Goal: Task Accomplishment & Management: Complete application form

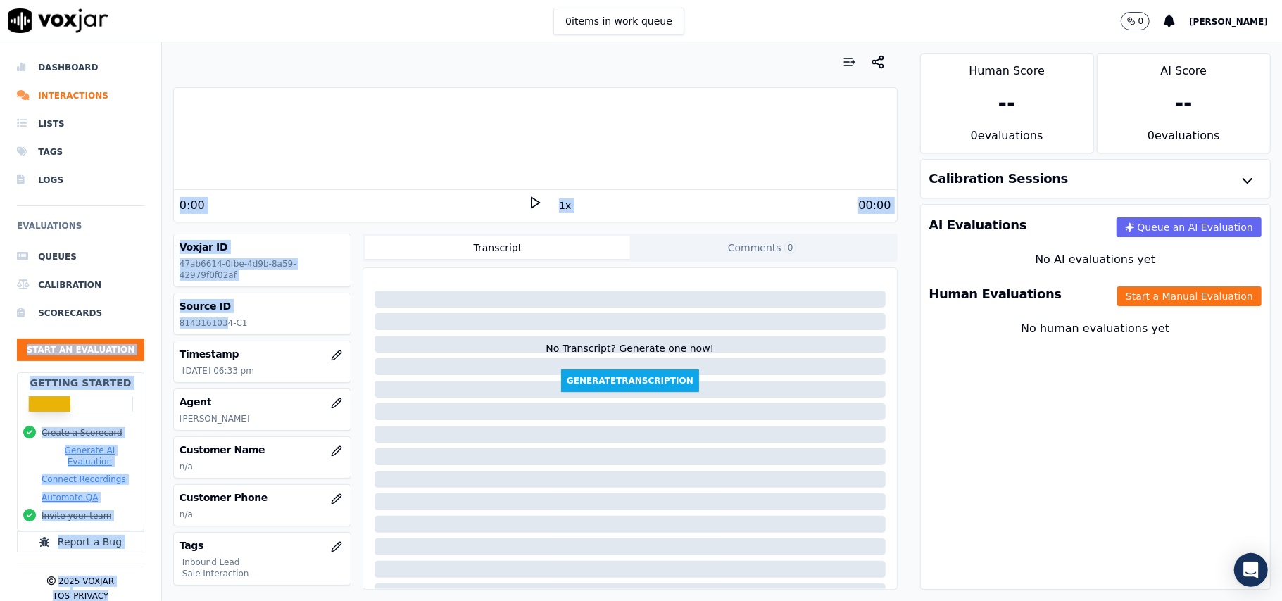
drag, startPoint x: 222, startPoint y: 322, endPoint x: 142, endPoint y: 310, distance: 81.1
click at [142, 310] on div "Dashboard Interactions Lists Tags Logs Evaluations Queues Calibration Scorecard…" at bounding box center [641, 321] width 1282 height 559
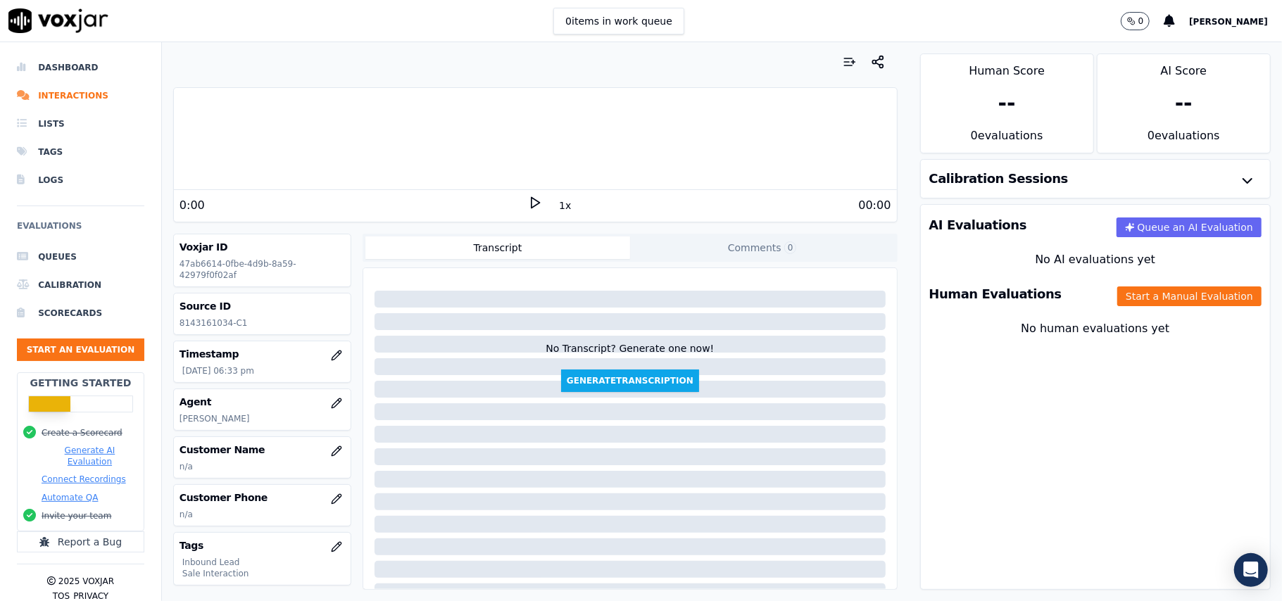
click at [242, 327] on p "8143161034-C1" at bounding box center [261, 322] width 165 height 11
drag, startPoint x: 226, startPoint y: 325, endPoint x: 182, endPoint y: 325, distance: 44.3
click at [182, 325] on p "8143161034-C1" at bounding box center [261, 322] width 165 height 11
click at [206, 325] on p "8143161034-C1" at bounding box center [261, 322] width 165 height 11
drag, startPoint x: 226, startPoint y: 325, endPoint x: 163, endPoint y: 317, distance: 63.1
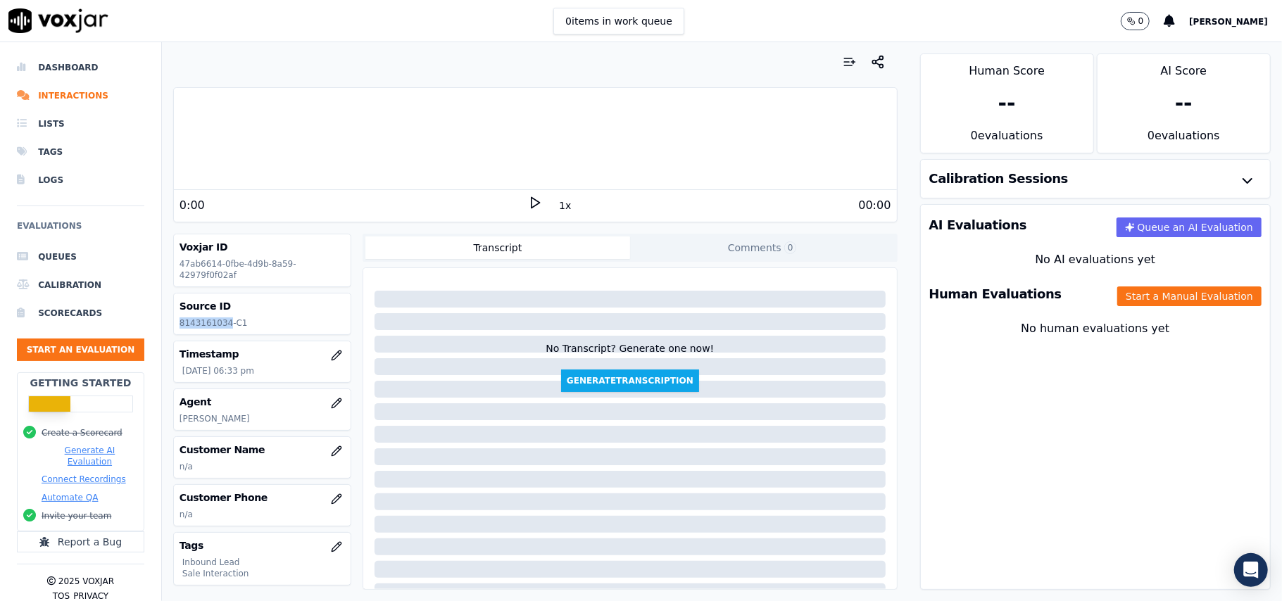
click at [163, 317] on div "0:00 1x 00:00 Voxjar ID 47ab6614-0fbe-4d9b-8a59-42979f0f02af Source ID 81431610…" at bounding box center [535, 321] width 747 height 559
copy p "8143161034"
click at [322, 458] on button "button" at bounding box center [336, 451] width 28 height 28
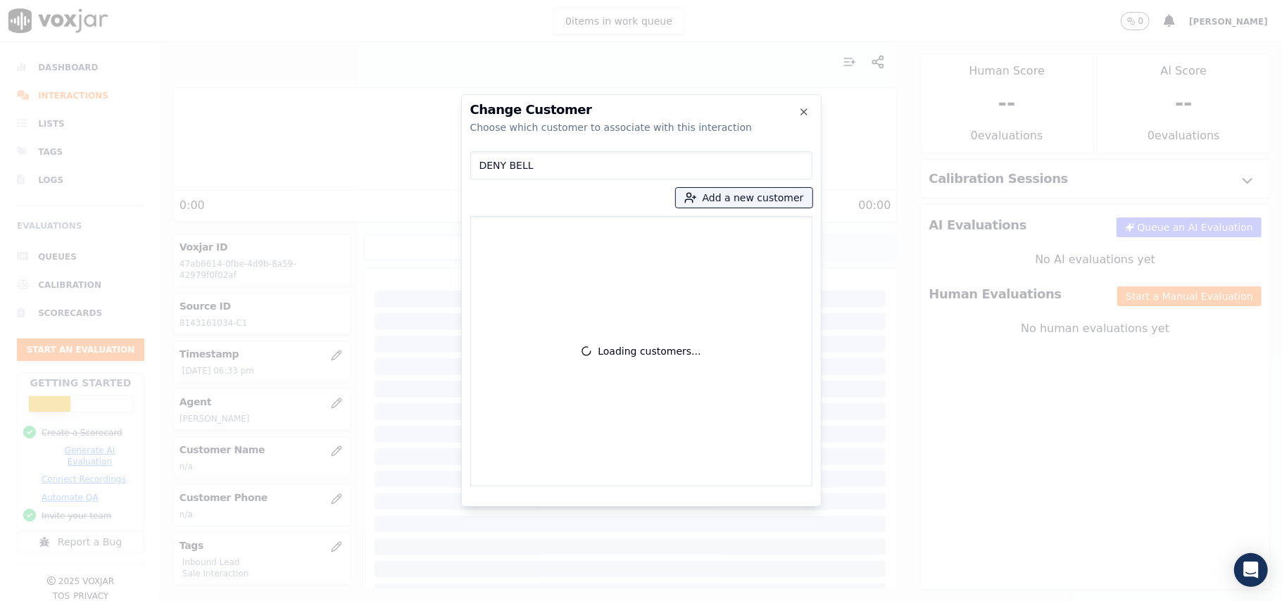
click at [483, 163] on input "DENY BELL" at bounding box center [641, 165] width 342 height 28
click at [525, 163] on input "DENY BELL" at bounding box center [641, 165] width 342 height 28
type input "DENY BELL"
drag, startPoint x: 693, startPoint y: 193, endPoint x: 694, endPoint y: 203, distance: 9.9
click at [694, 193] on icon "button" at bounding box center [690, 197] width 13 height 13
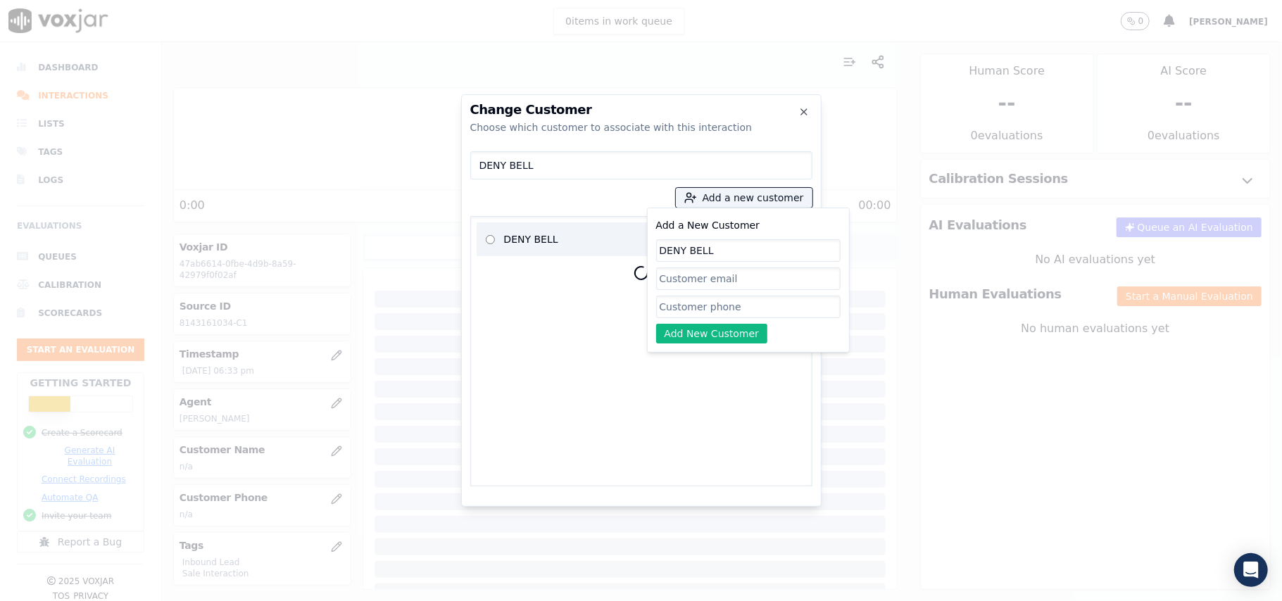
click at [550, 237] on p "DENY BELL" at bounding box center [559, 239] width 110 height 28
type input "DENY BELL"
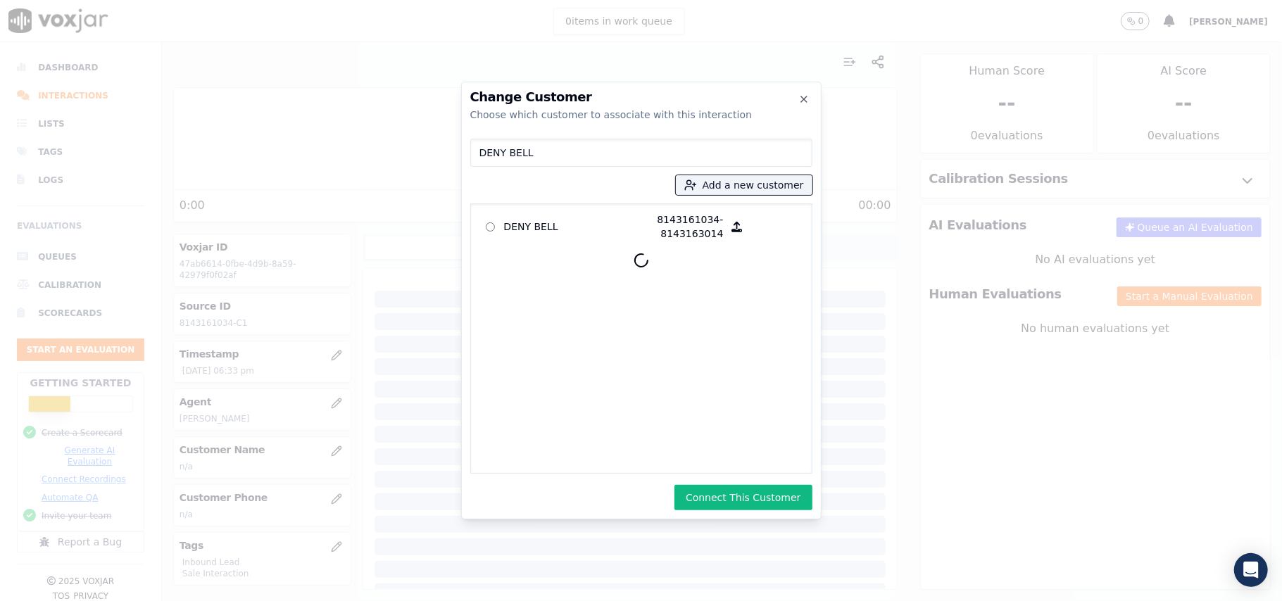
click at [707, 502] on button "Connect This Customer" at bounding box center [742, 497] width 137 height 25
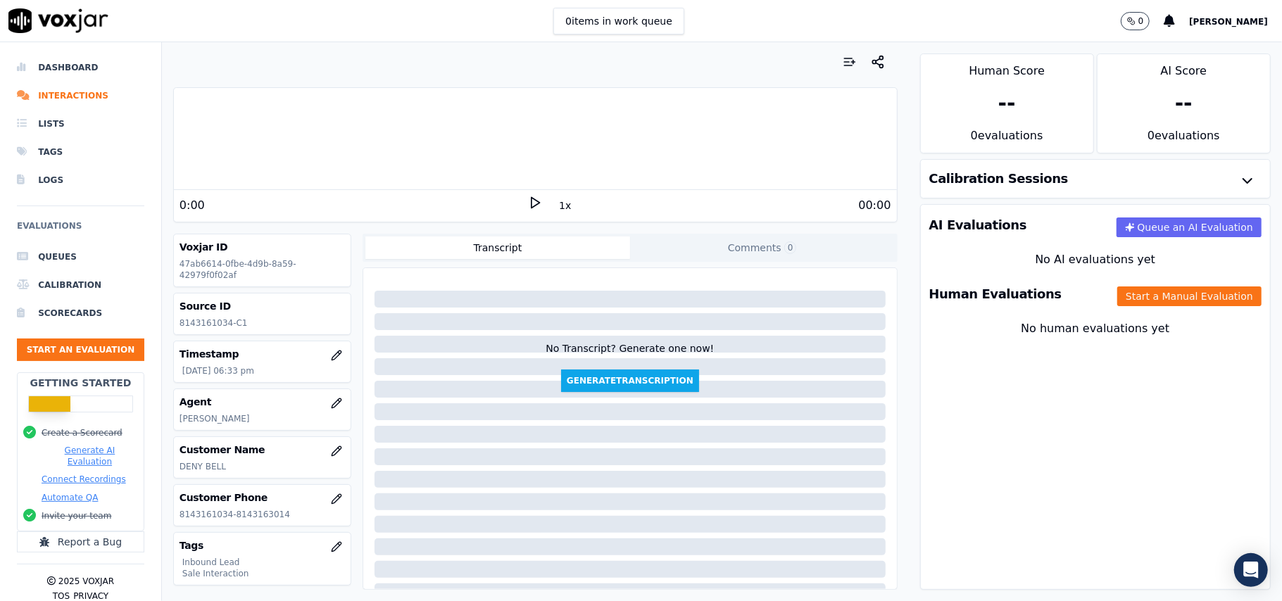
click at [1126, 279] on div "Human Evaluations Start a Manual Evaluation" at bounding box center [1095, 294] width 349 height 41
click at [1126, 288] on button "Start a Manual Evaluation" at bounding box center [1189, 296] width 144 height 20
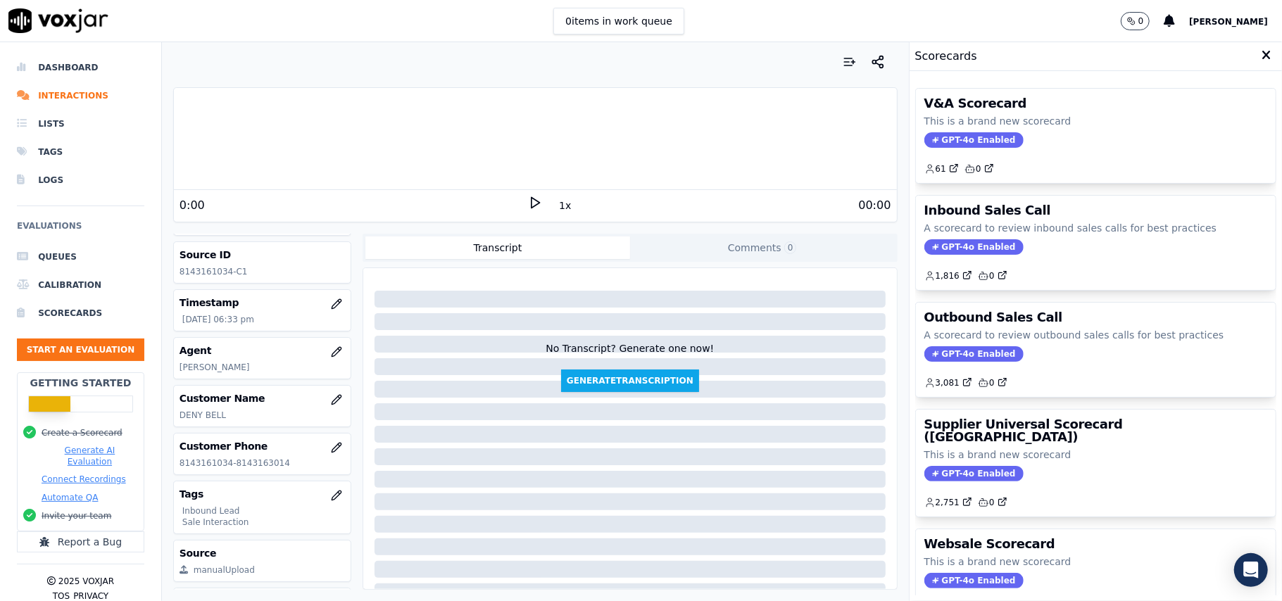
scroll to position [138, 0]
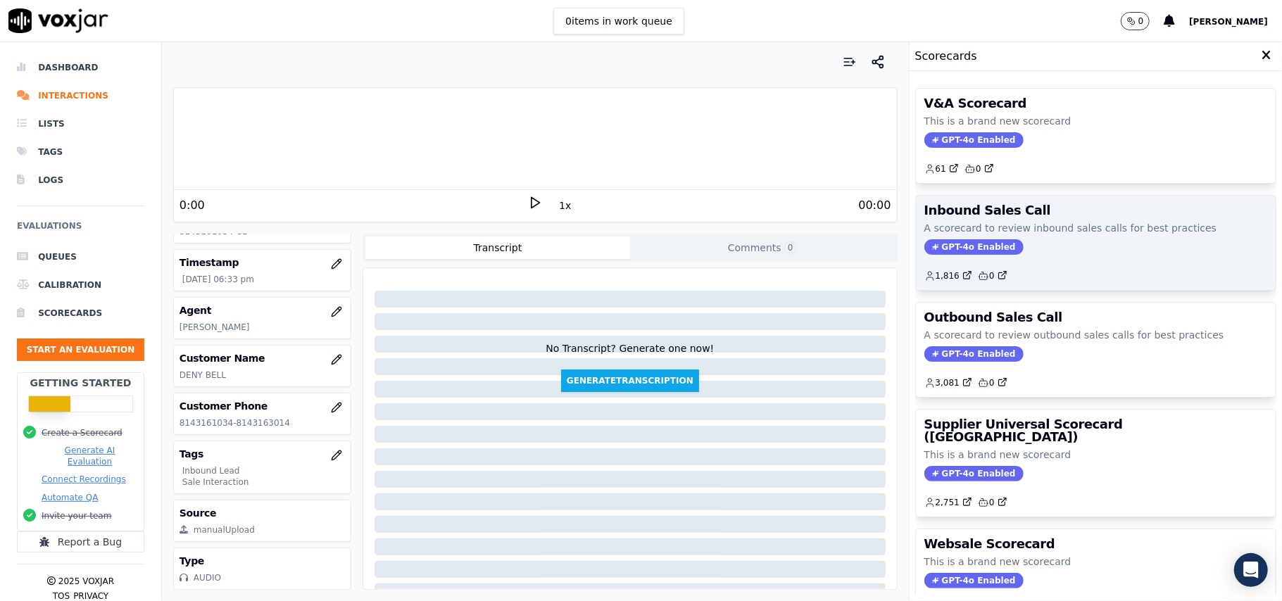
click at [932, 250] on icon at bounding box center [935, 247] width 6 height 6
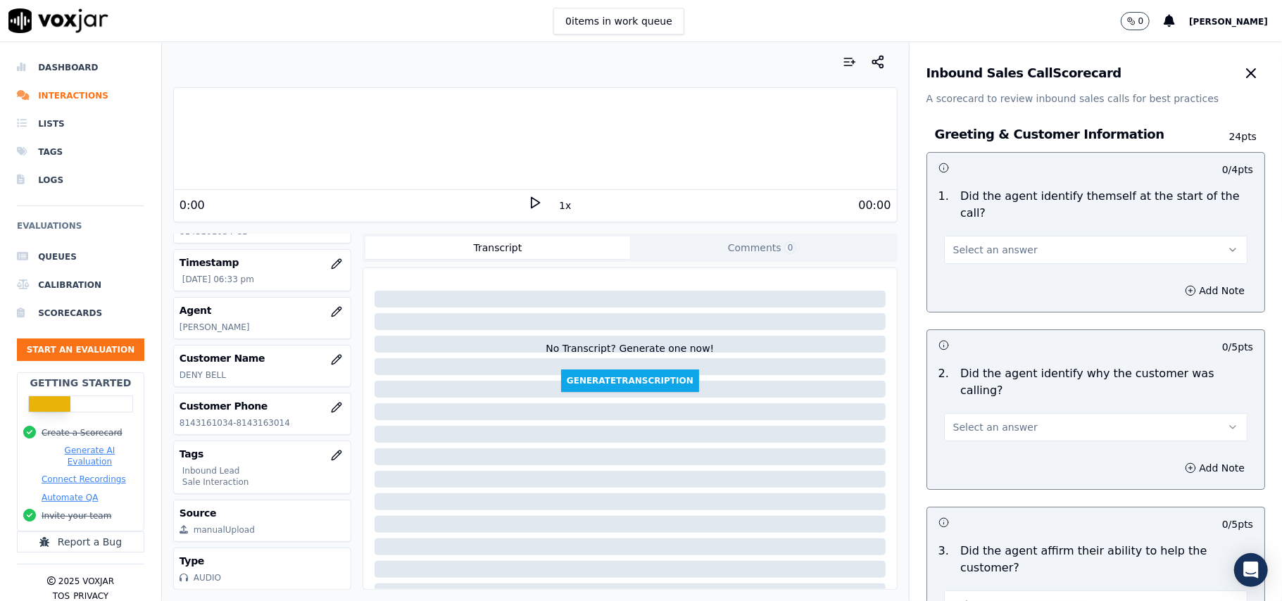
click at [953, 243] on span "Select an answer" at bounding box center [995, 250] width 84 height 14
drag, startPoint x: 950, startPoint y: 279, endPoint x: 953, endPoint y: 271, distance: 8.2
click at [952, 279] on div "No" at bounding box center [1065, 288] width 272 height 23
click at [955, 240] on button "No" at bounding box center [1095, 250] width 303 height 28
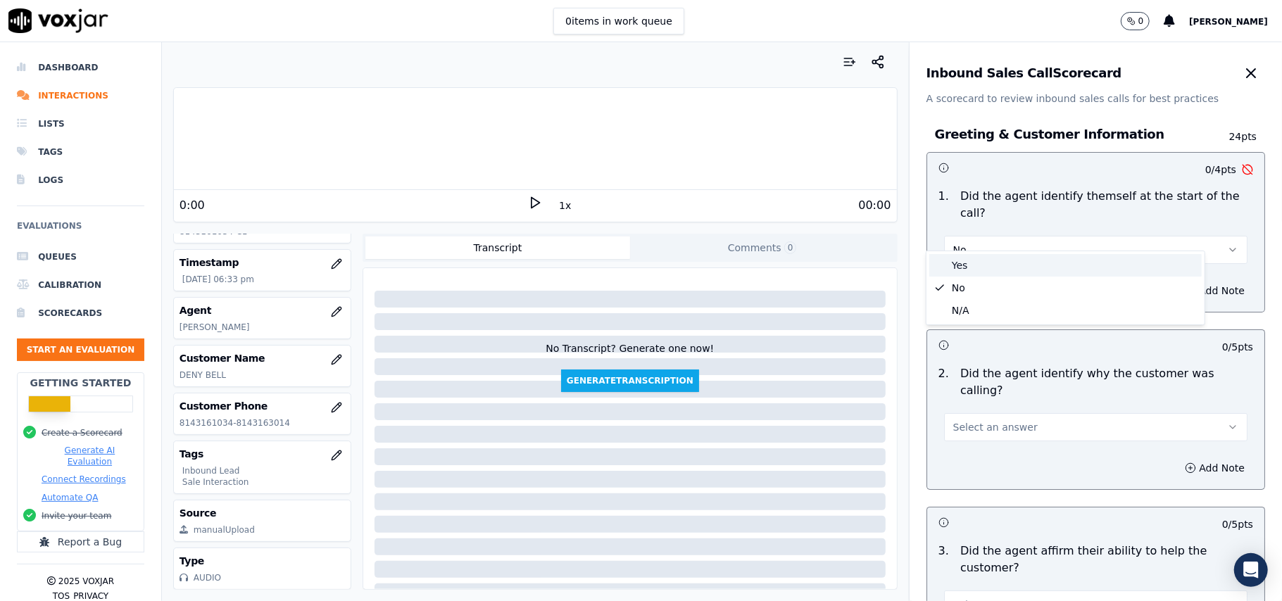
drag, startPoint x: 955, startPoint y: 263, endPoint x: 1281, endPoint y: 132, distance: 351.9
click at [955, 265] on div "Yes" at bounding box center [1065, 265] width 272 height 23
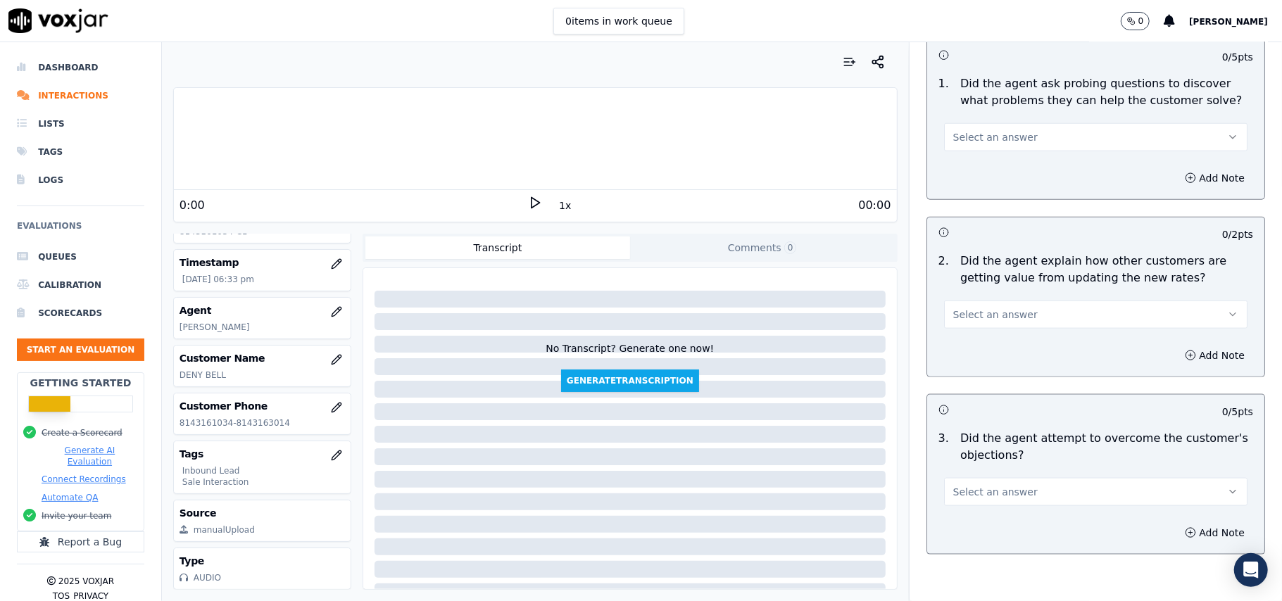
scroll to position [3940, 0]
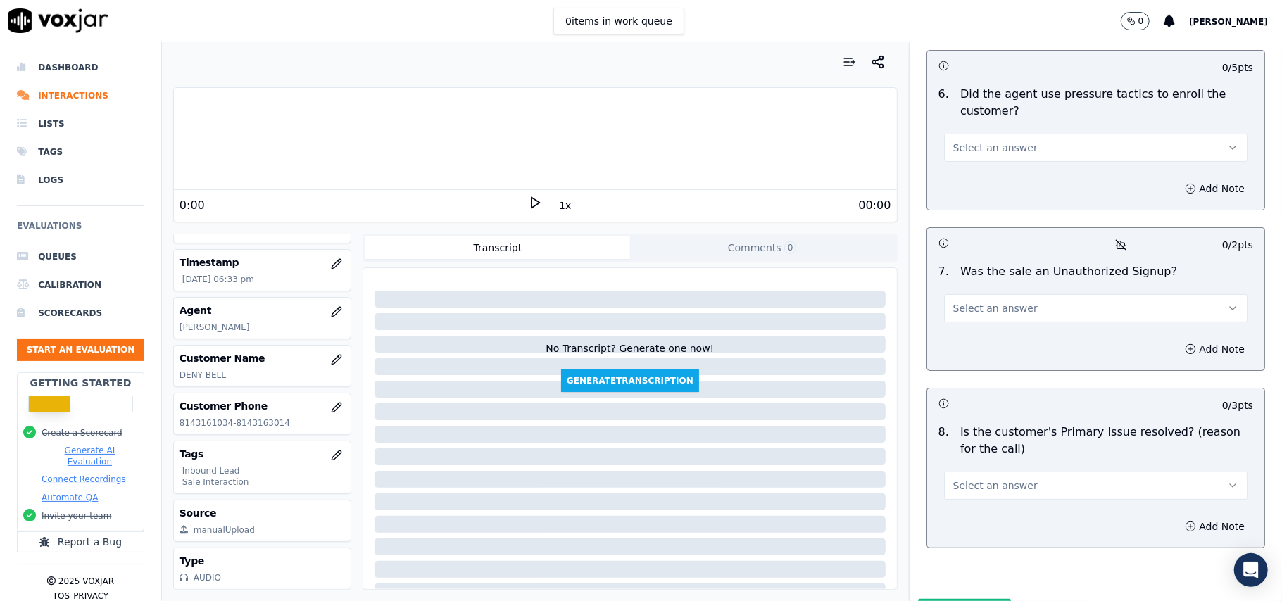
click at [1021, 472] on button "Select an answer" at bounding box center [1095, 486] width 303 height 28
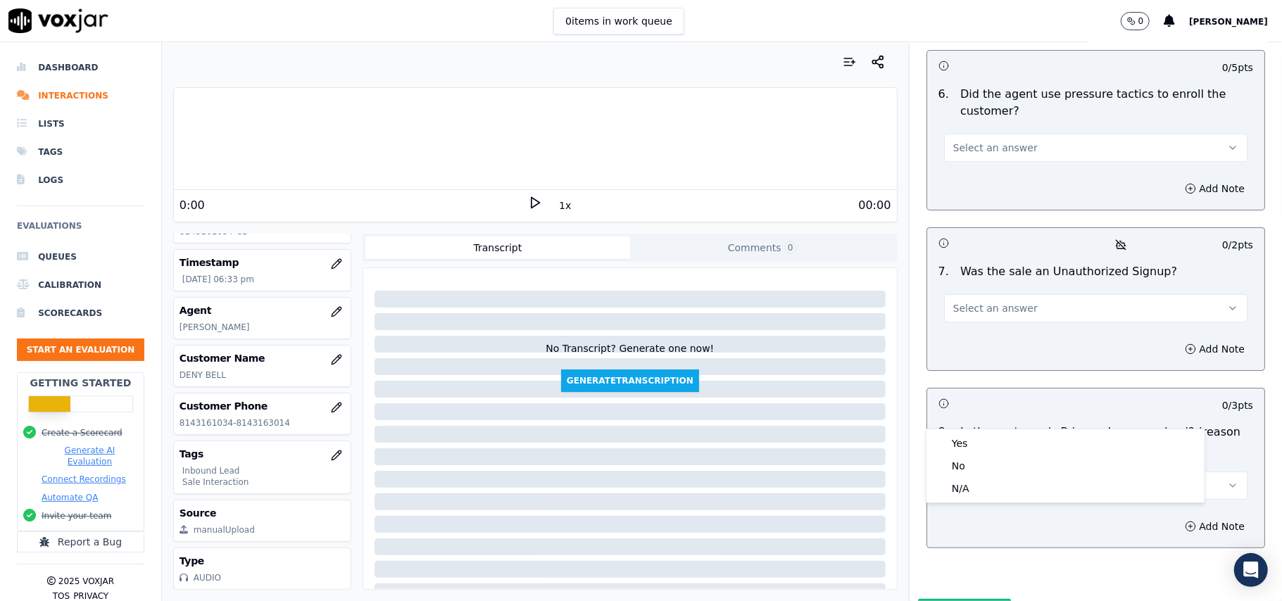
click at [978, 472] on button "Select an answer" at bounding box center [1095, 486] width 303 height 28
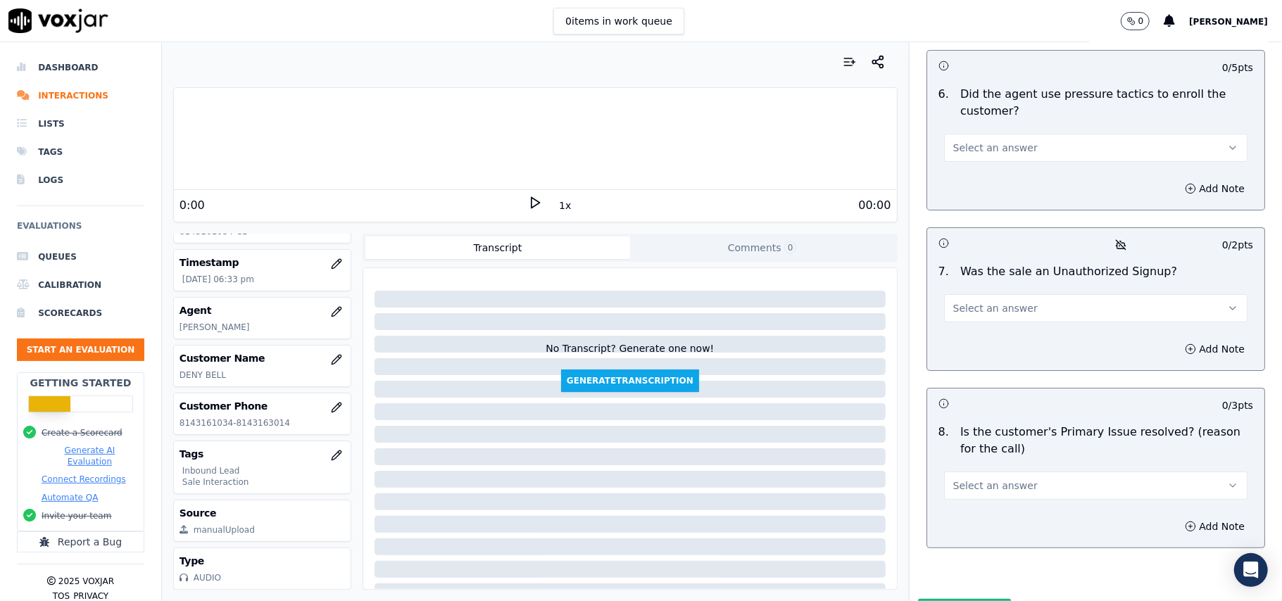
click at [981, 472] on button "Select an answer" at bounding box center [1095, 486] width 303 height 28
click at [973, 435] on div "Yes" at bounding box center [1065, 443] width 272 height 23
drag, startPoint x: 977, startPoint y: 215, endPoint x: 970, endPoint y: 248, distance: 33.8
click at [977, 280] on div "Select an answer" at bounding box center [1096, 301] width 326 height 42
click at [970, 294] on button "Select an answer" at bounding box center [1095, 308] width 303 height 28
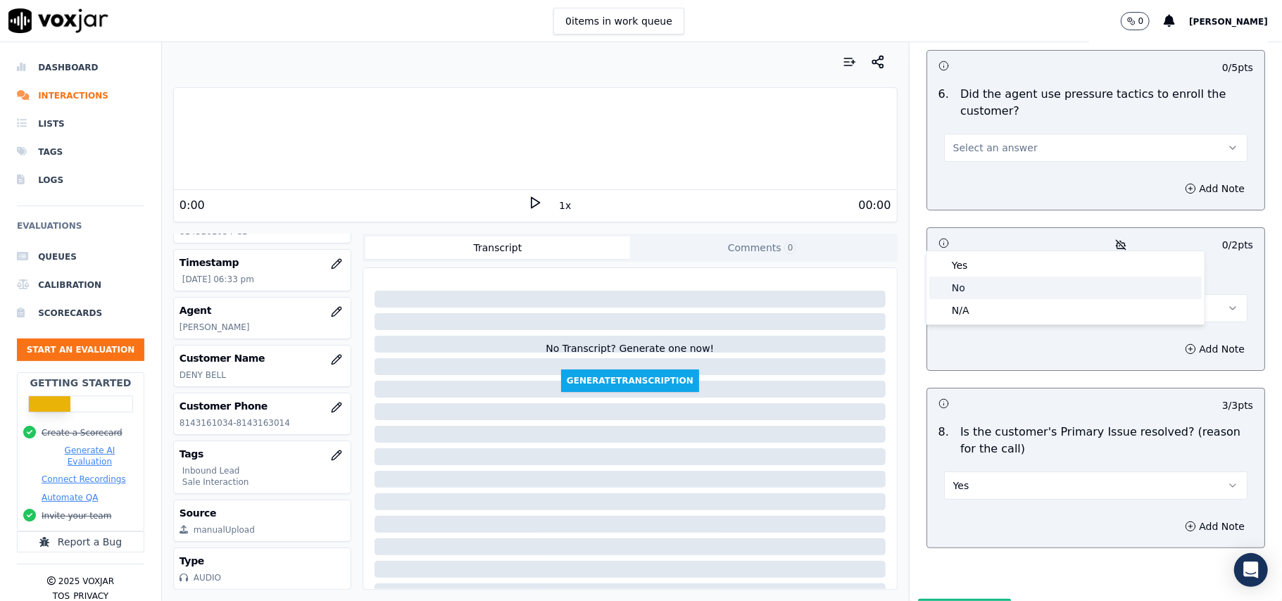
click at [963, 279] on div "No" at bounding box center [1065, 288] width 272 height 23
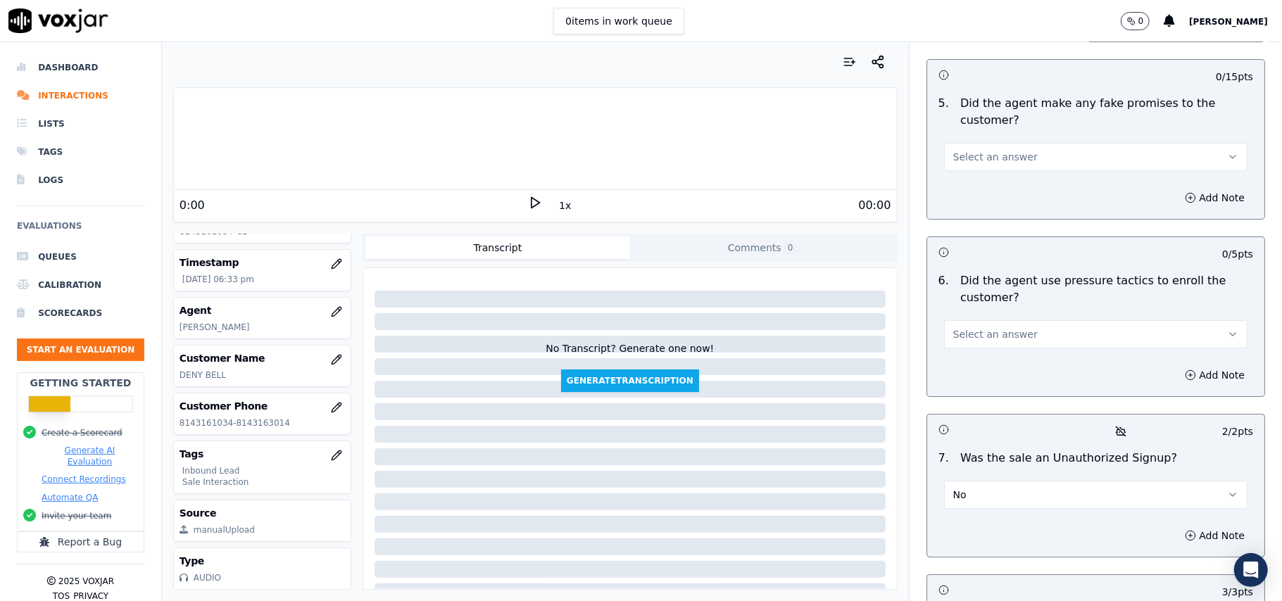
scroll to position [3752, 0]
click at [1001, 329] on span "Select an answer" at bounding box center [995, 336] width 84 height 14
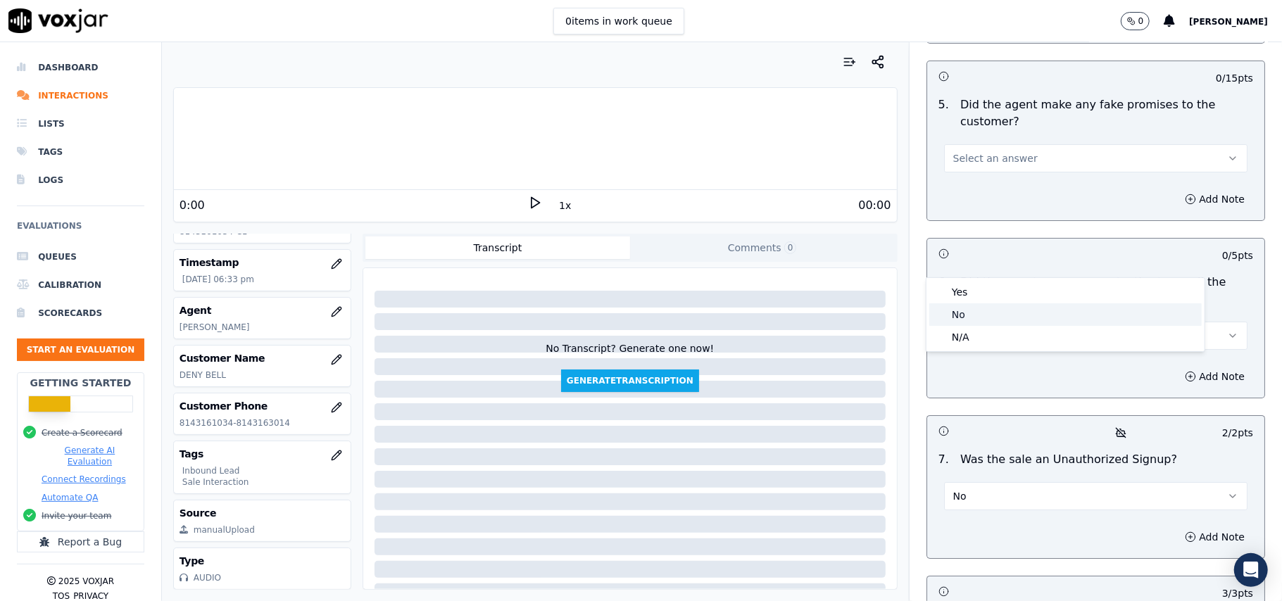
click at [984, 308] on div "No" at bounding box center [1065, 314] width 272 height 23
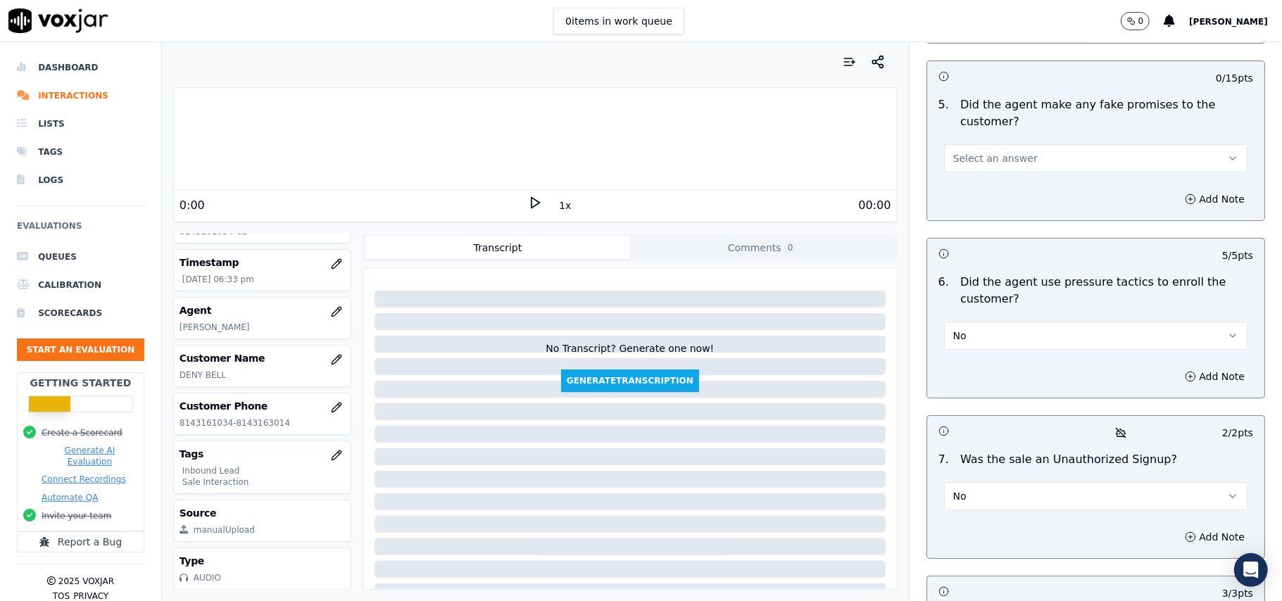
scroll to position [3565, 0]
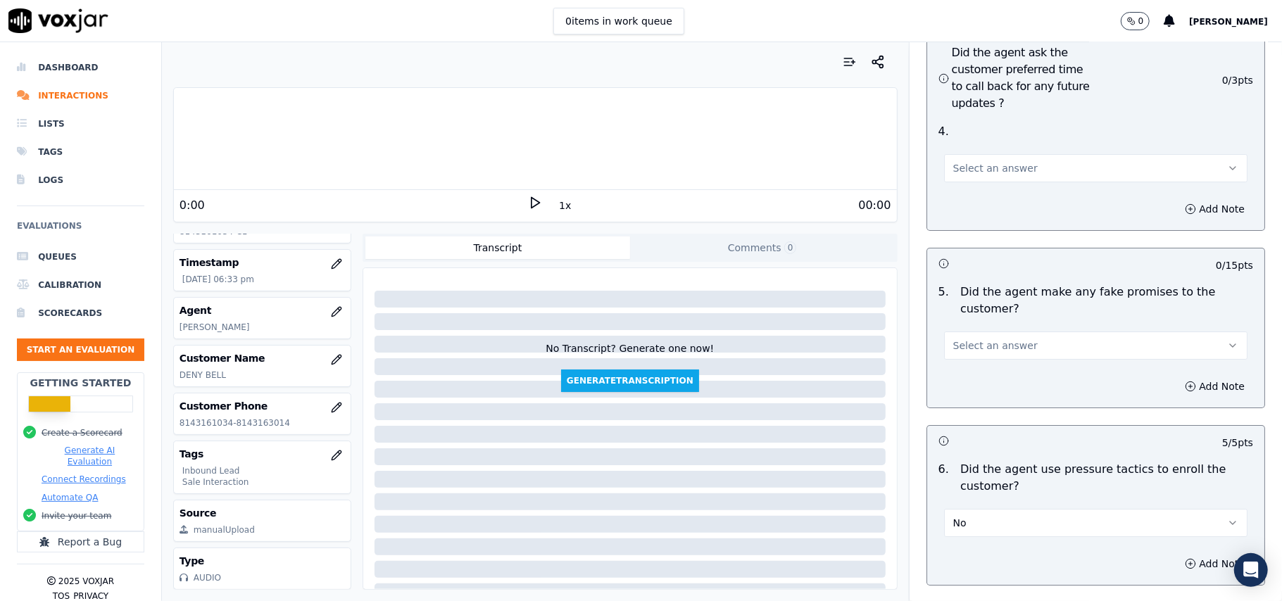
click at [994, 339] on span "Select an answer" at bounding box center [995, 346] width 84 height 14
click at [981, 315] on div "No" at bounding box center [1065, 324] width 272 height 23
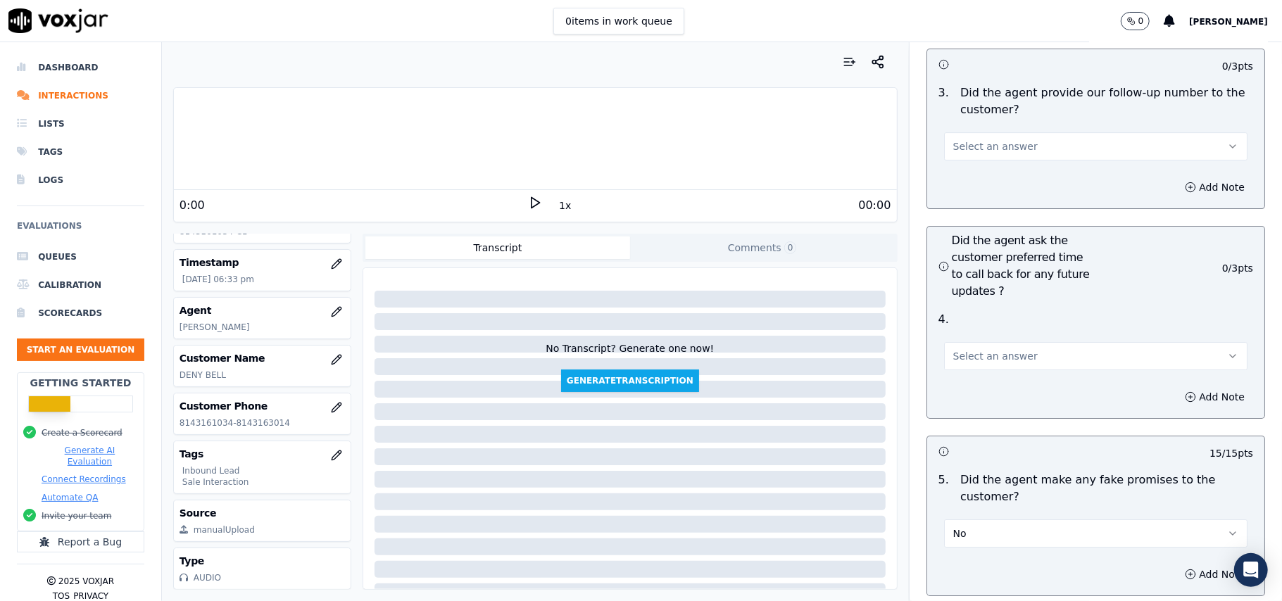
click at [1009, 342] on button "Select an answer" at bounding box center [1095, 356] width 303 height 28
click at [994, 311] on div "Yes" at bounding box center [1065, 312] width 272 height 23
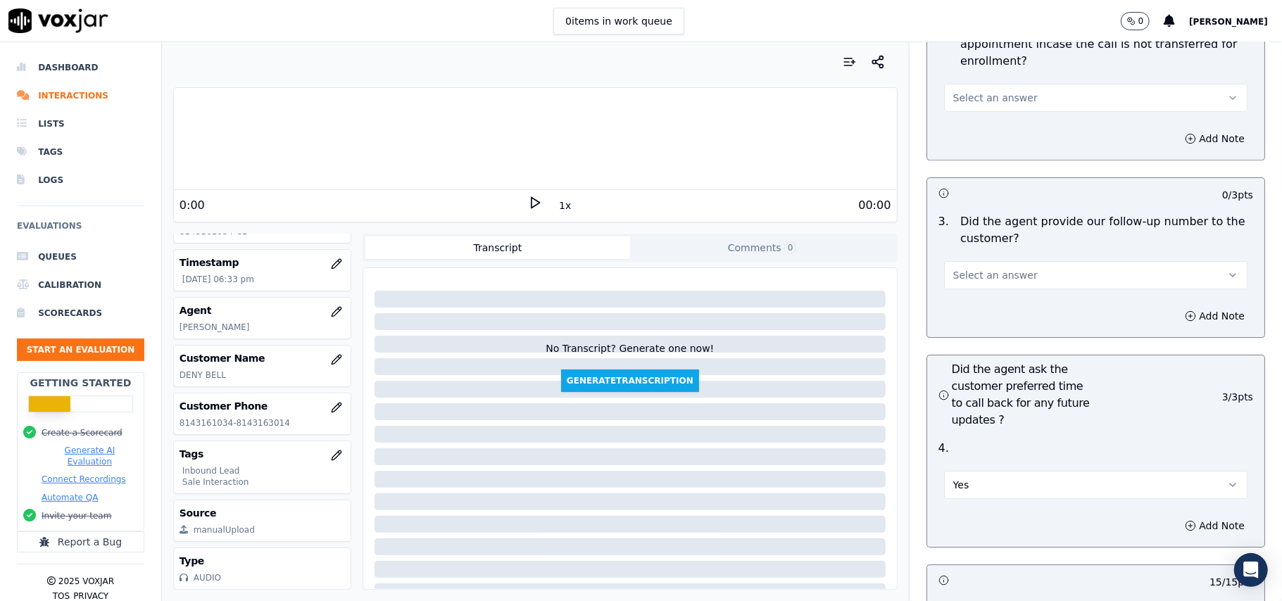
scroll to position [3095, 0]
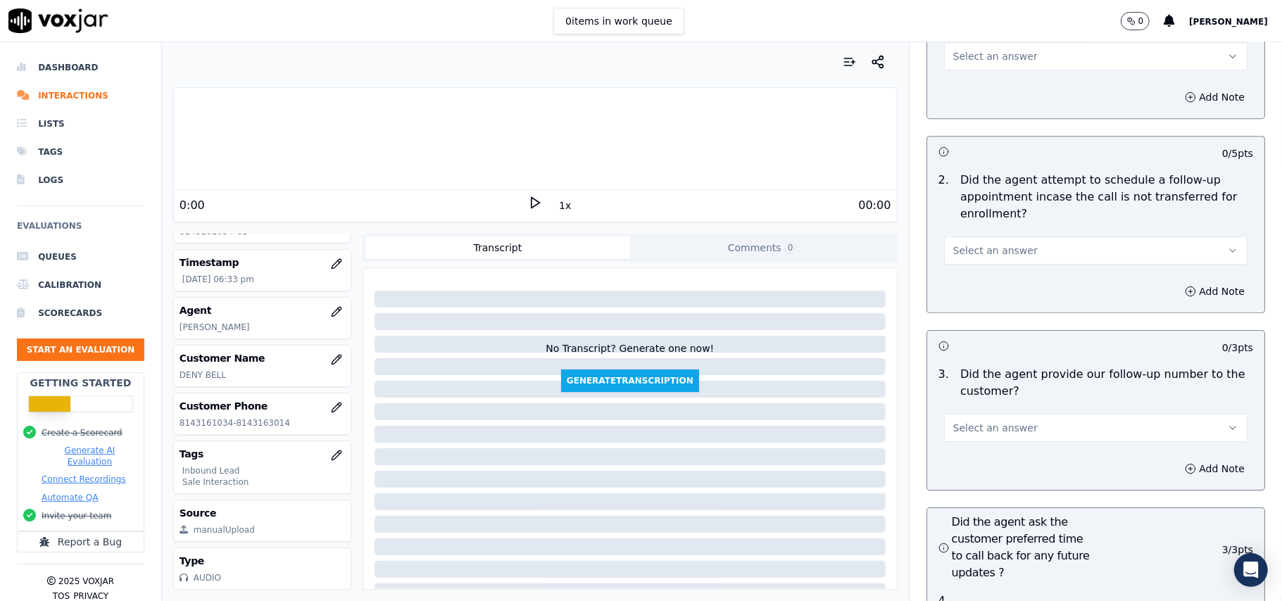
click at [997, 414] on button "Select an answer" at bounding box center [1095, 428] width 303 height 28
click at [983, 396] on div "No" at bounding box center [1065, 406] width 272 height 23
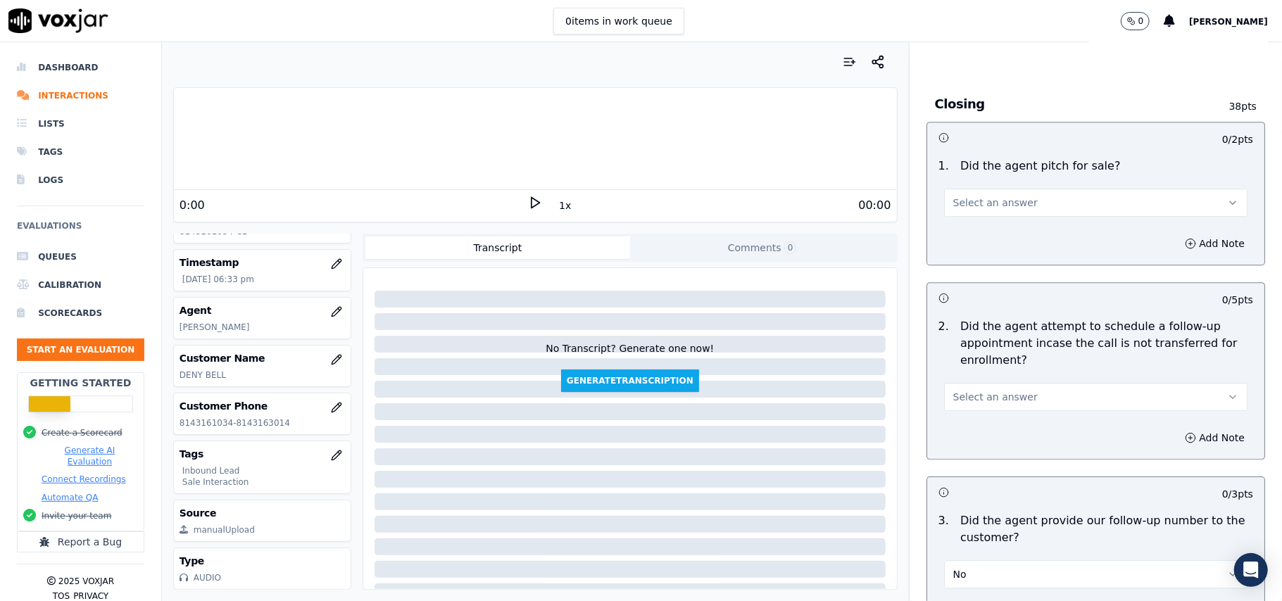
click at [969, 313] on div "2 . Did the agent attempt to schedule a follow-up appointment incase the call i…" at bounding box center [1095, 365] width 337 height 104
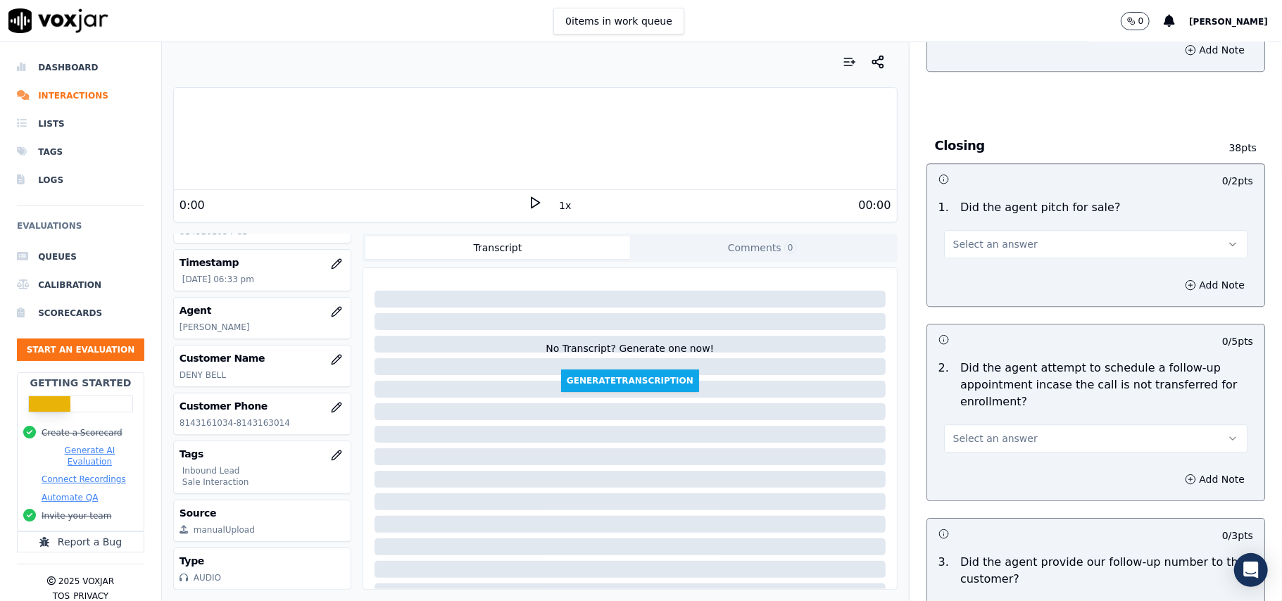
click at [944, 424] on button "Select an answer" at bounding box center [1095, 438] width 303 height 28
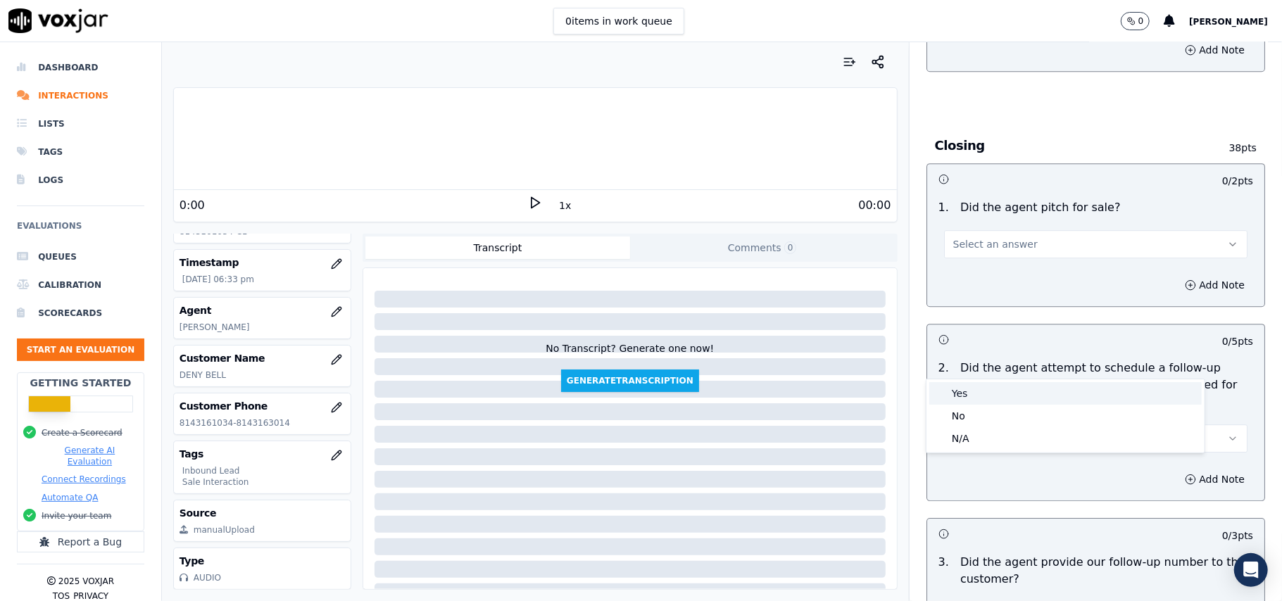
click at [939, 390] on span at bounding box center [940, 394] width 10 height 10
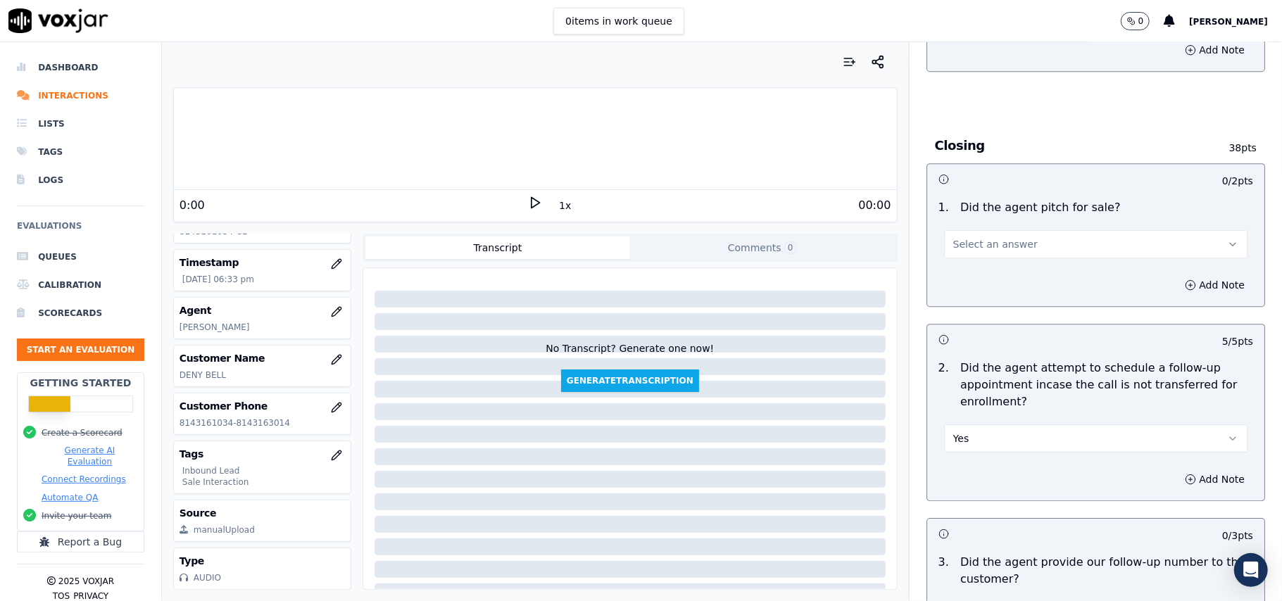
click at [990, 230] on button "Select an answer" at bounding box center [1095, 244] width 303 height 28
click at [985, 200] on div "Yes" at bounding box center [1065, 198] width 272 height 23
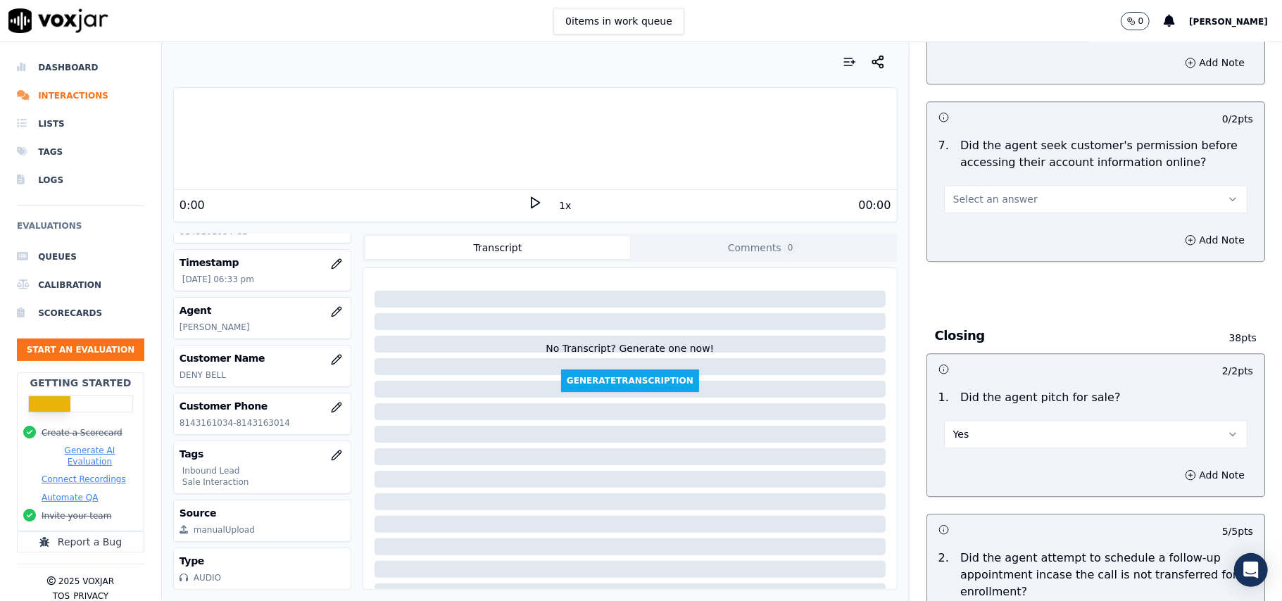
scroll to position [2626, 0]
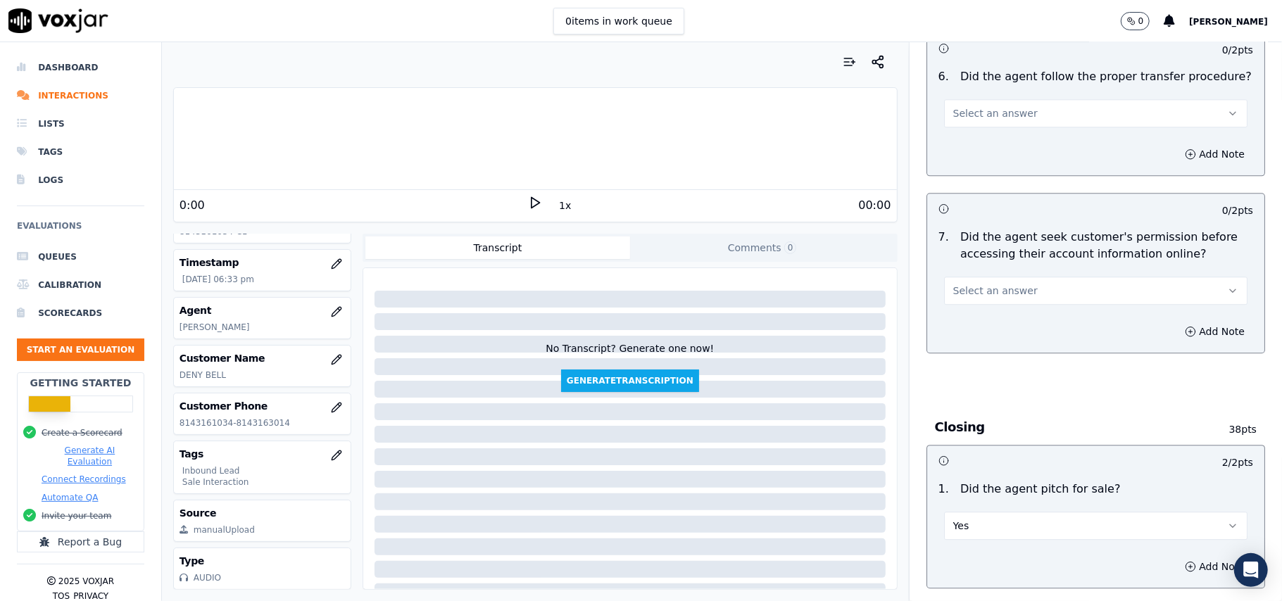
click at [985, 274] on div "Select an answer" at bounding box center [1095, 289] width 303 height 31
click at [975, 284] on span "Select an answer" at bounding box center [995, 291] width 84 height 14
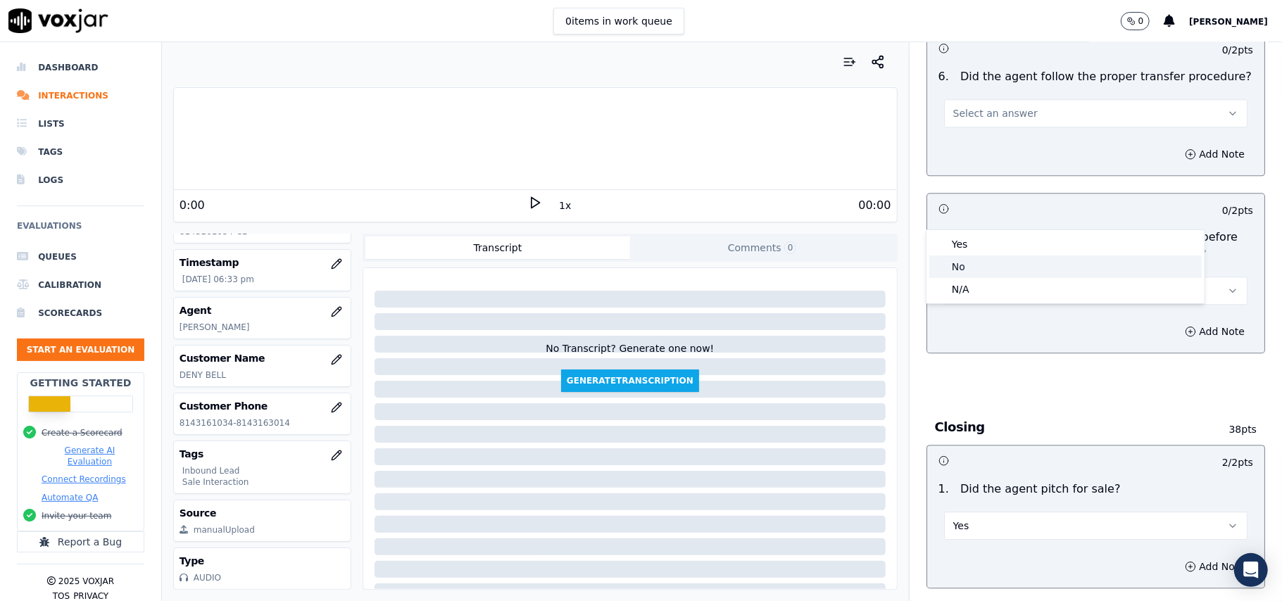
click at [972, 244] on div "Yes" at bounding box center [1065, 244] width 272 height 23
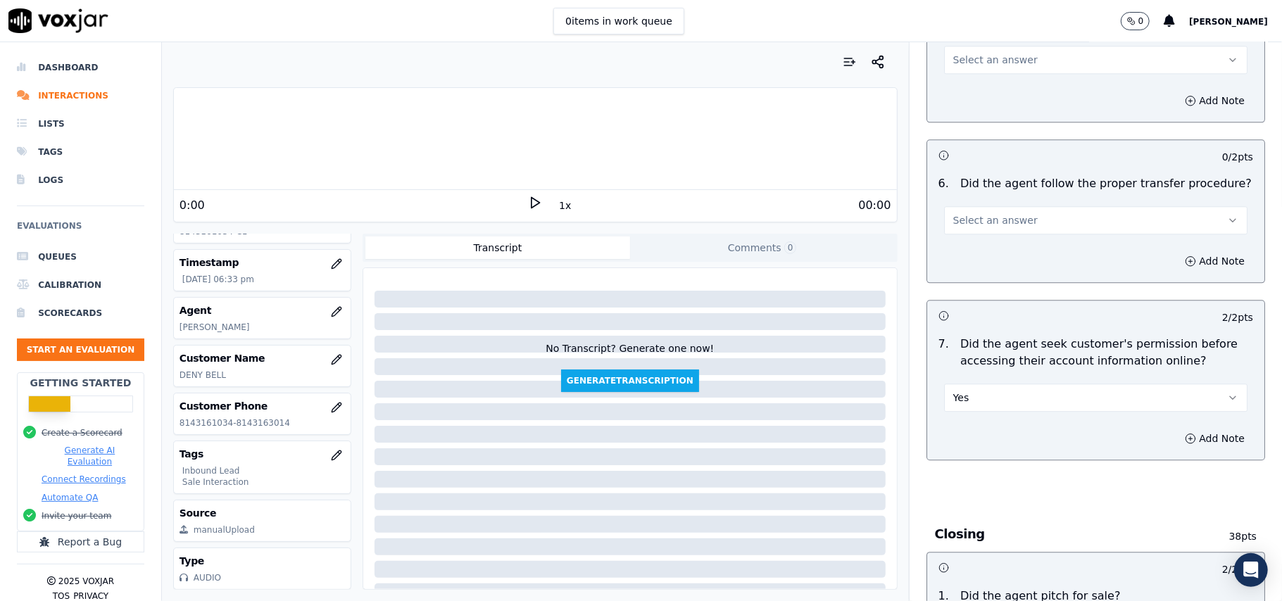
scroll to position [2438, 0]
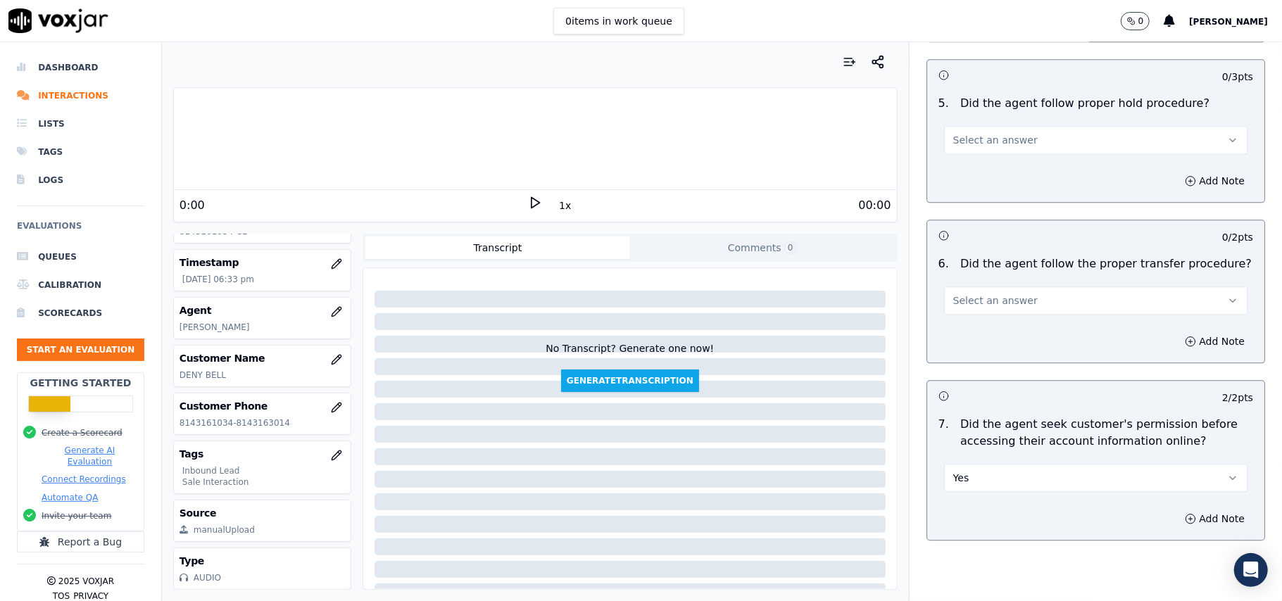
click at [986, 320] on div "Add Note" at bounding box center [1095, 341] width 337 height 42
click at [983, 294] on span "Select an answer" at bounding box center [995, 301] width 84 height 14
click at [981, 260] on div "Yes" at bounding box center [1065, 254] width 272 height 23
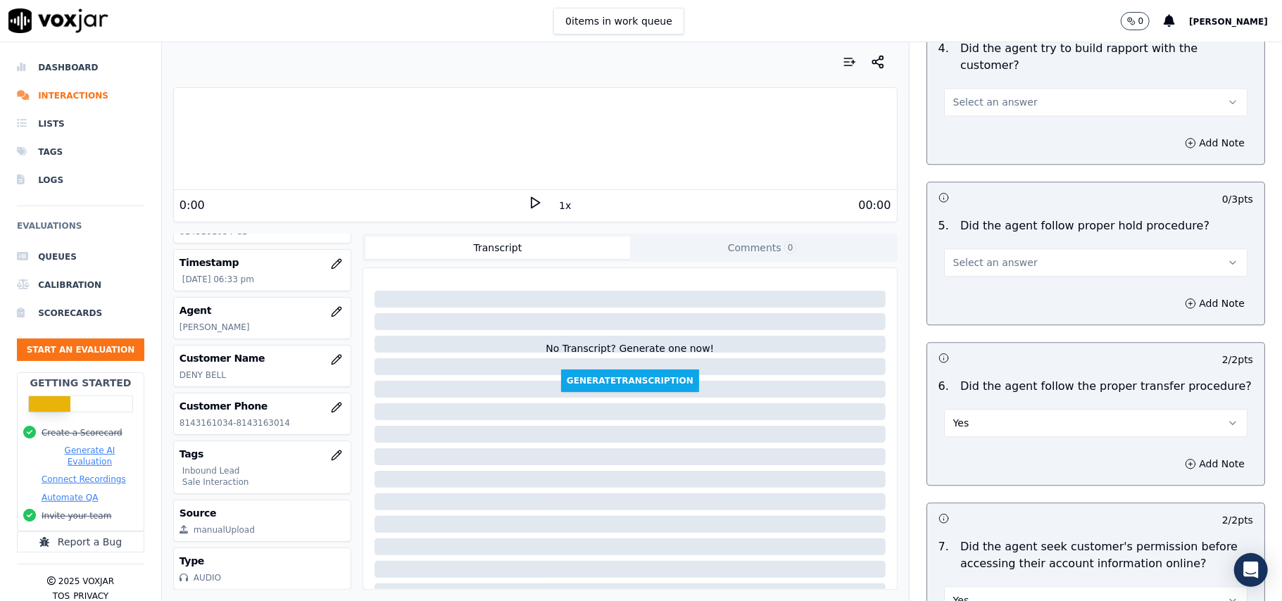
scroll to position [2062, 0]
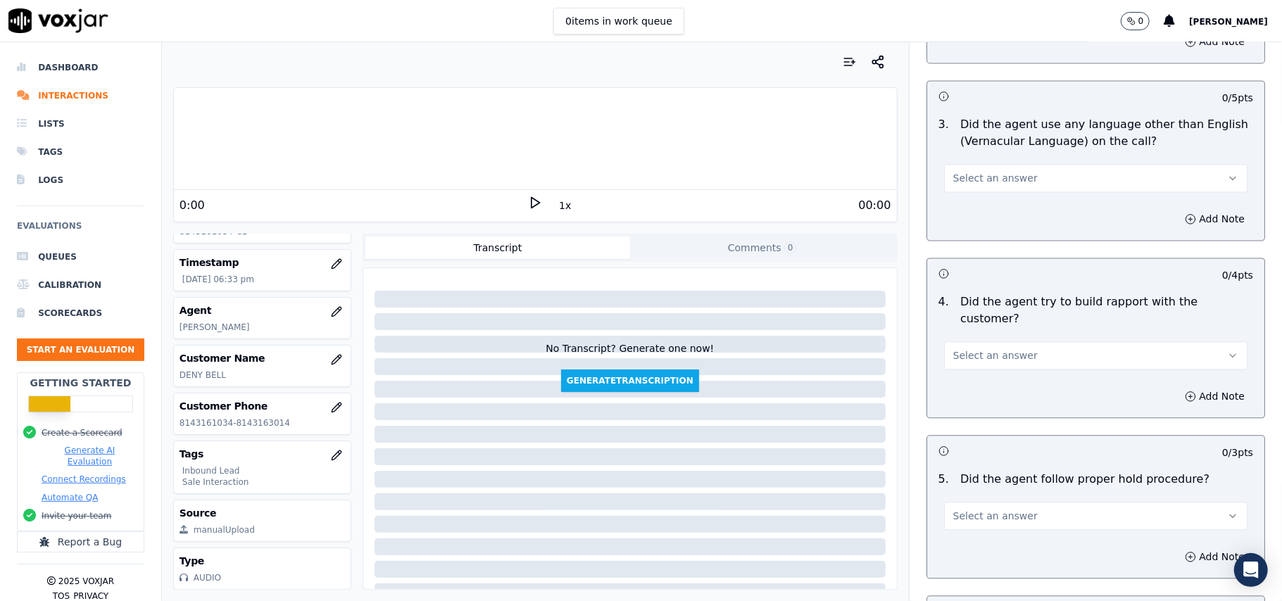
click at [992, 509] on span "Select an answer" at bounding box center [995, 516] width 84 height 14
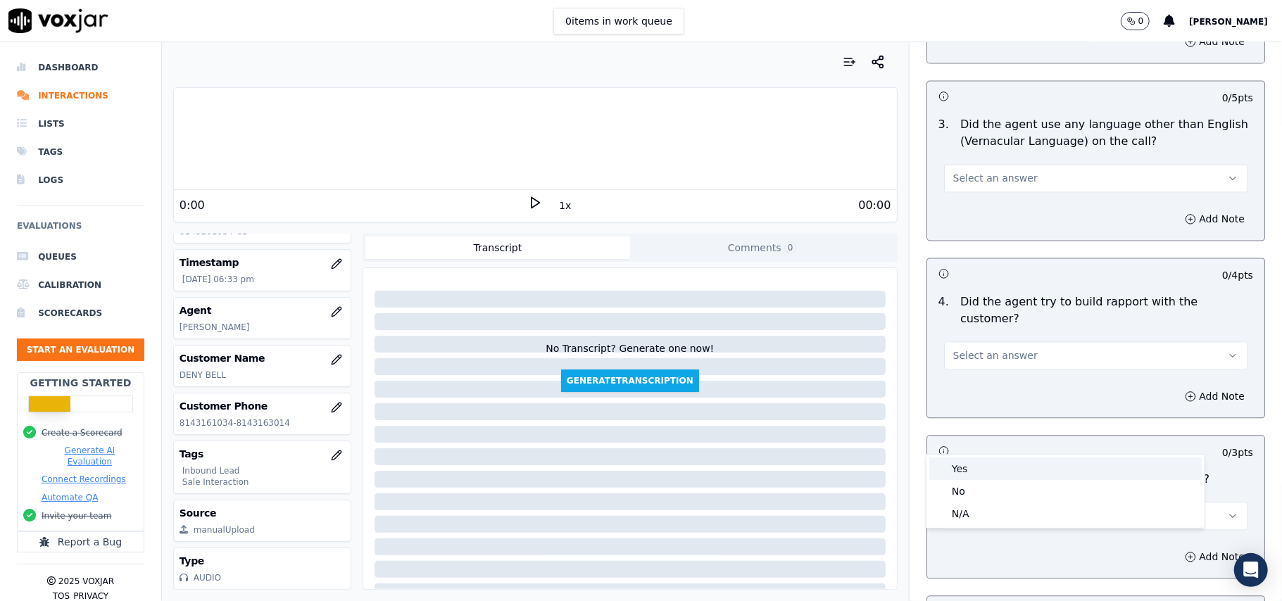
click at [992, 471] on div "Yes" at bounding box center [1065, 469] width 272 height 23
drag, startPoint x: 978, startPoint y: 263, endPoint x: 977, endPoint y: 282, distance: 18.3
click at [978, 341] on button "Select an answer" at bounding box center [1095, 355] width 303 height 28
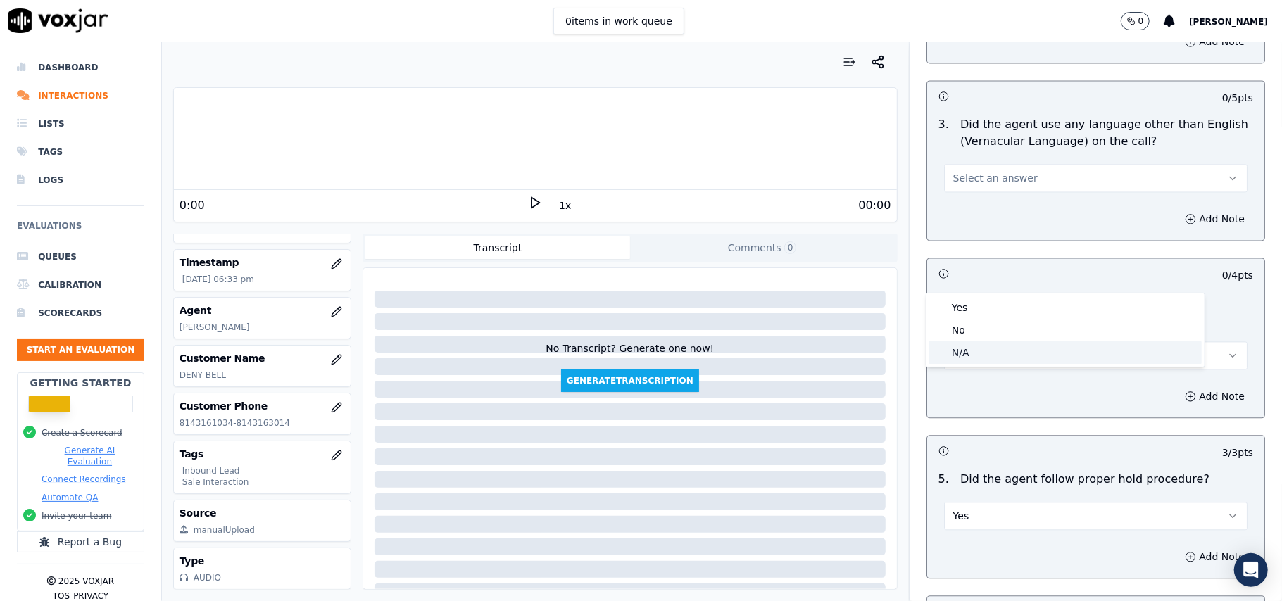
click at [963, 362] on div "N/A" at bounding box center [1065, 352] width 272 height 23
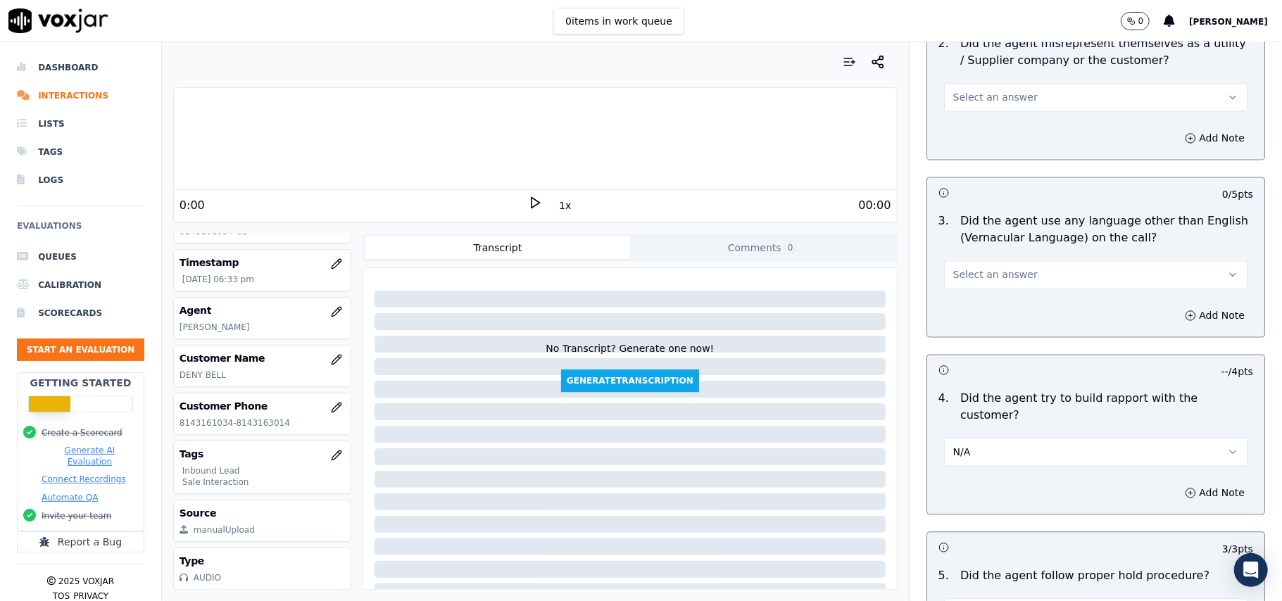
scroll to position [1875, 0]
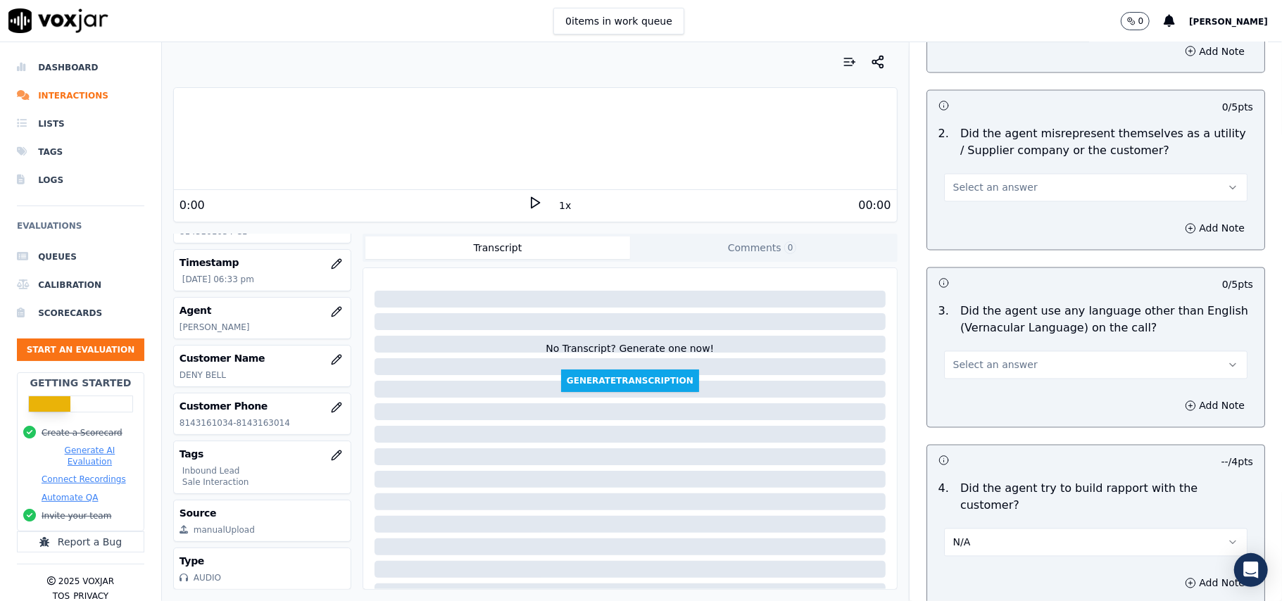
click at [981, 358] on span "Select an answer" at bounding box center [995, 365] width 84 height 14
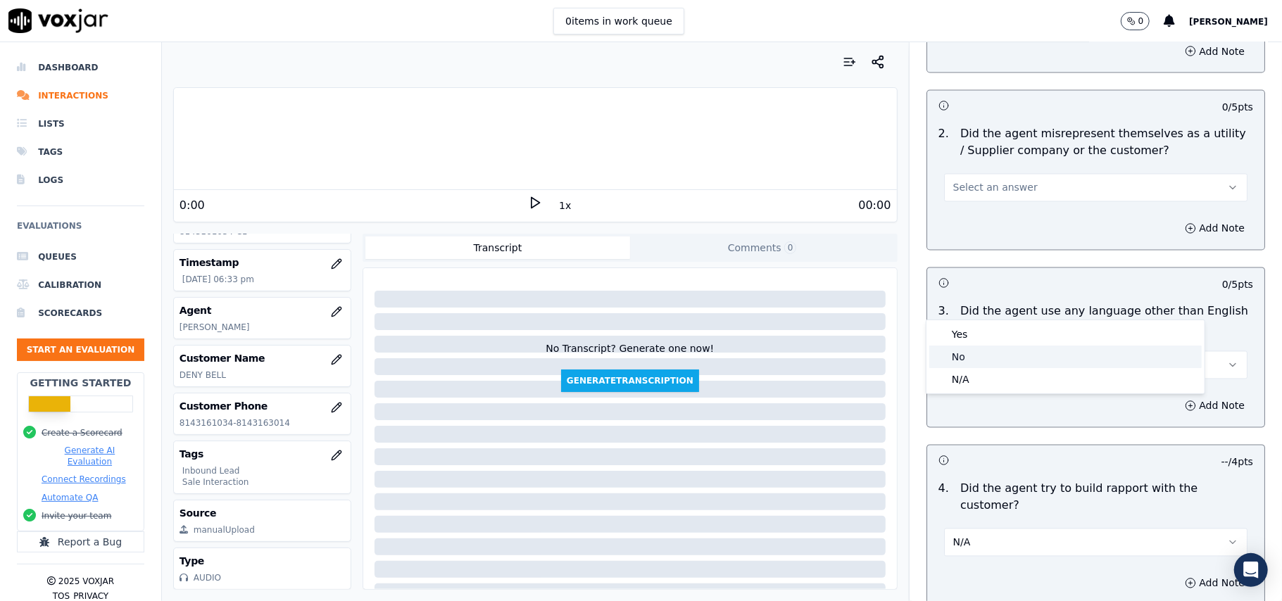
click at [991, 362] on div "No" at bounding box center [1065, 357] width 272 height 23
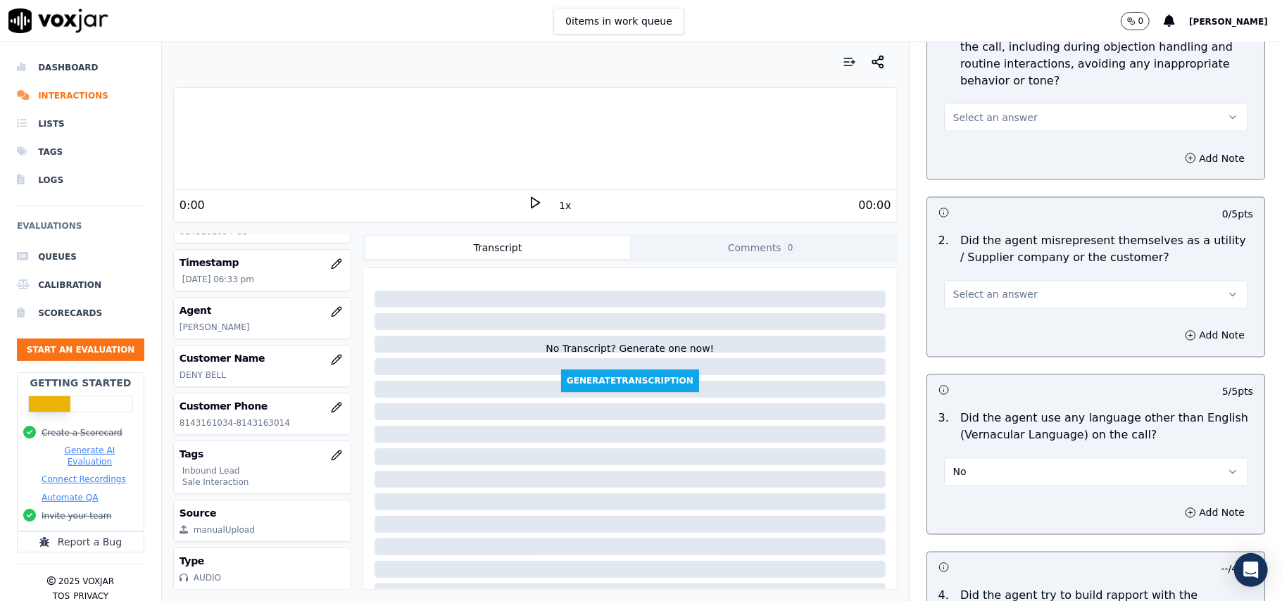
scroll to position [1687, 0]
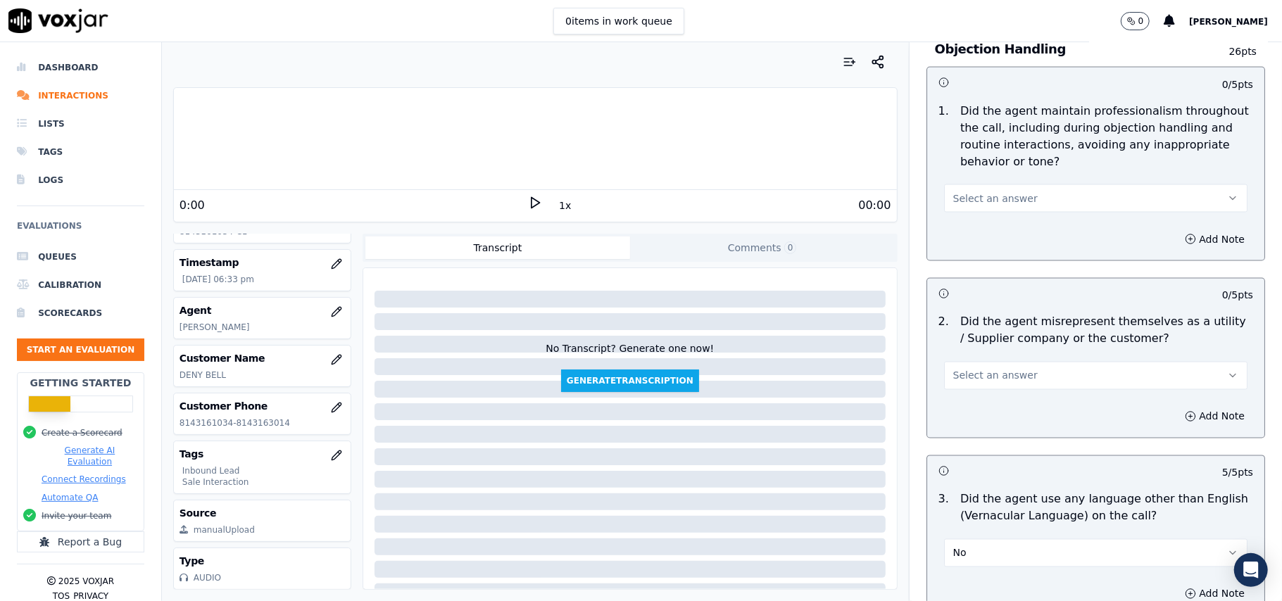
click at [1004, 362] on button "Select an answer" at bounding box center [1095, 376] width 303 height 28
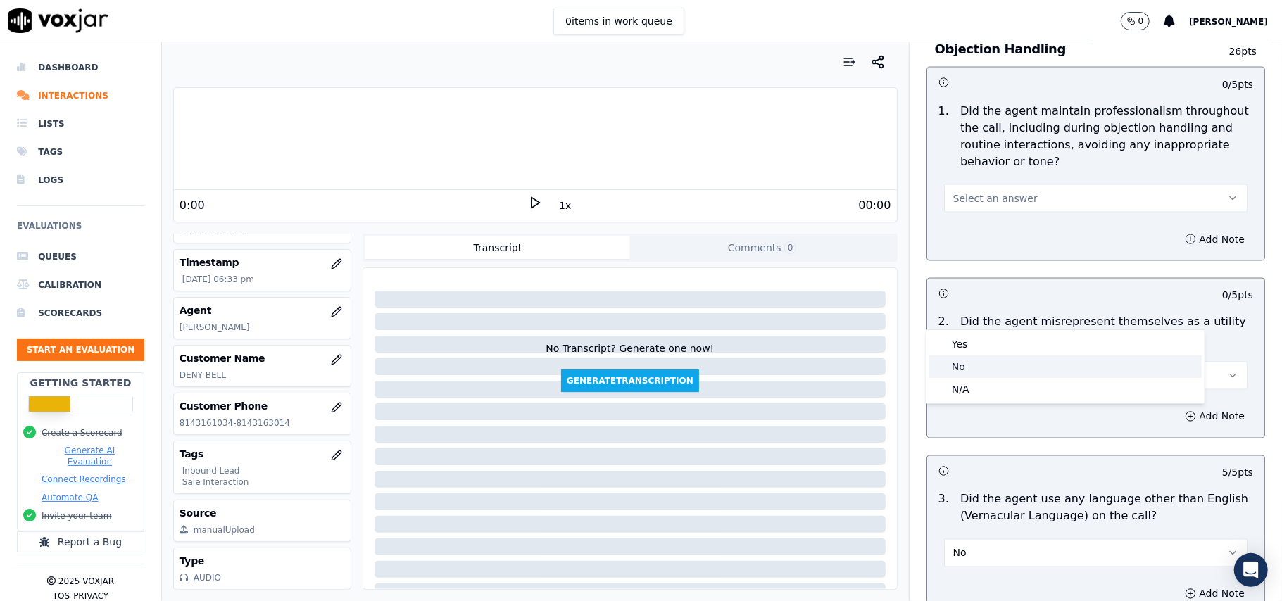
click at [1000, 370] on div "No" at bounding box center [1065, 366] width 272 height 23
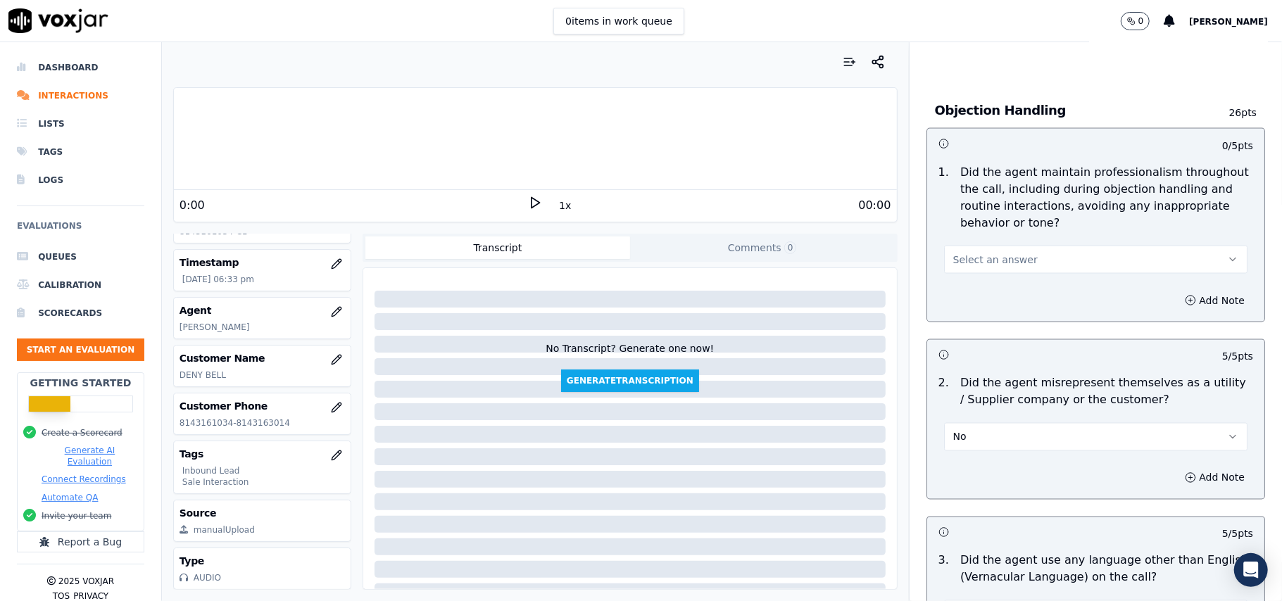
scroll to position [1594, 0]
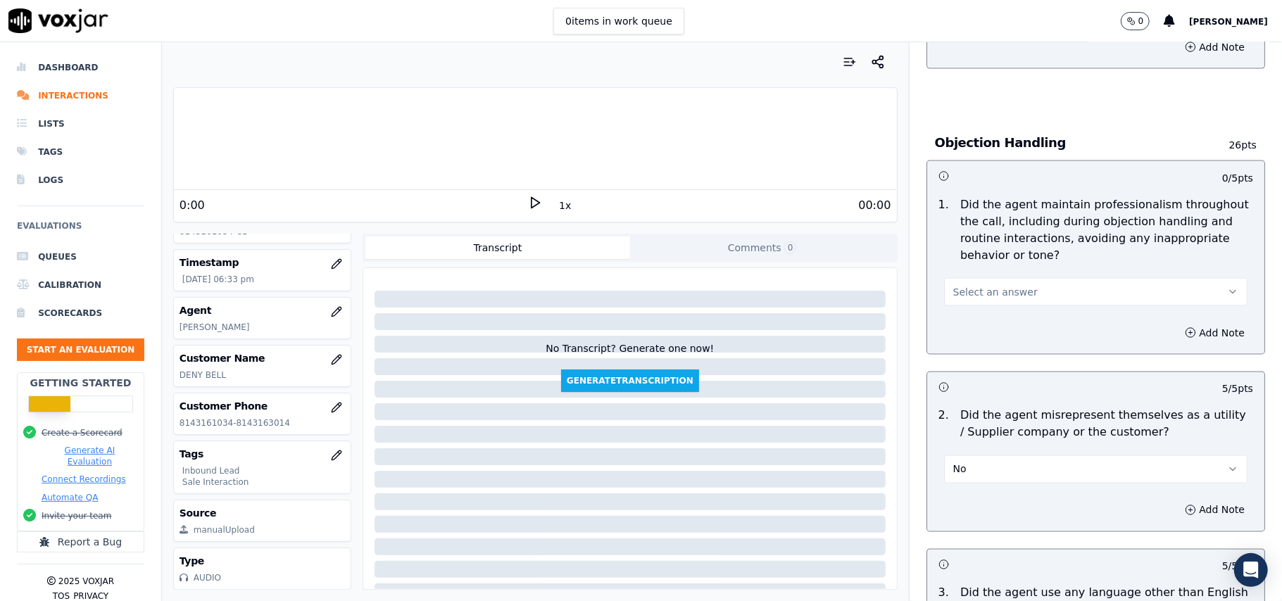
click at [989, 285] on span "Select an answer" at bounding box center [995, 292] width 84 height 14
click at [978, 255] on div "Yes" at bounding box center [1065, 260] width 272 height 23
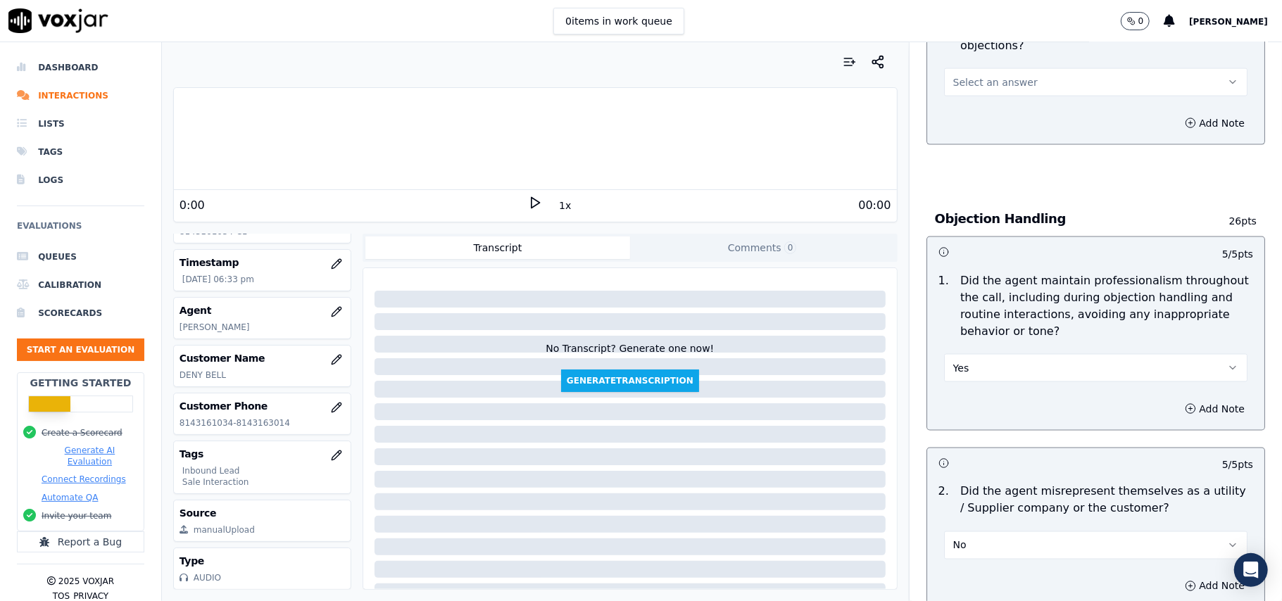
scroll to position [1406, 0]
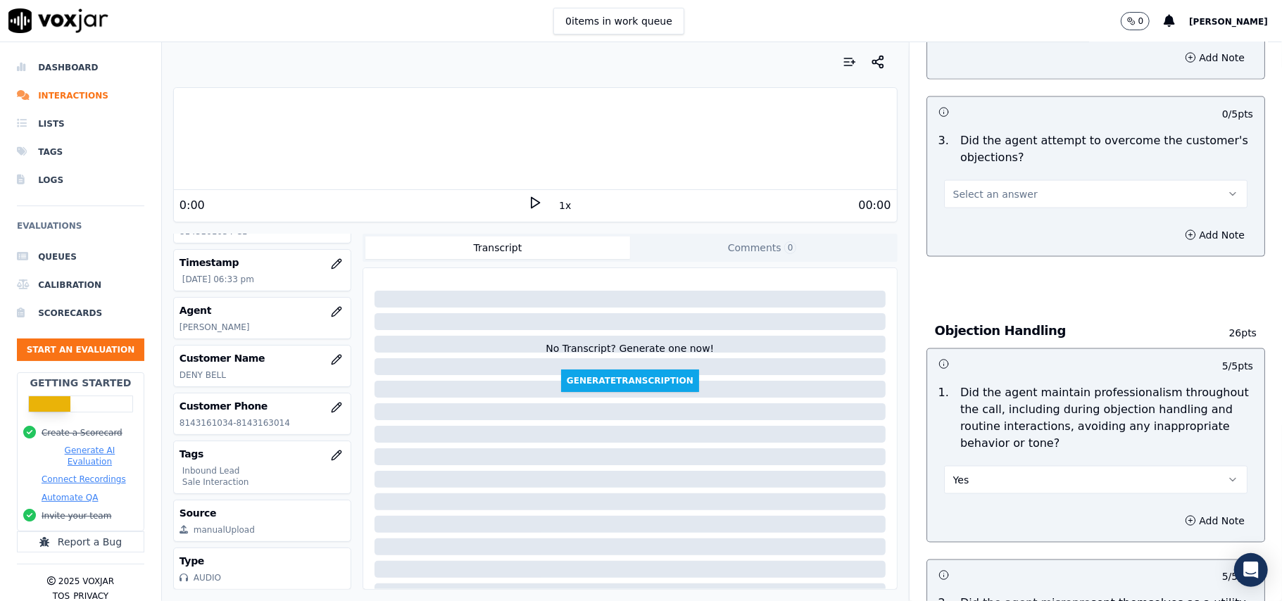
click at [981, 145] on div "3 . Did the agent attempt to overcome the customer's objections? Select an answ…" at bounding box center [1095, 170] width 337 height 87
click at [983, 214] on div "Add Note" at bounding box center [1095, 235] width 337 height 42
click at [983, 180] on button "Select an answer" at bounding box center [1095, 194] width 303 height 28
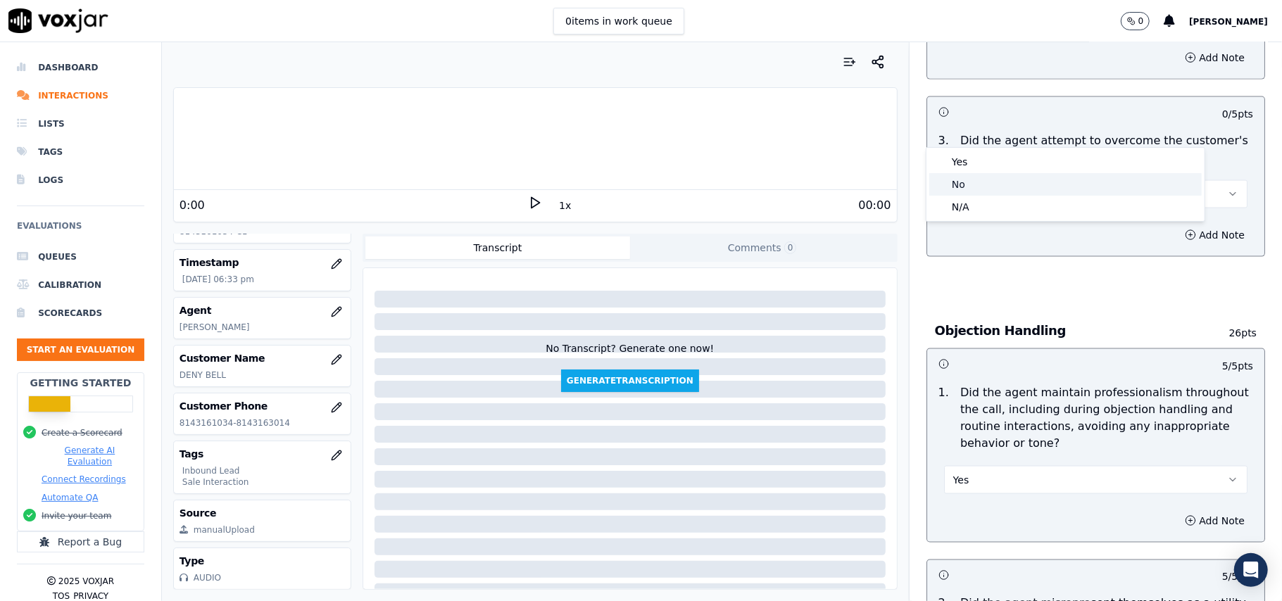
click at [981, 176] on div "No" at bounding box center [1065, 184] width 272 height 23
click at [990, 180] on button "No" at bounding box center [1095, 194] width 303 height 28
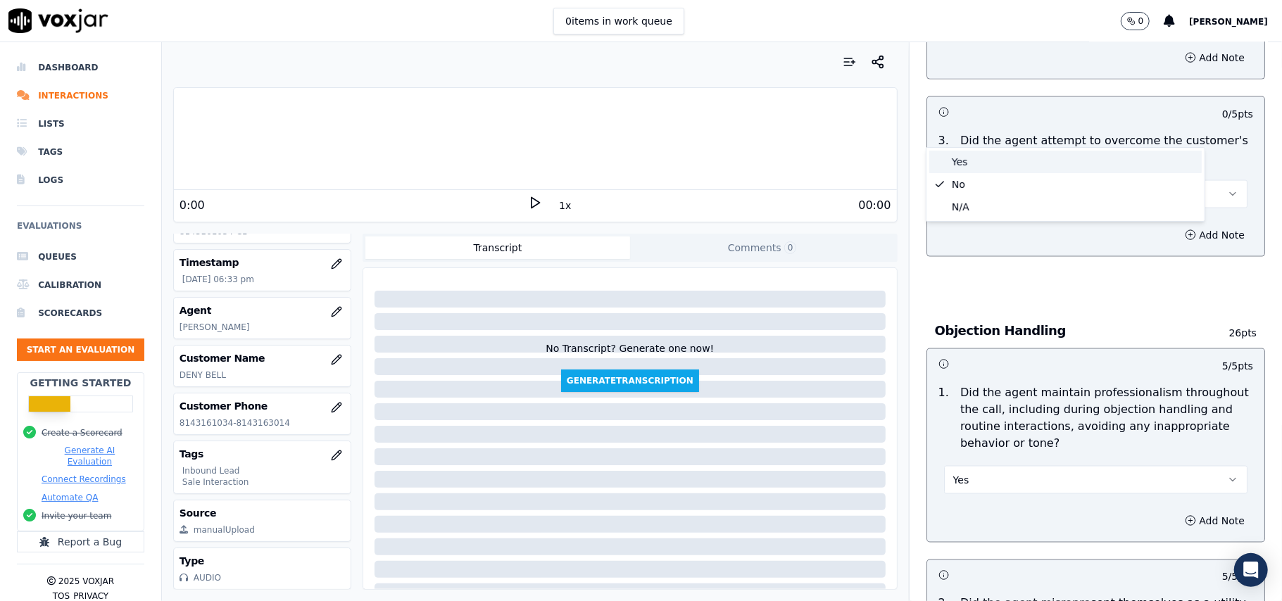
click at [990, 159] on div "Yes" at bounding box center [1065, 162] width 272 height 23
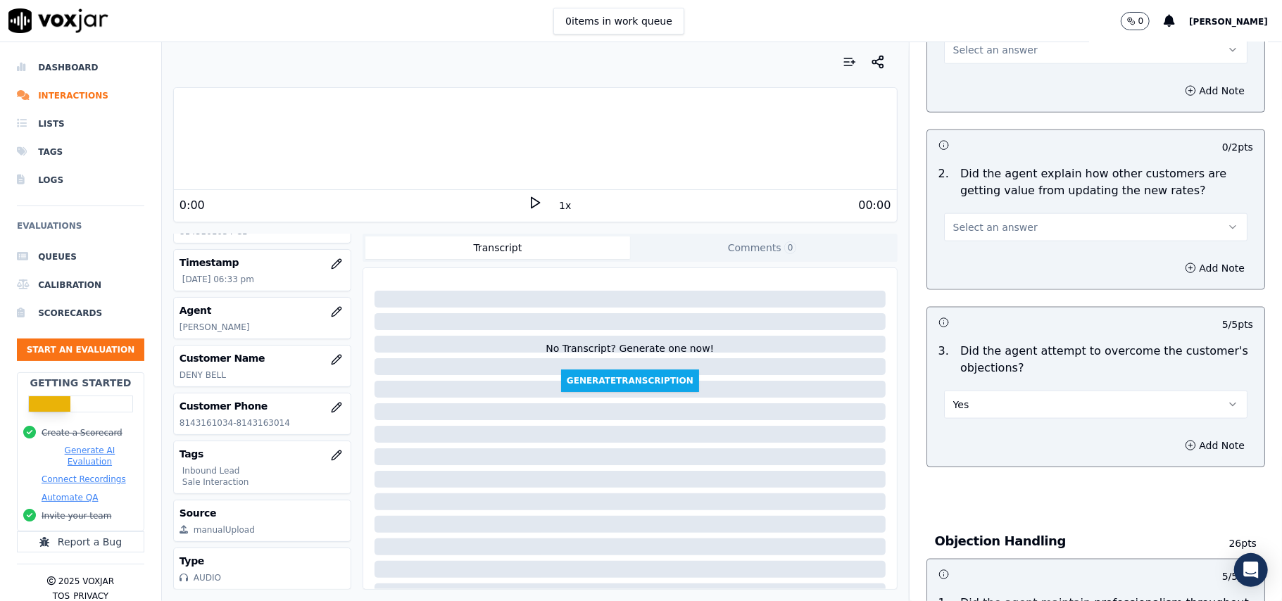
scroll to position [1031, 0]
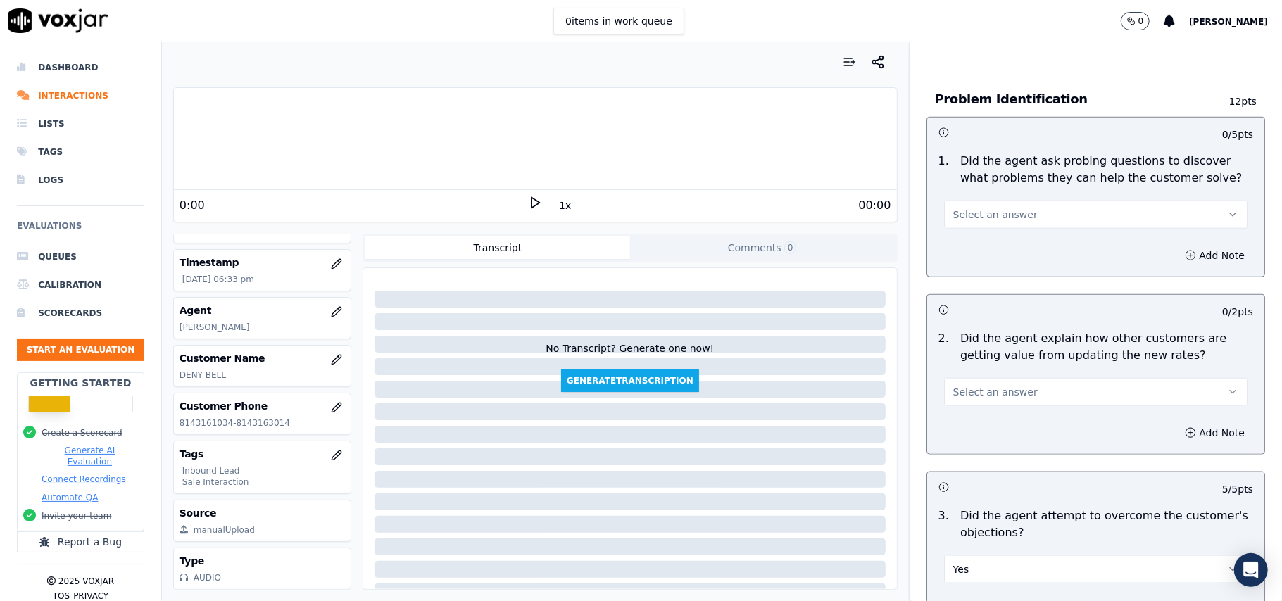
click at [997, 378] on button "Select an answer" at bounding box center [1095, 392] width 303 height 28
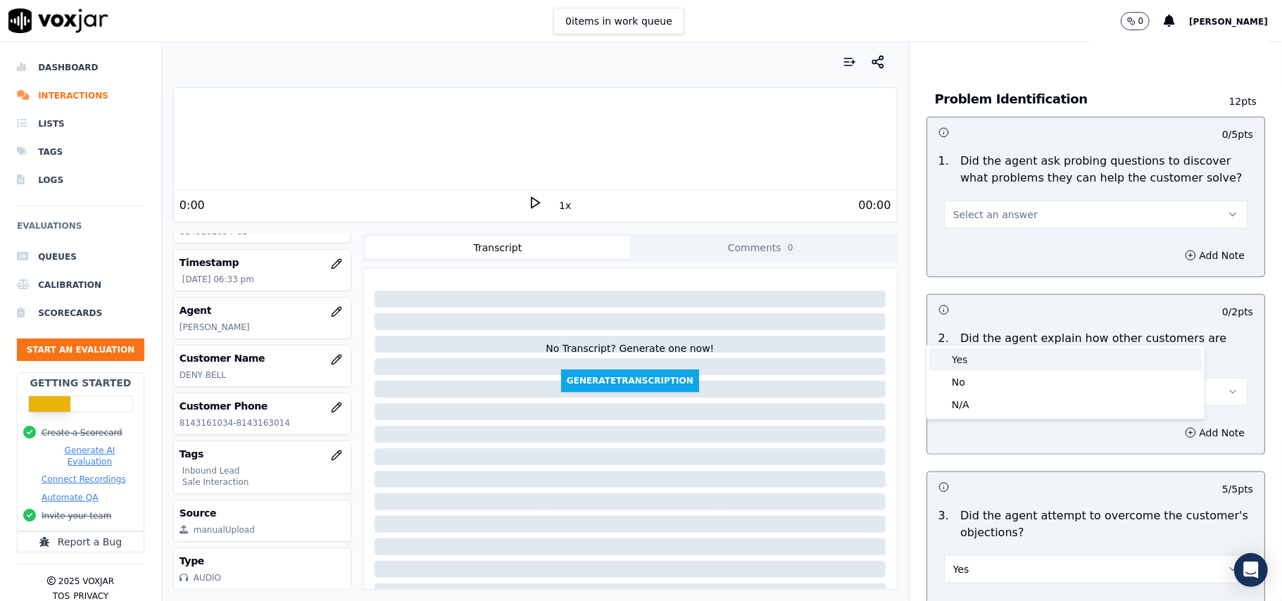
click at [976, 360] on div "Yes" at bounding box center [1065, 359] width 272 height 23
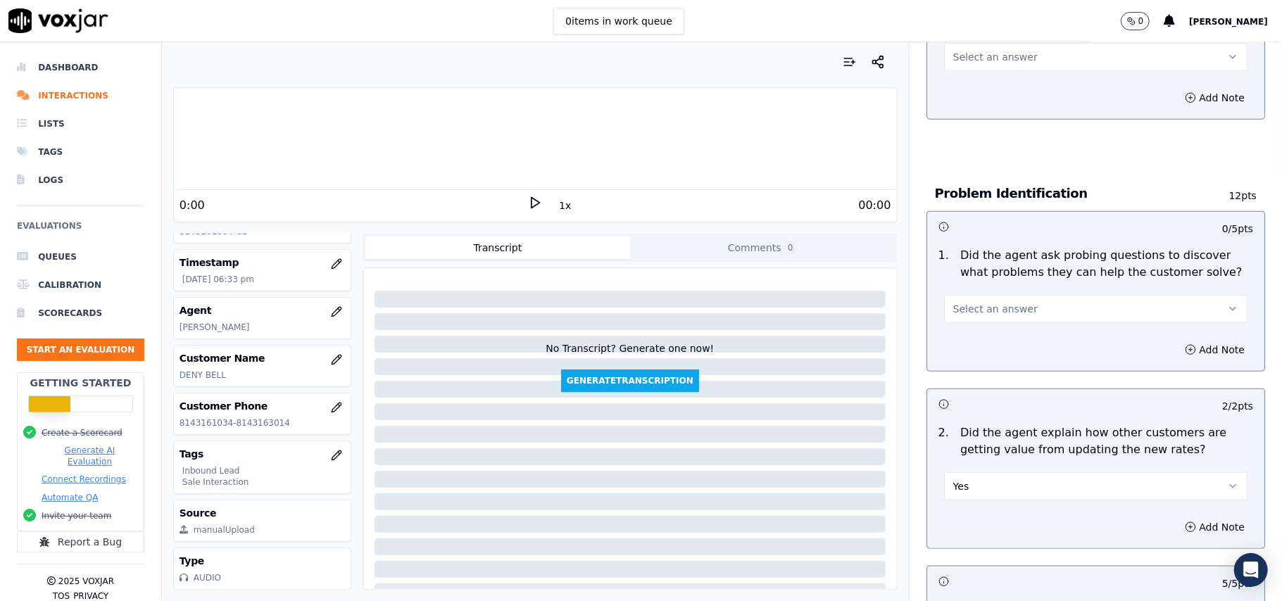
click at [1003, 295] on button "Select an answer" at bounding box center [1095, 309] width 303 height 28
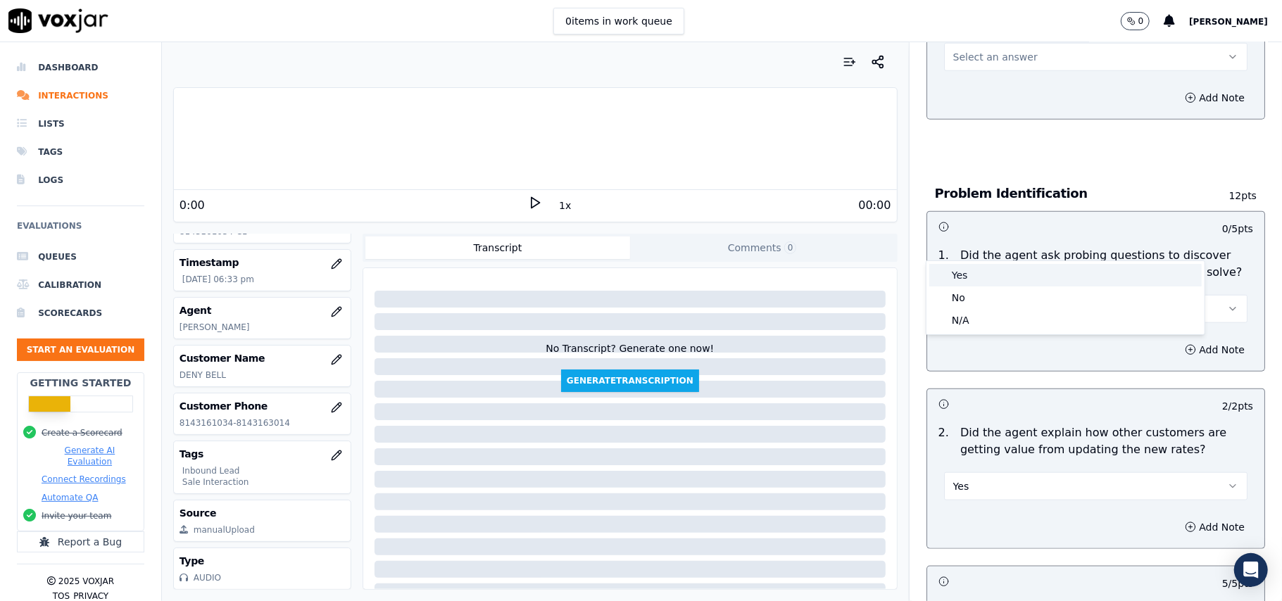
click at [989, 273] on div "Yes" at bounding box center [1065, 275] width 272 height 23
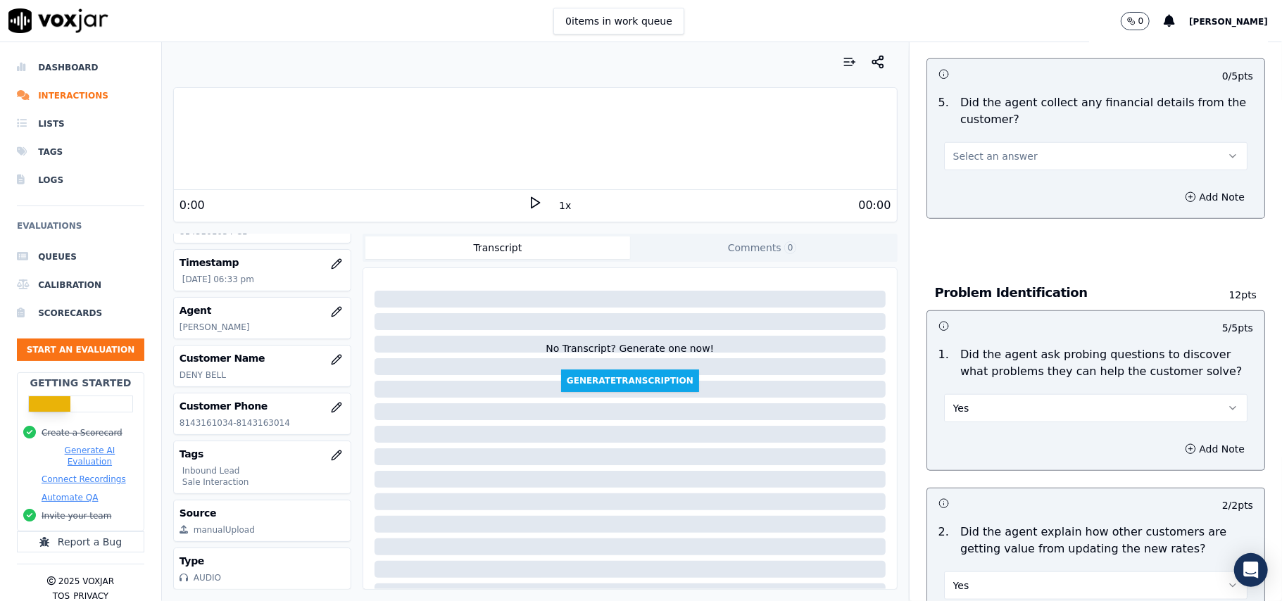
scroll to position [655, 0]
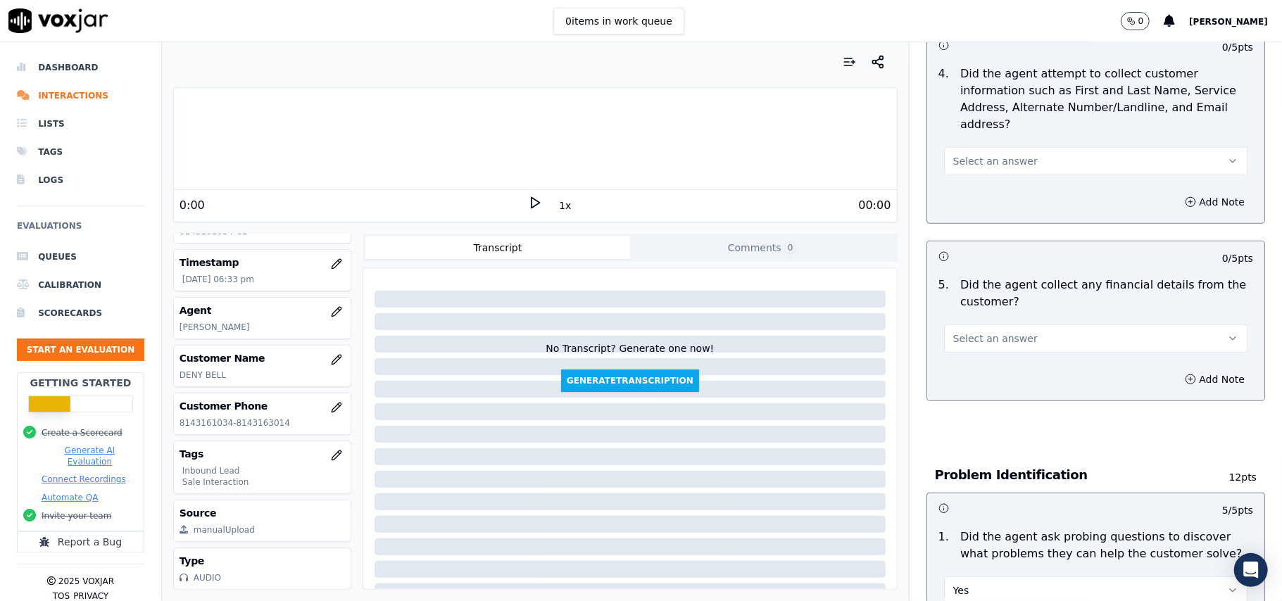
click at [1000, 325] on button "Select an answer" at bounding box center [1095, 339] width 303 height 28
click at [1000, 299] on div "Yes" at bounding box center [1065, 305] width 272 height 23
click at [1008, 325] on button "Yes" at bounding box center [1095, 339] width 303 height 28
click at [1007, 342] on div "N/A" at bounding box center [1065, 350] width 272 height 23
click at [1021, 288] on div "5 . Did the agent collect any financial details from the customer? N/A" at bounding box center [1095, 314] width 337 height 87
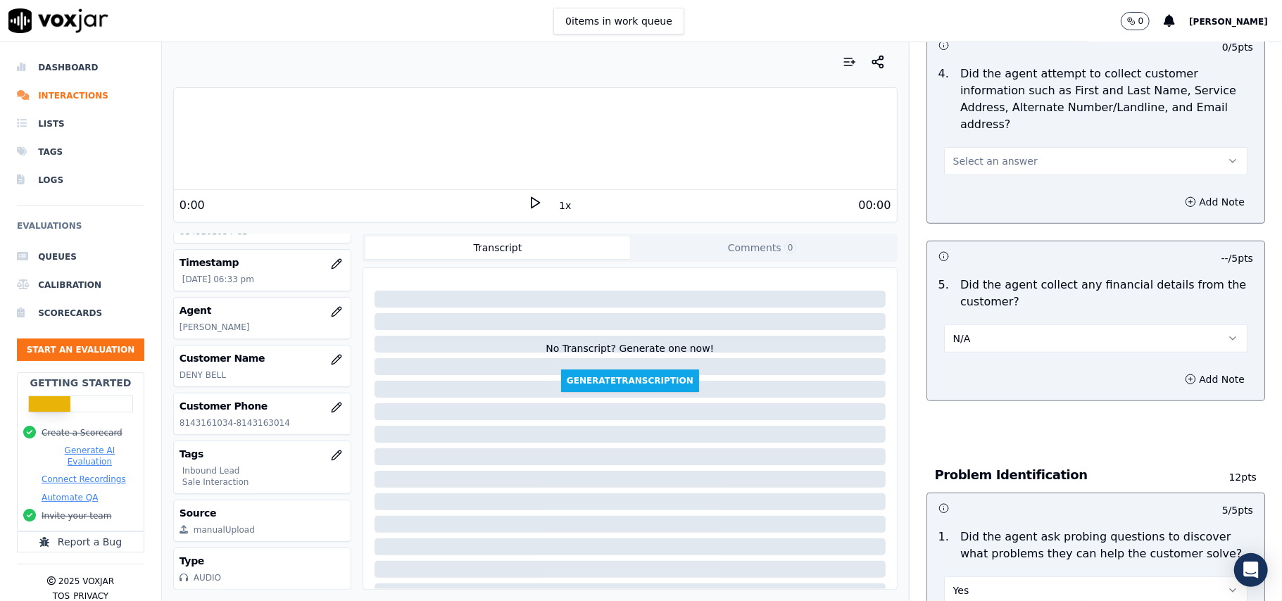
click at [1022, 325] on button "N/A" at bounding box center [1095, 339] width 303 height 28
click at [1015, 318] on div "No" at bounding box center [1065, 327] width 272 height 23
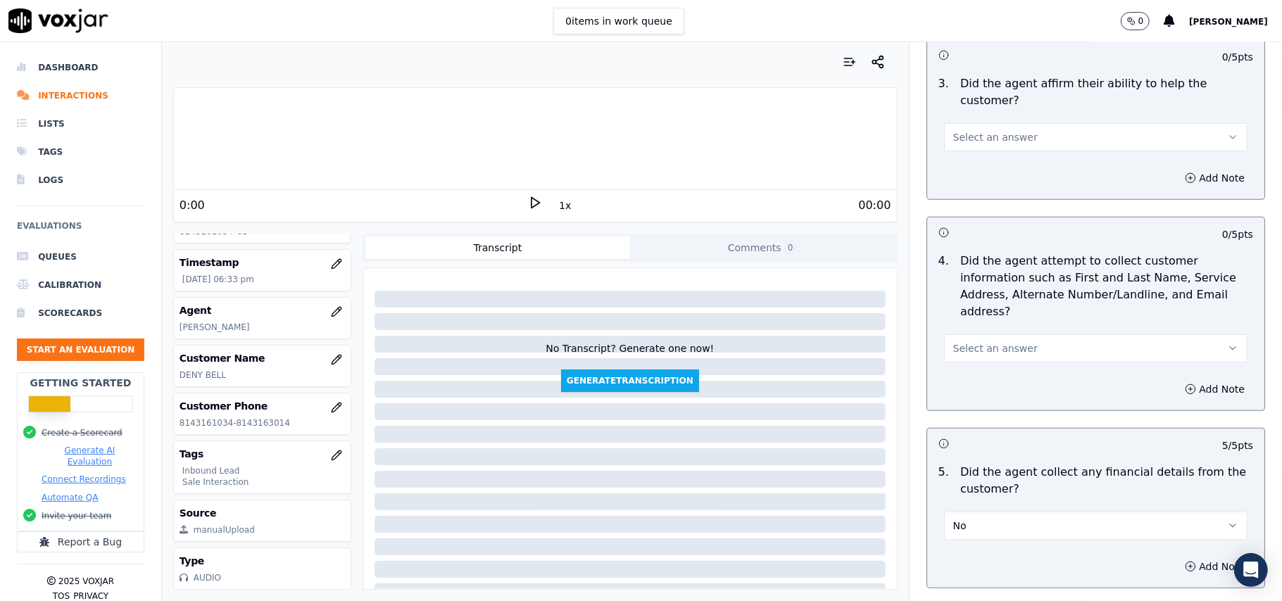
click at [1002, 341] on span "Select an answer" at bounding box center [995, 348] width 84 height 14
click at [994, 320] on div "Yes" at bounding box center [1065, 314] width 272 height 23
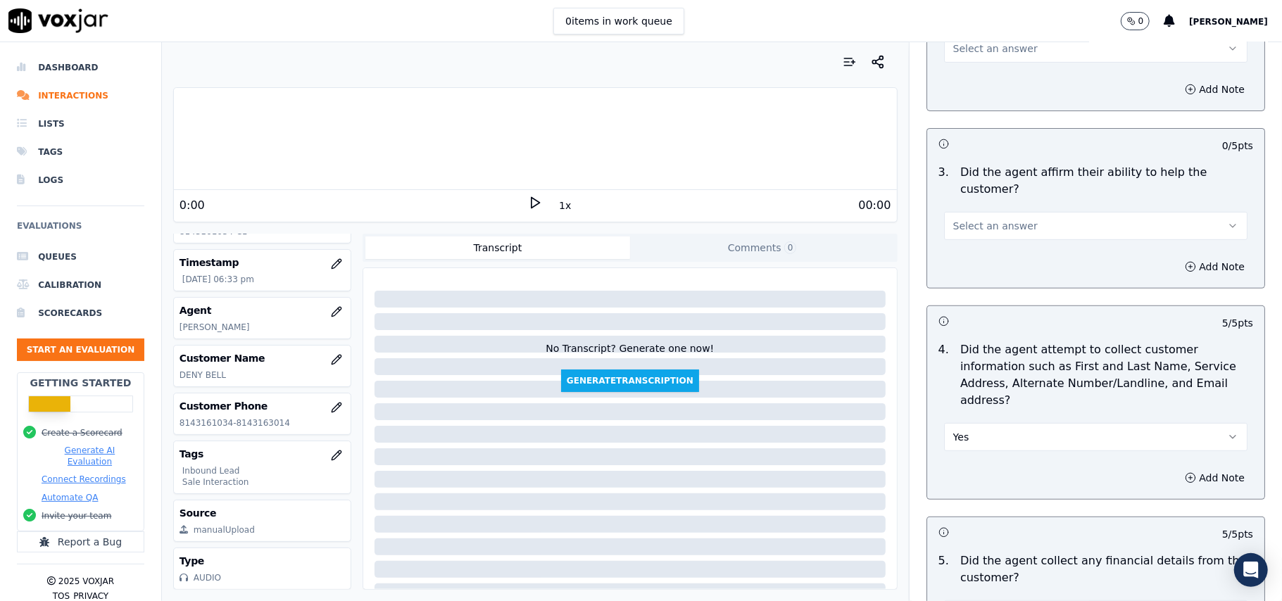
scroll to position [279, 0]
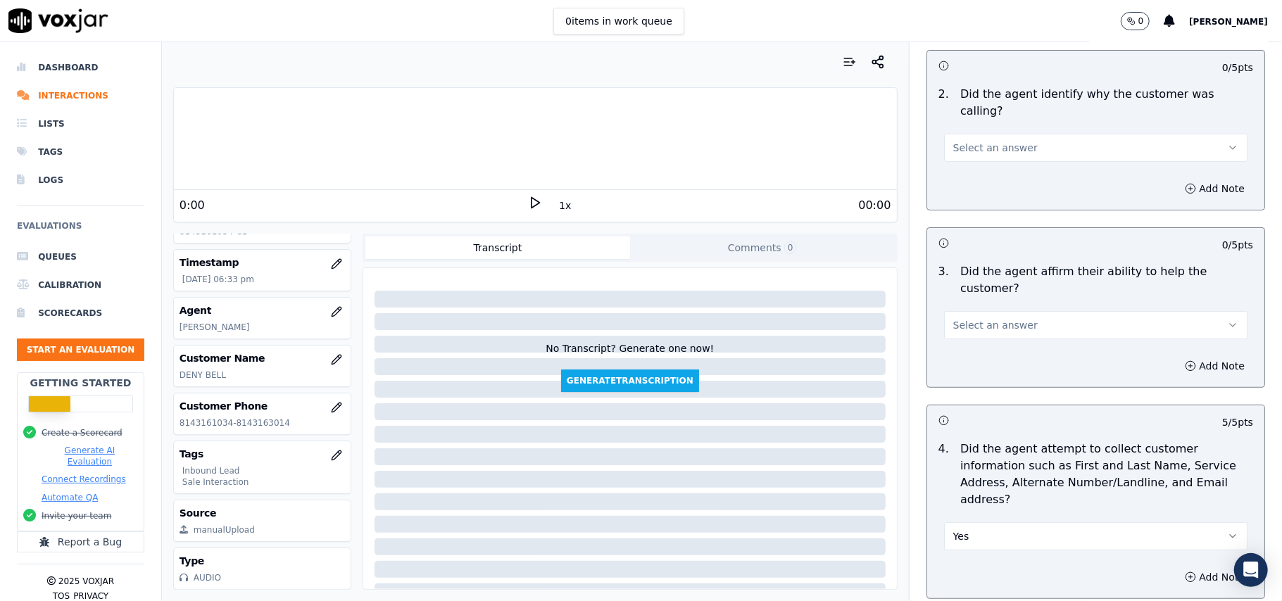
click at [1015, 308] on div "Select an answer" at bounding box center [1095, 323] width 303 height 31
click at [1007, 318] on span "Select an answer" at bounding box center [995, 325] width 84 height 14
click at [1006, 304] on div "Yes" at bounding box center [1065, 307] width 272 height 23
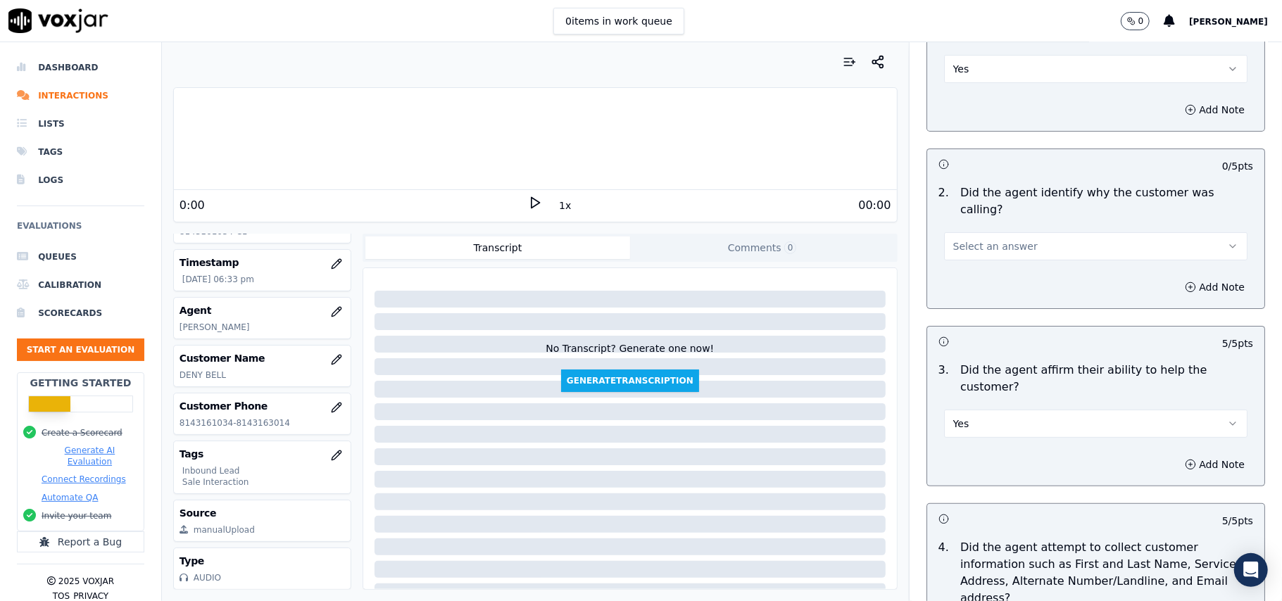
scroll to position [92, 0]
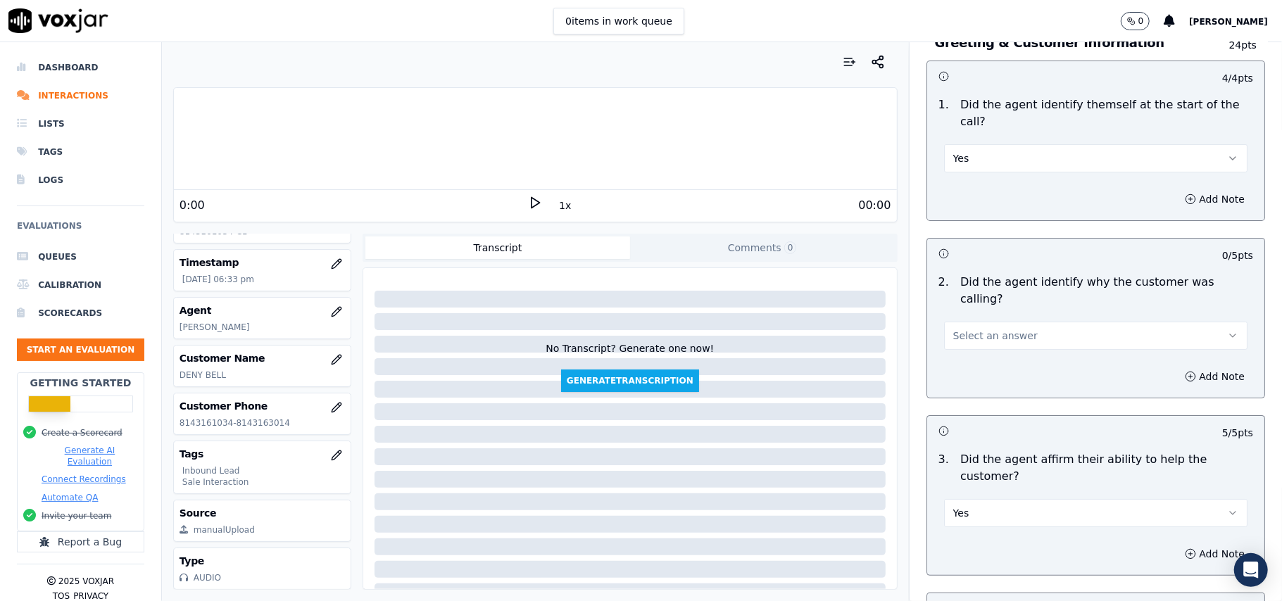
click at [1000, 322] on button "Select an answer" at bounding box center [1095, 336] width 303 height 28
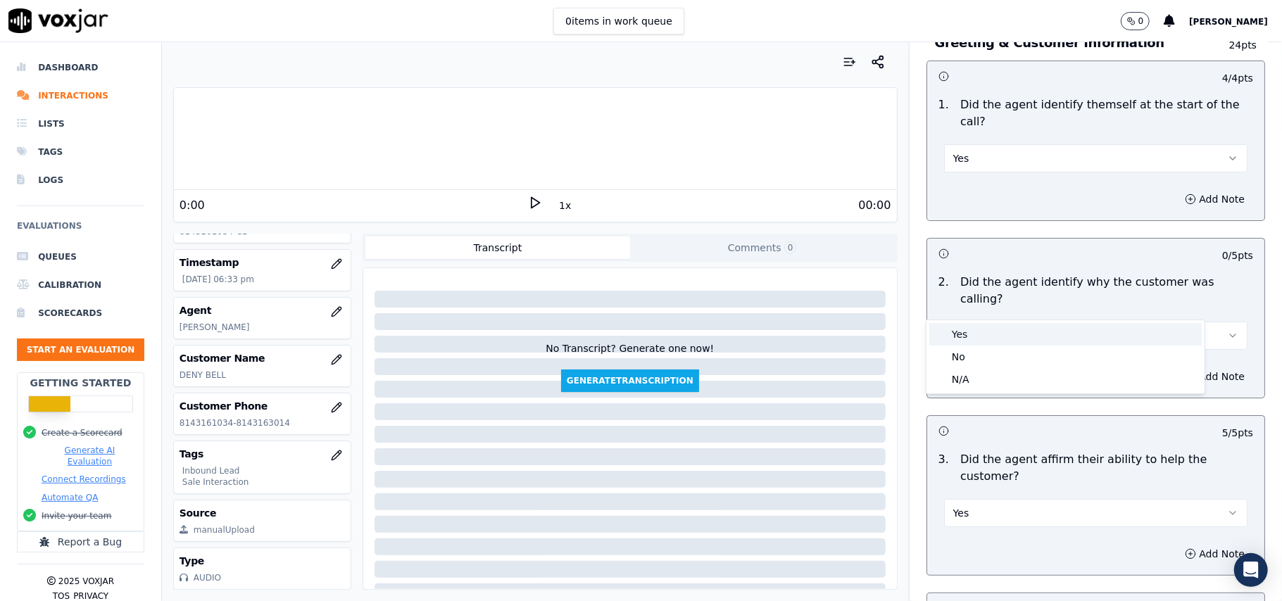
click at [984, 329] on div "Yes" at bounding box center [1065, 334] width 272 height 23
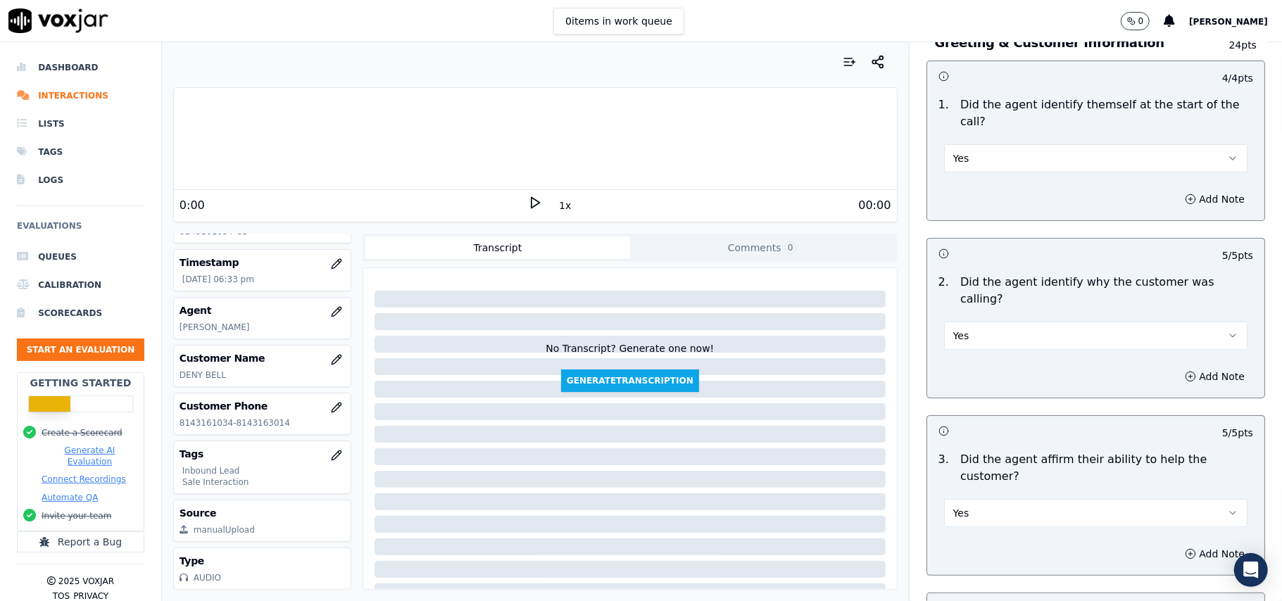
scroll to position [3940, 0]
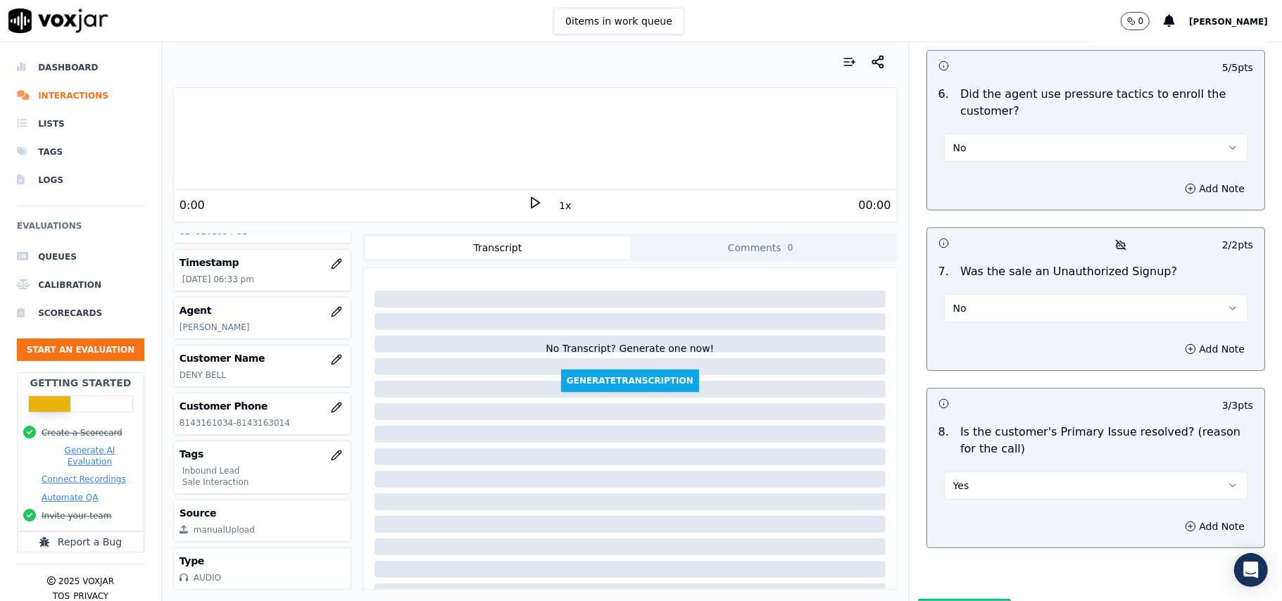
drag, startPoint x: 969, startPoint y: 536, endPoint x: 713, endPoint y: 491, distance: 260.3
click at [969, 599] on button "Submit Scores" at bounding box center [965, 611] width 94 height 25
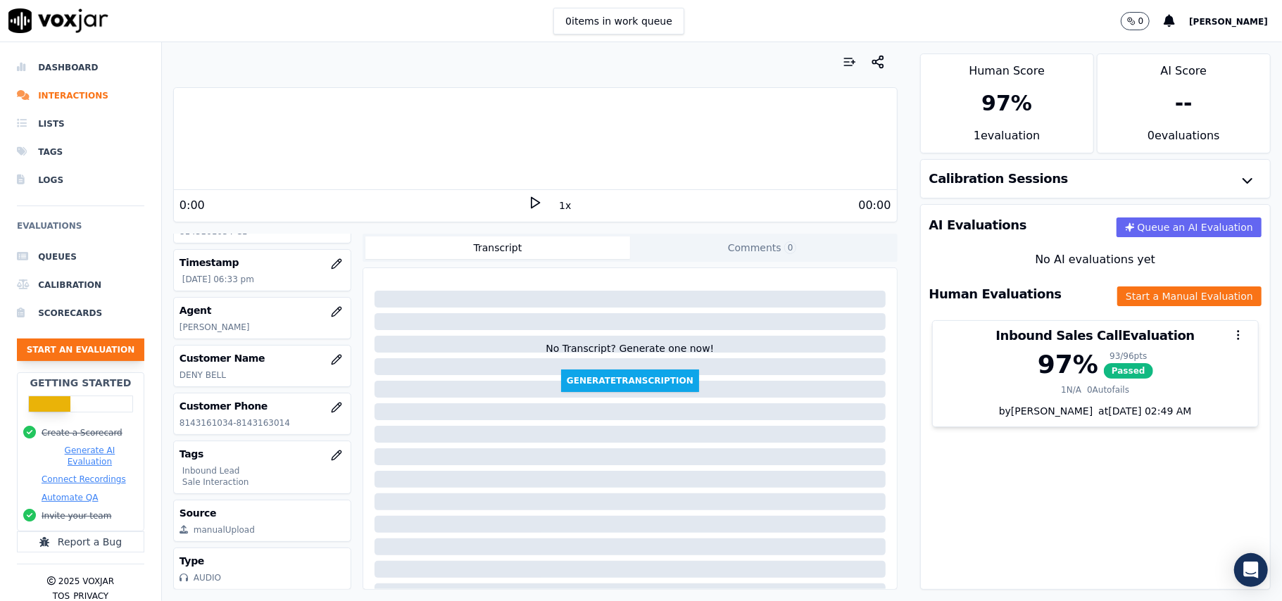
click at [20, 346] on button "Start an Evaluation" at bounding box center [80, 350] width 127 height 23
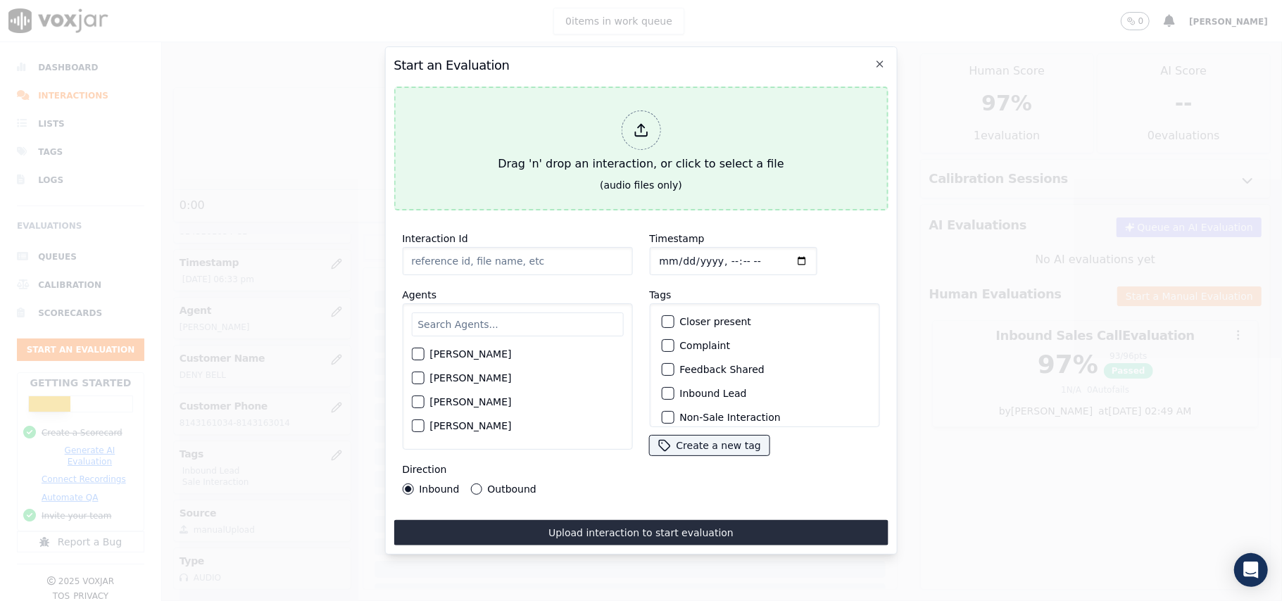
click at [636, 142] on div at bounding box center [640, 130] width 39 height 39
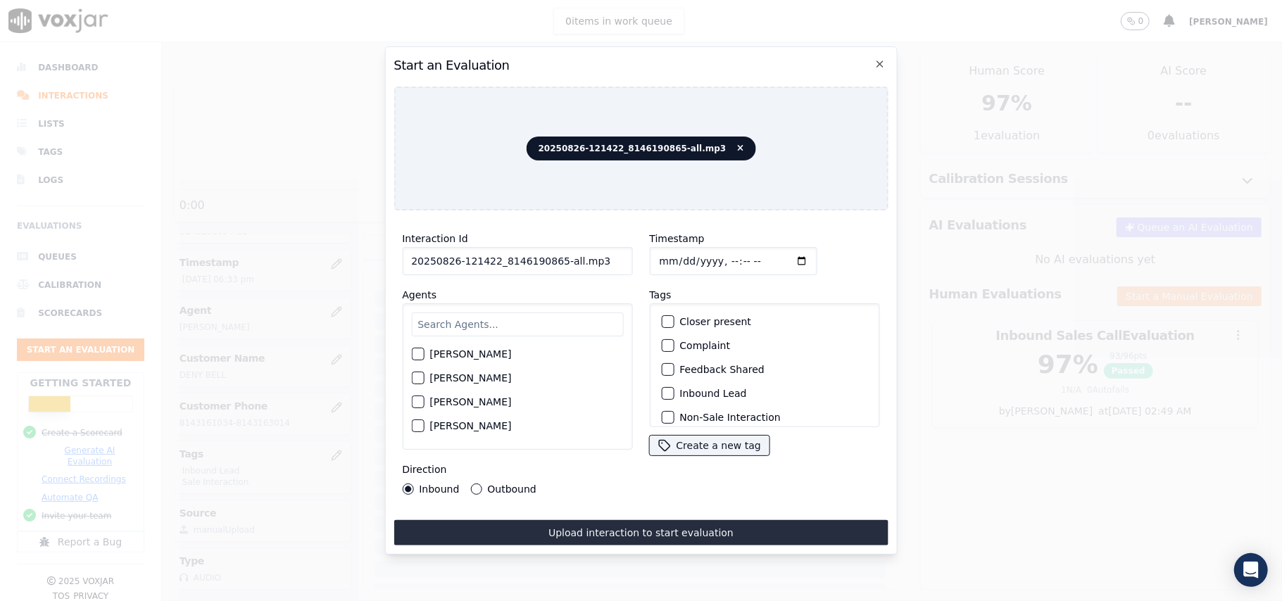
drag, startPoint x: 598, startPoint y: 258, endPoint x: 552, endPoint y: 257, distance: 45.8
click at [552, 257] on input "20250826-121422_8146190865-all.mp3" at bounding box center [517, 261] width 230 height 28
type input "20250826-121422_8146190865-C1"
click at [676, 256] on input "Timestamp" at bounding box center [733, 261] width 168 height 28
type input "[DATE]T21:19"
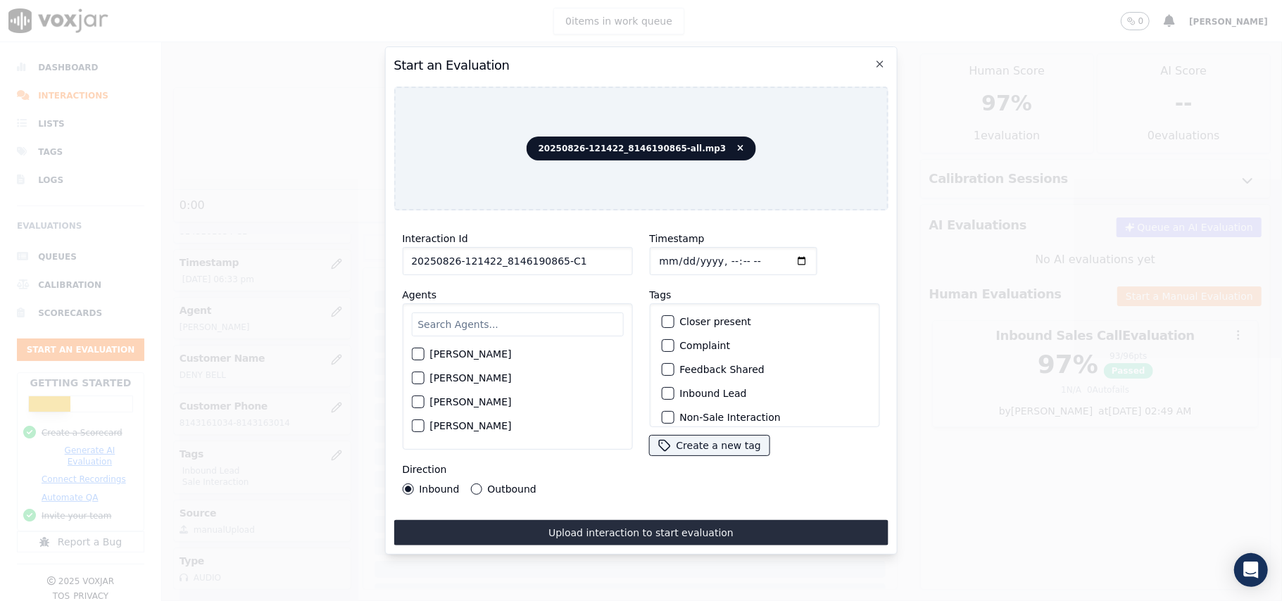
drag, startPoint x: 486, startPoint y: 329, endPoint x: 446, endPoint y: 310, distance: 44.1
click at [486, 327] on input "text" at bounding box center [517, 325] width 212 height 24
type input "[PERSON_NAME]"
click at [436, 363] on div "[PERSON_NAME]" at bounding box center [517, 358] width 212 height 24
click at [432, 353] on label "[PERSON_NAME]" at bounding box center [470, 358] width 82 height 10
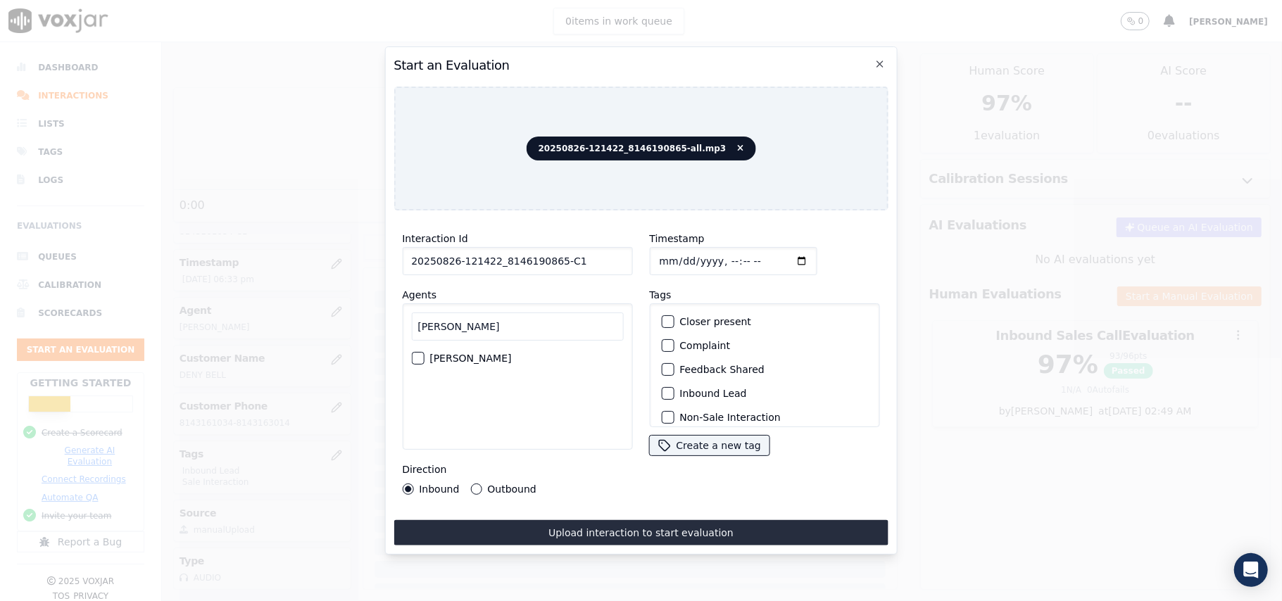
click at [424, 352] on button "[PERSON_NAME]" at bounding box center [417, 358] width 13 height 13
click at [665, 387] on button "Inbound Lead" at bounding box center [667, 393] width 13 height 13
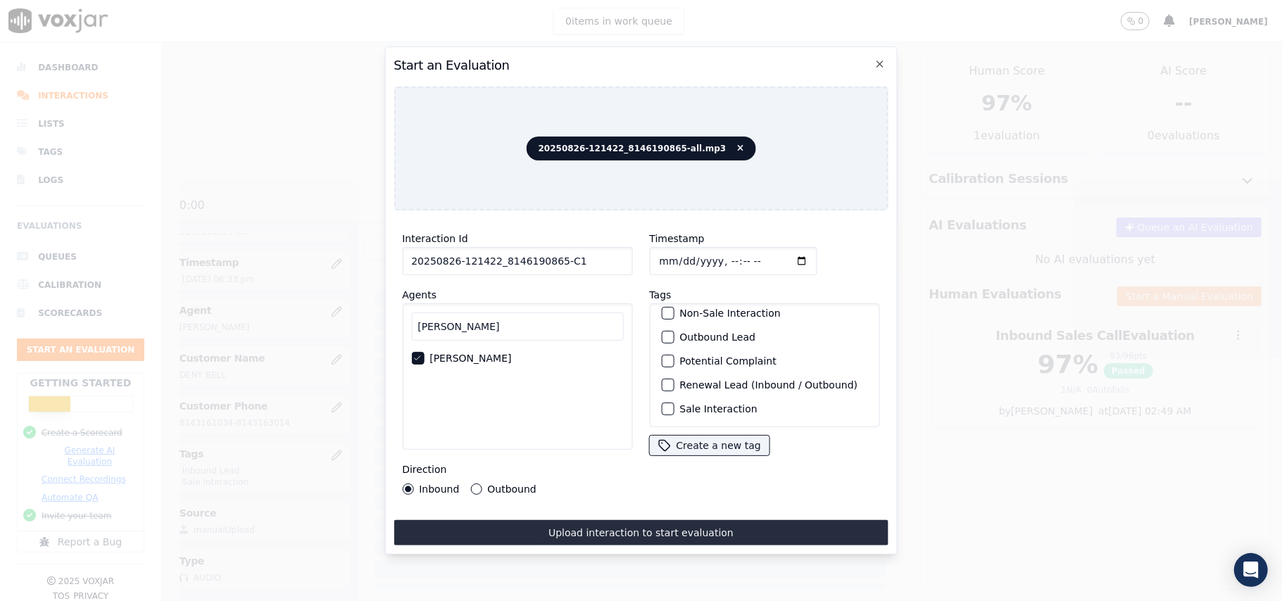
scroll to position [122, 0]
click at [668, 397] on div "Sale Interaction" at bounding box center [764, 409] width 218 height 24
click at [662, 404] on div "button" at bounding box center [667, 409] width 10 height 10
click at [619, 524] on button "Upload interaction to start evaluation" at bounding box center [640, 532] width 494 height 25
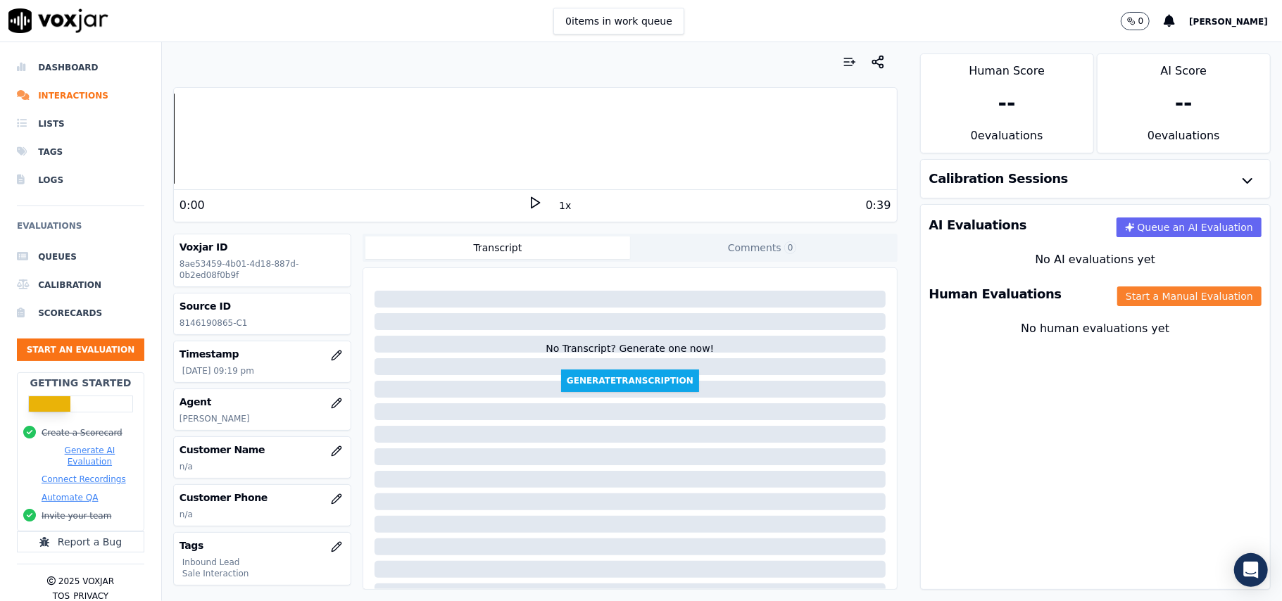
drag, startPoint x: 1138, startPoint y: 299, endPoint x: 1116, endPoint y: 307, distance: 23.8
click at [1138, 300] on button "Start a Manual Evaluation" at bounding box center [1189, 296] width 144 height 20
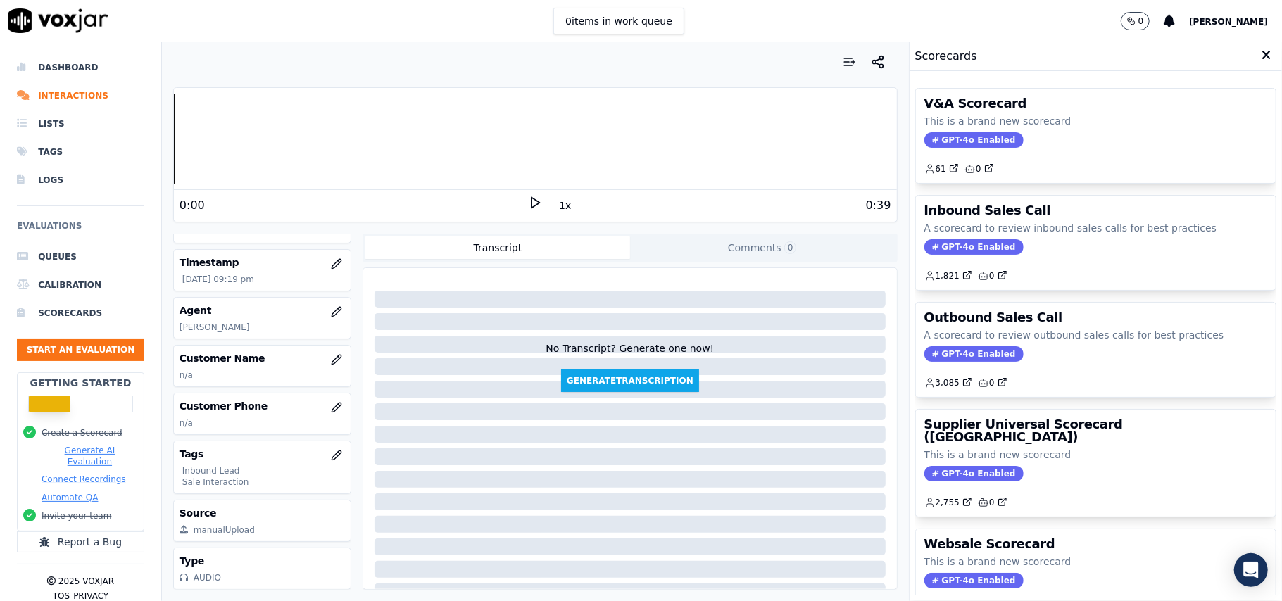
scroll to position [138, 0]
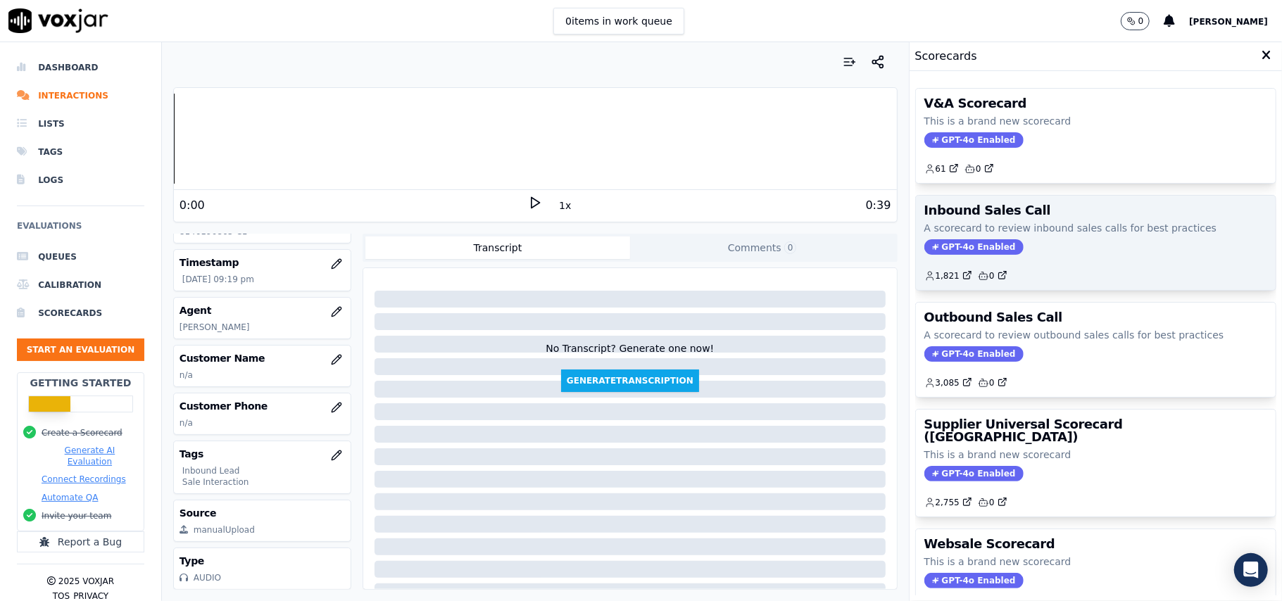
click at [972, 254] on span "GPT-4o Enabled" at bounding box center [973, 246] width 99 height 15
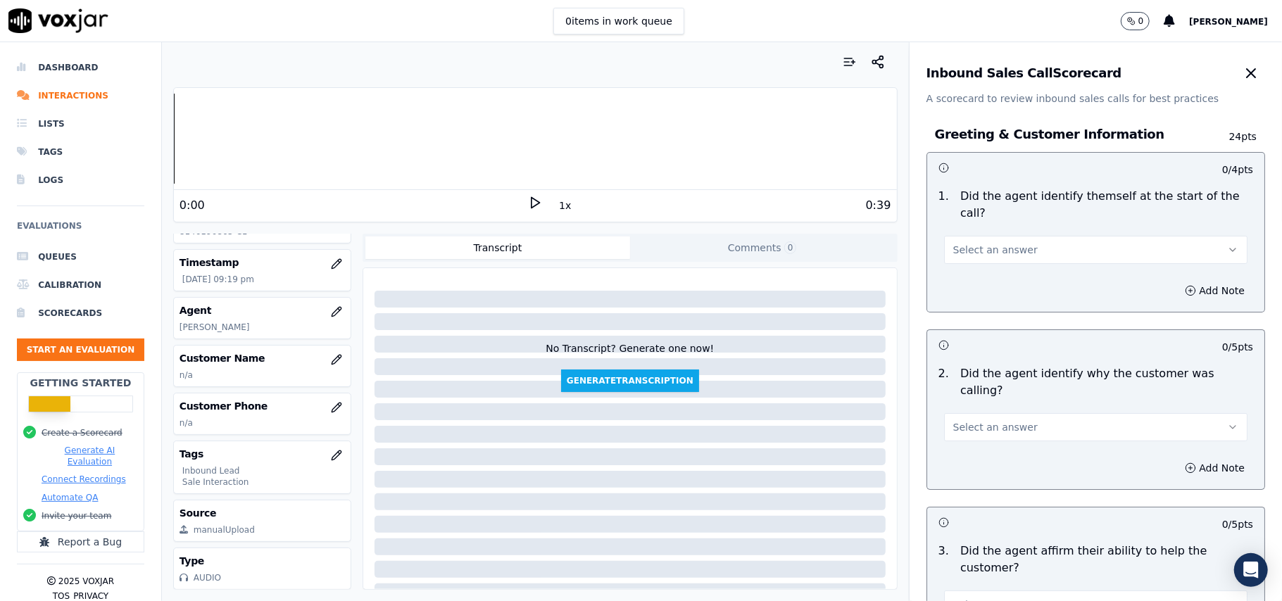
scroll to position [2484, 0]
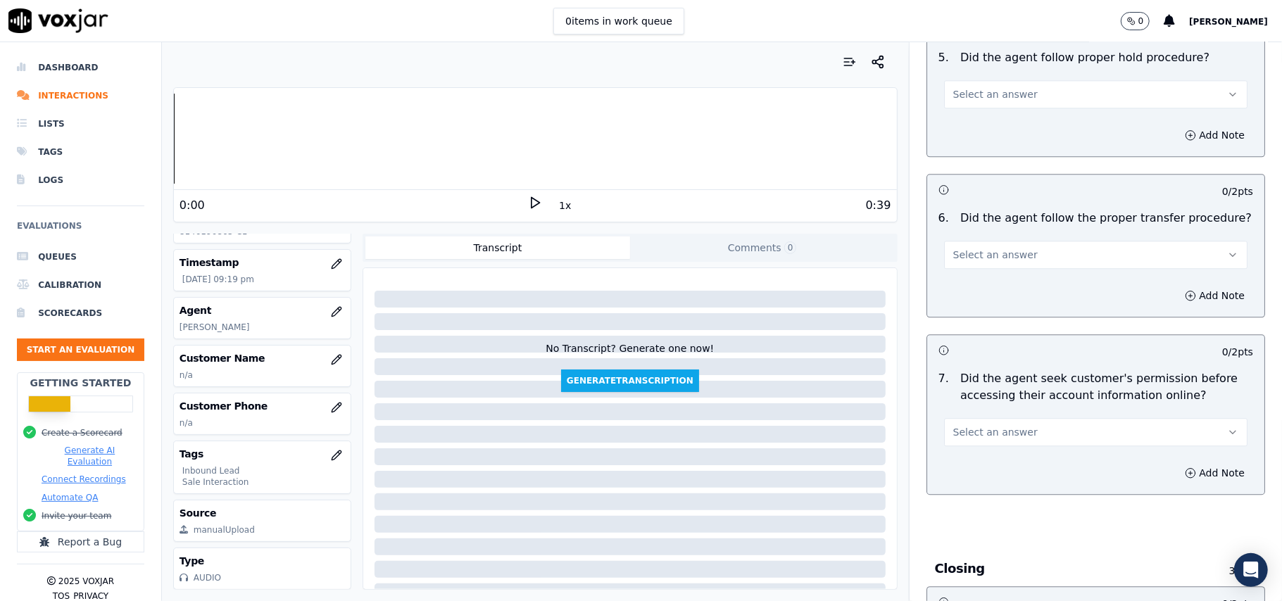
click at [953, 425] on span "Select an answer" at bounding box center [995, 432] width 84 height 14
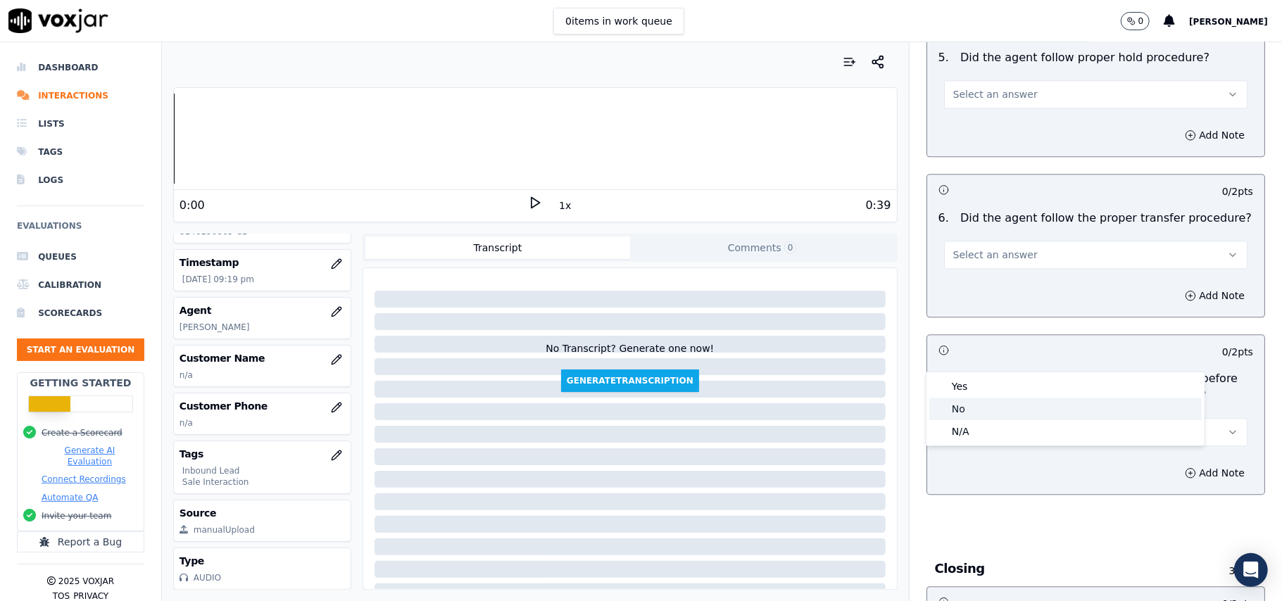
click at [956, 401] on div "No" at bounding box center [1065, 409] width 272 height 23
click at [1176, 463] on button "Add Note" at bounding box center [1214, 473] width 77 height 20
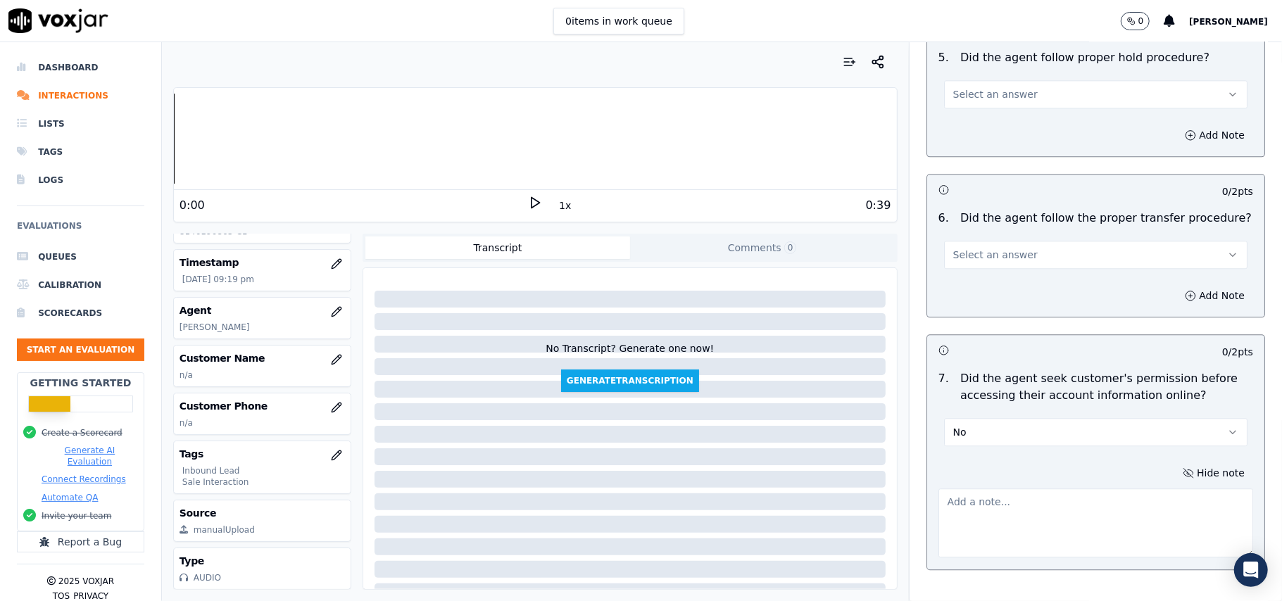
click at [1005, 489] on textarea at bounding box center [1095, 523] width 315 height 69
paste textarea "@02:00 - The agent did not take permission from the customer before accessing t…"
click at [927, 452] on div "Hide note @02:00 - The agent did not take permission from the customer before a…" at bounding box center [1095, 510] width 337 height 117
click at [938, 489] on textarea "@02:00 - The agent did not take permission from the customer before accessing t…" at bounding box center [1095, 523] width 315 height 69
paste textarea "Call ID: 121508"
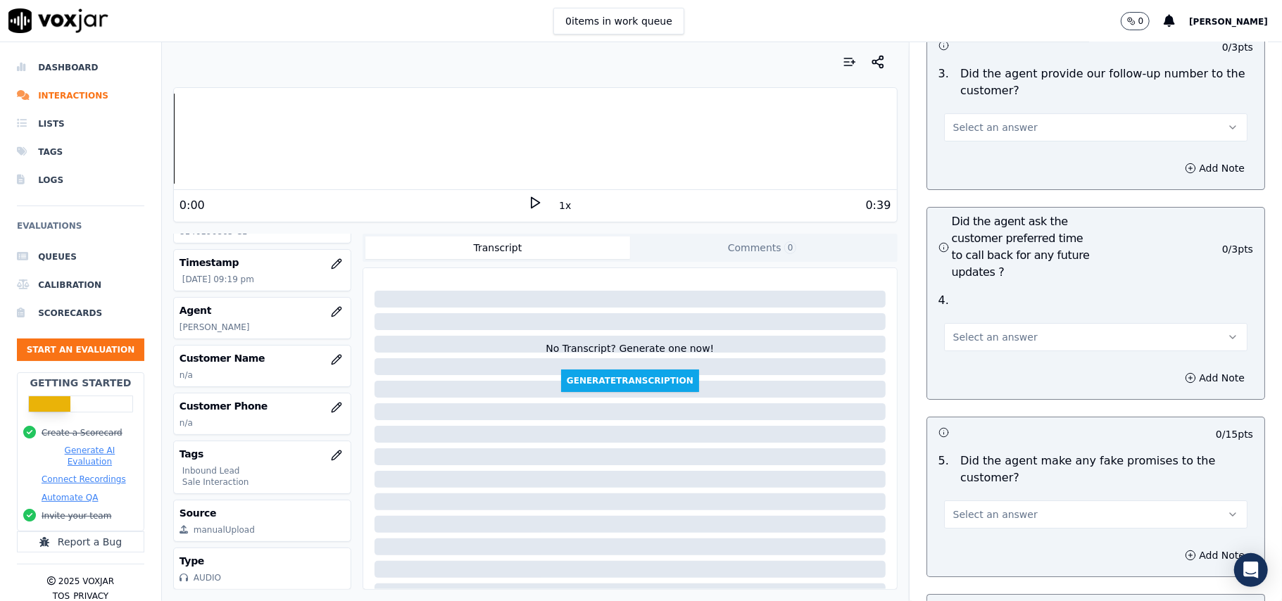
scroll to position [4015, 0]
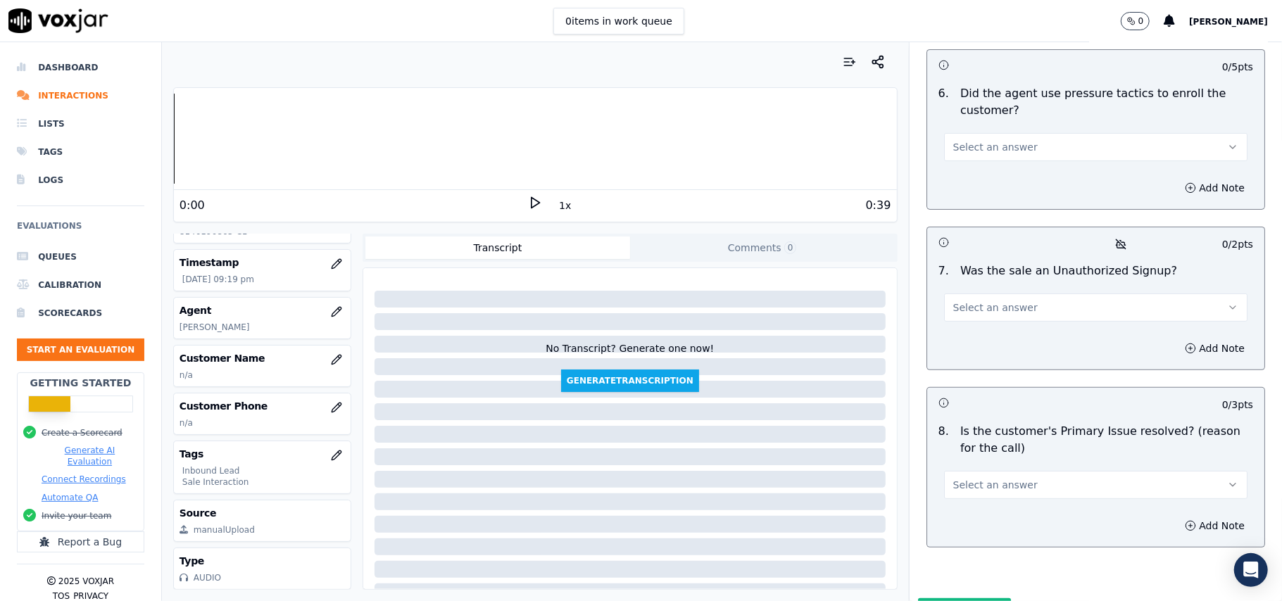
click at [1076, 471] on button "Select an answer" at bounding box center [1095, 485] width 303 height 28
click at [1043, 440] on div "Yes" at bounding box center [1065, 443] width 272 height 23
click at [964, 301] on span "Select an answer" at bounding box center [995, 308] width 84 height 14
click at [966, 283] on div "No" at bounding box center [1065, 288] width 272 height 23
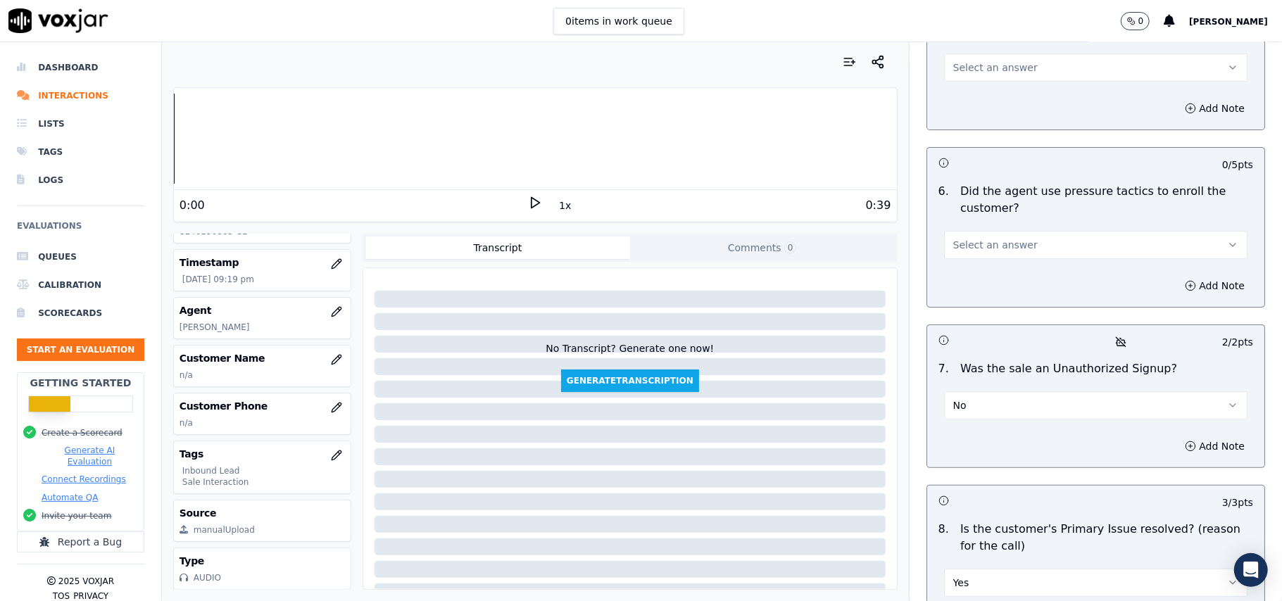
scroll to position [3827, 0]
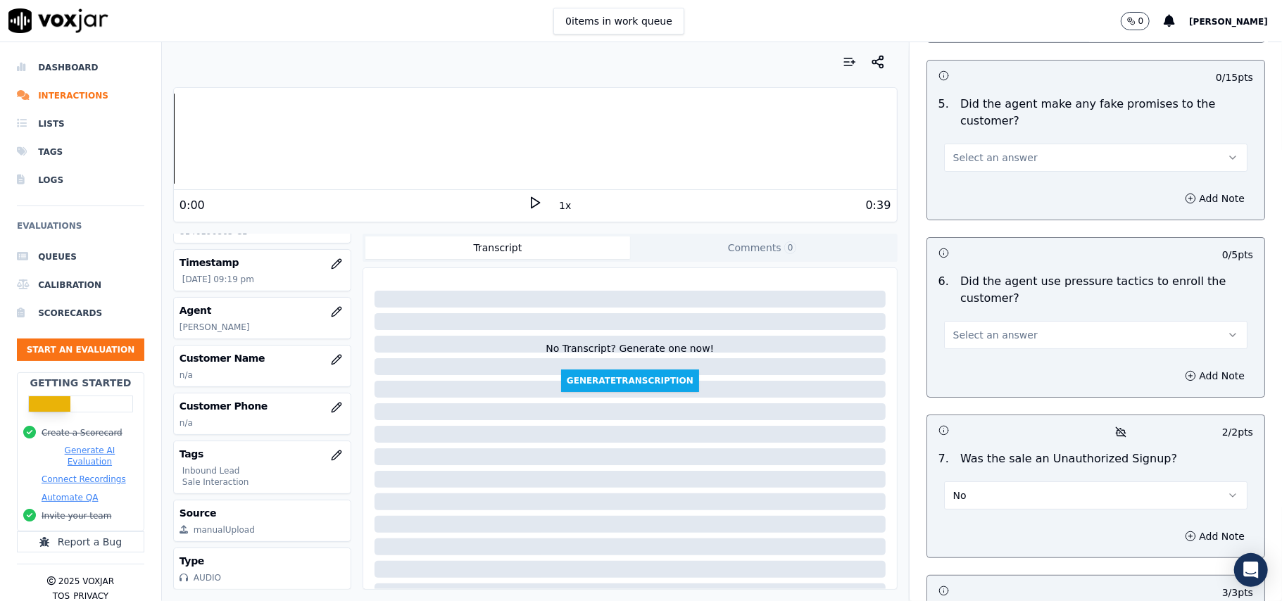
click at [997, 321] on button "Select an answer" at bounding box center [1095, 335] width 303 height 28
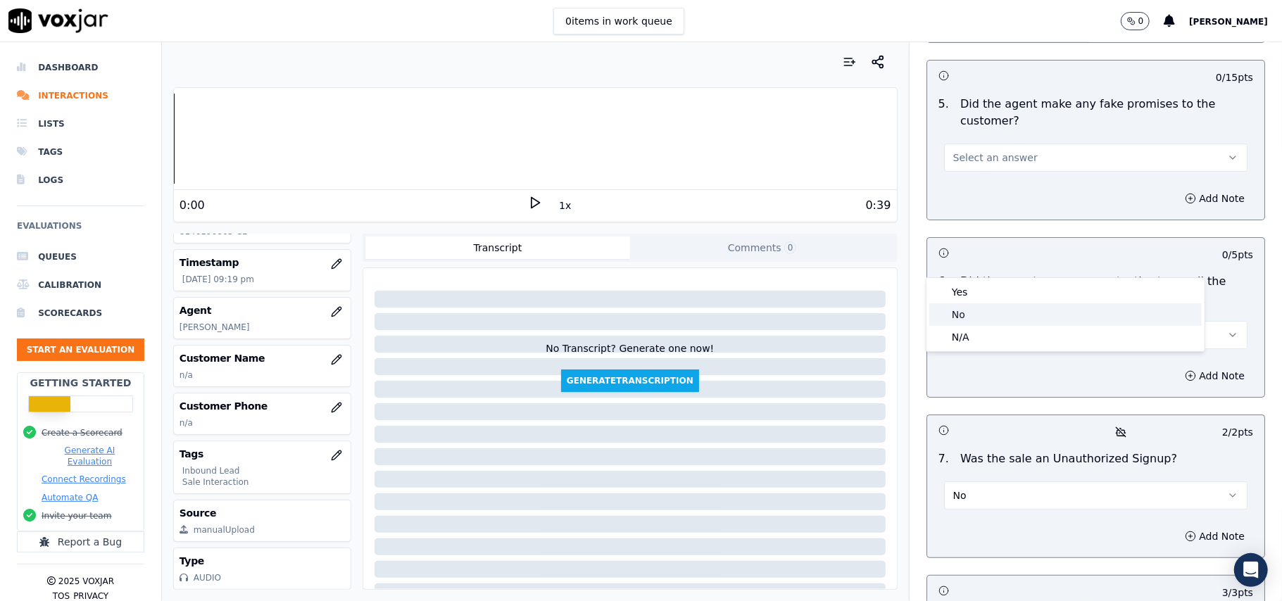
drag, startPoint x: 994, startPoint y: 322, endPoint x: 1007, endPoint y: 314, distance: 14.8
click at [995, 322] on div "No" at bounding box center [1065, 314] width 272 height 23
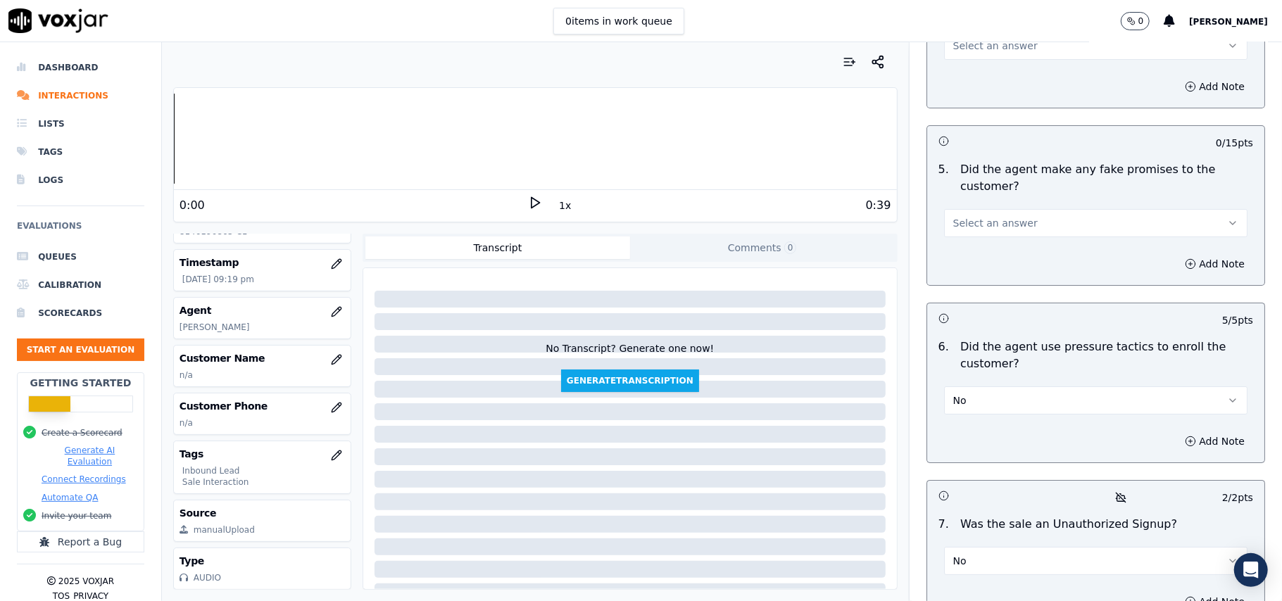
scroll to position [3734, 0]
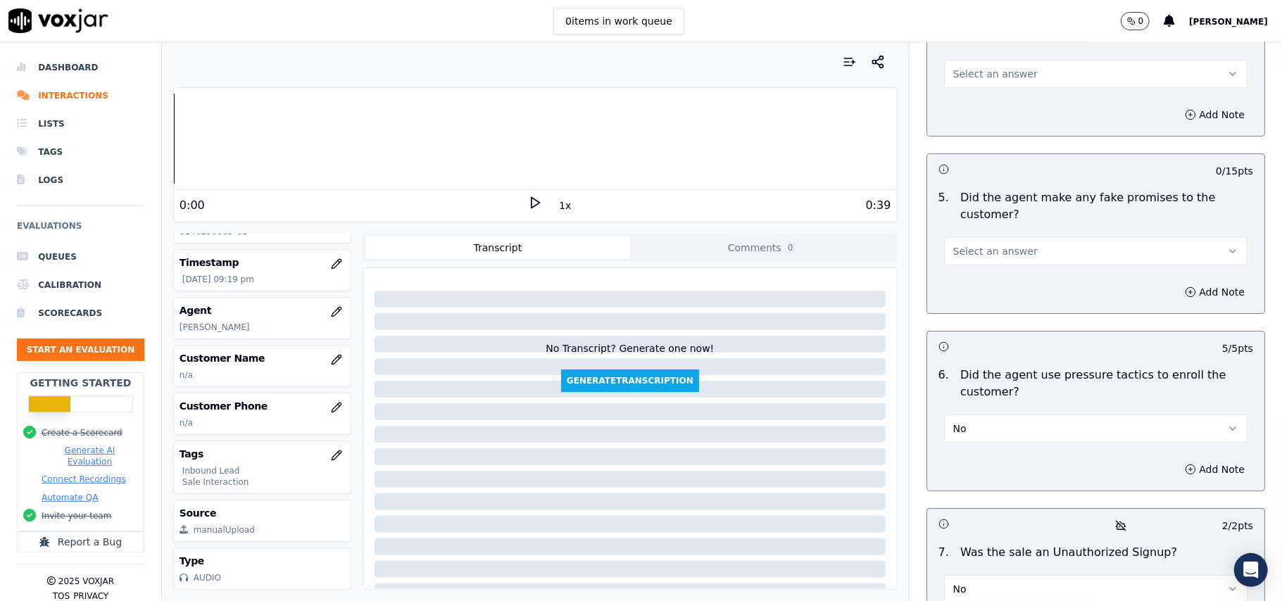
click at [1008, 237] on button "Select an answer" at bounding box center [1095, 251] width 303 height 28
click at [1006, 224] on div "No" at bounding box center [1065, 231] width 272 height 23
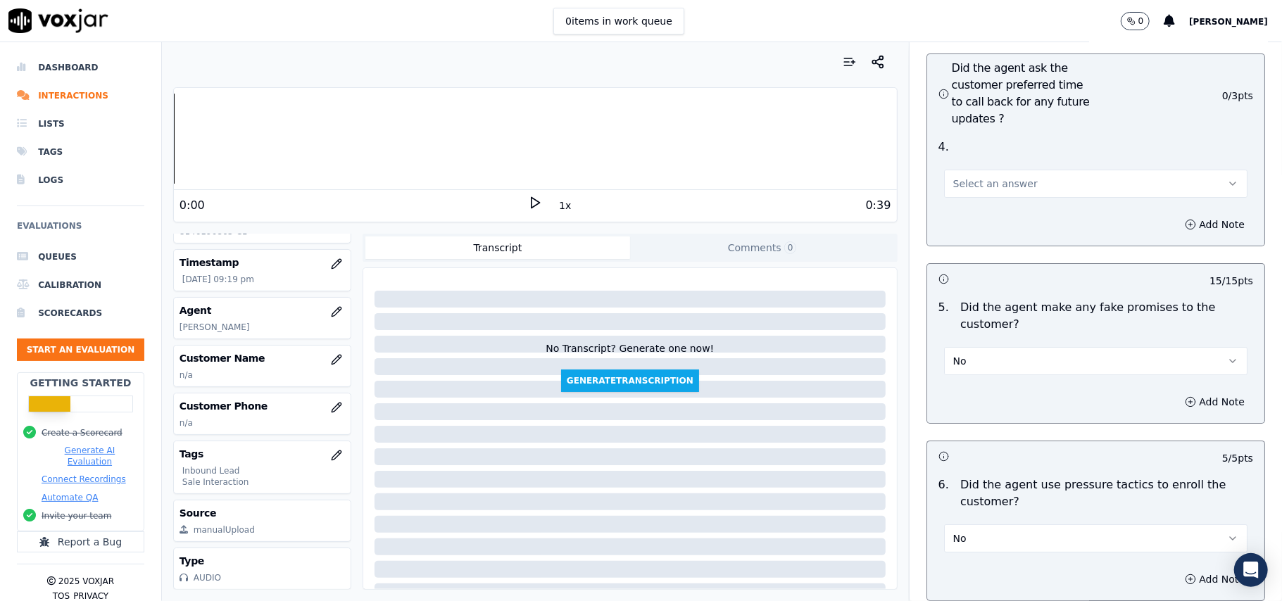
scroll to position [3452, 0]
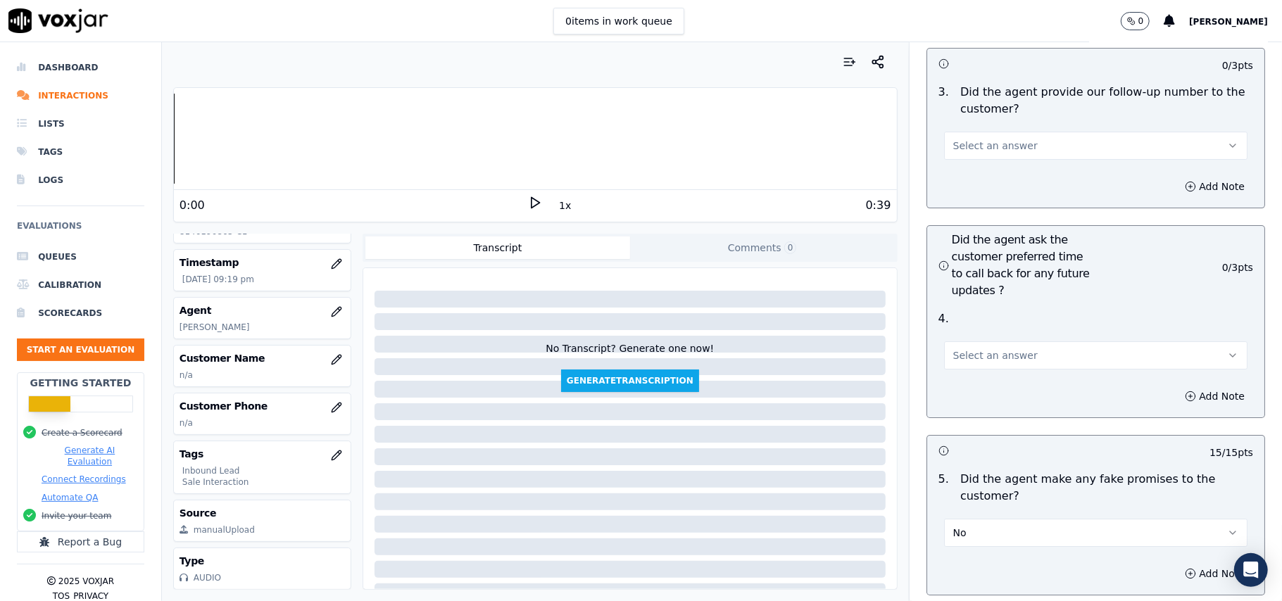
click at [987, 341] on button "Select an answer" at bounding box center [1095, 355] width 303 height 28
click at [971, 341] on div "No" at bounding box center [1065, 334] width 272 height 23
drag, startPoint x: 980, startPoint y: 282, endPoint x: 981, endPoint y: 289, distance: 7.1
click at [981, 341] on button "No" at bounding box center [1095, 355] width 303 height 28
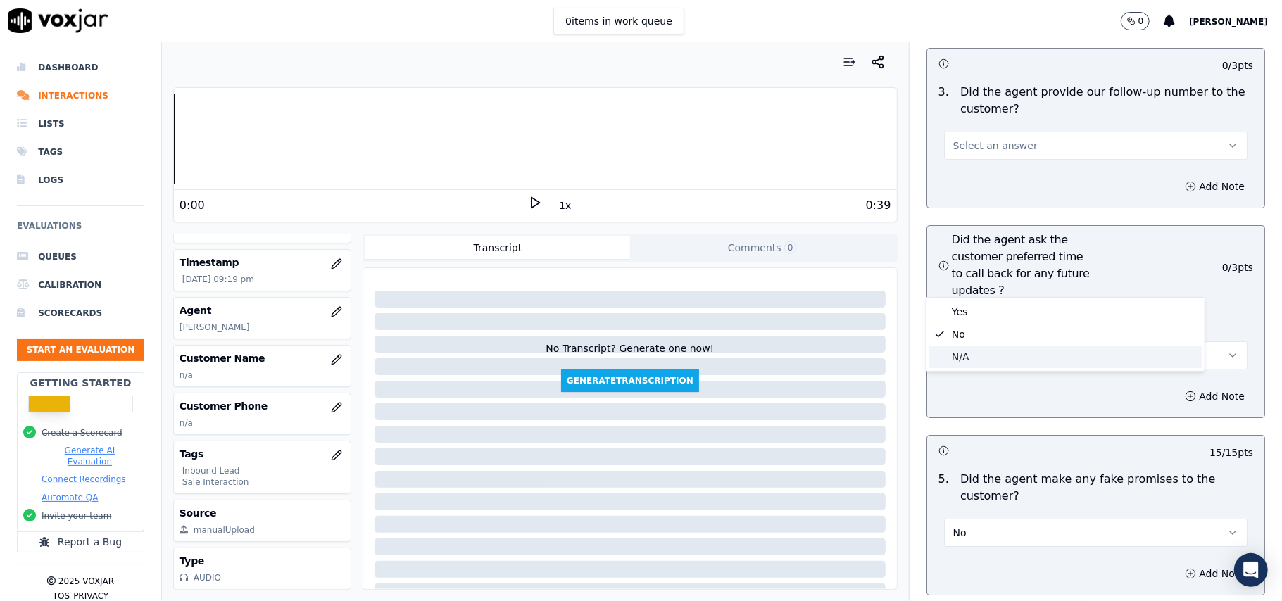
click at [980, 347] on div "N/A" at bounding box center [1065, 357] width 272 height 23
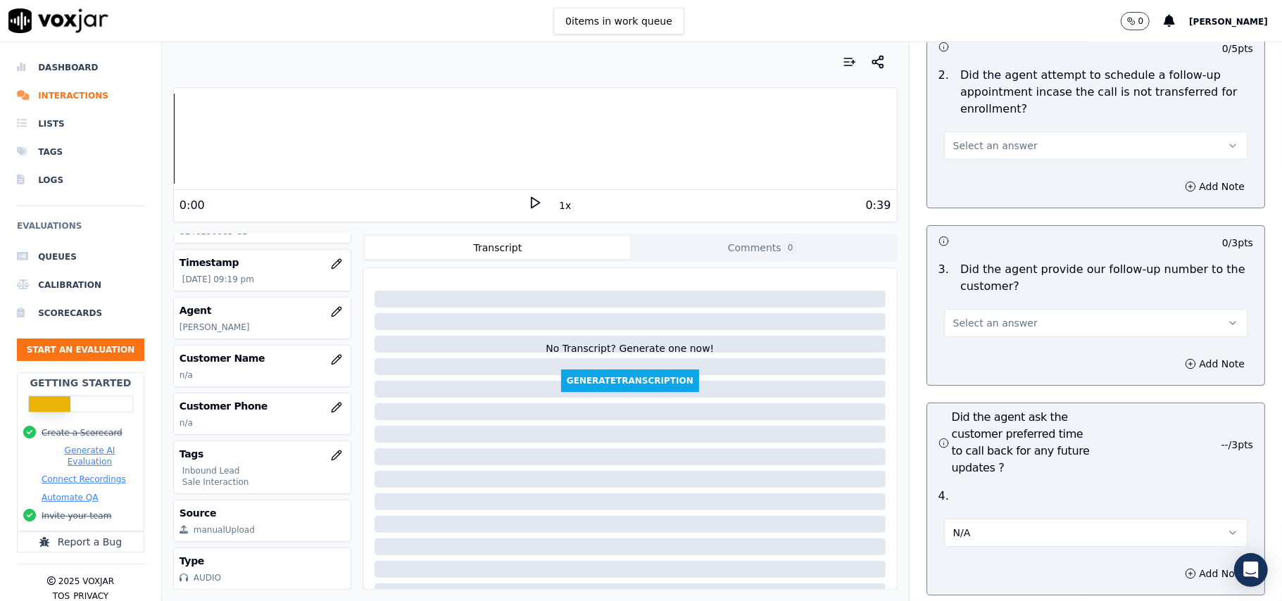
scroll to position [3170, 0]
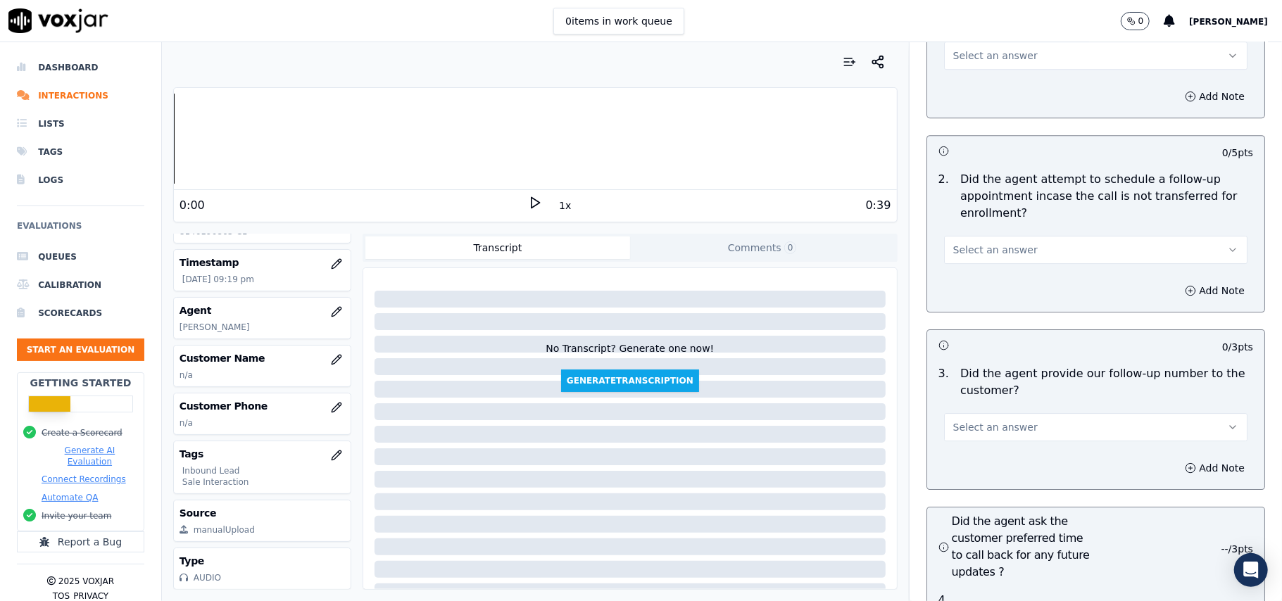
click at [997, 420] on span "Select an answer" at bounding box center [995, 427] width 84 height 14
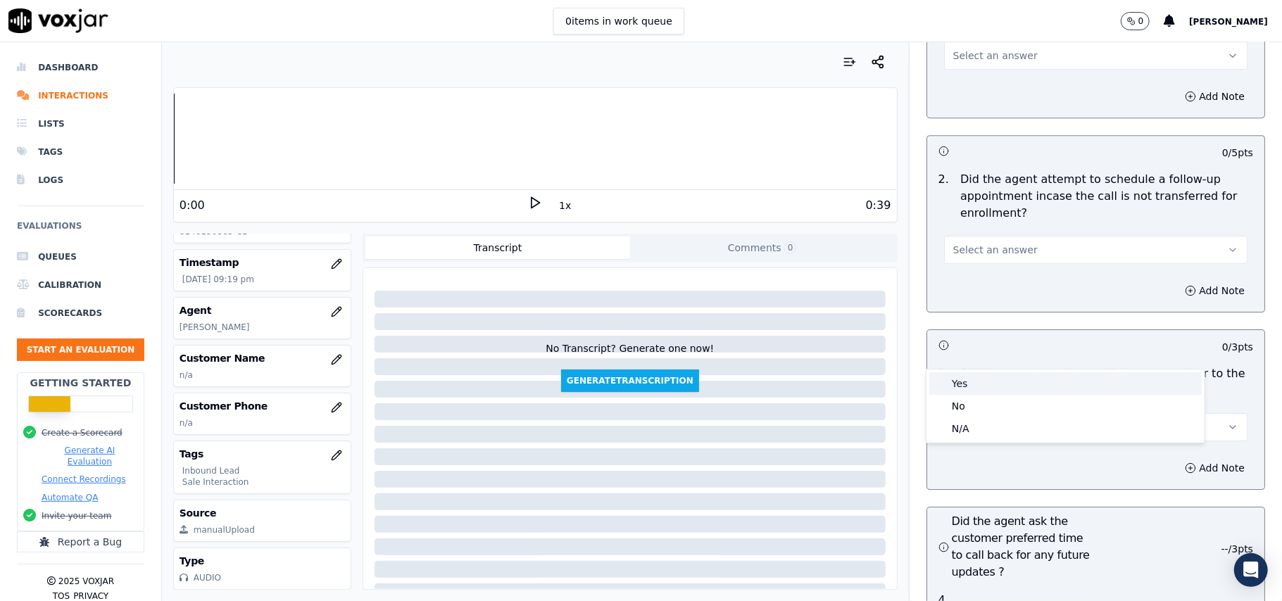
click at [995, 383] on div "Yes" at bounding box center [1065, 383] width 272 height 23
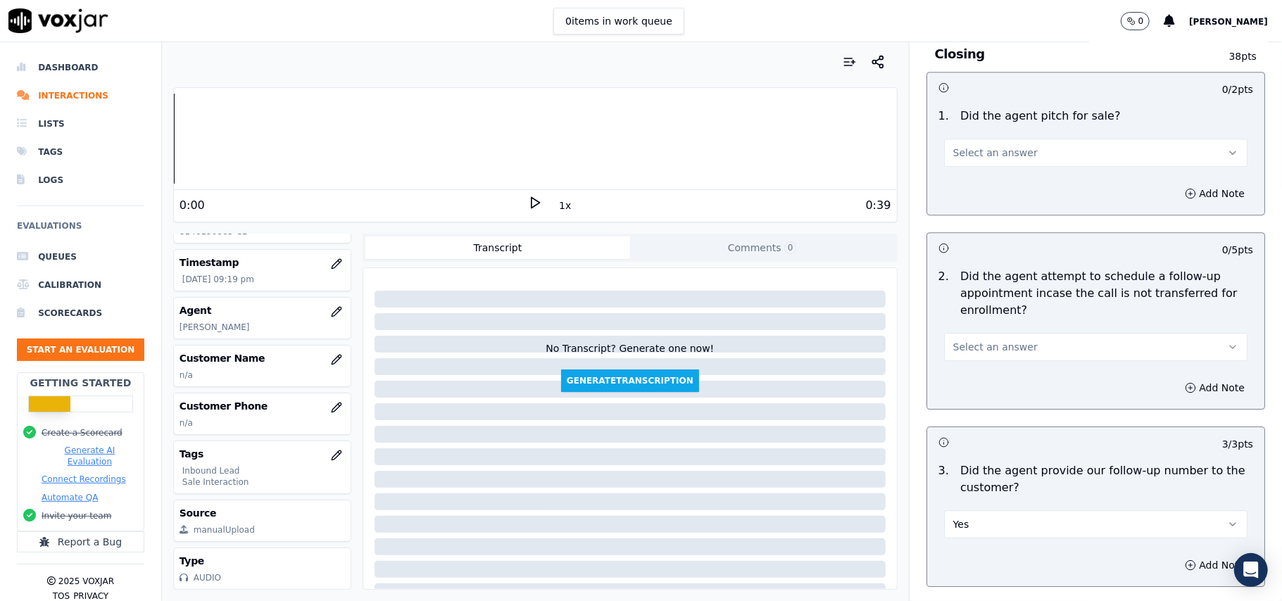
scroll to position [2982, 0]
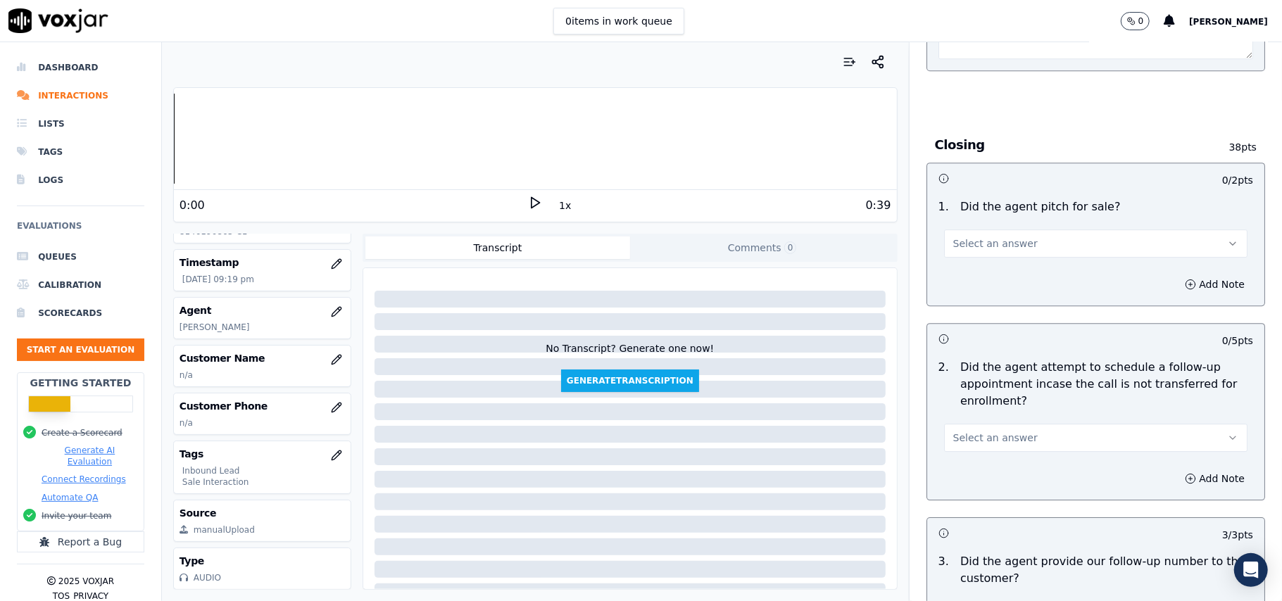
click at [998, 424] on button "Select an answer" at bounding box center [1095, 438] width 303 height 28
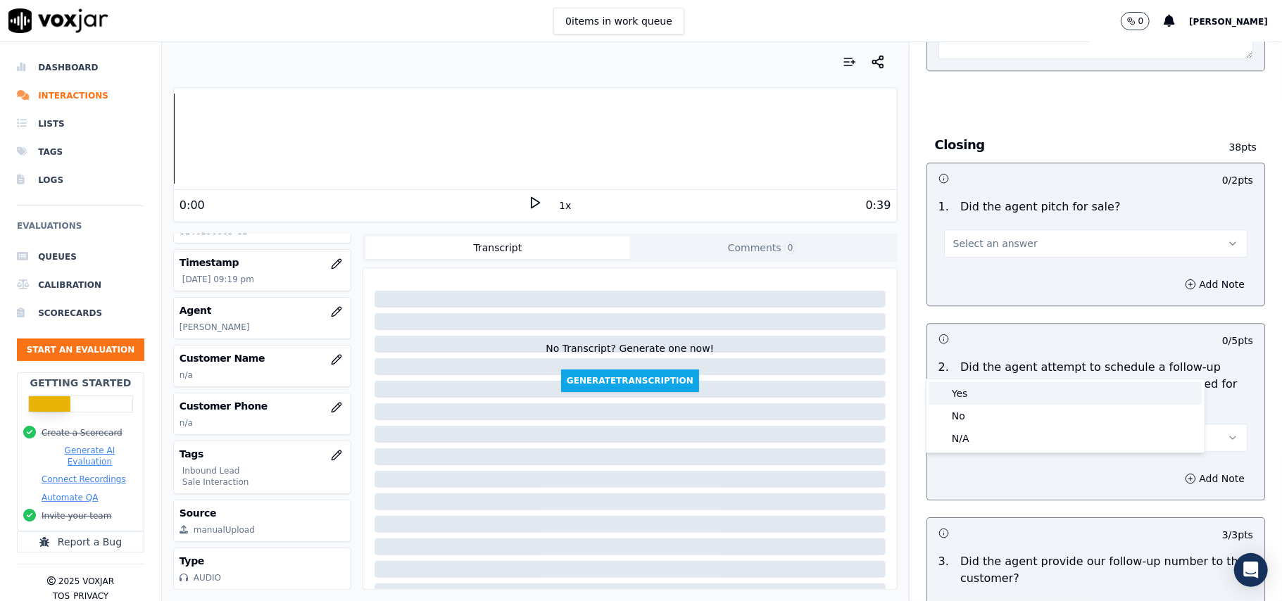
click at [998, 389] on div "Yes" at bounding box center [1065, 393] width 272 height 23
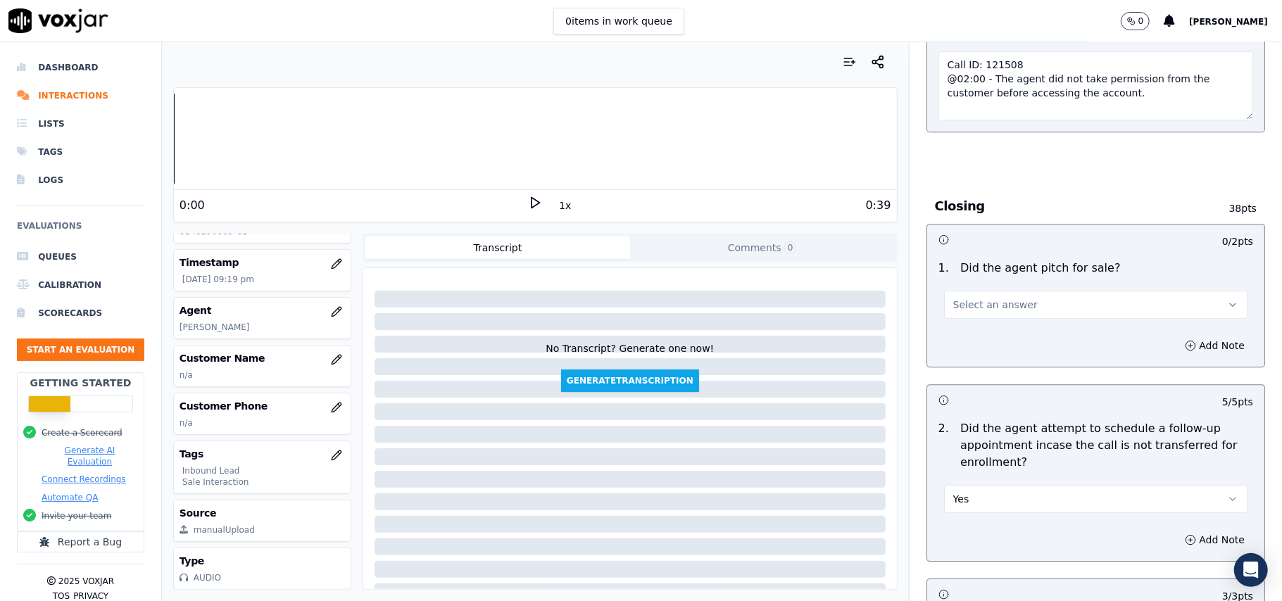
scroll to position [2889, 0]
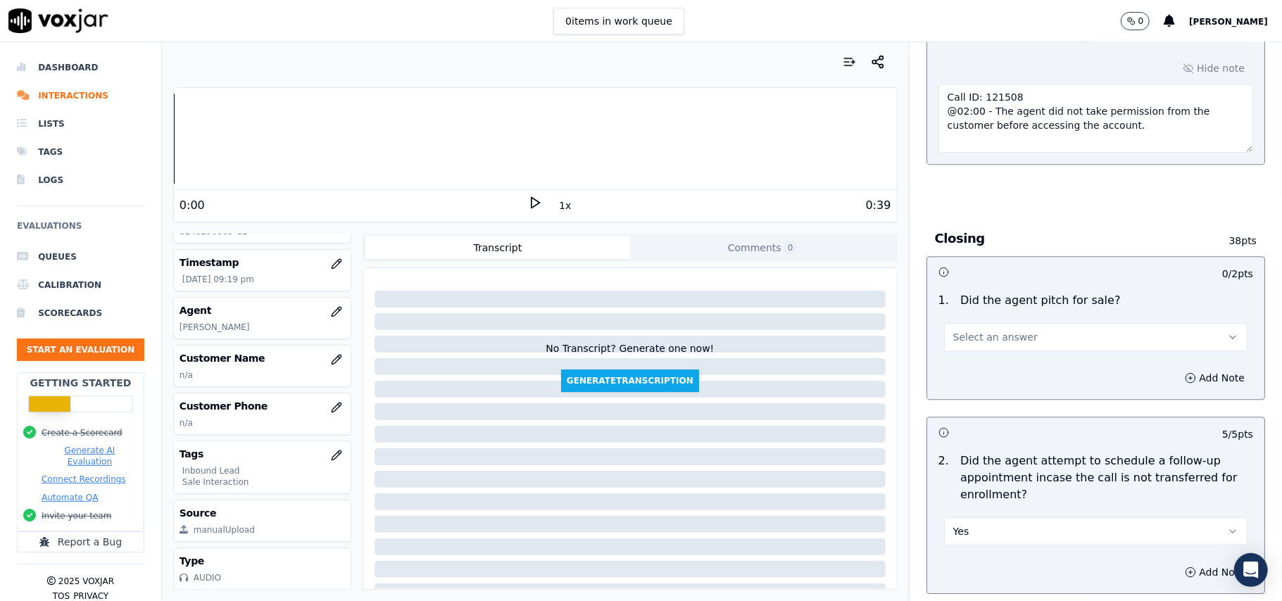
click at [981, 330] on span "Select an answer" at bounding box center [995, 337] width 84 height 14
click at [964, 296] on div "Yes" at bounding box center [1065, 292] width 272 height 23
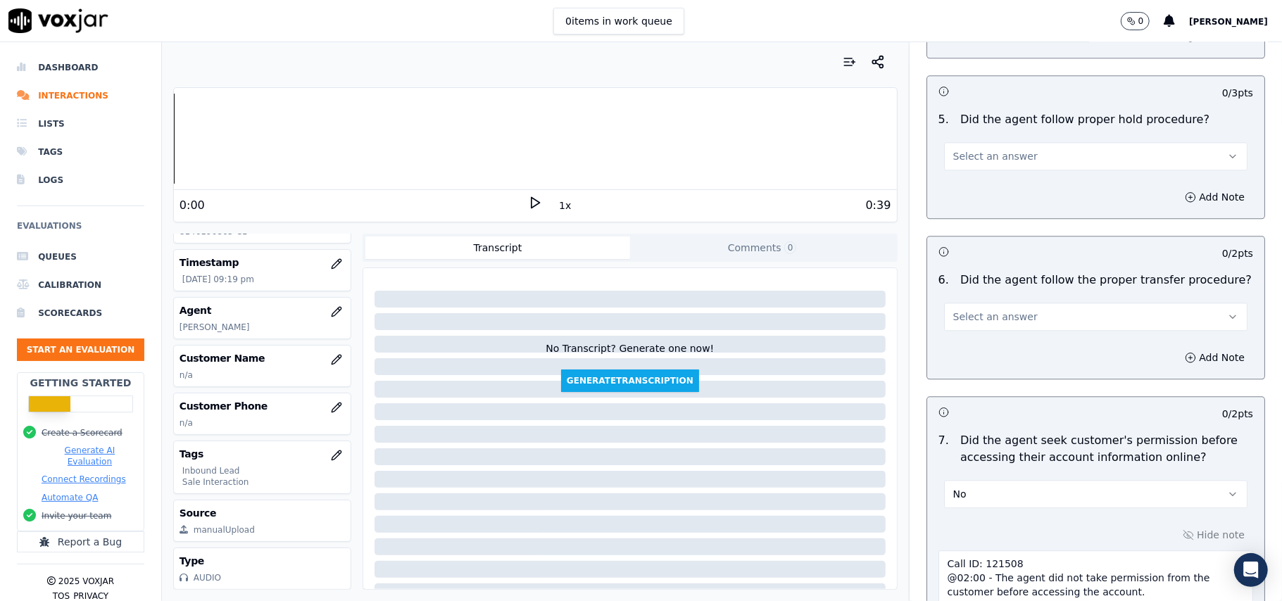
scroll to position [2419, 0]
click at [960, 553] on textarea "Call ID: 121508 @02:00 - The agent did not take permission from the customer be…" at bounding box center [1095, 587] width 315 height 69
click at [938, 553] on textarea "Call ID: 121508 @02:00 - The agent did not take permission from the customer be…" at bounding box center [1095, 587] width 315 height 69
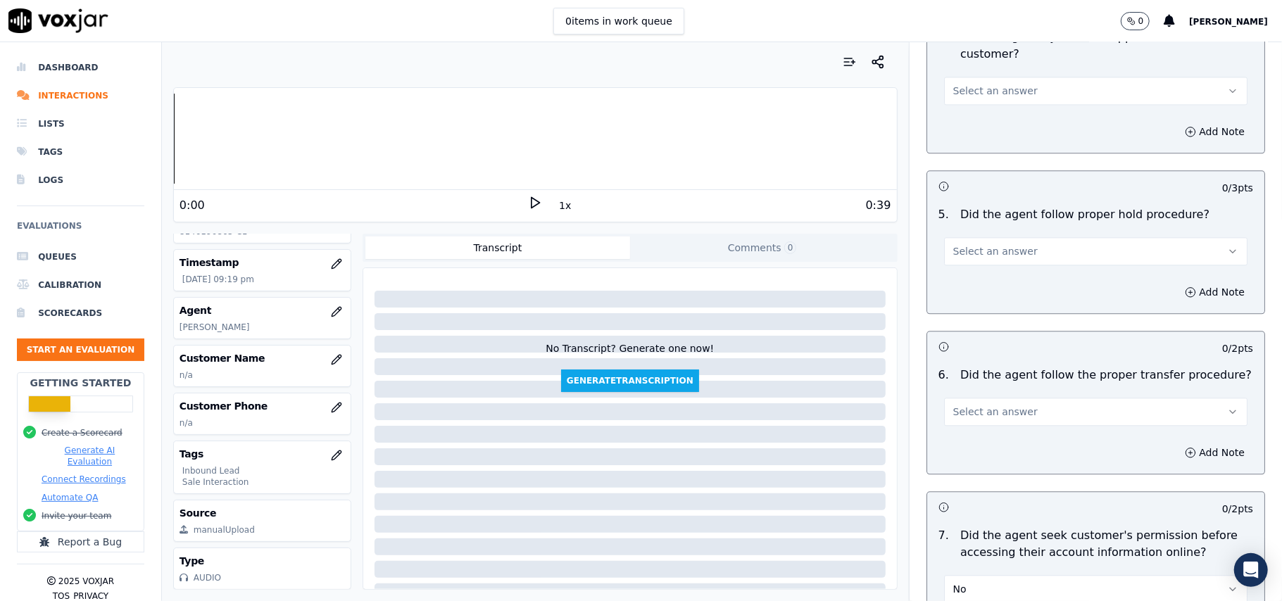
scroll to position [2231, 0]
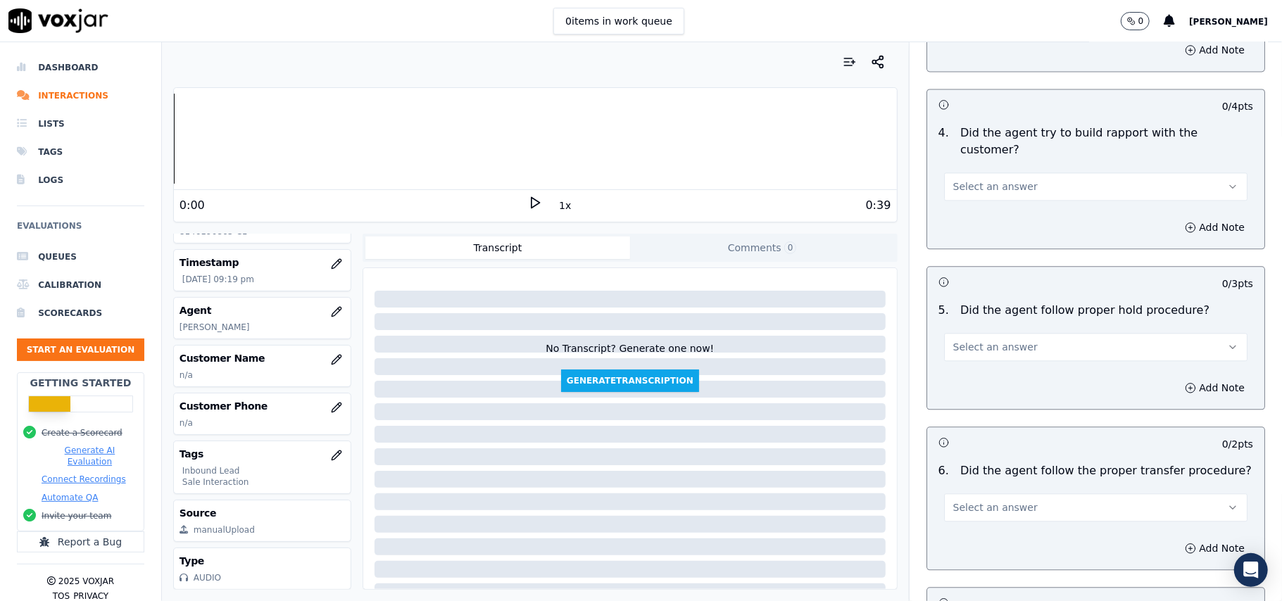
type textarea "Call ID: 121508 @02:00 - The agent did not take permission from the customer be…"
click at [972, 500] on span "Select an answer" at bounding box center [995, 507] width 84 height 14
click at [984, 477] on div "No" at bounding box center [1065, 483] width 272 height 23
click at [983, 493] on button "No" at bounding box center [1095, 507] width 303 height 28
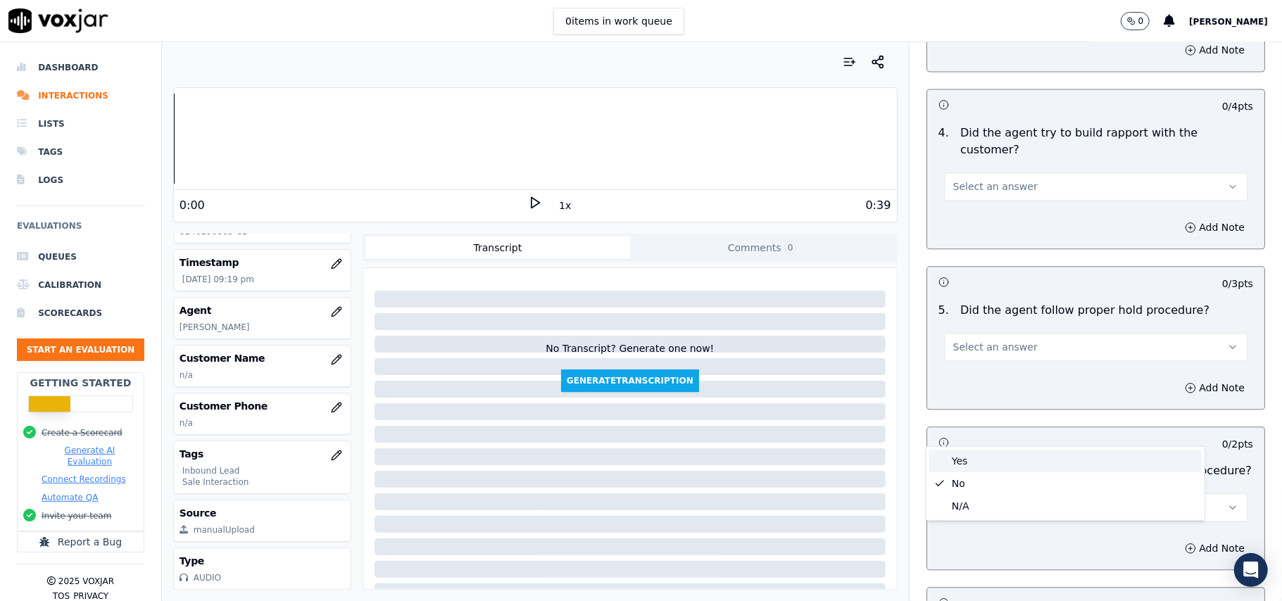
drag, startPoint x: 983, startPoint y: 443, endPoint x: 984, endPoint y: 465, distance: 21.8
click at [984, 465] on div "Yes" at bounding box center [1065, 461] width 272 height 23
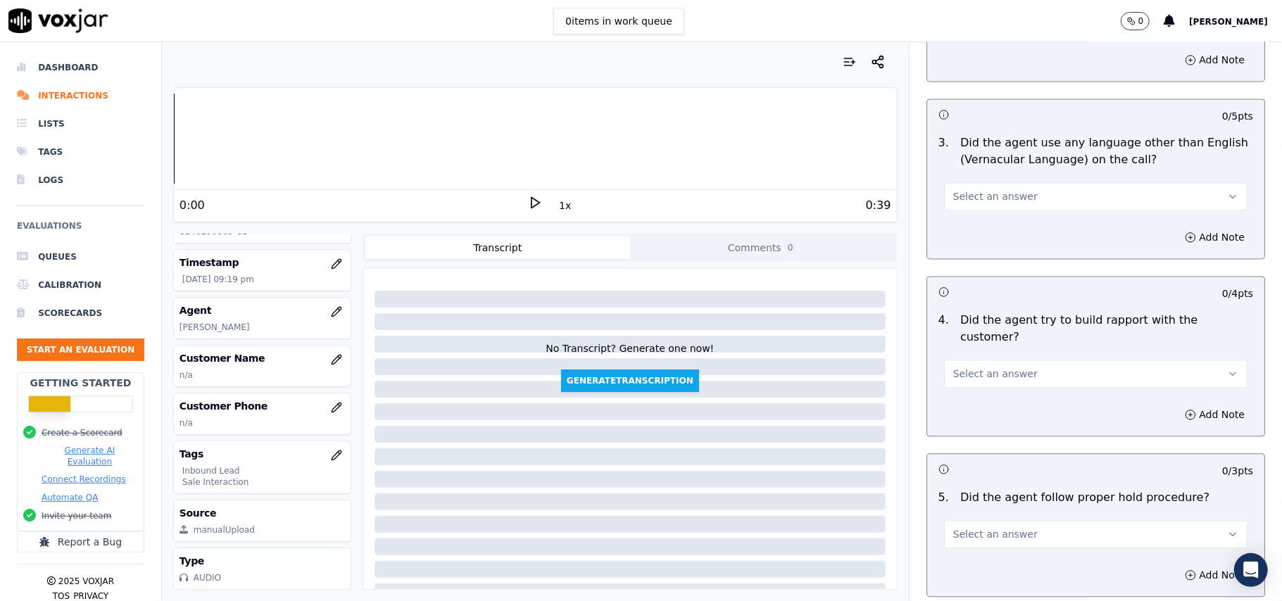
click at [987, 527] on span "Select an answer" at bounding box center [995, 534] width 84 height 14
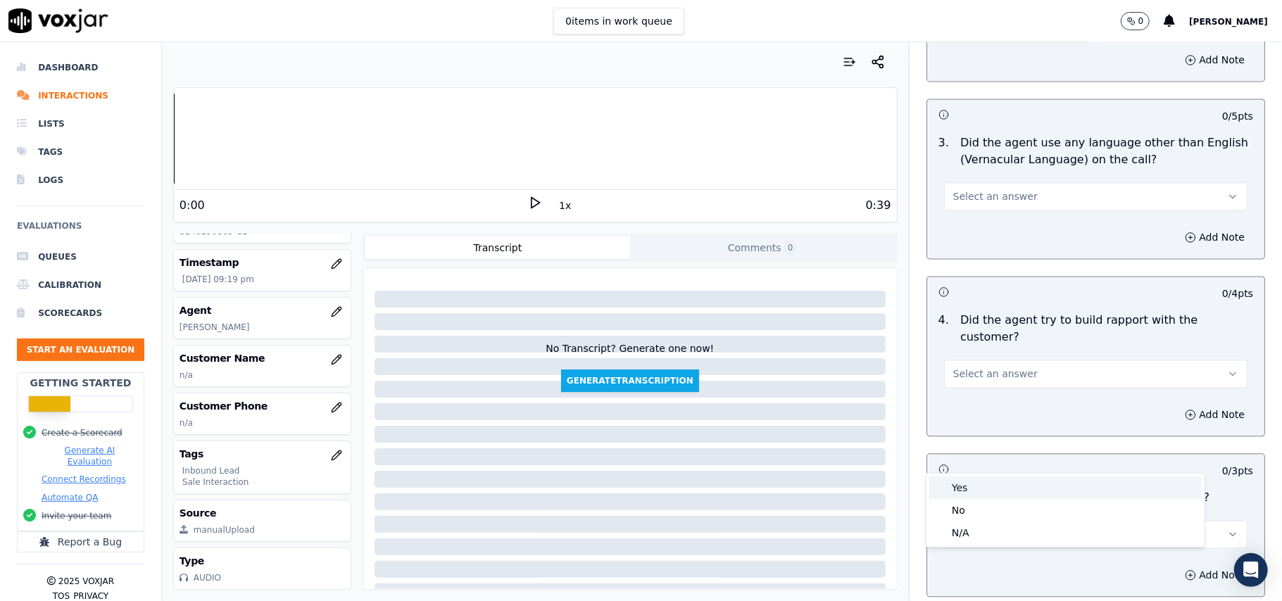
drag, startPoint x: 990, startPoint y: 482, endPoint x: 998, endPoint y: 458, distance: 26.0
click at [990, 481] on div "Yes" at bounding box center [1065, 488] width 272 height 23
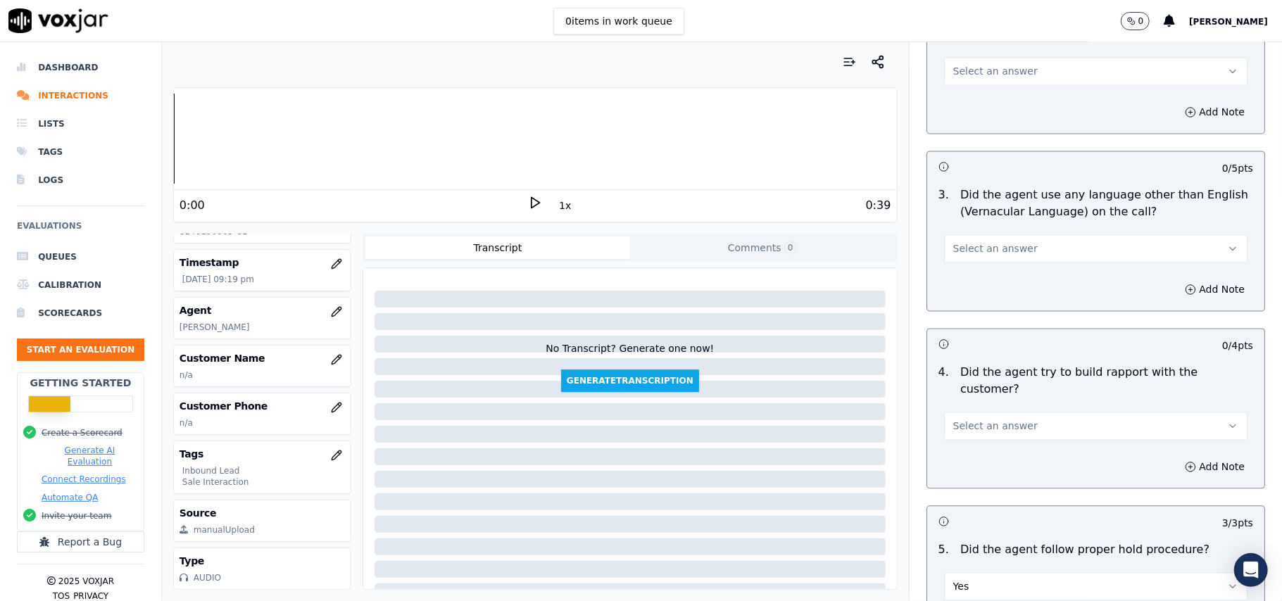
scroll to position [1950, 0]
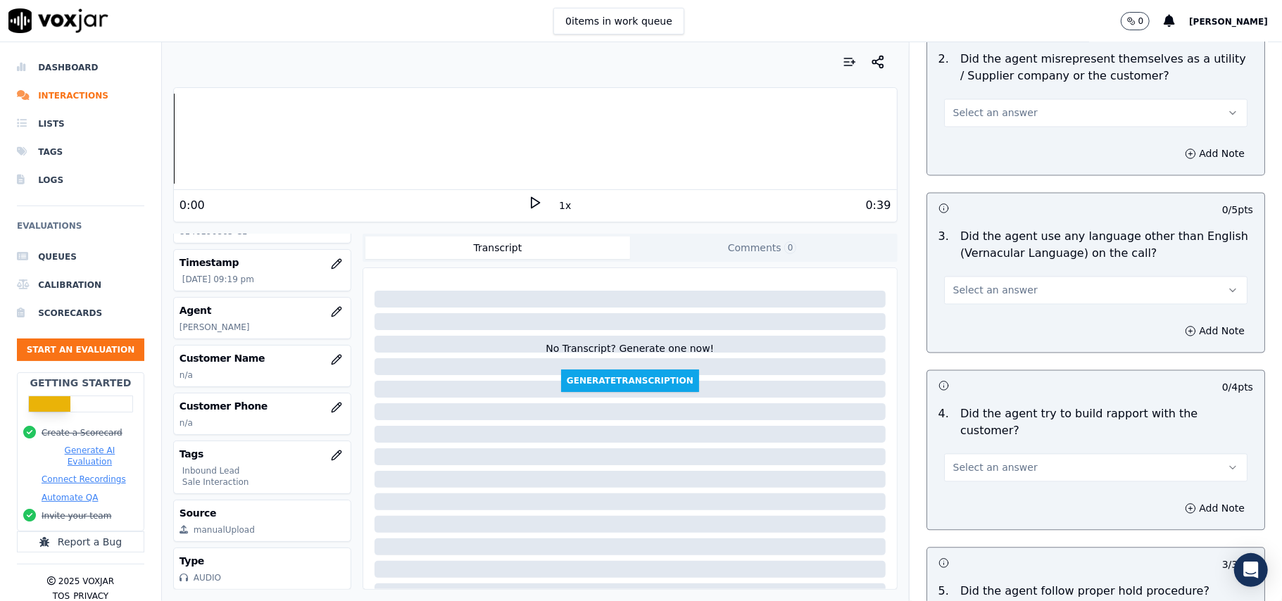
click at [1003, 404] on div "4 . Did the agent try to build rapport with the customer? Select an answer" at bounding box center [1095, 444] width 337 height 87
click at [1003, 461] on span "Select an answer" at bounding box center [995, 468] width 84 height 14
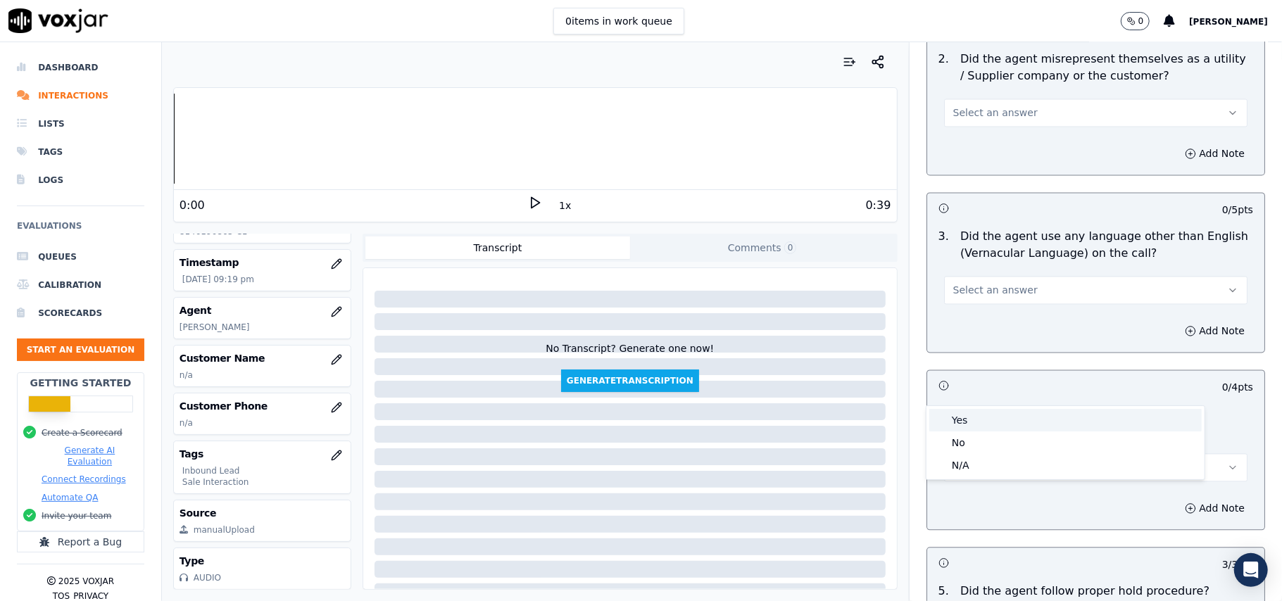
click at [1000, 420] on div "Yes" at bounding box center [1065, 420] width 272 height 23
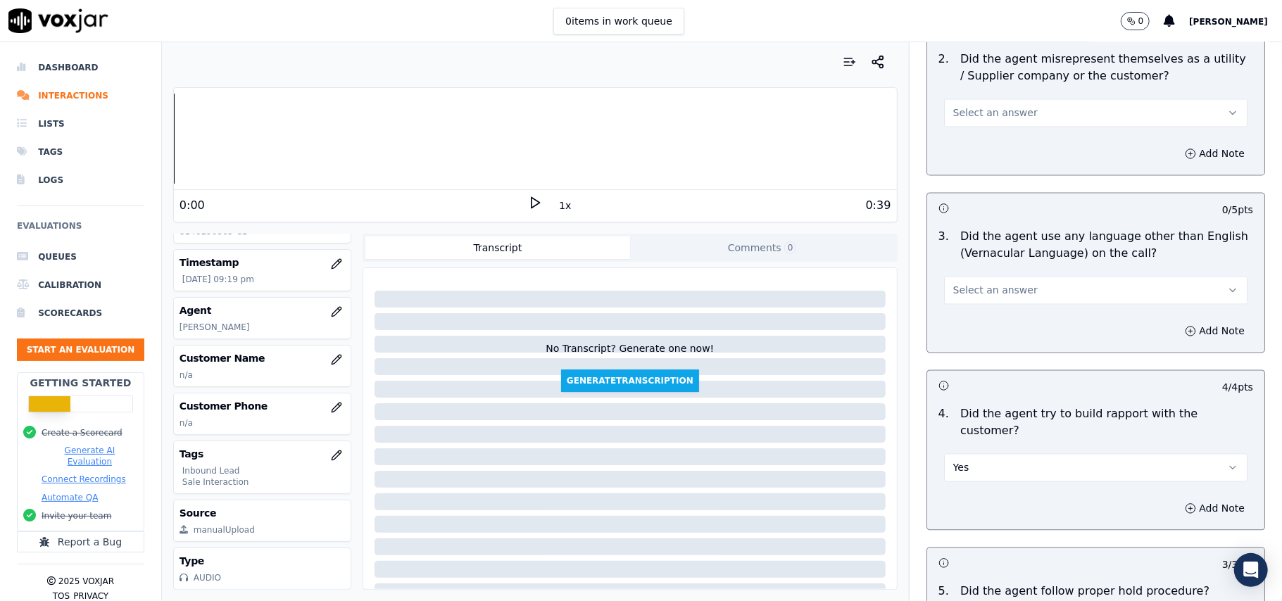
scroll to position [1763, 0]
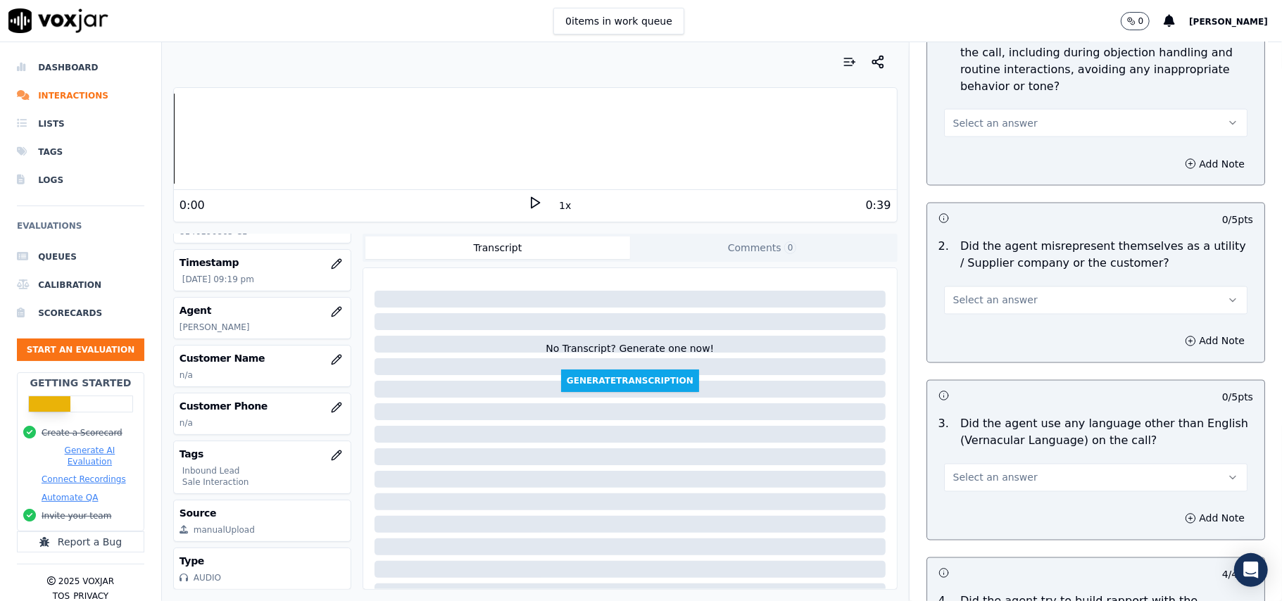
click at [1005, 471] on span "Select an answer" at bounding box center [995, 478] width 84 height 14
click at [993, 462] on div "No" at bounding box center [1065, 469] width 272 height 23
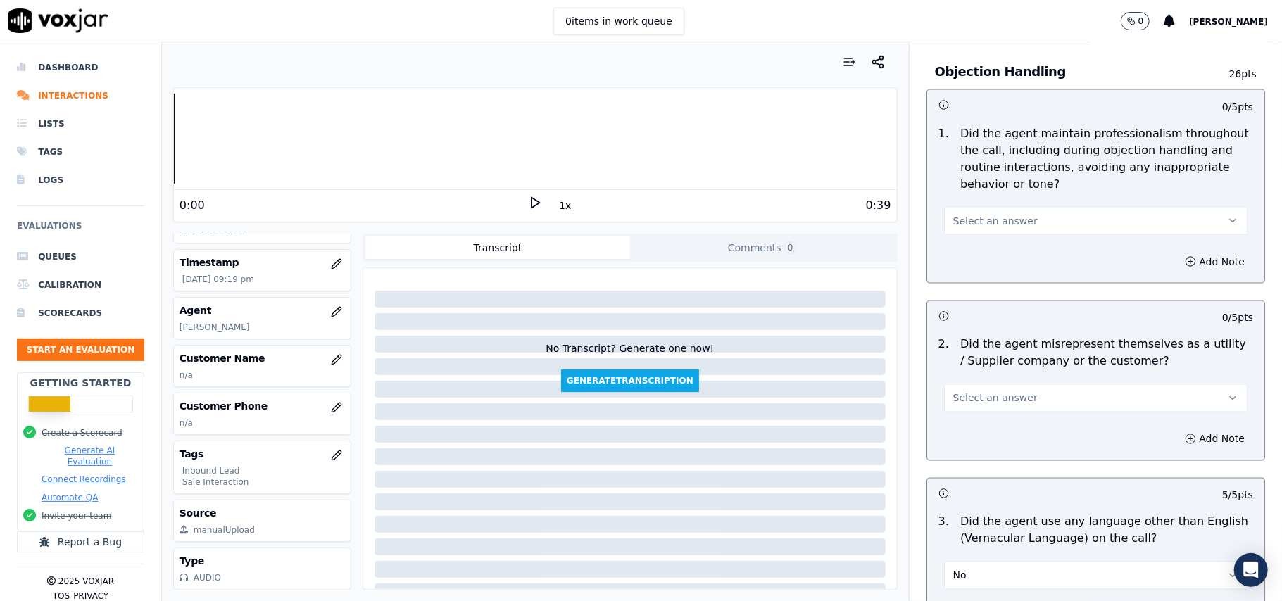
scroll to position [1575, 0]
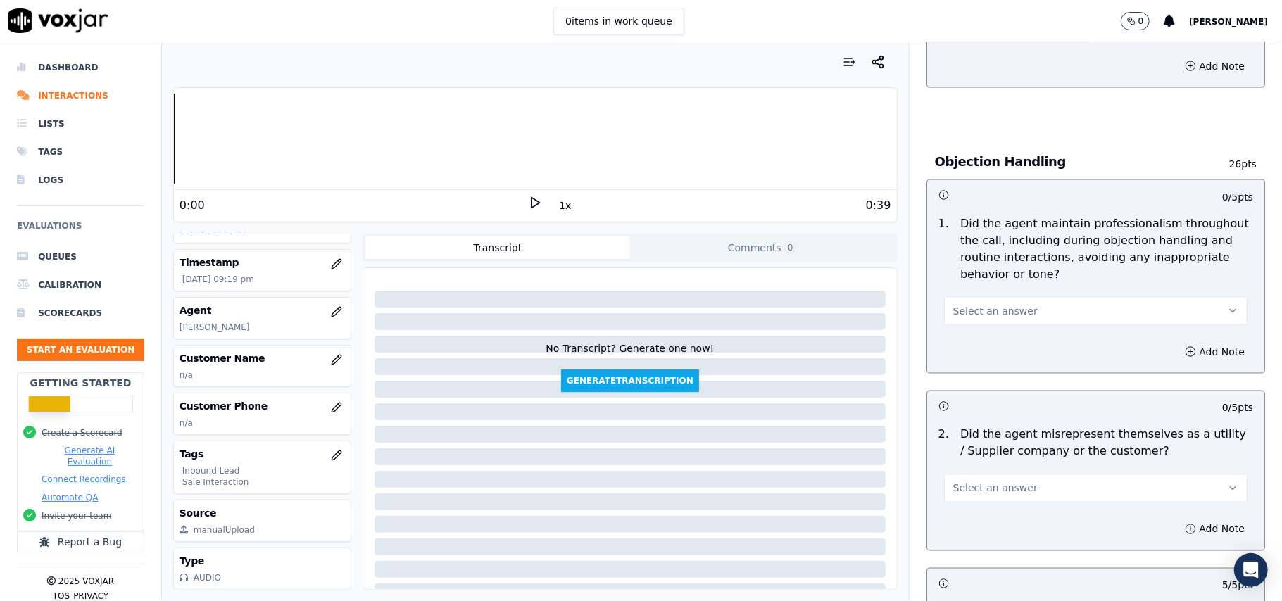
click at [1007, 474] on button "Select an answer" at bounding box center [1095, 488] width 303 height 28
click at [1002, 470] on div "No" at bounding box center [1065, 479] width 272 height 23
click at [1002, 263] on div "1 . Did the agent maintain professionalism throughout the call, including durin…" at bounding box center [1095, 270] width 337 height 121
click at [990, 297] on button "Select an answer" at bounding box center [1095, 311] width 303 height 28
click at [988, 279] on div "Yes" at bounding box center [1065, 279] width 272 height 23
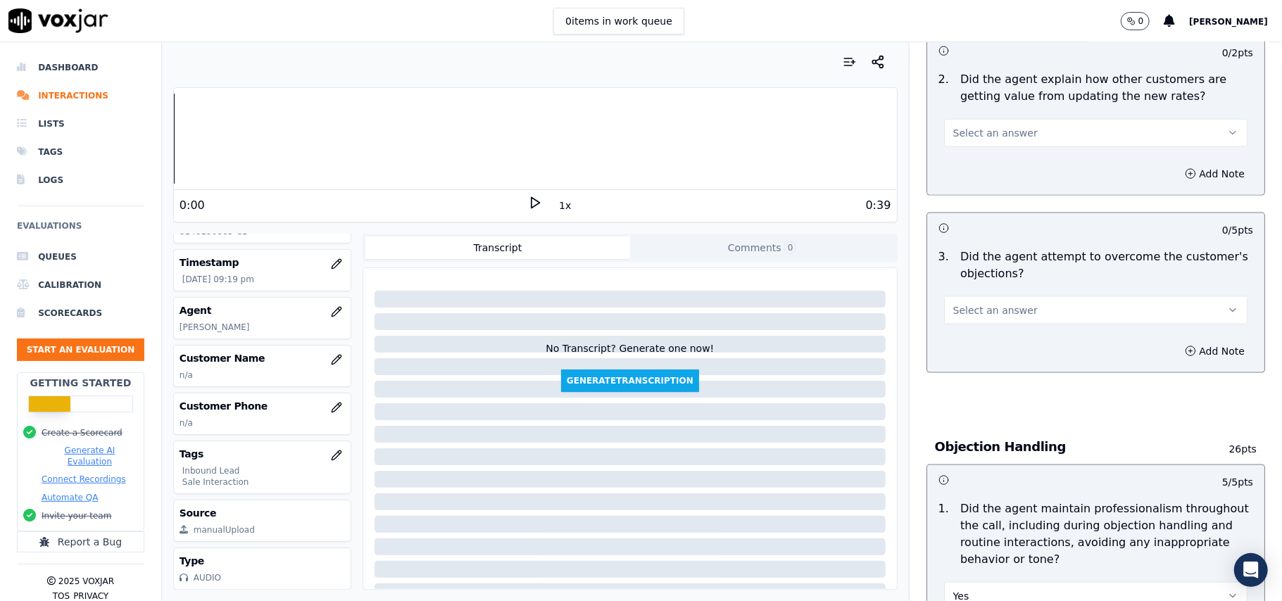
scroll to position [1199, 0]
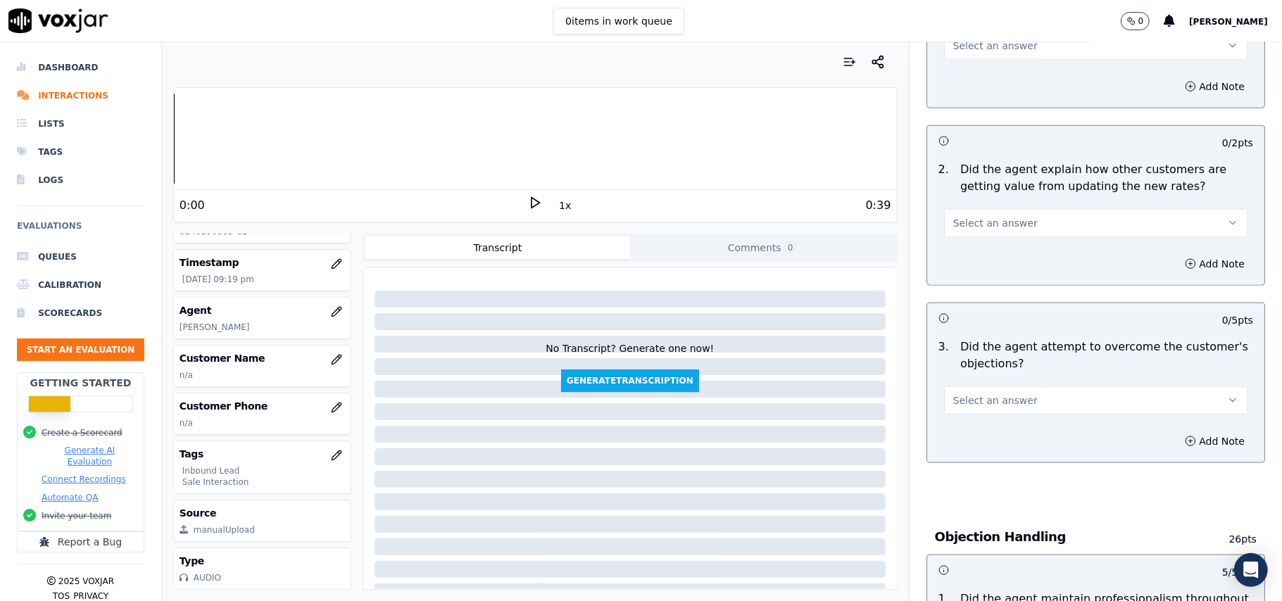
click at [998, 393] on span "Select an answer" at bounding box center [995, 400] width 84 height 14
click at [995, 367] on div "Yes" at bounding box center [1065, 368] width 272 height 23
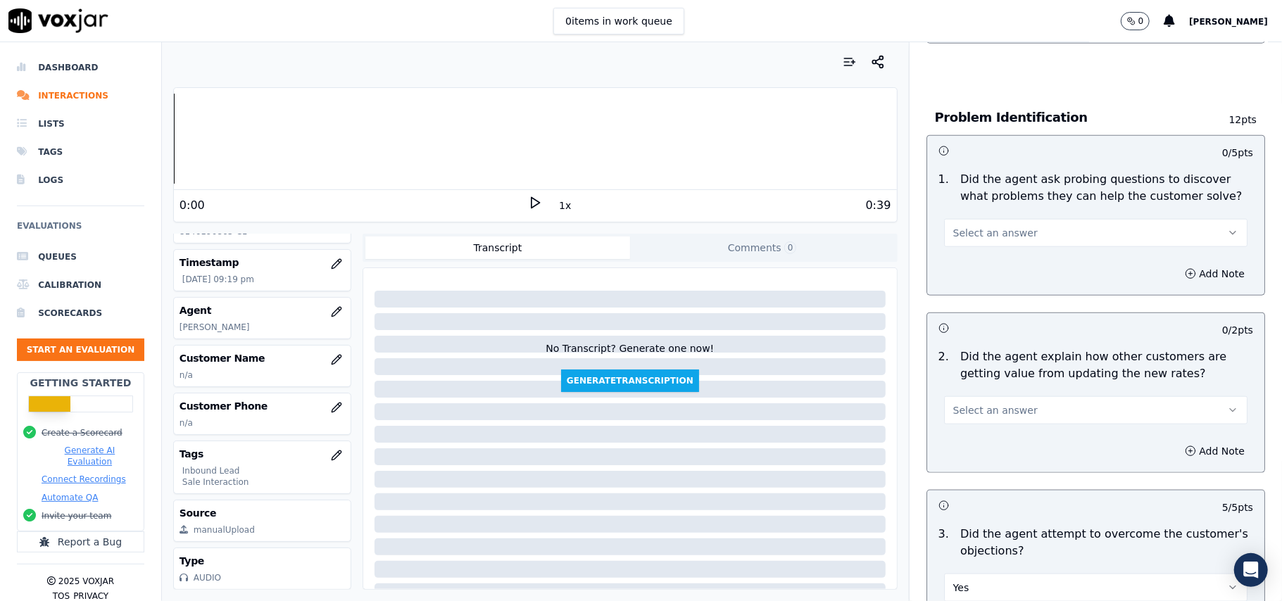
scroll to position [1012, 0]
click at [1009, 397] on button "Select an answer" at bounding box center [1095, 411] width 303 height 28
click at [1006, 370] on div "Yes" at bounding box center [1065, 378] width 272 height 23
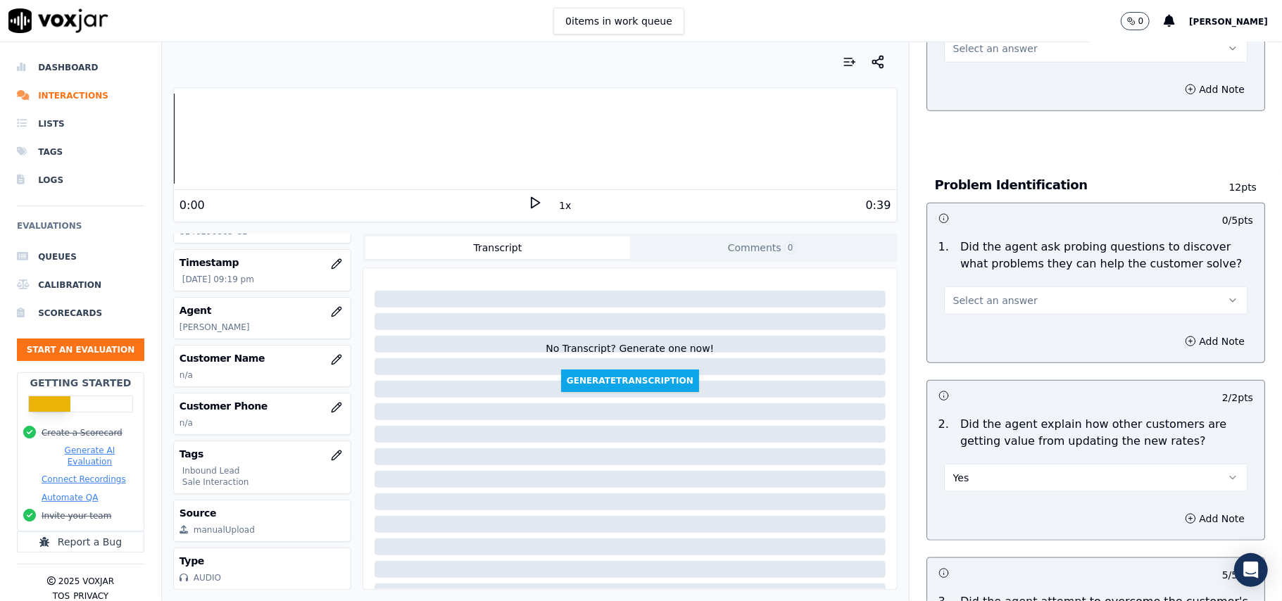
scroll to position [918, 0]
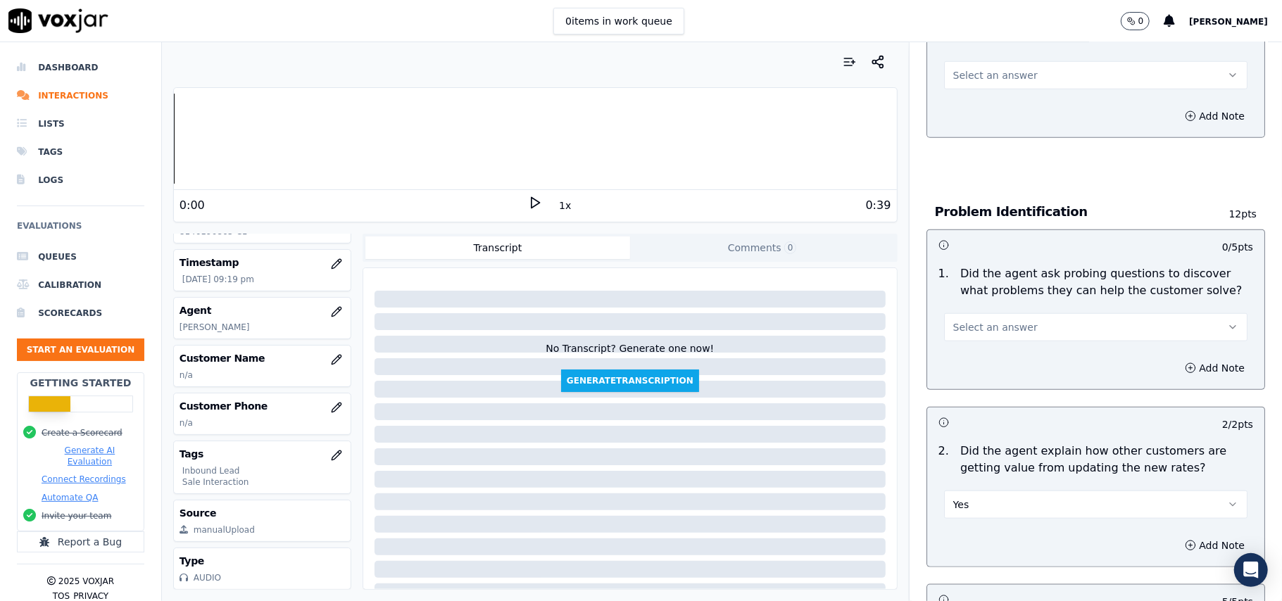
click at [1003, 320] on span "Select an answer" at bounding box center [995, 327] width 84 height 14
click at [1003, 285] on div "Yes" at bounding box center [1065, 294] width 272 height 23
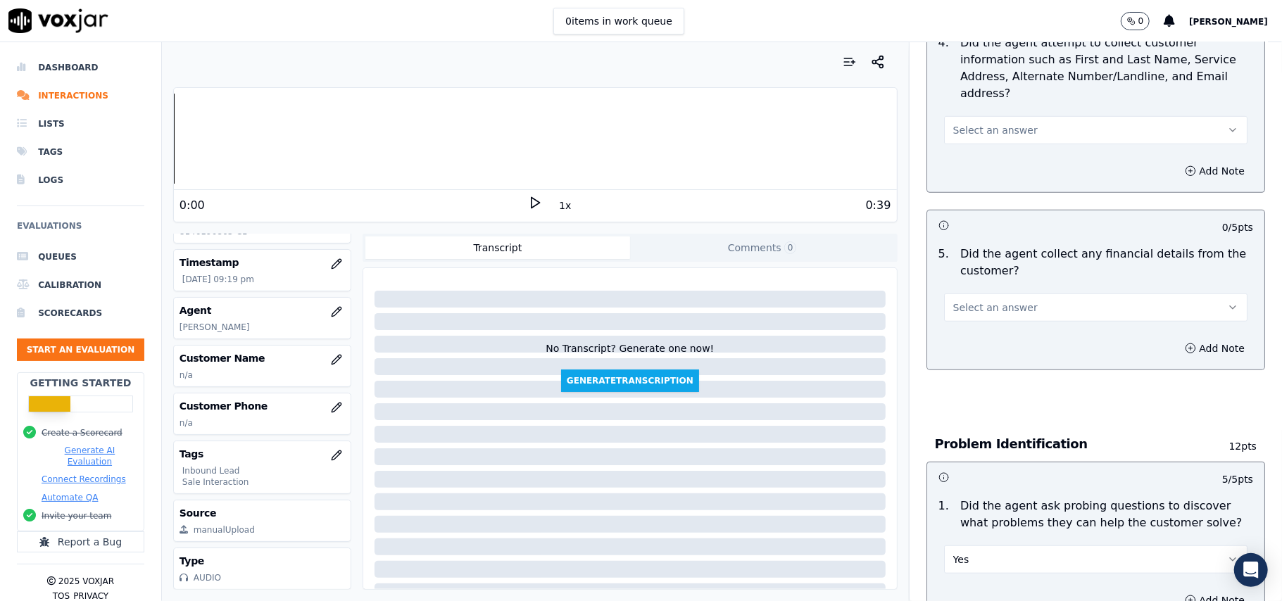
scroll to position [542, 0]
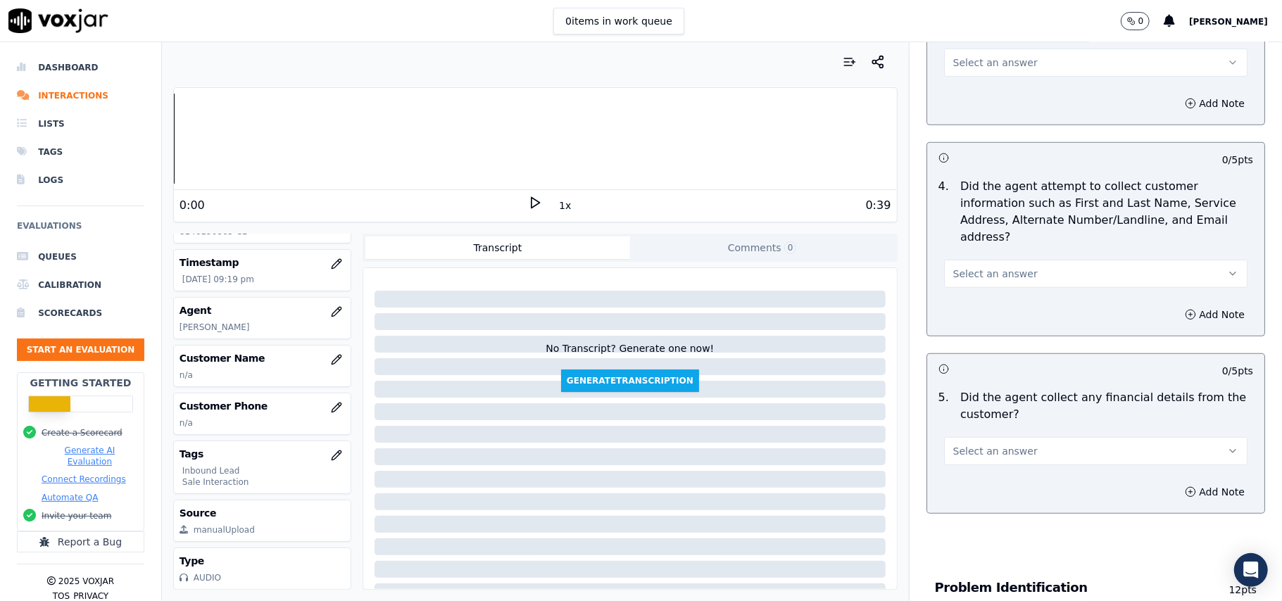
click at [978, 444] on span "Select an answer" at bounding box center [995, 451] width 84 height 14
click at [974, 435] on div "No" at bounding box center [1065, 440] width 272 height 23
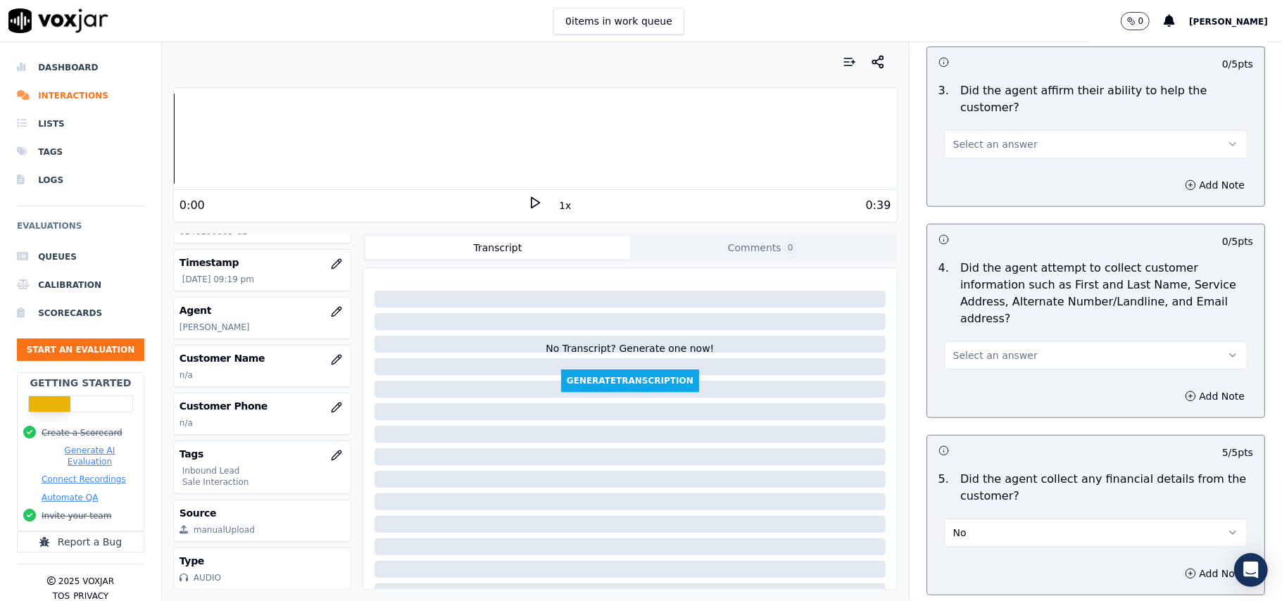
scroll to position [355, 0]
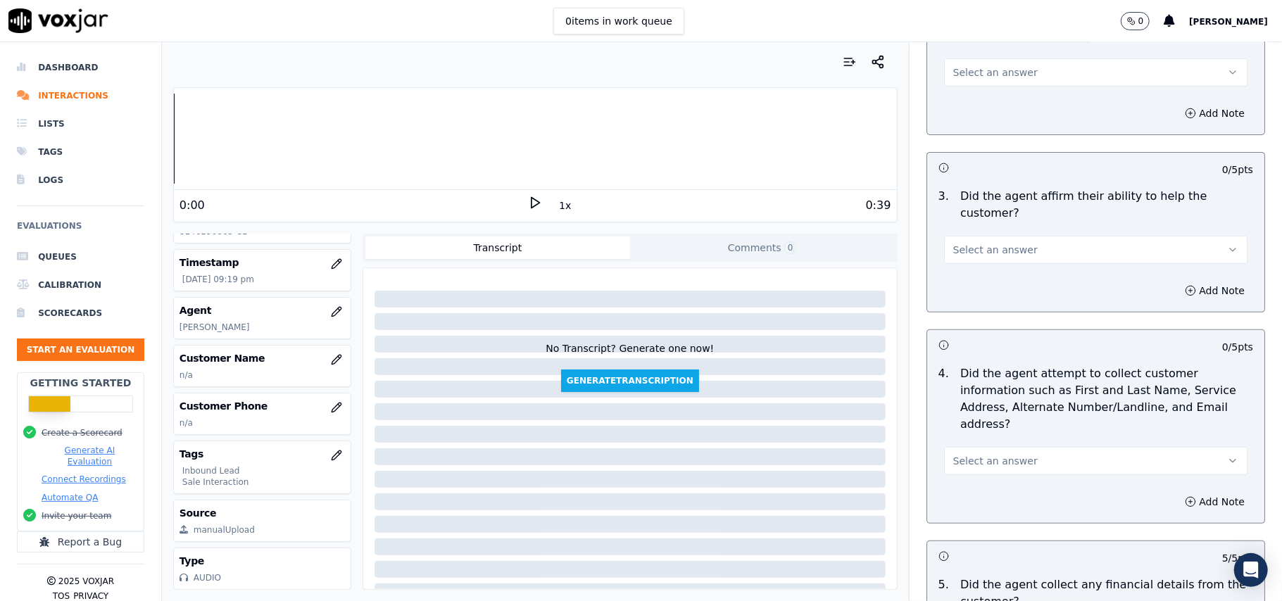
click at [1004, 447] on button "Select an answer" at bounding box center [1095, 461] width 303 height 28
click at [988, 425] on div "Yes" at bounding box center [1065, 427] width 272 height 23
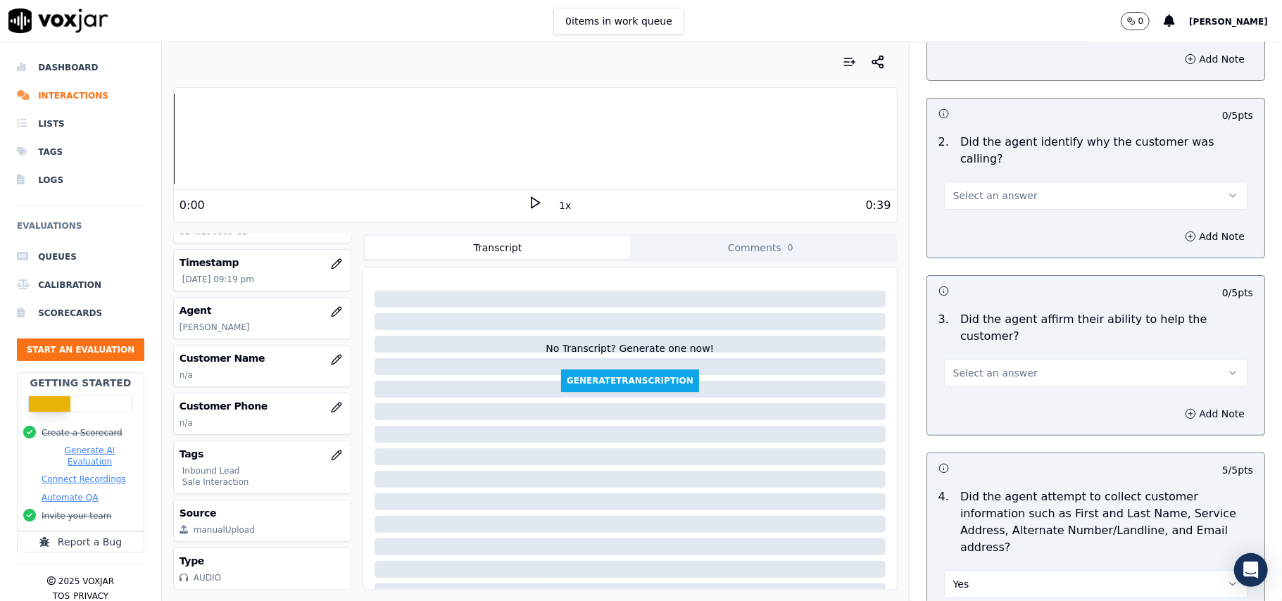
scroll to position [167, 0]
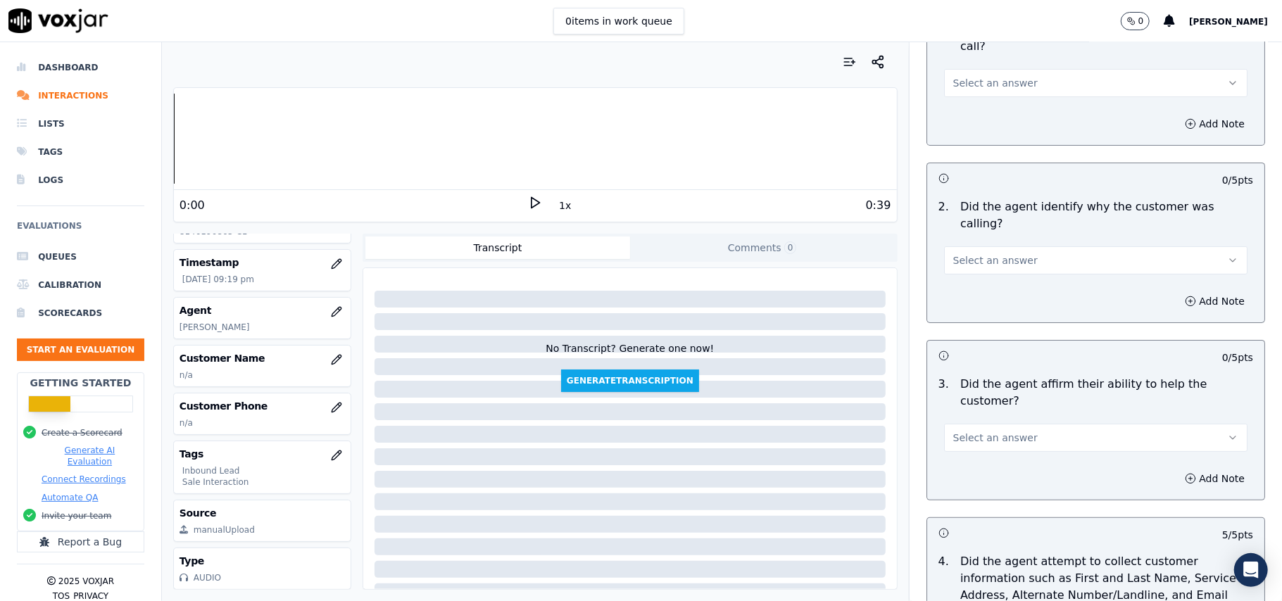
click at [981, 431] on span "Select an answer" at bounding box center [995, 438] width 84 height 14
click at [976, 415] on div "Yes" at bounding box center [1065, 420] width 272 height 23
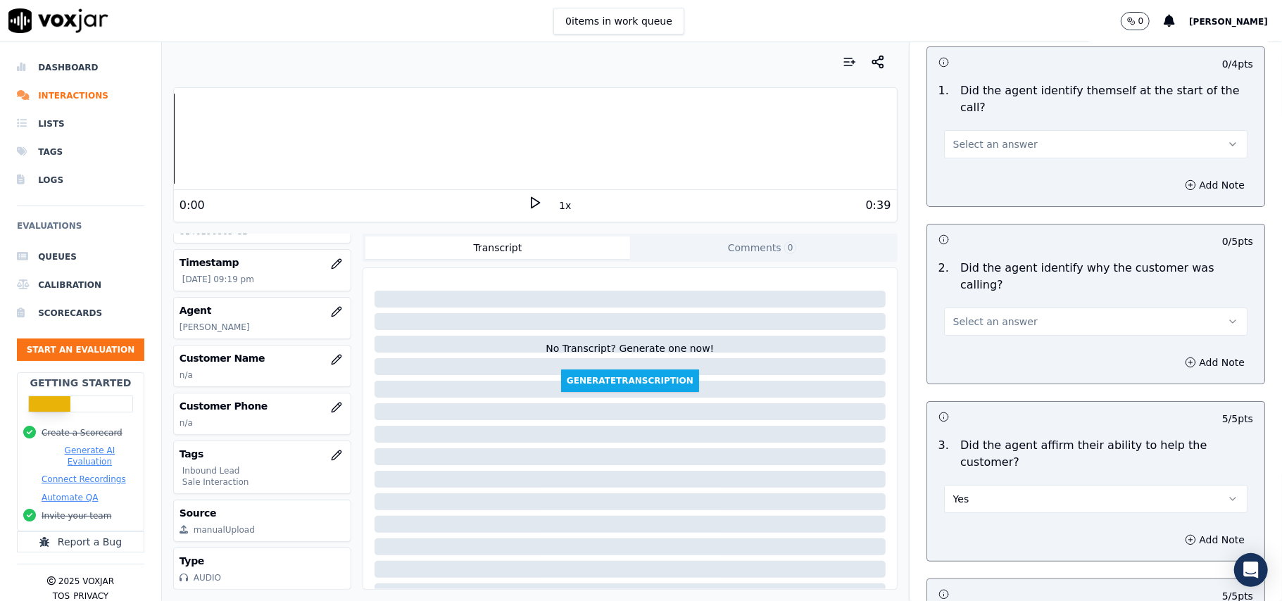
scroll to position [73, 0]
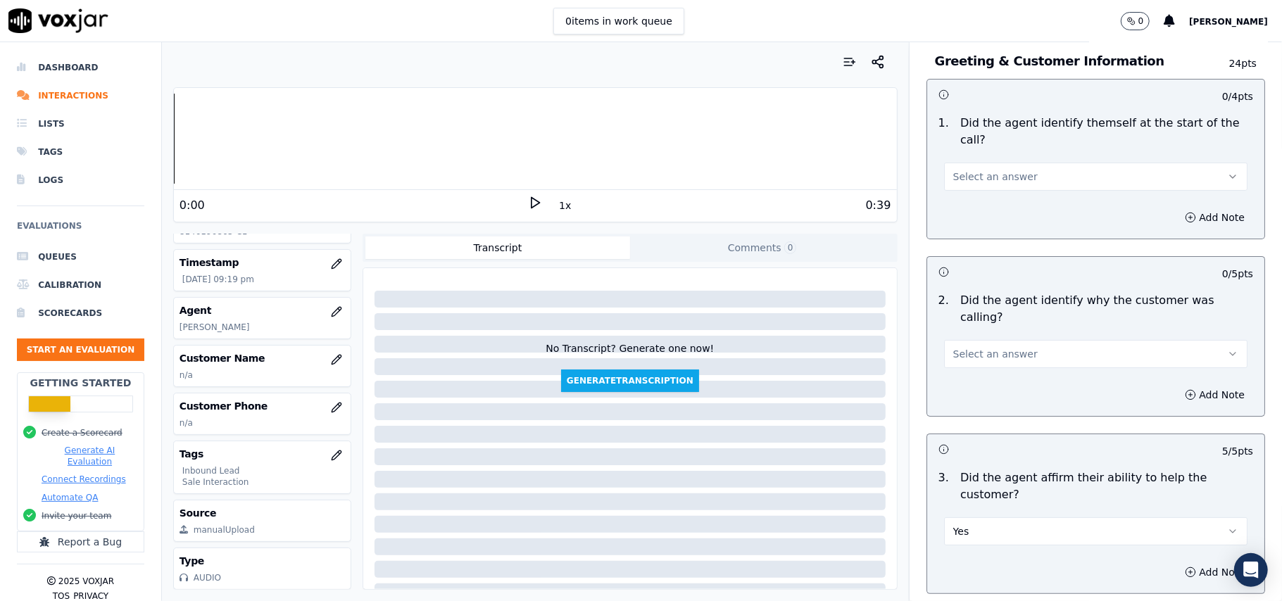
click at [1004, 347] on span "Select an answer" at bounding box center [995, 354] width 84 height 14
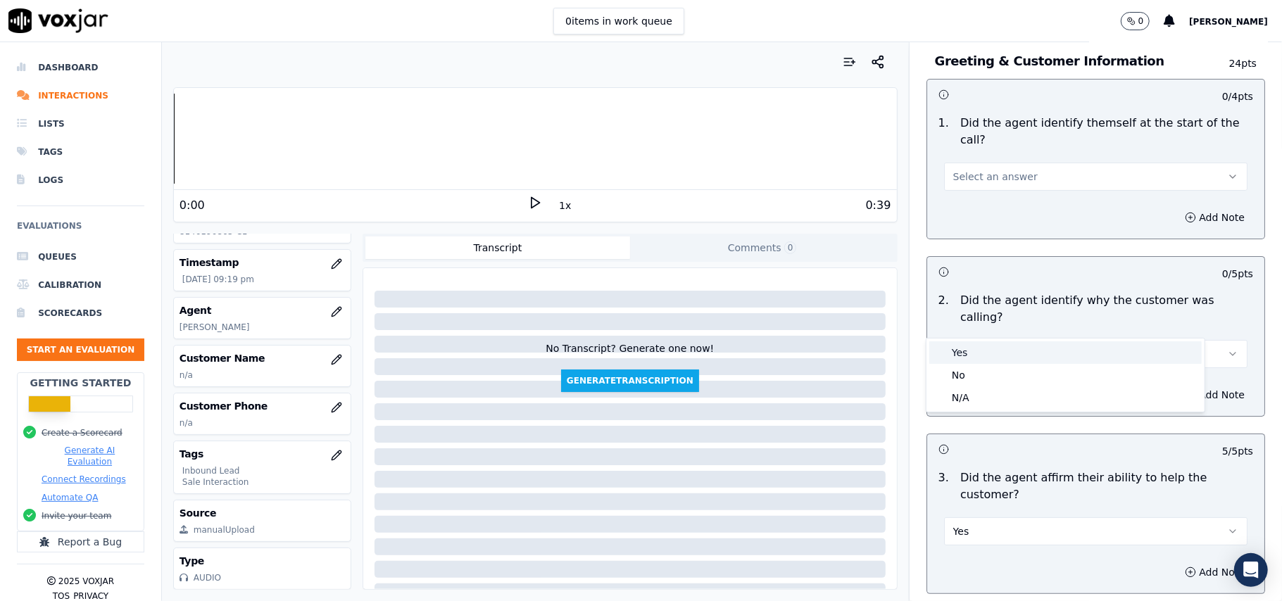
click at [993, 356] on div "Yes" at bounding box center [1065, 352] width 272 height 23
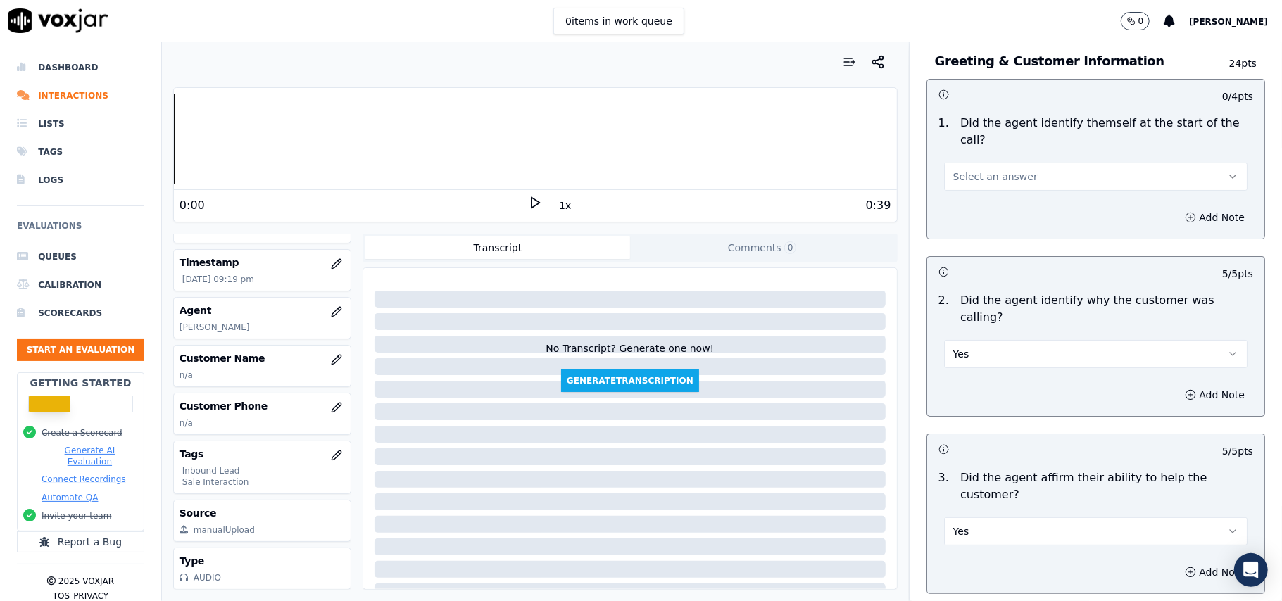
click at [995, 170] on span "Select an answer" at bounding box center [995, 177] width 84 height 14
click at [995, 194] on div "Yes" at bounding box center [1065, 192] width 272 height 23
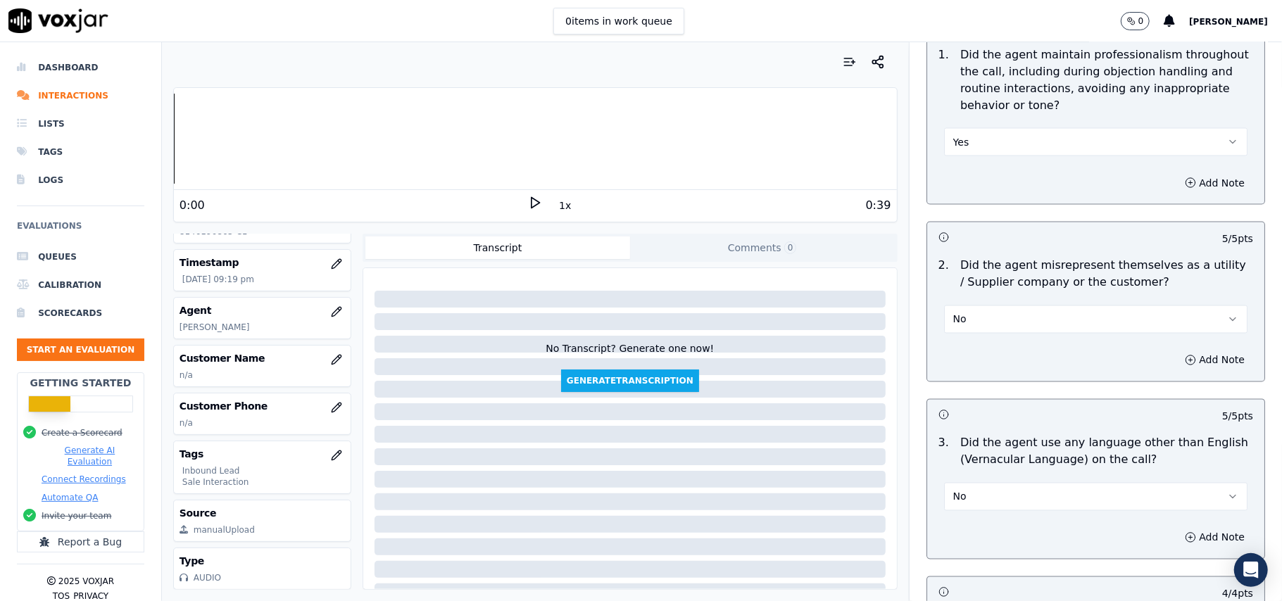
scroll to position [4015, 0]
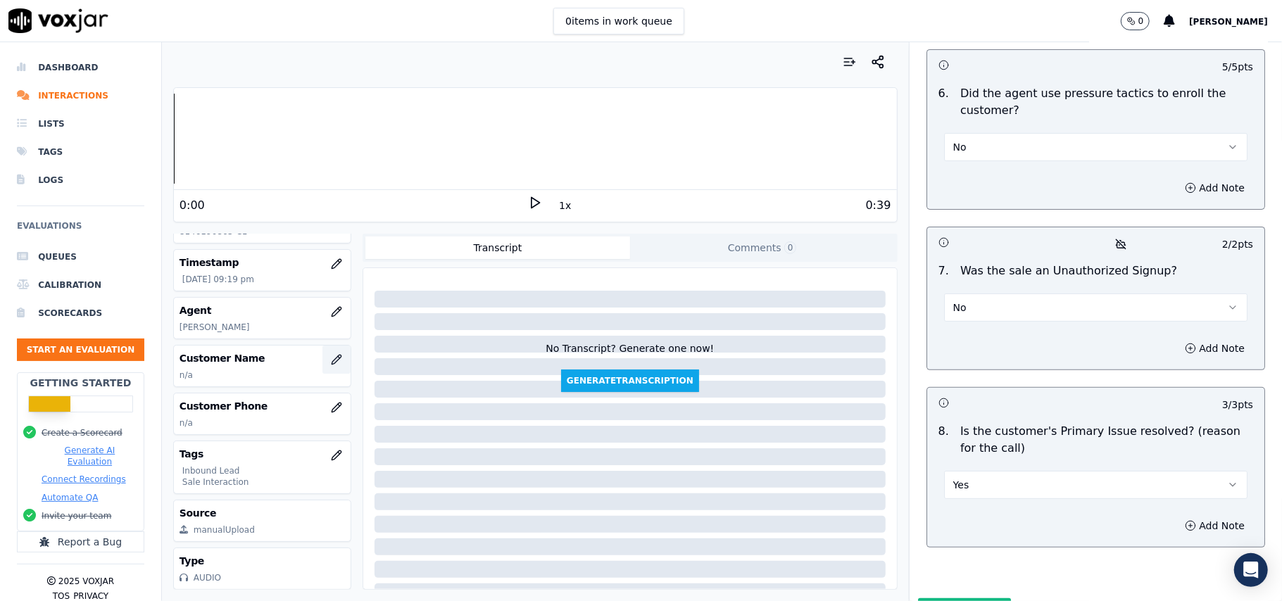
click at [322, 346] on button "button" at bounding box center [336, 360] width 28 height 28
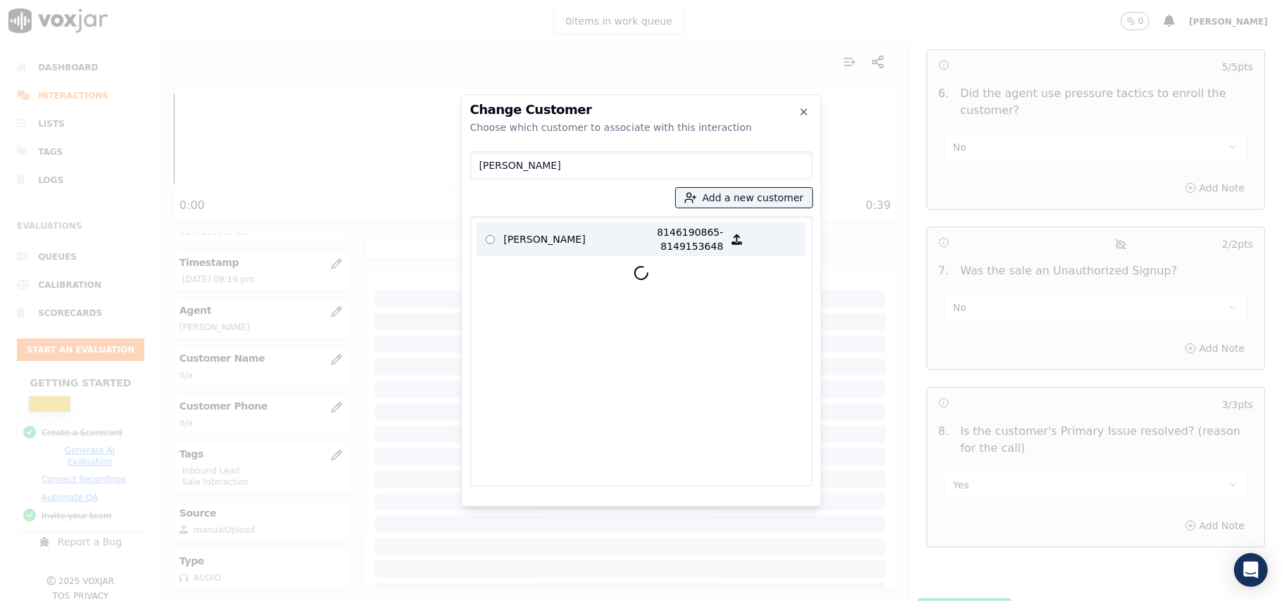
type input "[PERSON_NAME]"
drag, startPoint x: 606, startPoint y: 244, endPoint x: 638, endPoint y: 282, distance: 50.0
click at [606, 243] on p "[PERSON_NAME]" at bounding box center [559, 239] width 110 height 28
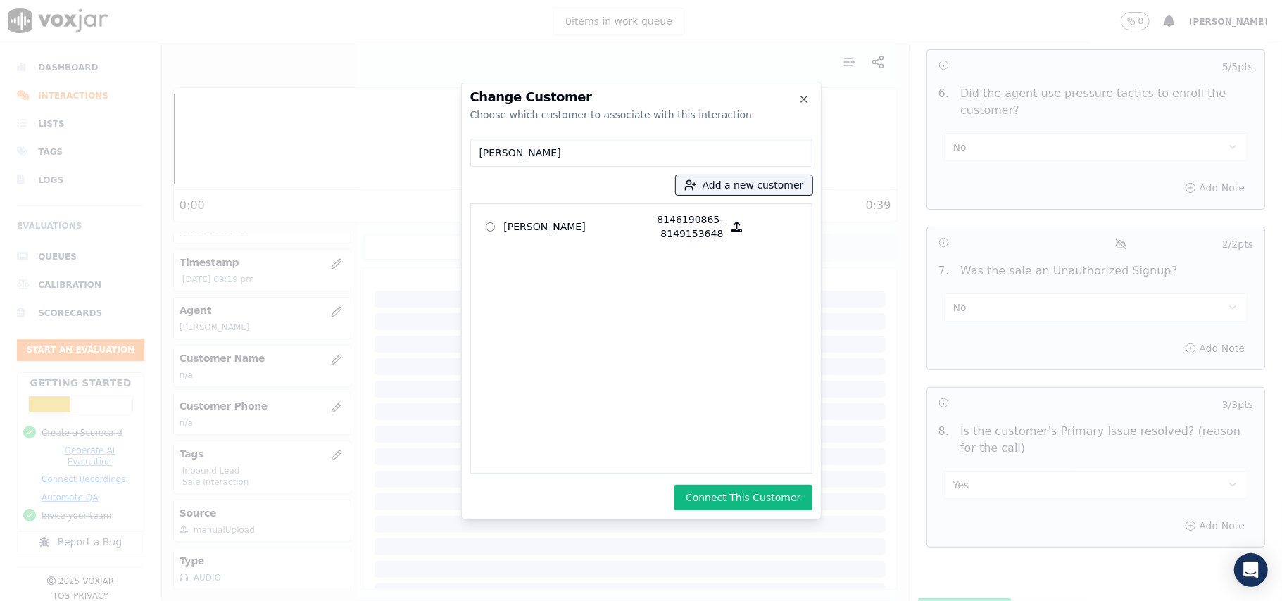
click at [726, 493] on button "Connect This Customer" at bounding box center [742, 497] width 137 height 25
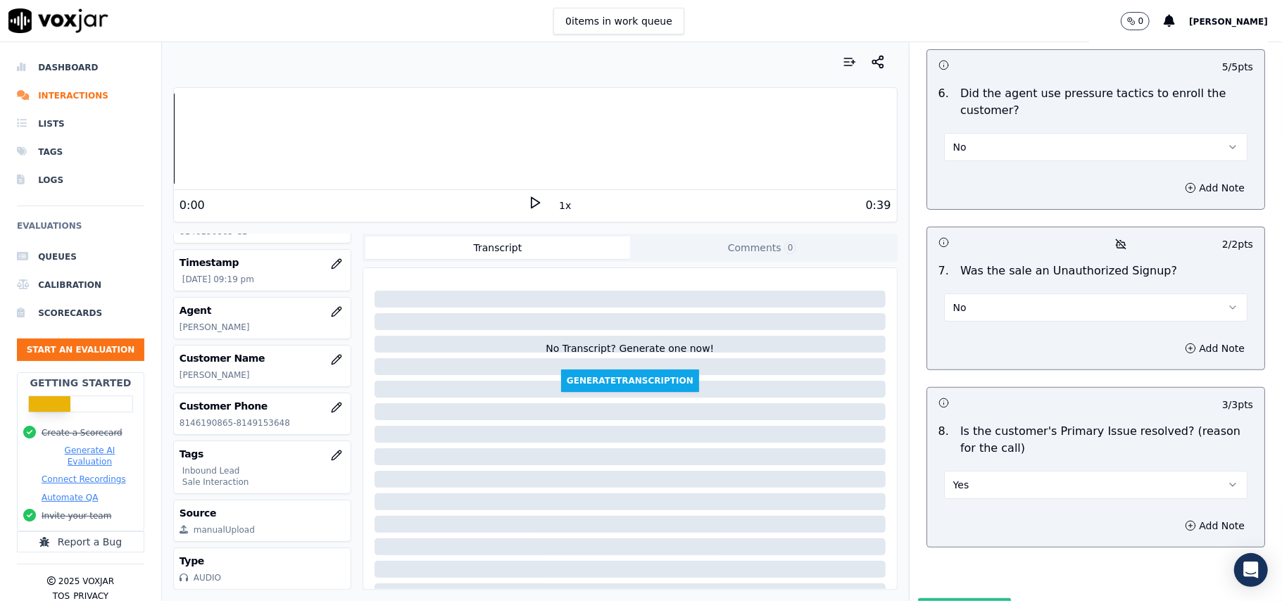
drag, startPoint x: 939, startPoint y: 541, endPoint x: 1029, endPoint y: 503, distance: 97.8
click at [940, 598] on button "Submit Scores" at bounding box center [965, 610] width 94 height 25
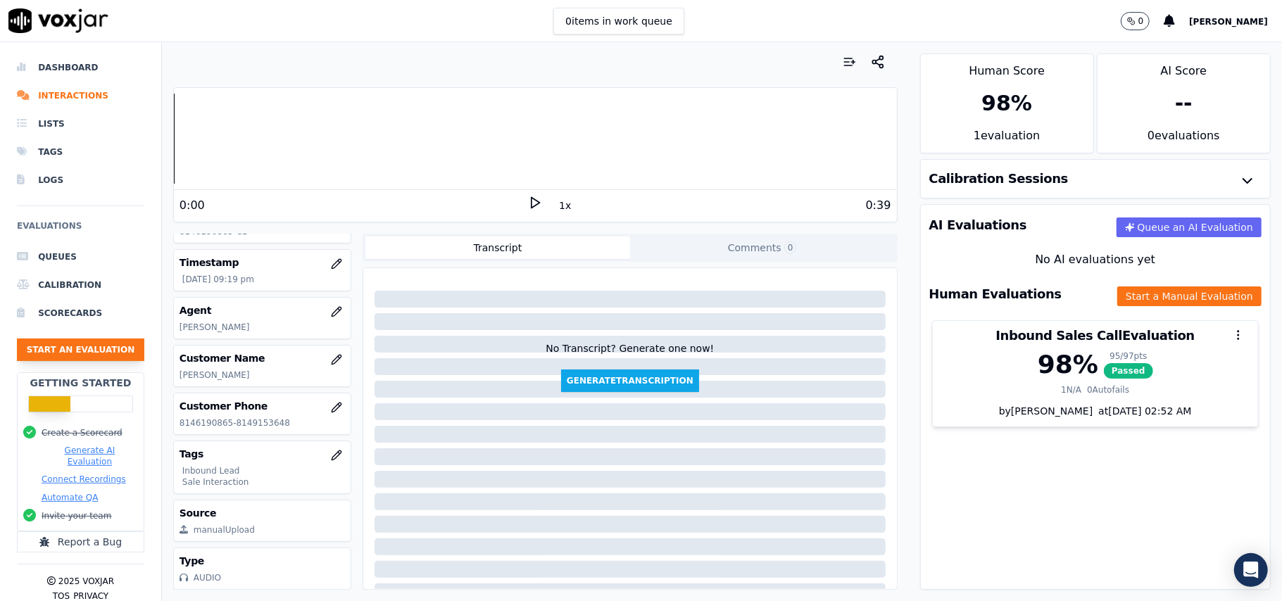
click at [87, 352] on button "Start an Evaluation" at bounding box center [80, 350] width 127 height 23
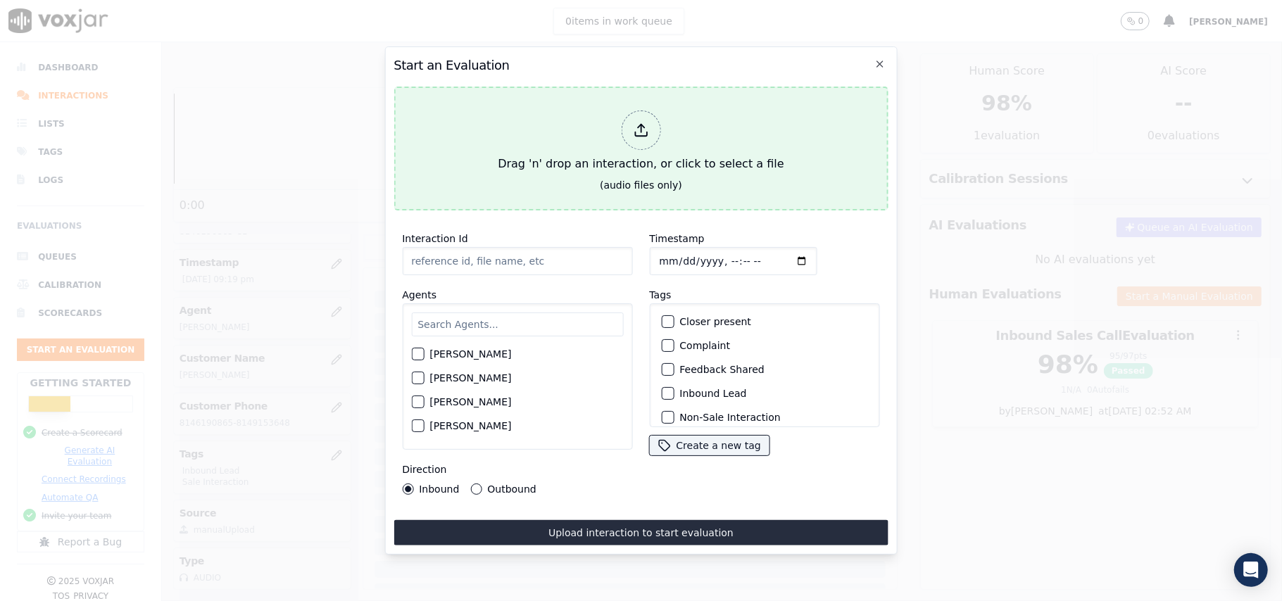
click at [631, 125] on div at bounding box center [640, 130] width 39 height 39
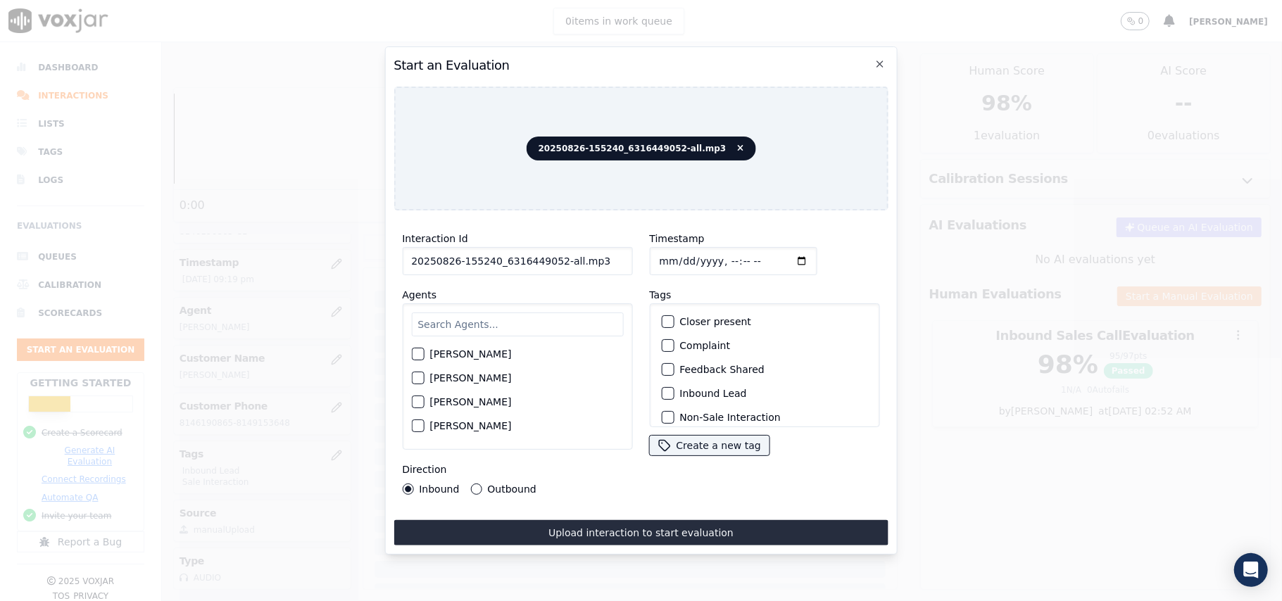
drag, startPoint x: 563, startPoint y: 258, endPoint x: 552, endPoint y: 263, distance: 12.3
click at [552, 263] on input "20250826-155240_6316449052-all.mp3" at bounding box center [517, 261] width 230 height 28
type input "20250826-155240_6316449052-C1"
click at [669, 255] on input "Timestamp" at bounding box center [733, 261] width 168 height 28
type input "[DATE]T21:22"
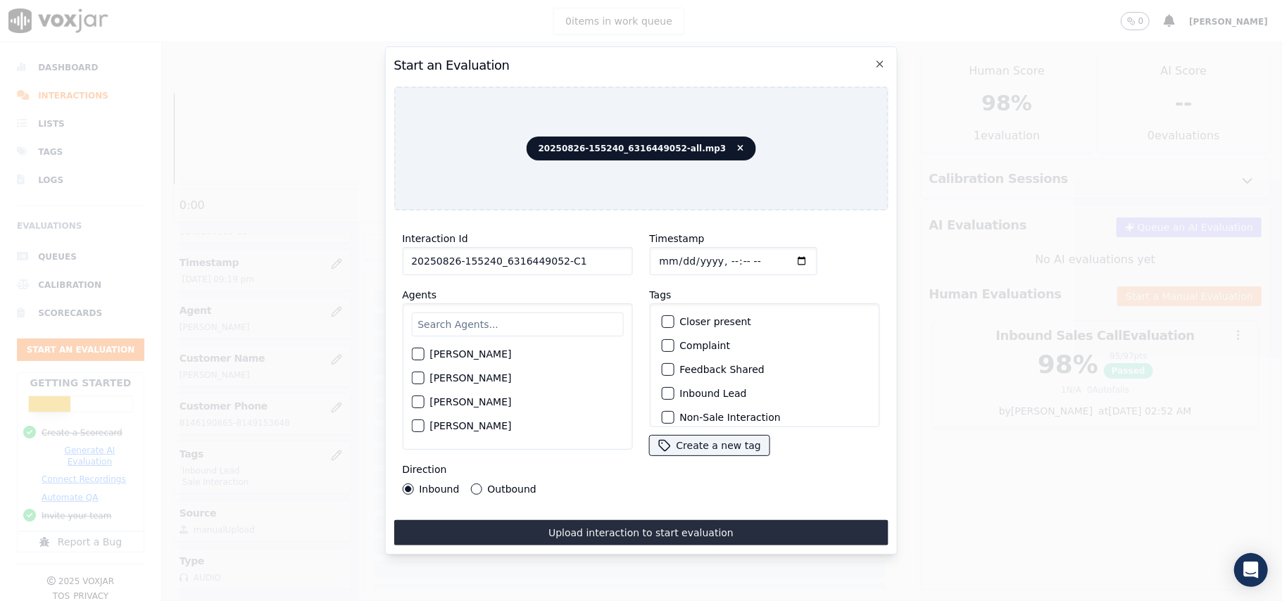
click at [563, 328] on input "text" at bounding box center [517, 325] width 212 height 24
type input "Will"
click at [436, 353] on label "[PERSON_NAME]" at bounding box center [470, 358] width 82 height 10
drag, startPoint x: 410, startPoint y: 349, endPoint x: 410, endPoint y: 339, distance: 9.9
click at [410, 347] on div "[PERSON_NAME]" at bounding box center [517, 376] width 230 height 146
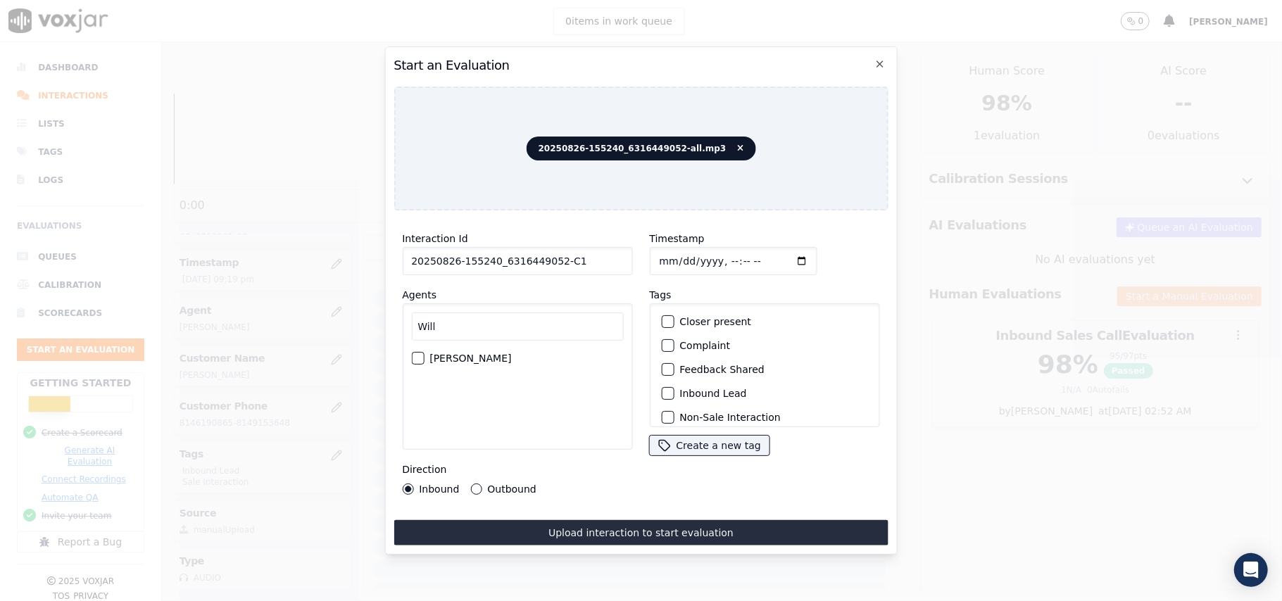
click at [427, 350] on div "[PERSON_NAME]" at bounding box center [517, 358] width 212 height 24
click at [425, 350] on div "[PERSON_NAME]" at bounding box center [517, 358] width 212 height 24
click at [420, 353] on div "button" at bounding box center [417, 358] width 10 height 10
click at [665, 393] on button "Inbound Lead" at bounding box center [667, 393] width 13 height 13
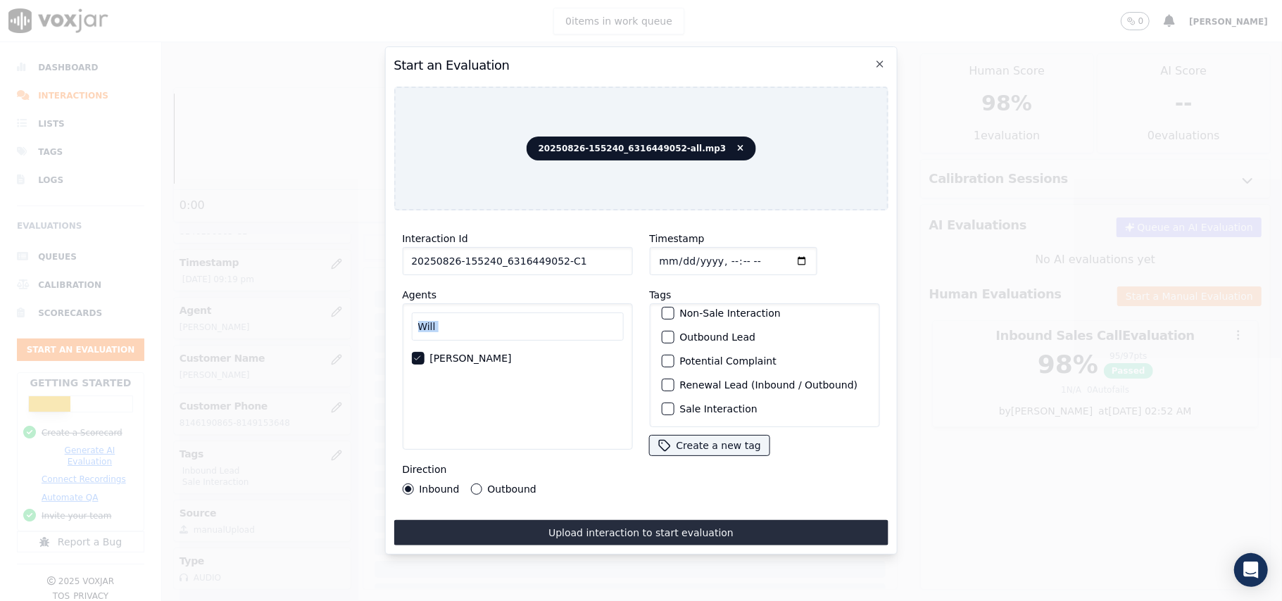
click at [662, 404] on div "button" at bounding box center [667, 409] width 10 height 10
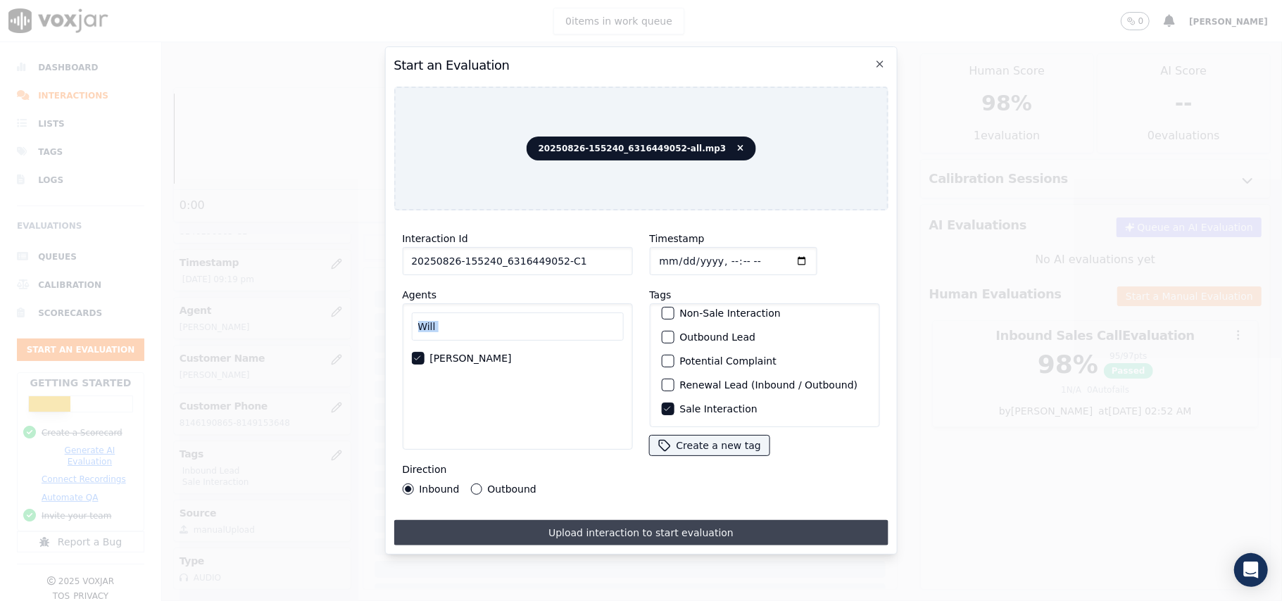
click at [618, 529] on button "Upload interaction to start evaluation" at bounding box center [640, 532] width 494 height 25
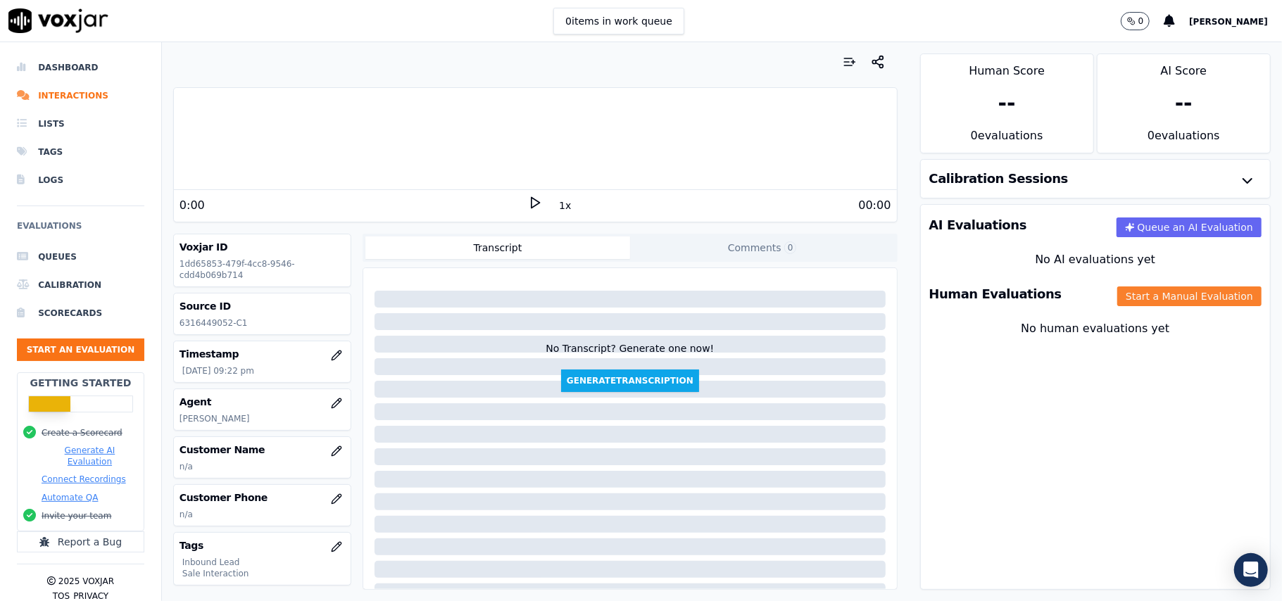
click at [1155, 305] on button "Start a Manual Evaluation" at bounding box center [1189, 296] width 144 height 20
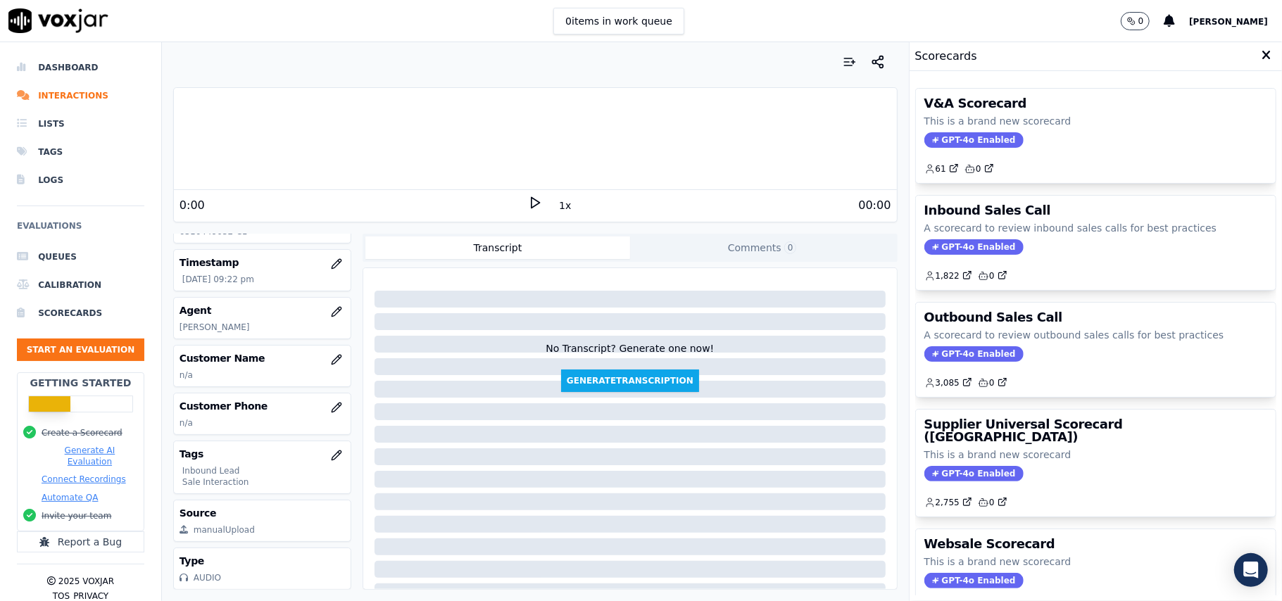
scroll to position [138, 0]
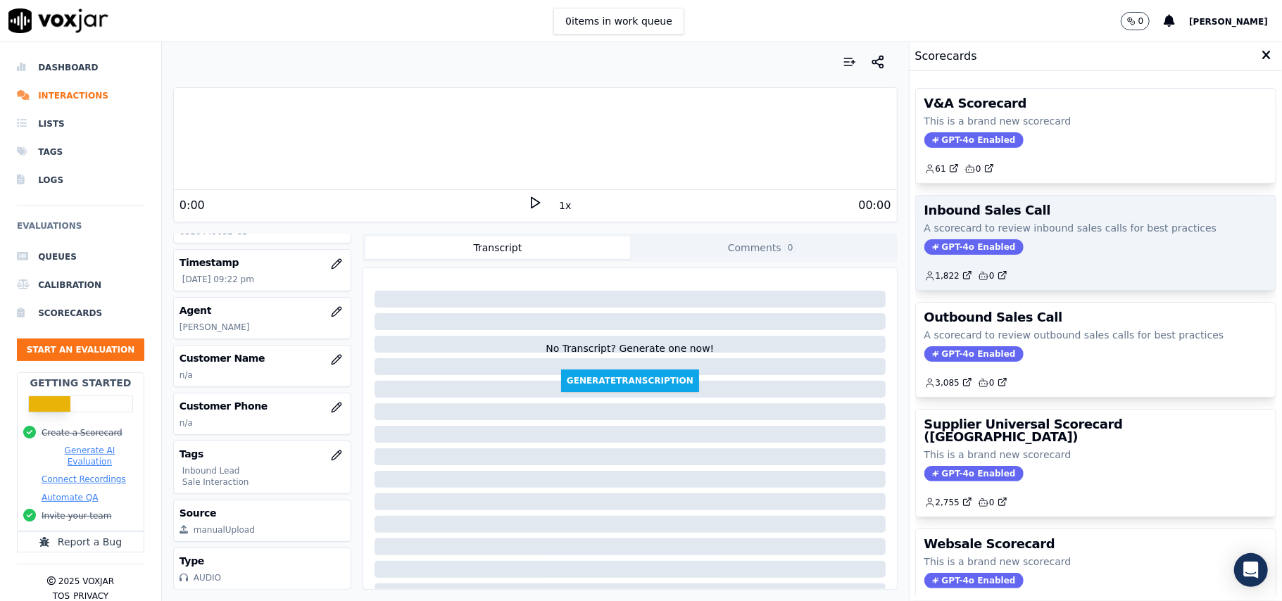
click at [936, 249] on span "GPT-4o Enabled" at bounding box center [973, 246] width 99 height 15
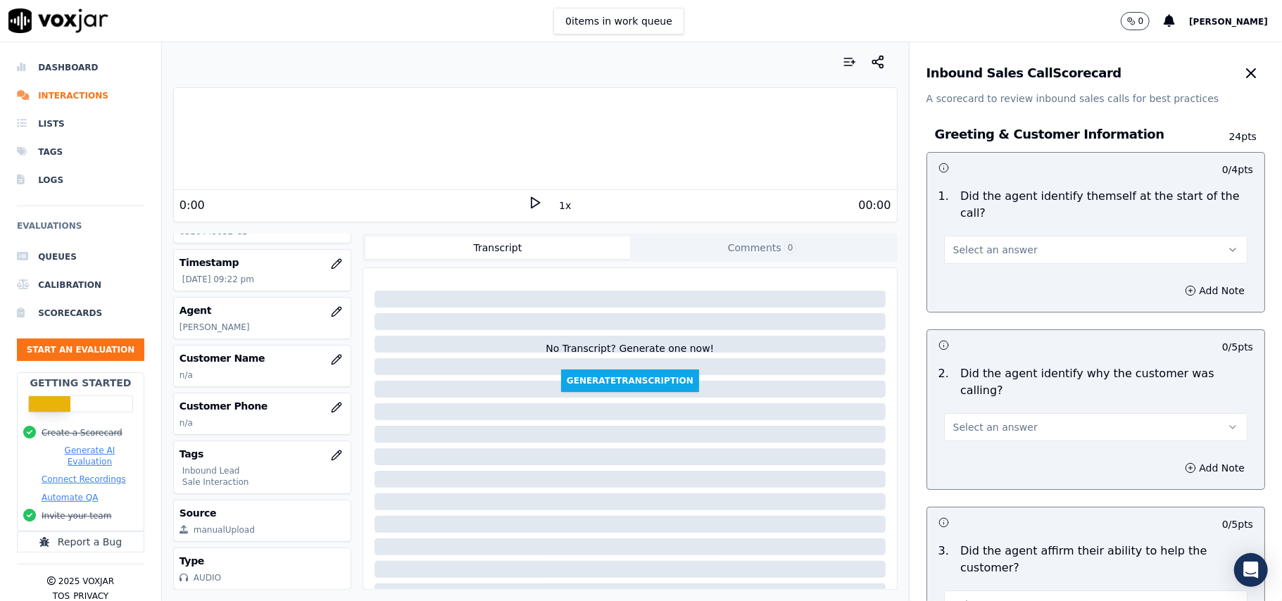
click at [1052, 237] on button "Select an answer" at bounding box center [1095, 250] width 303 height 28
click at [983, 254] on div "Yes" at bounding box center [1065, 265] width 272 height 23
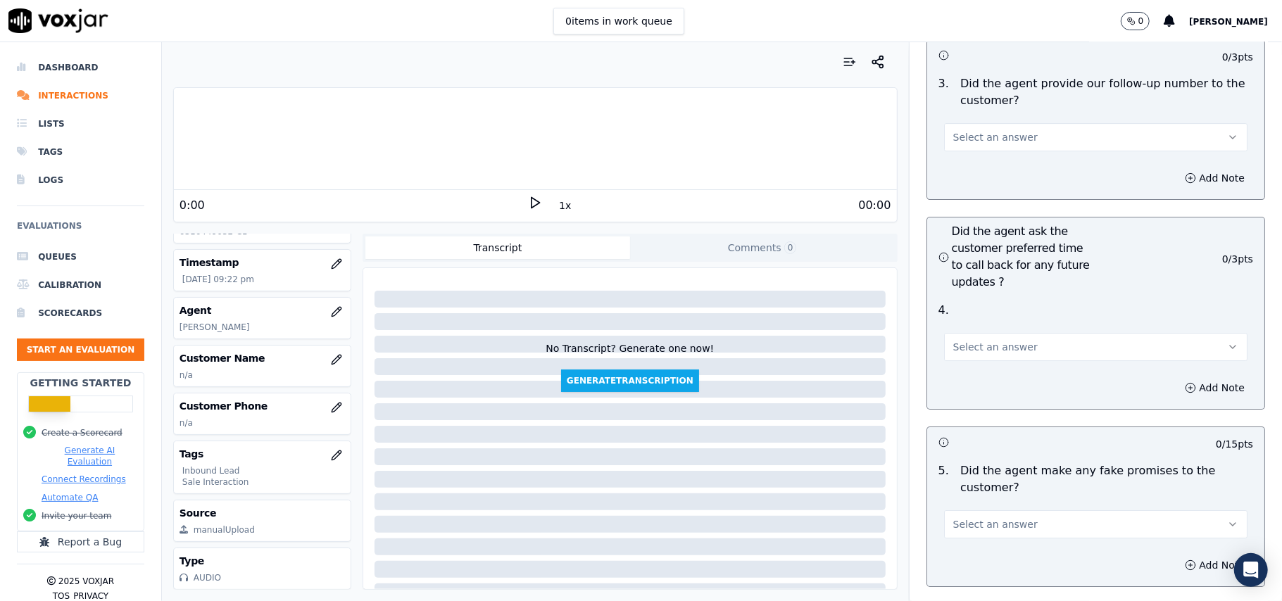
scroll to position [3940, 0]
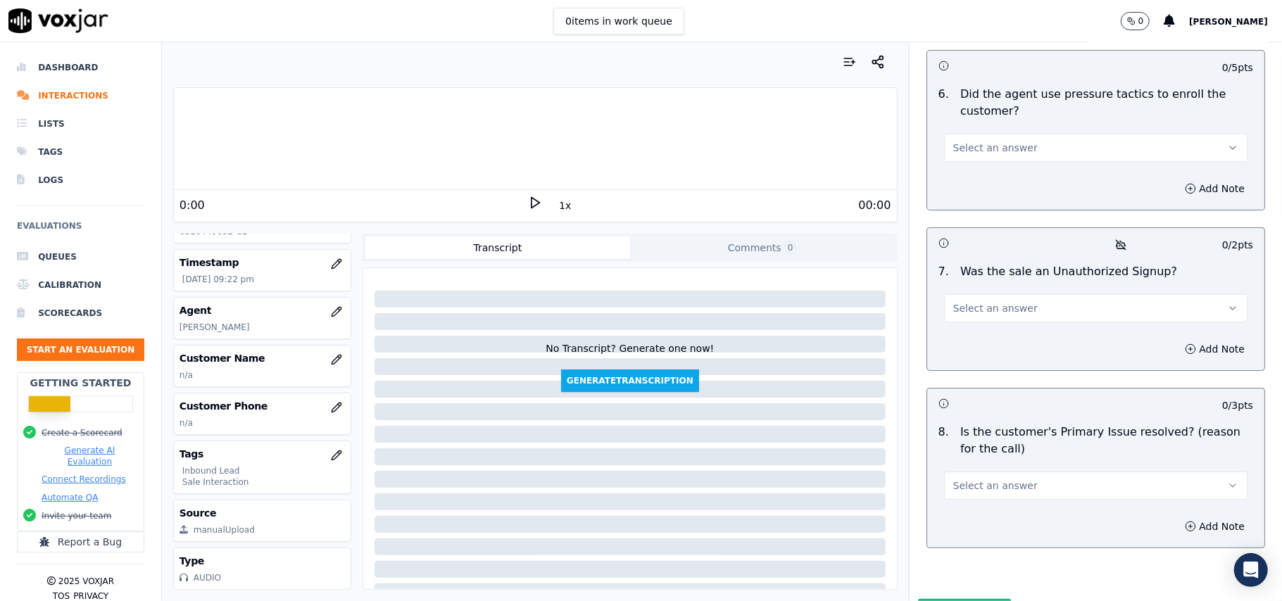
click at [1031, 472] on button "Select an answer" at bounding box center [1095, 486] width 303 height 28
click at [995, 479] on span "Select an answer" at bounding box center [995, 486] width 84 height 14
click at [977, 479] on span "Select an answer" at bounding box center [995, 486] width 84 height 14
click at [970, 443] on div "Yes" at bounding box center [1065, 443] width 272 height 23
click at [981, 294] on button "Select an answer" at bounding box center [1095, 308] width 303 height 28
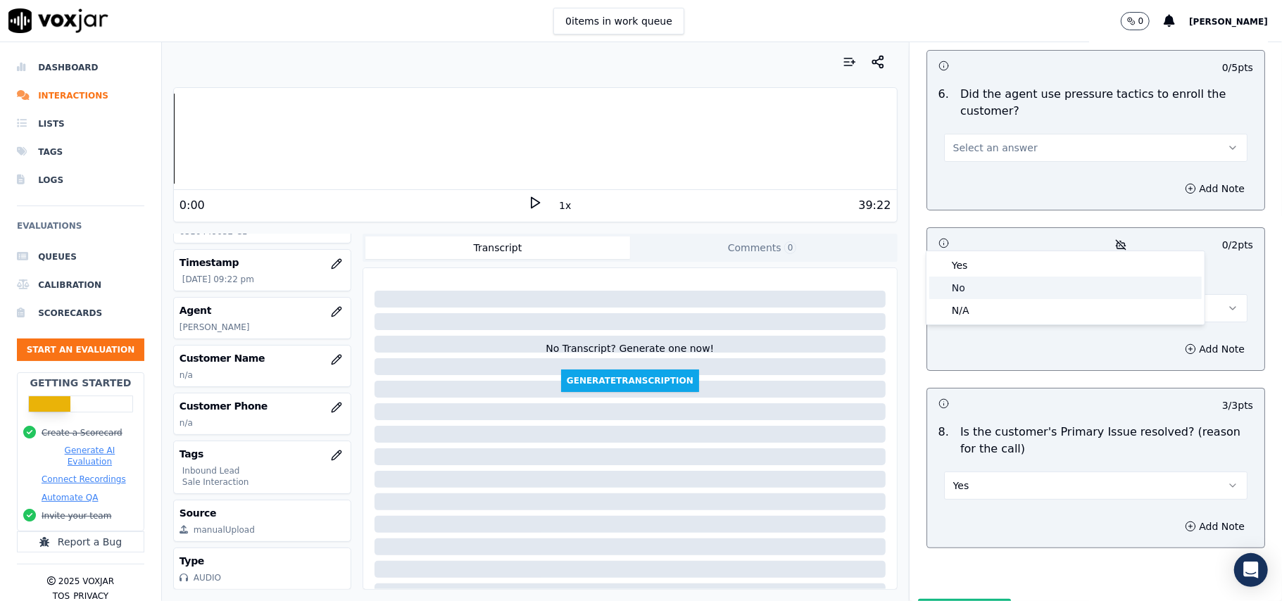
click at [974, 286] on div "No" at bounding box center [1065, 288] width 272 height 23
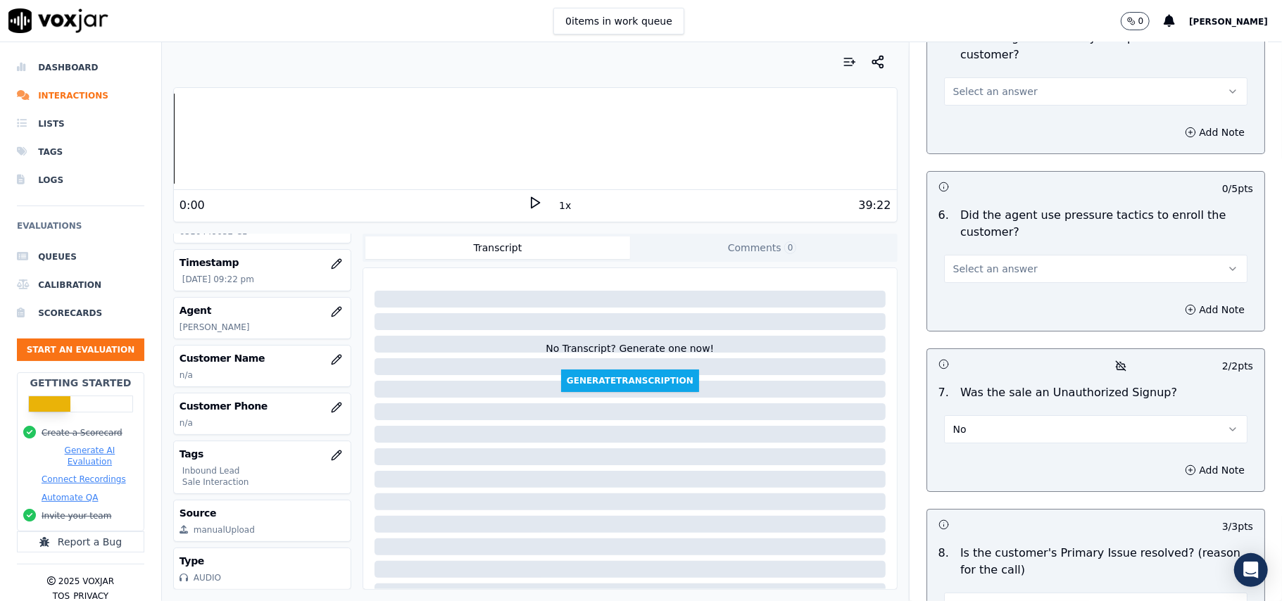
scroll to position [3658, 0]
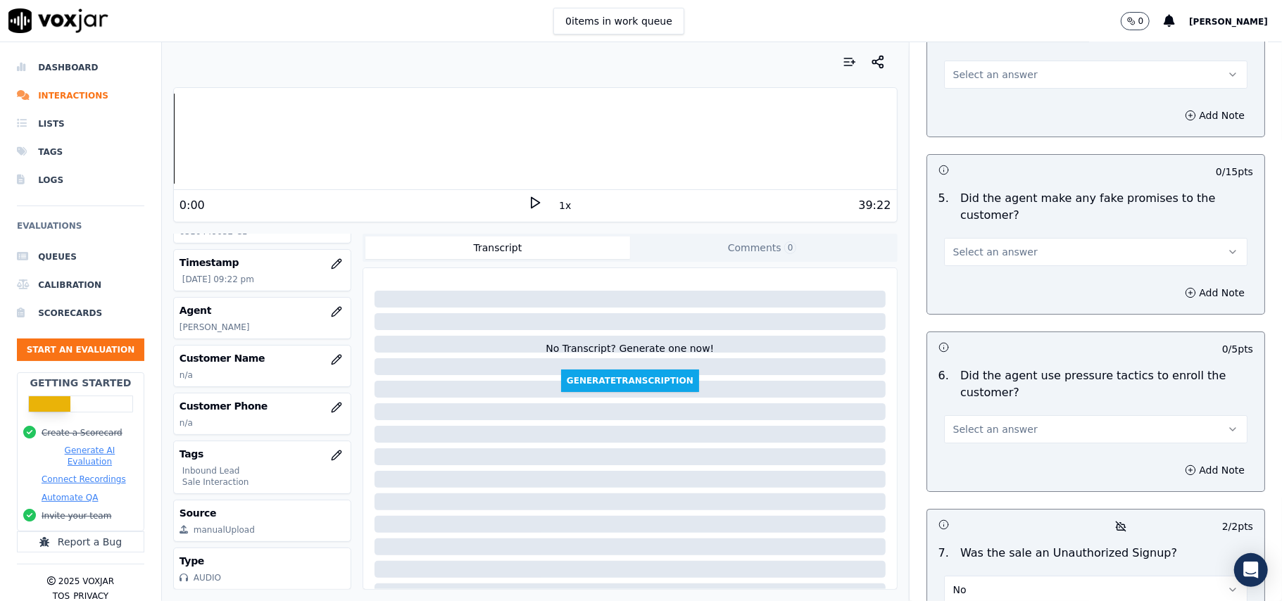
click at [1014, 415] on button "Select an answer" at bounding box center [1095, 429] width 303 height 28
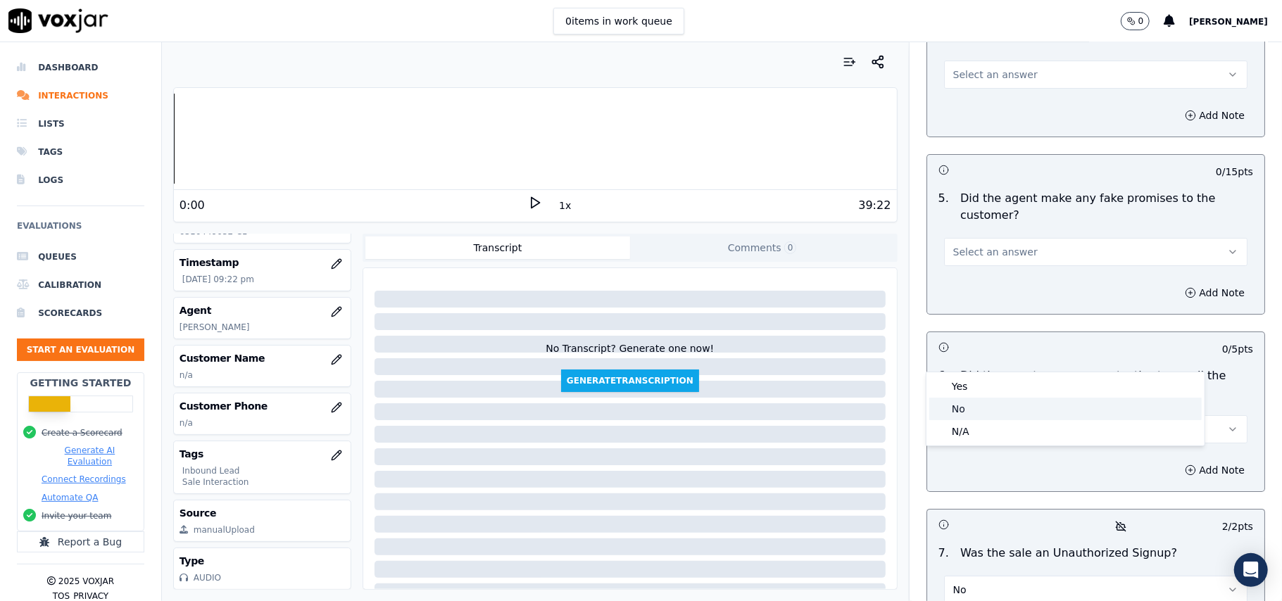
click at [1006, 406] on div "No" at bounding box center [1065, 409] width 272 height 23
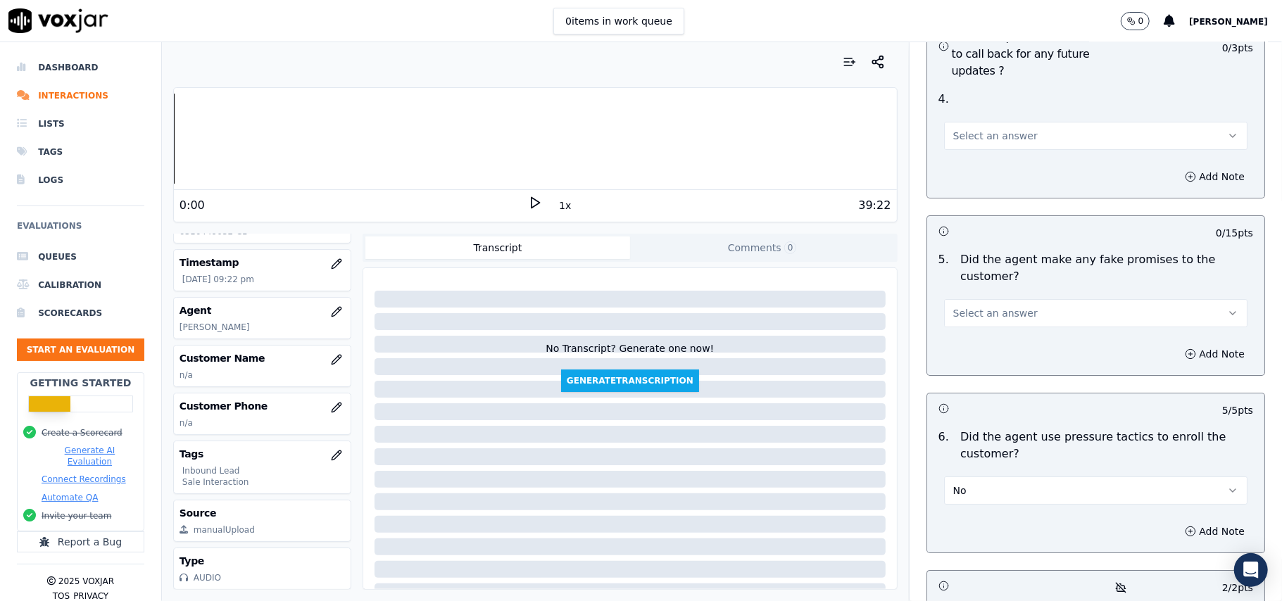
scroll to position [3565, 0]
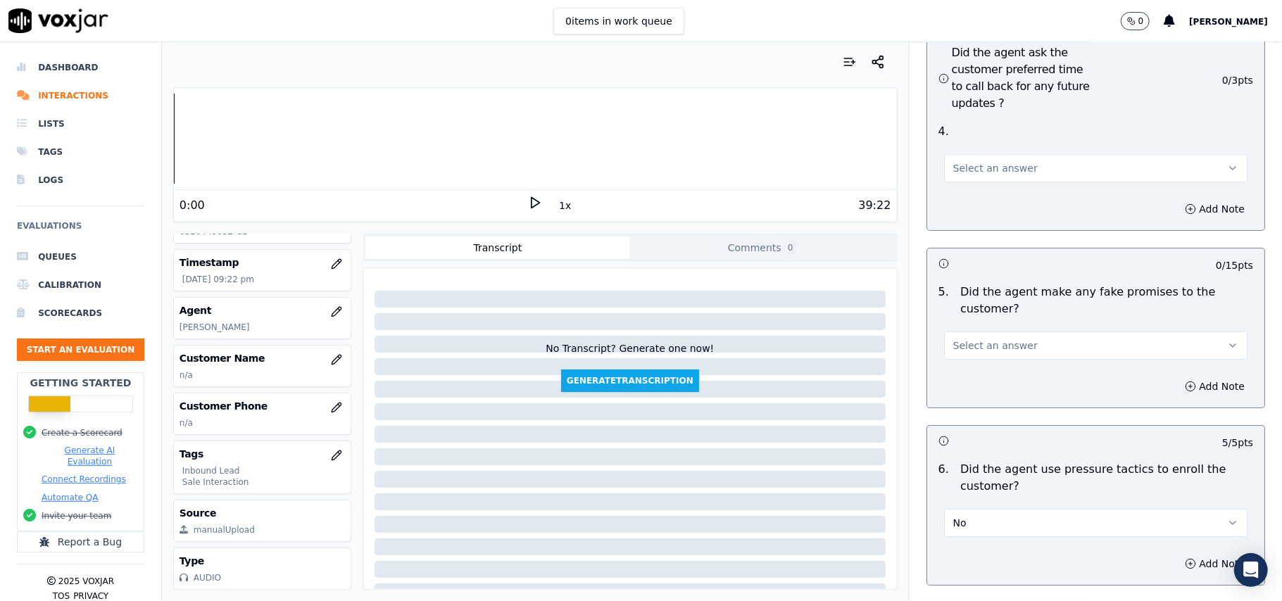
click at [993, 339] on span "Select an answer" at bounding box center [995, 346] width 84 height 14
click at [967, 322] on div "No" at bounding box center [1065, 324] width 272 height 23
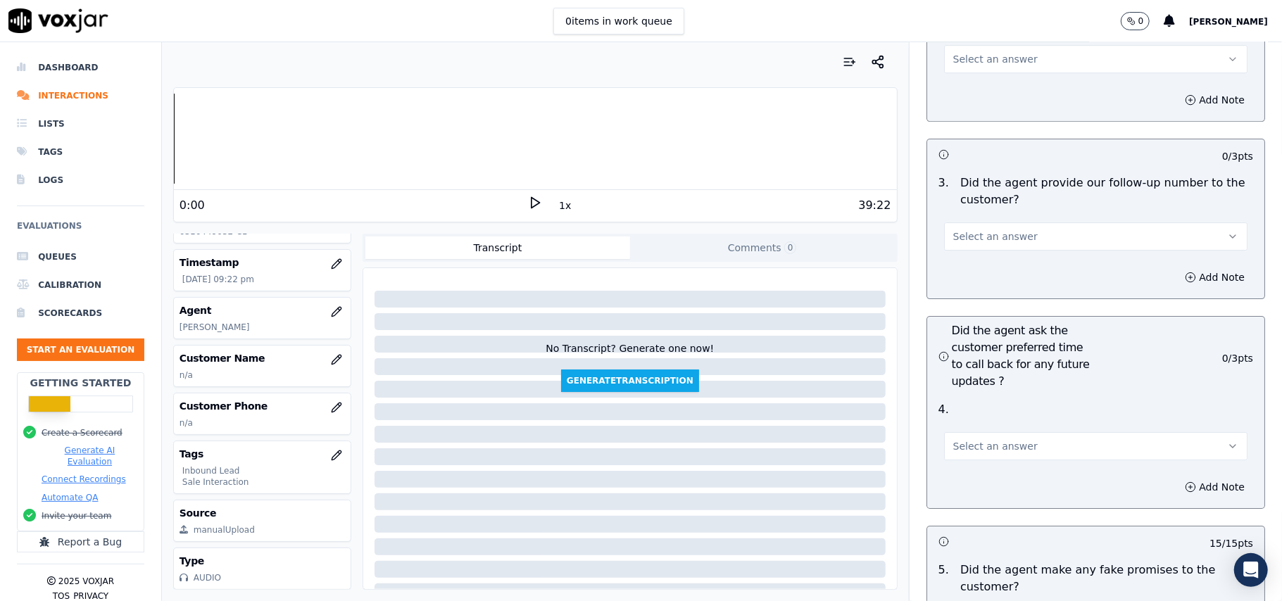
scroll to position [3283, 0]
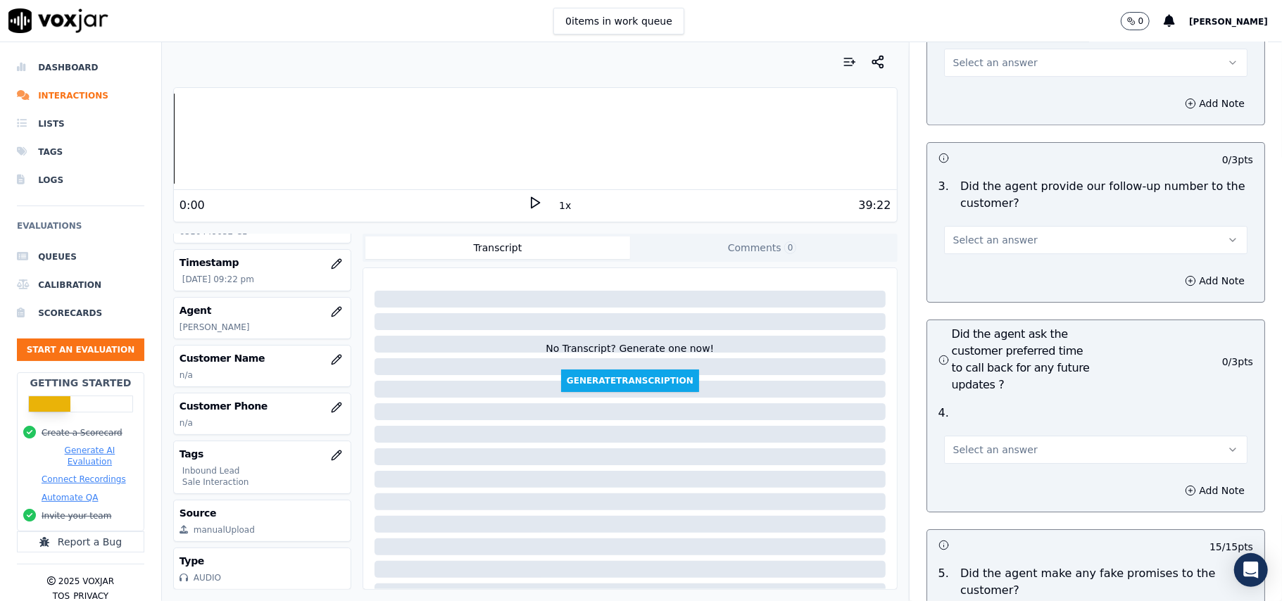
click at [995, 436] on button "Select an answer" at bounding box center [1095, 450] width 303 height 28
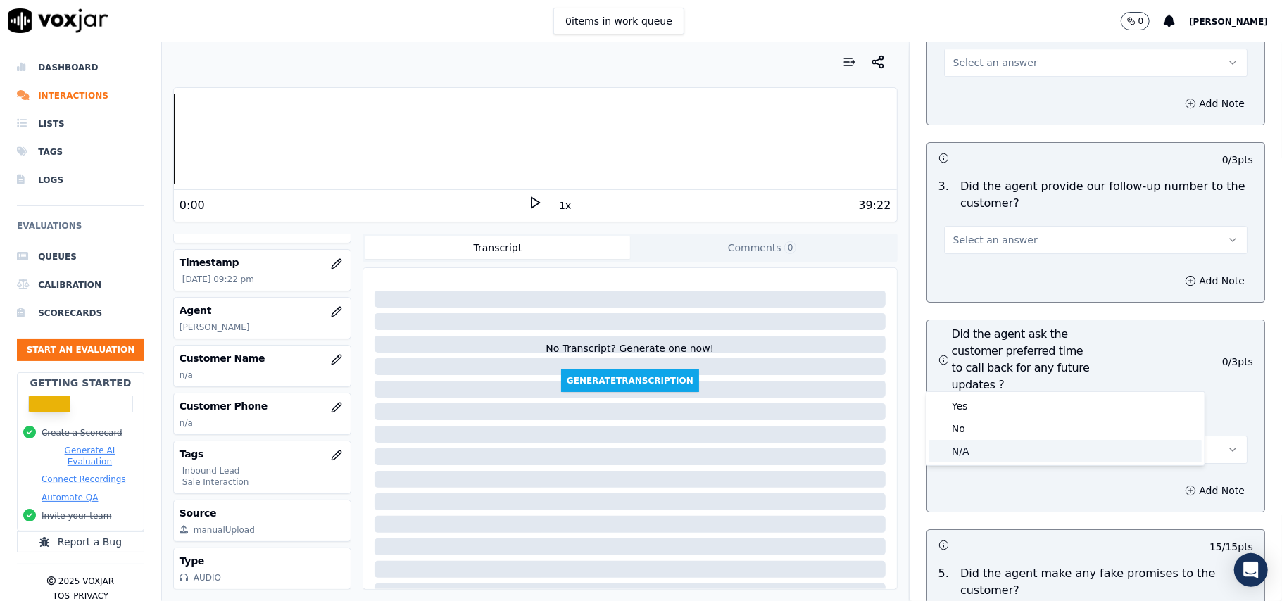
click at [986, 452] on div "N/A" at bounding box center [1065, 451] width 272 height 23
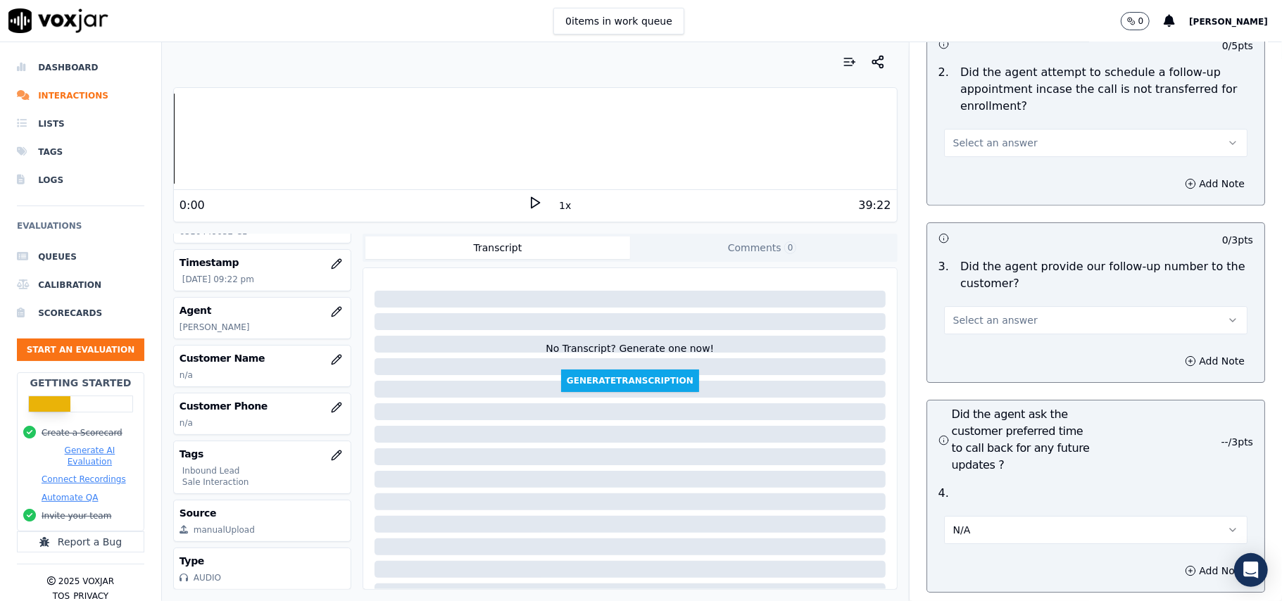
scroll to position [3095, 0]
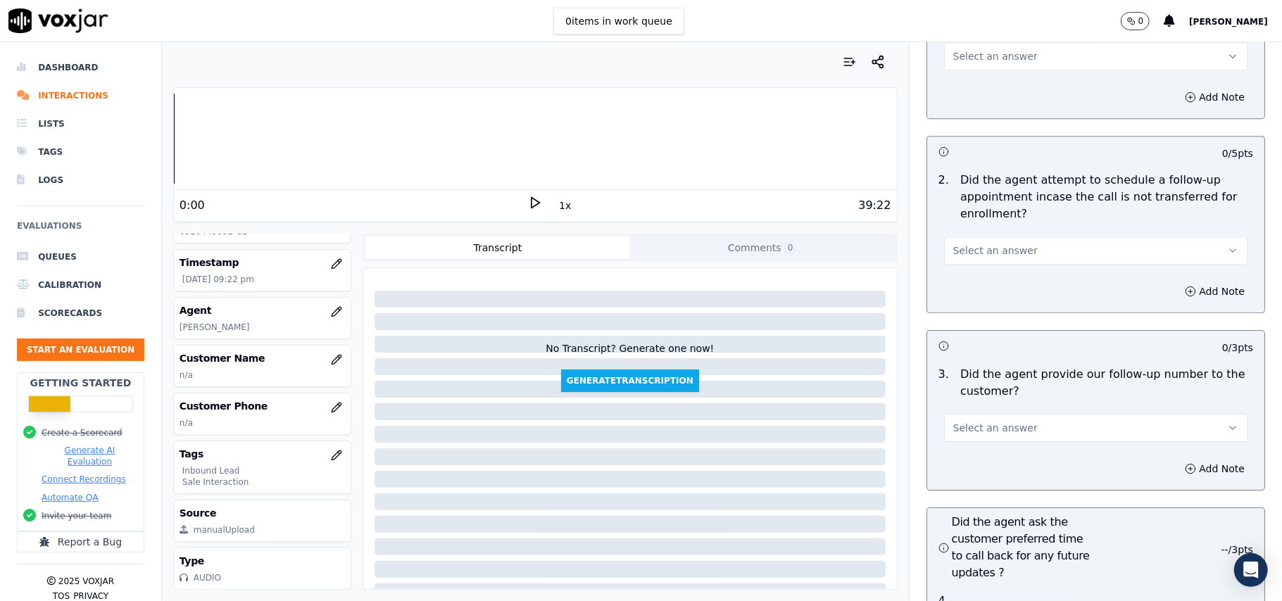
click at [1003, 421] on span "Select an answer" at bounding box center [995, 428] width 84 height 14
click at [981, 398] on div "No" at bounding box center [1065, 406] width 272 height 23
click at [953, 244] on span "Select an answer" at bounding box center [995, 251] width 84 height 14
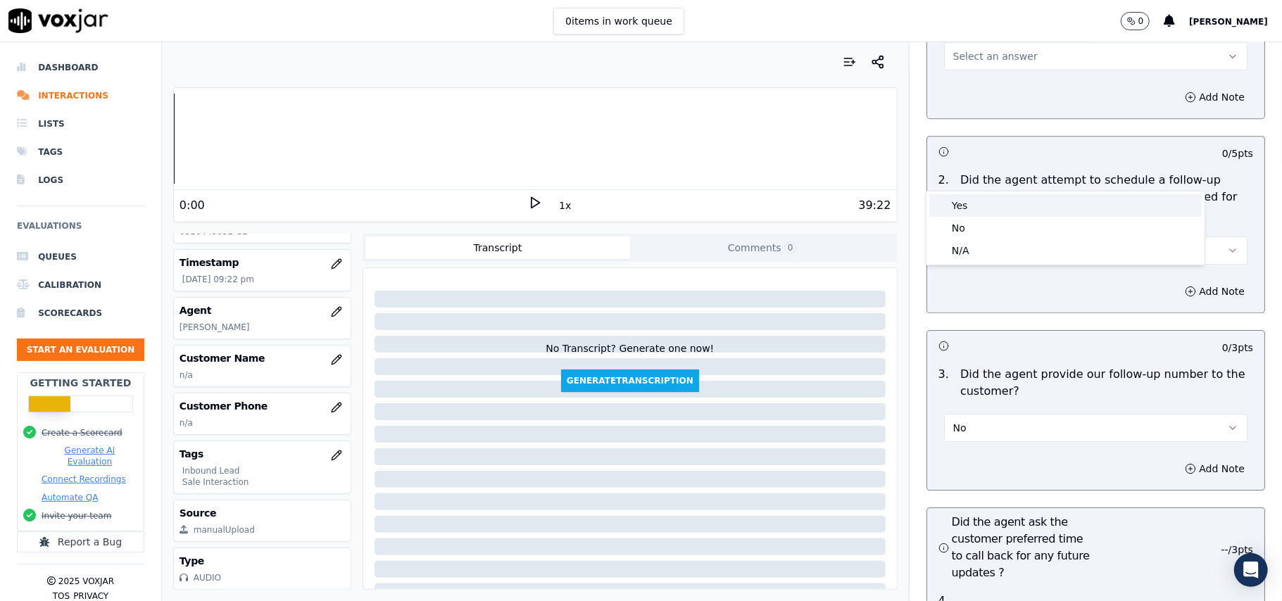
click at [983, 212] on div "Yes" at bounding box center [1065, 205] width 272 height 23
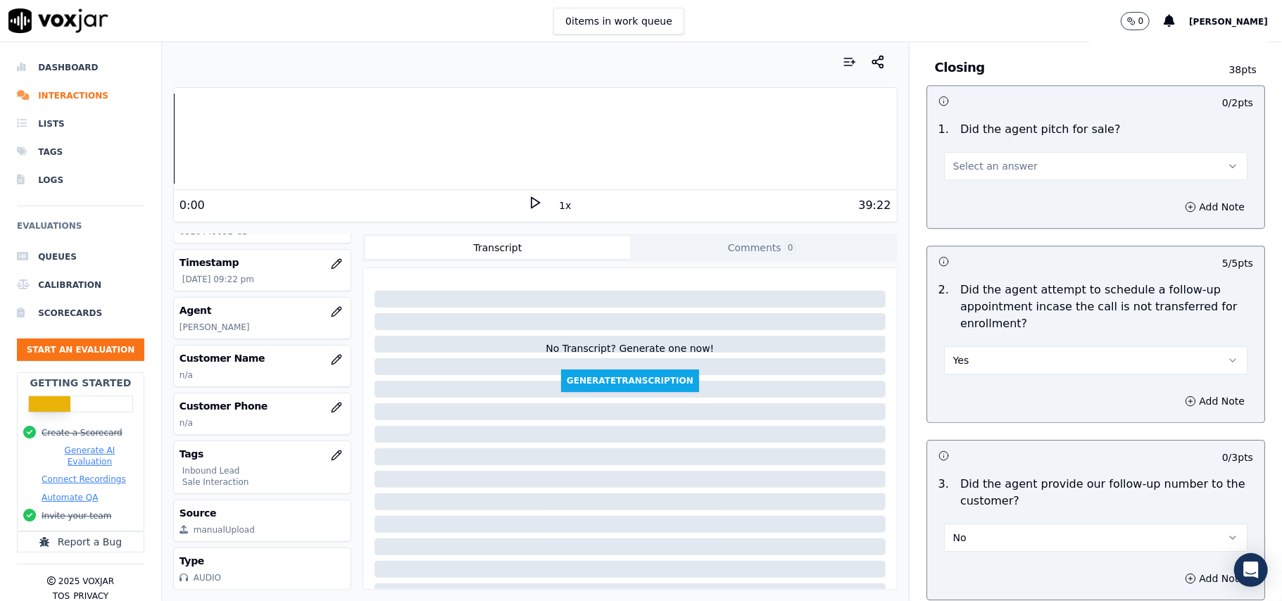
scroll to position [2814, 0]
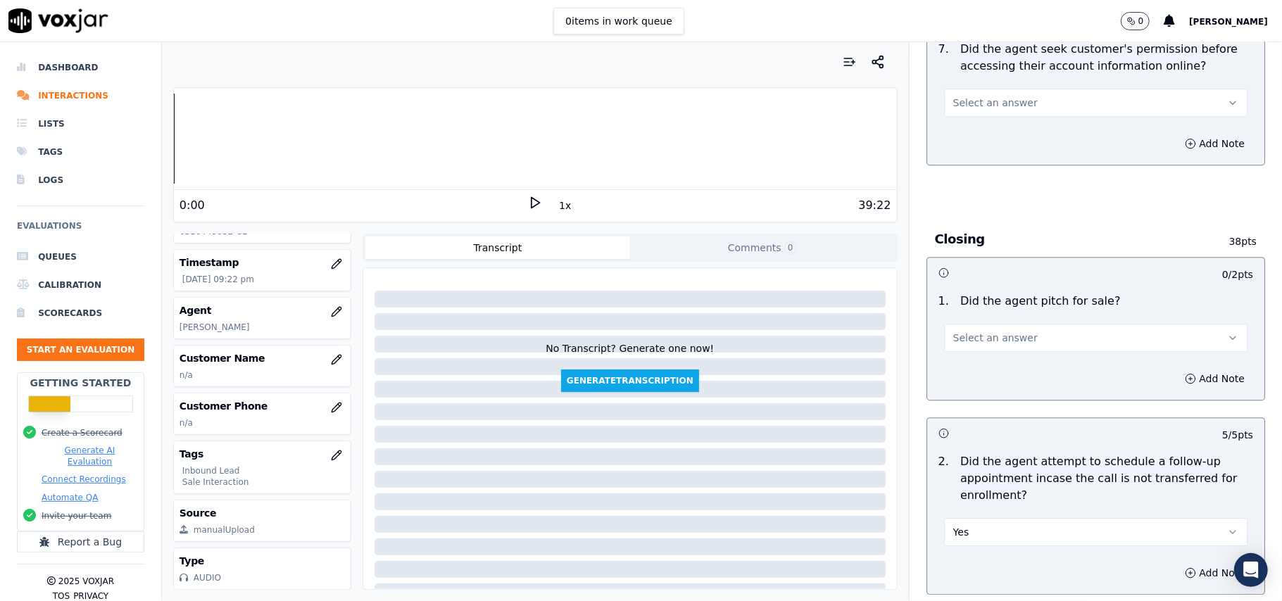
click at [983, 331] on span "Select an answer" at bounding box center [995, 338] width 84 height 14
click at [978, 296] on div "Yes" at bounding box center [1065, 292] width 272 height 23
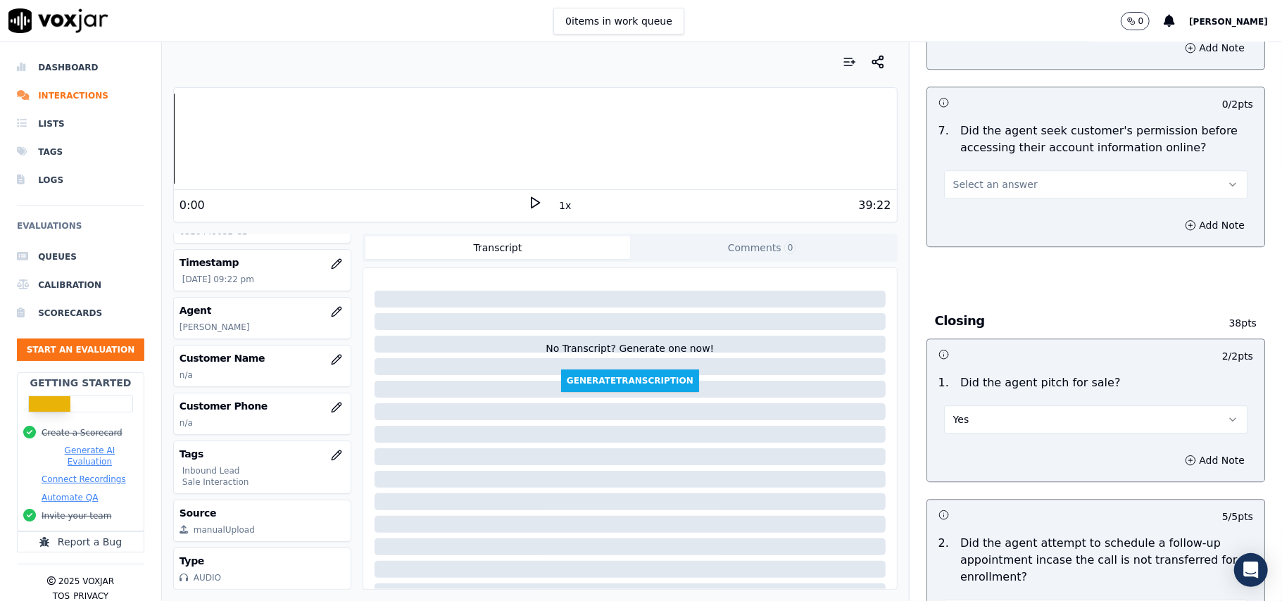
scroll to position [2626, 0]
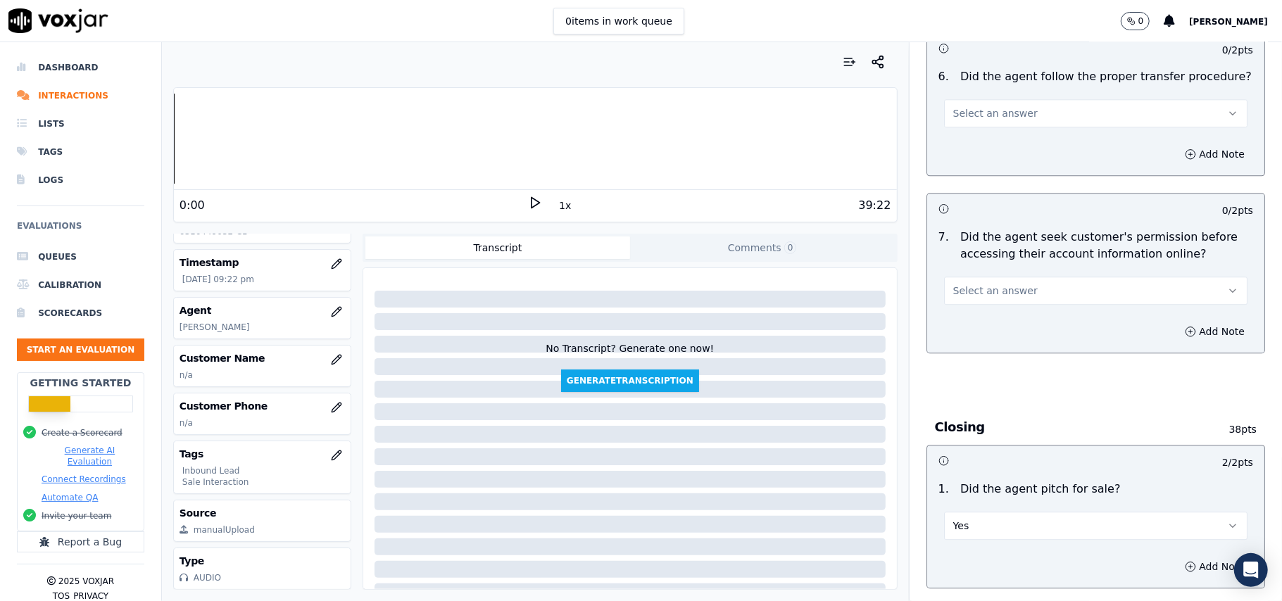
click at [1000, 277] on button "Select an answer" at bounding box center [1095, 291] width 303 height 28
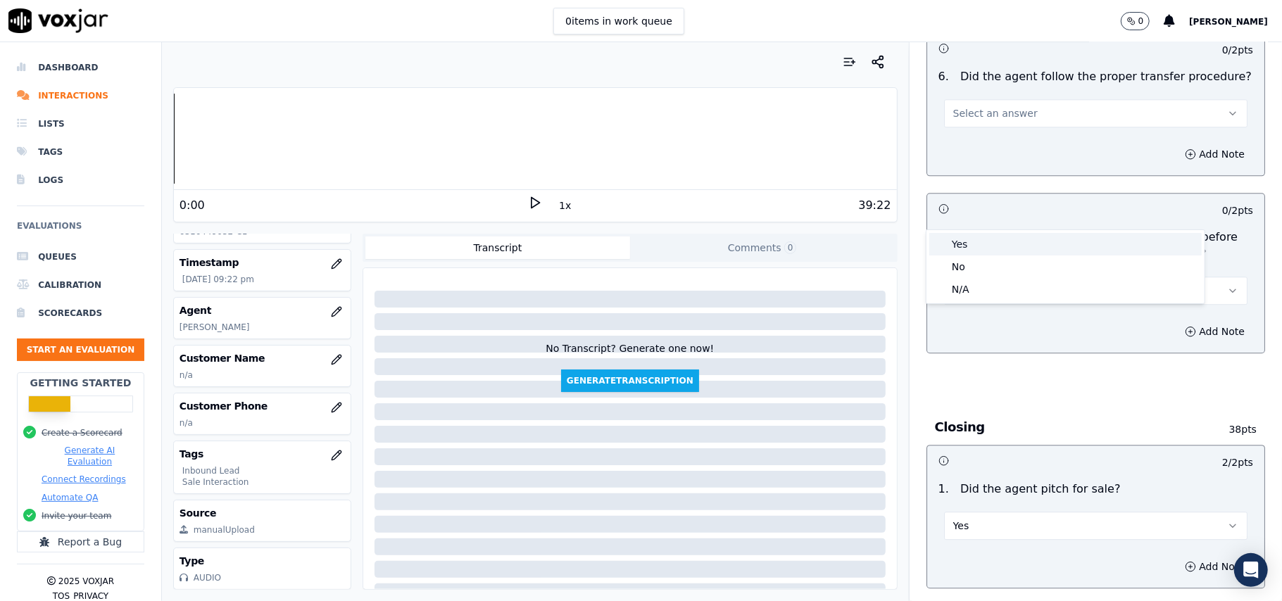
click at [998, 248] on div "Yes" at bounding box center [1065, 244] width 272 height 23
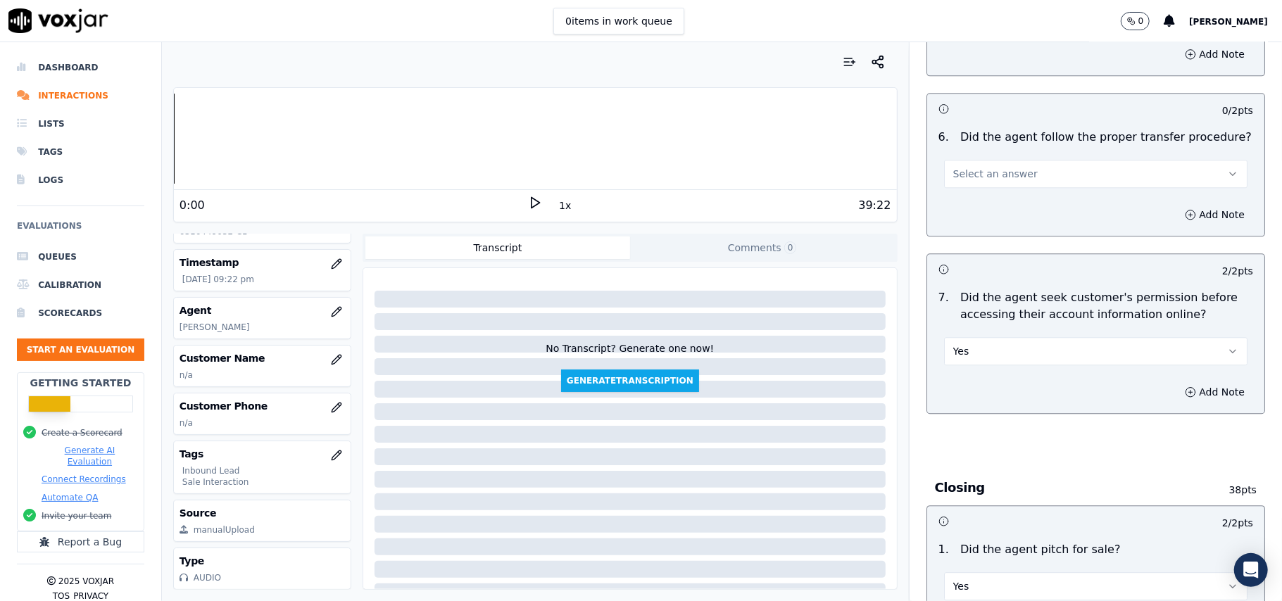
scroll to position [2532, 0]
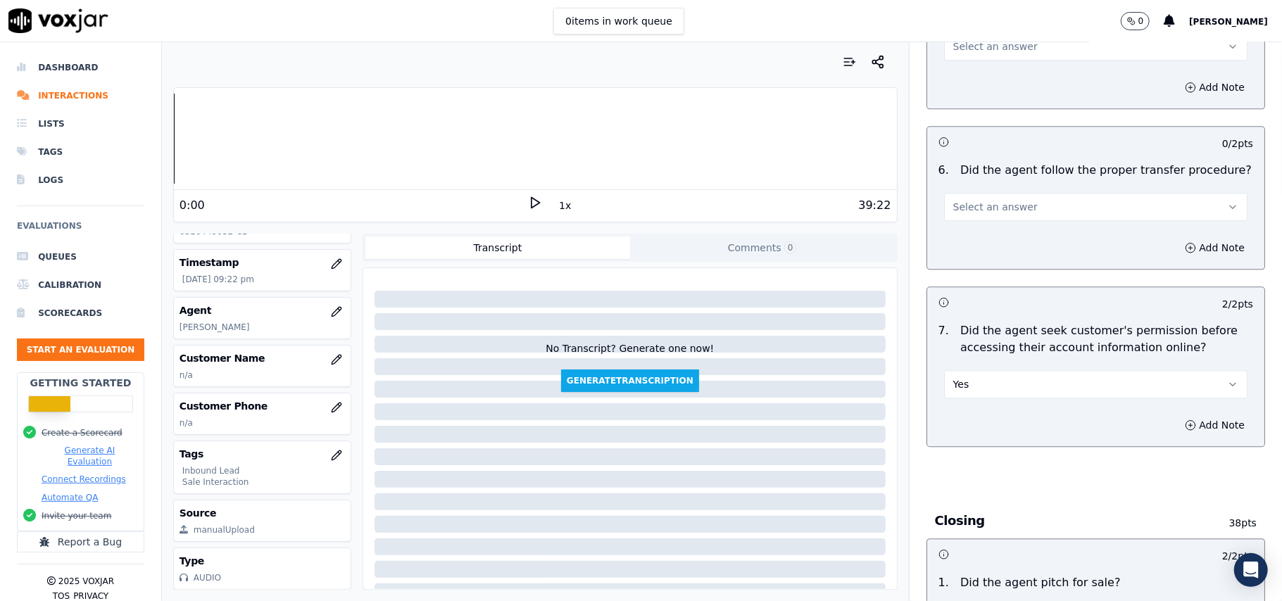
click at [988, 193] on button "Select an answer" at bounding box center [1095, 207] width 303 height 28
click at [989, 156] on div "Yes" at bounding box center [1065, 160] width 272 height 23
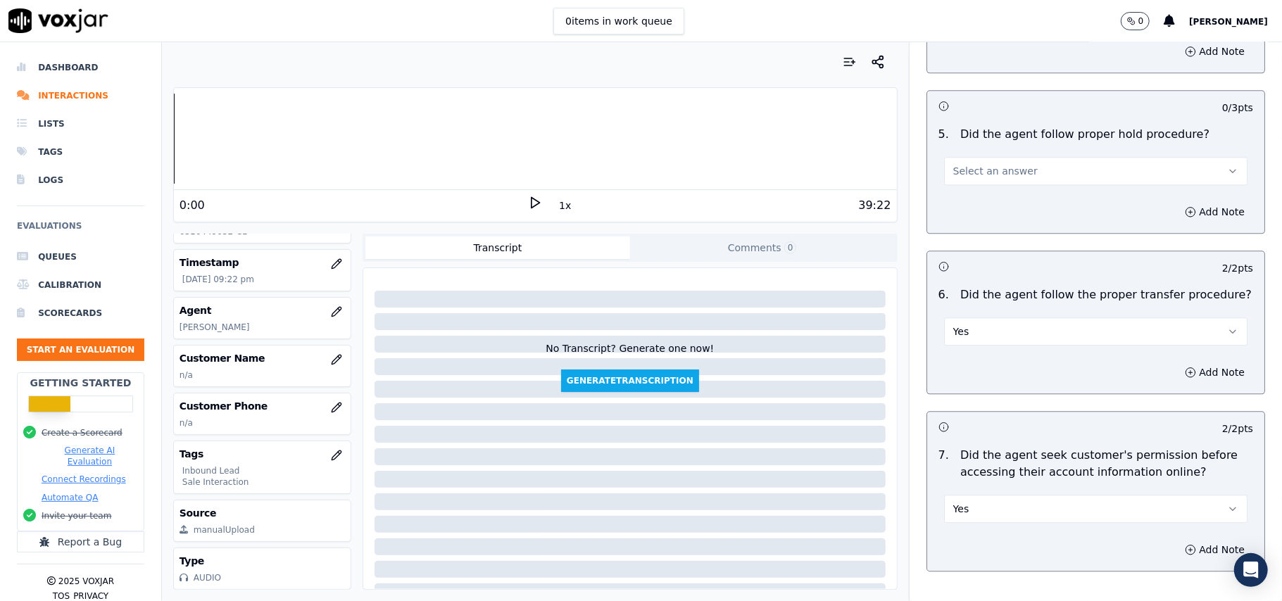
scroll to position [2250, 0]
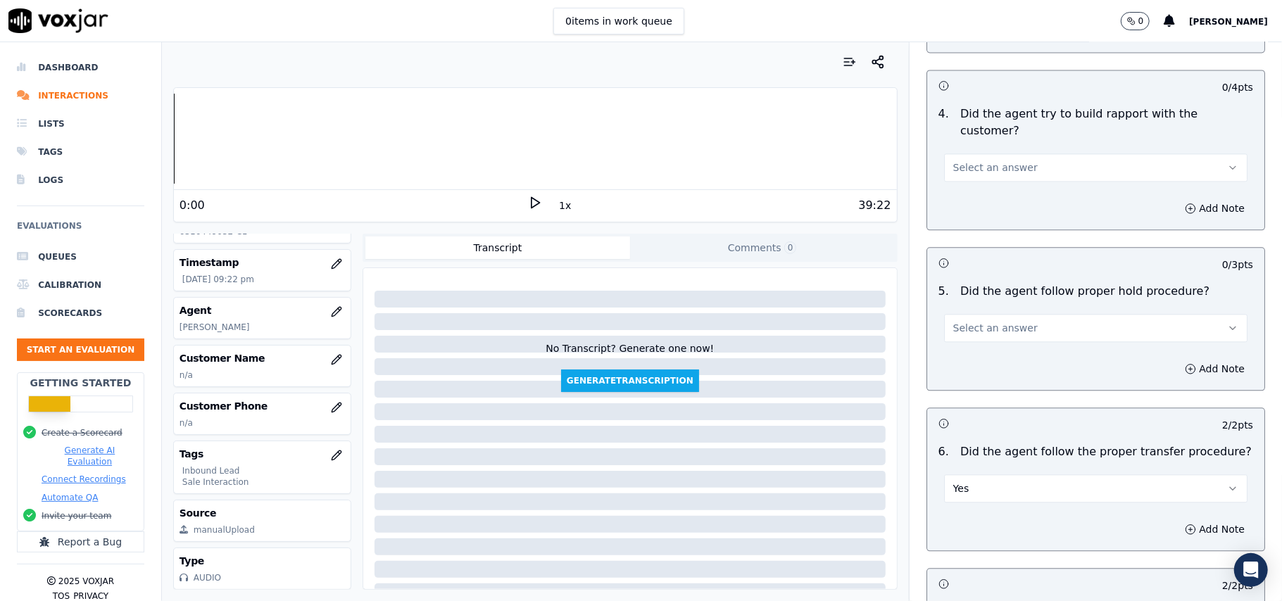
click at [993, 314] on button "Select an answer" at bounding box center [1095, 328] width 303 height 28
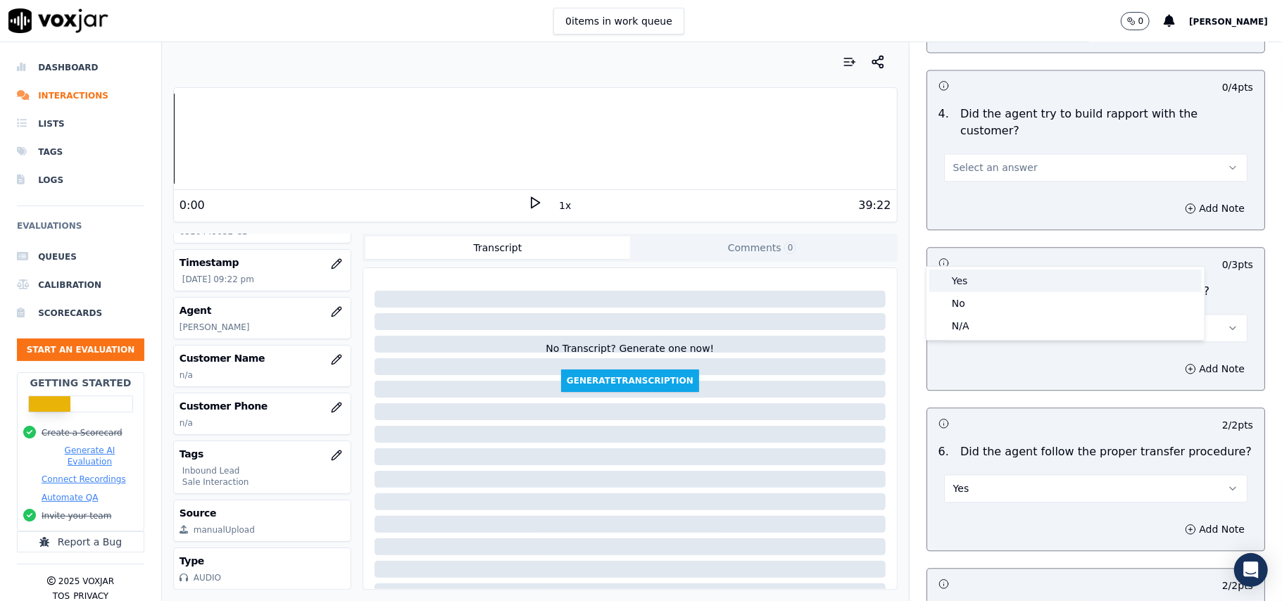
click at [990, 289] on div "Yes" at bounding box center [1065, 281] width 272 height 23
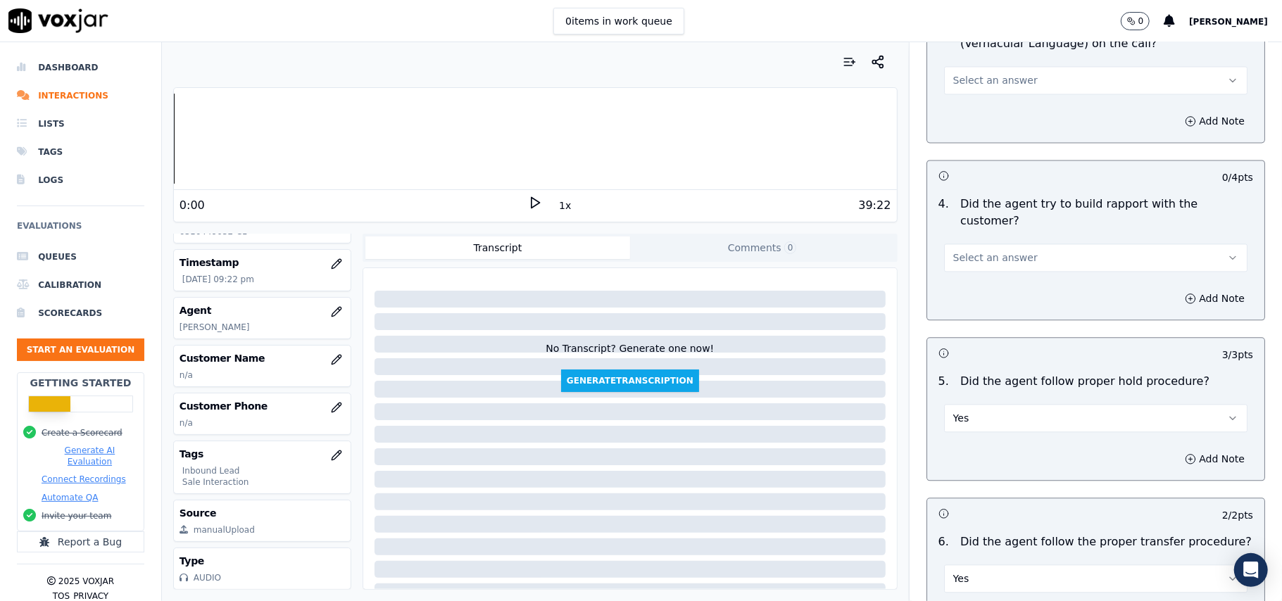
scroll to position [2062, 0]
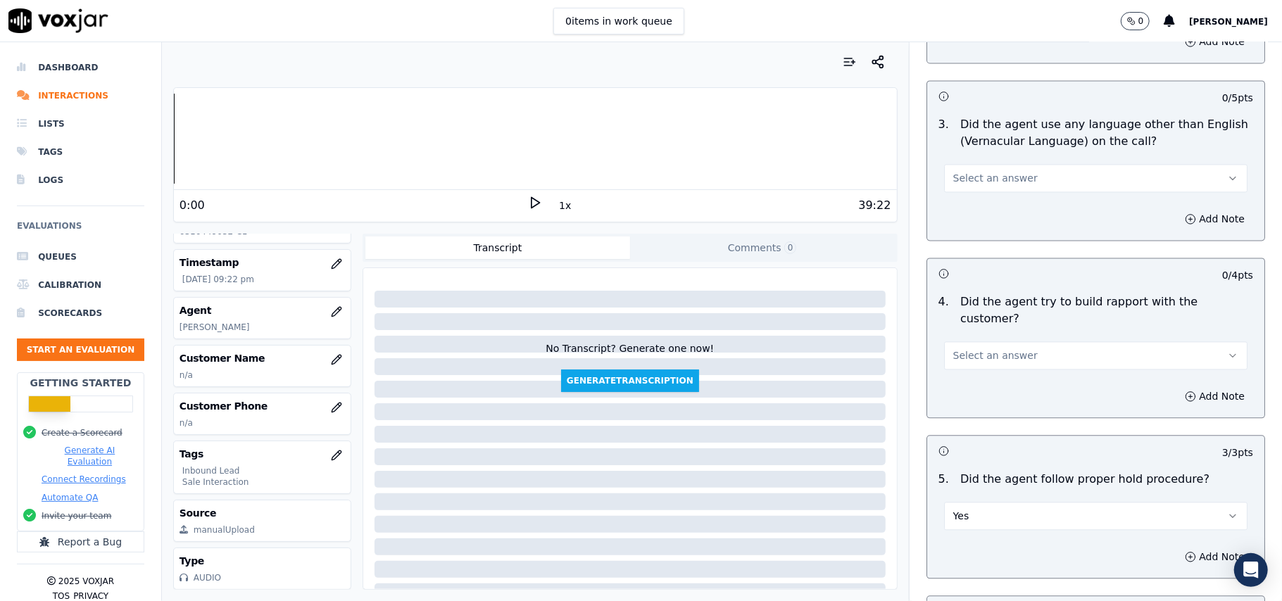
click at [1032, 341] on button "Select an answer" at bounding box center [1095, 355] width 303 height 28
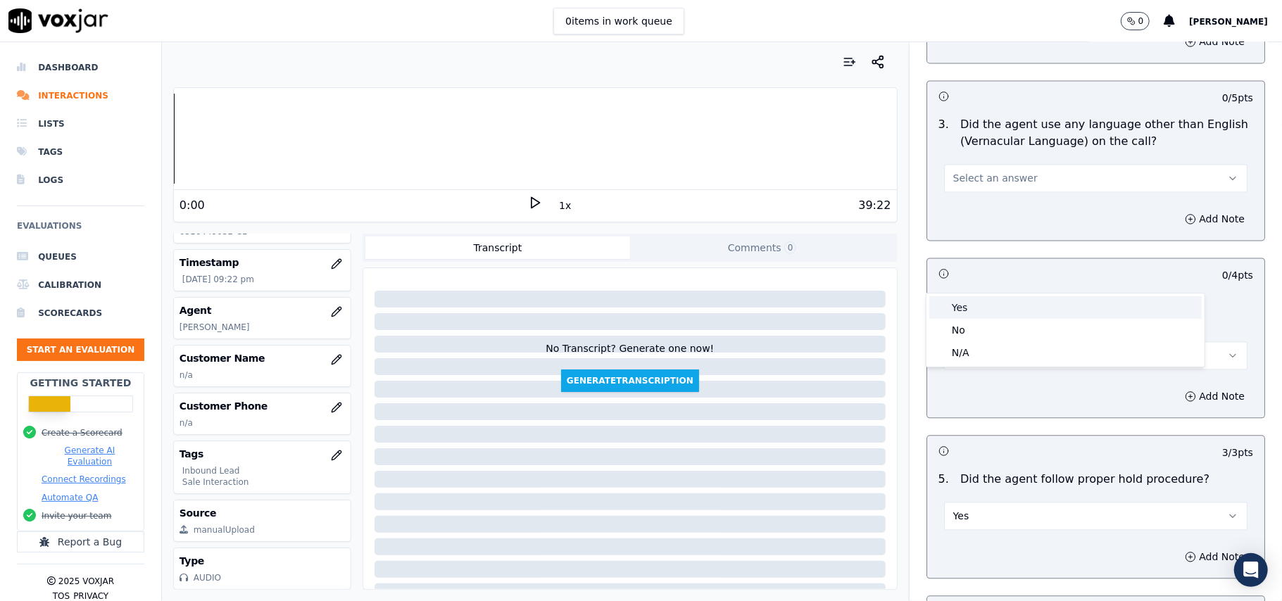
drag, startPoint x: 1005, startPoint y: 308, endPoint x: 992, endPoint y: 310, distance: 13.7
click at [1004, 308] on div "Yes" at bounding box center [1065, 307] width 272 height 23
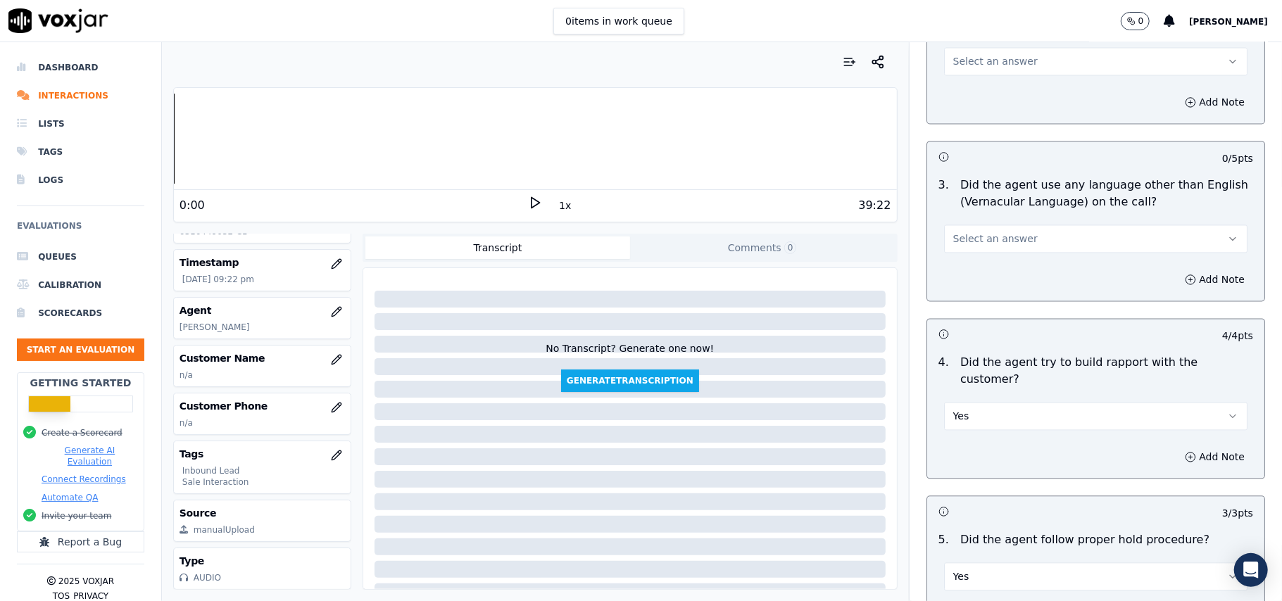
scroll to position [1969, 0]
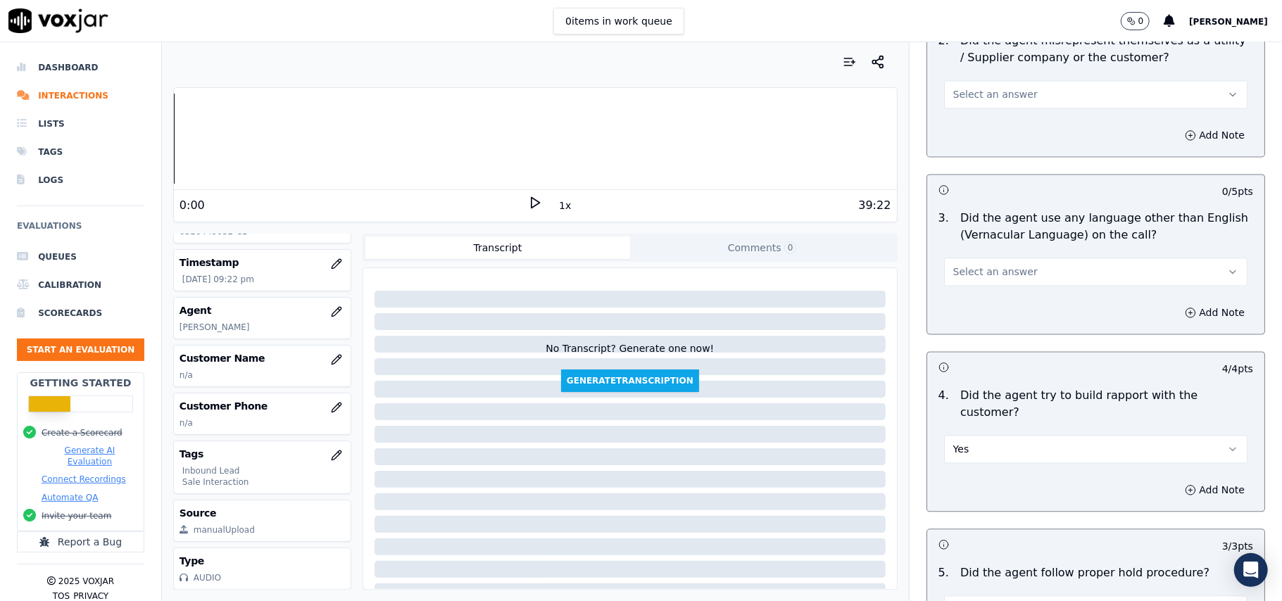
click at [985, 265] on span "Select an answer" at bounding box center [995, 272] width 84 height 14
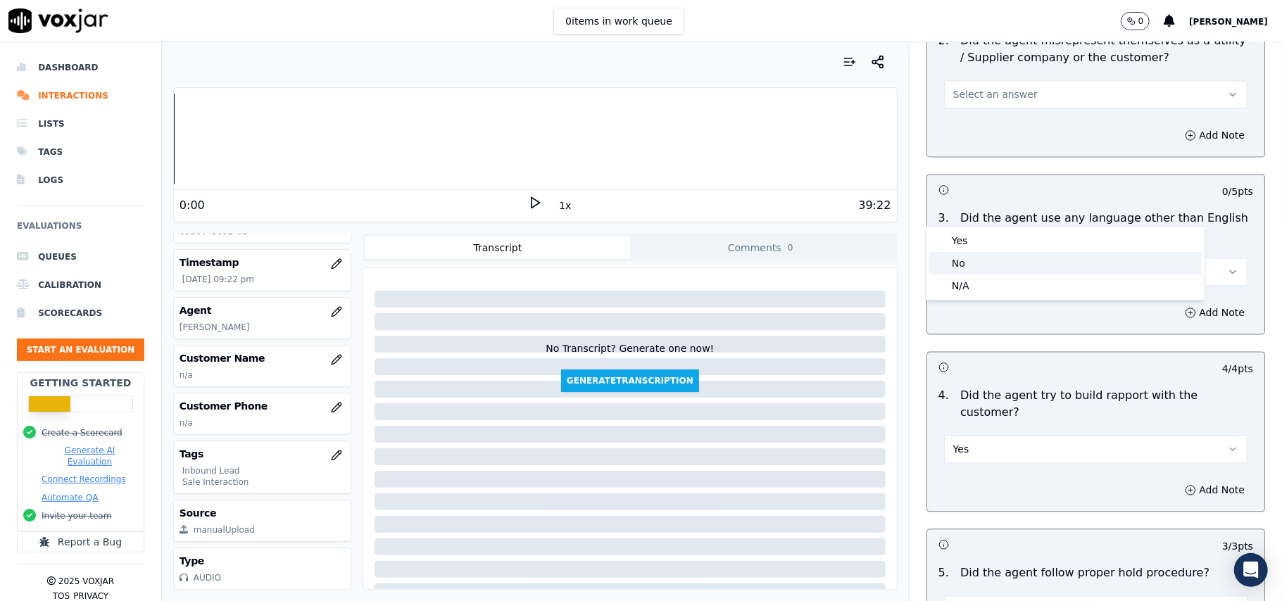
click at [977, 257] on div "No" at bounding box center [1065, 263] width 272 height 23
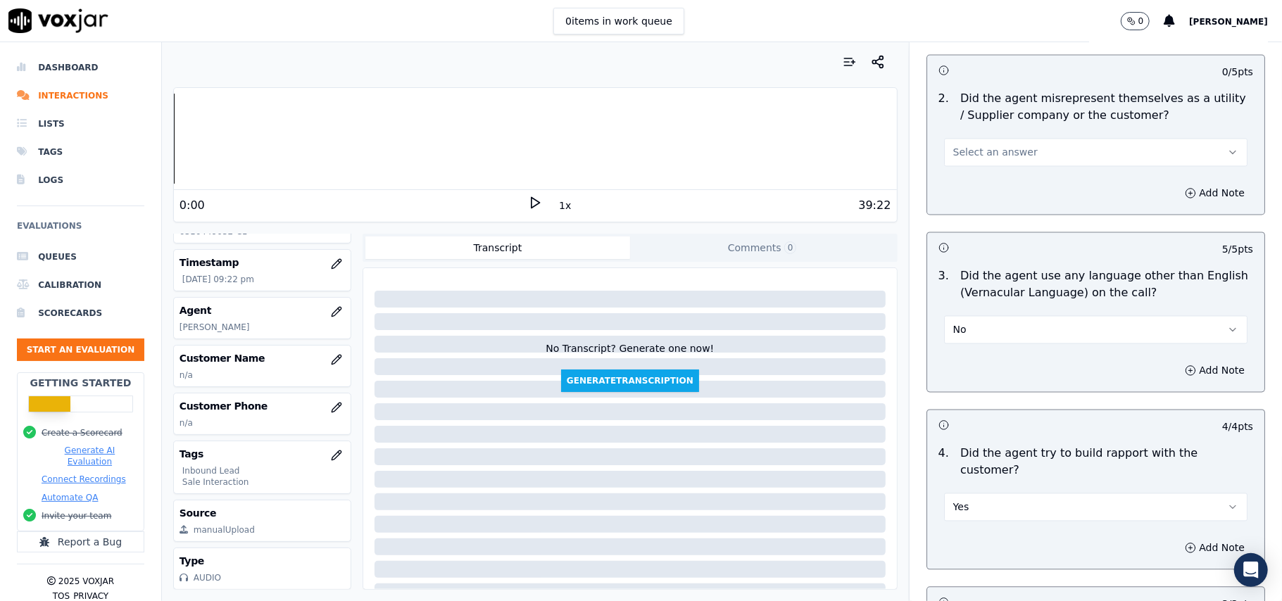
scroll to position [1781, 0]
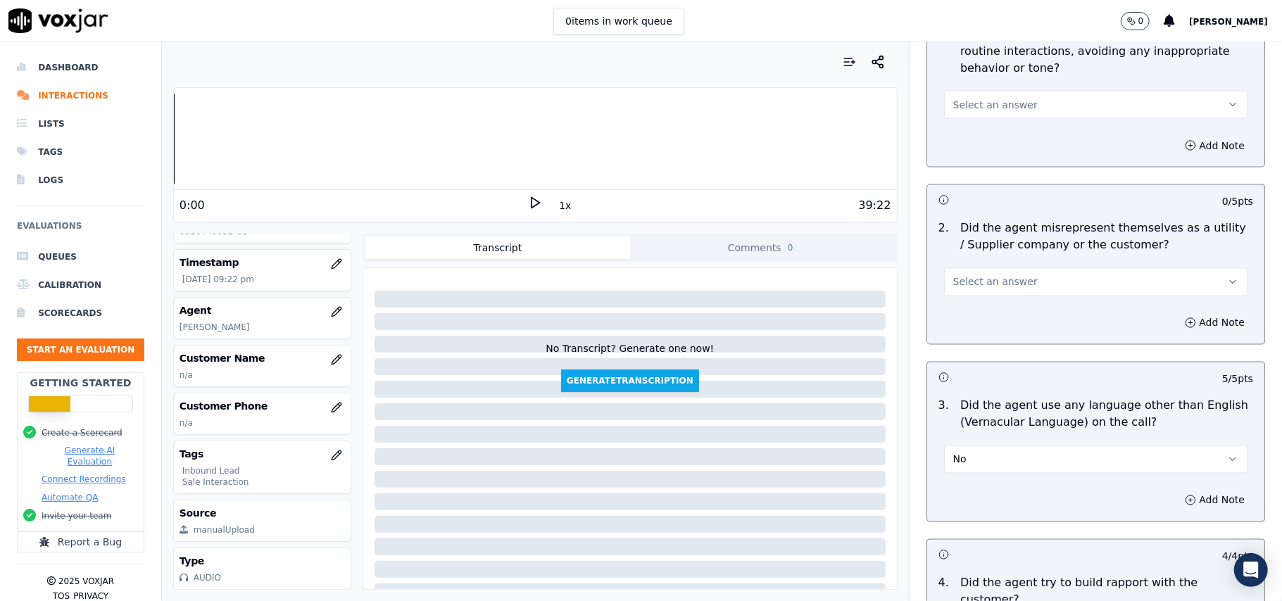
click at [1000, 268] on button "Select an answer" at bounding box center [1095, 282] width 303 height 28
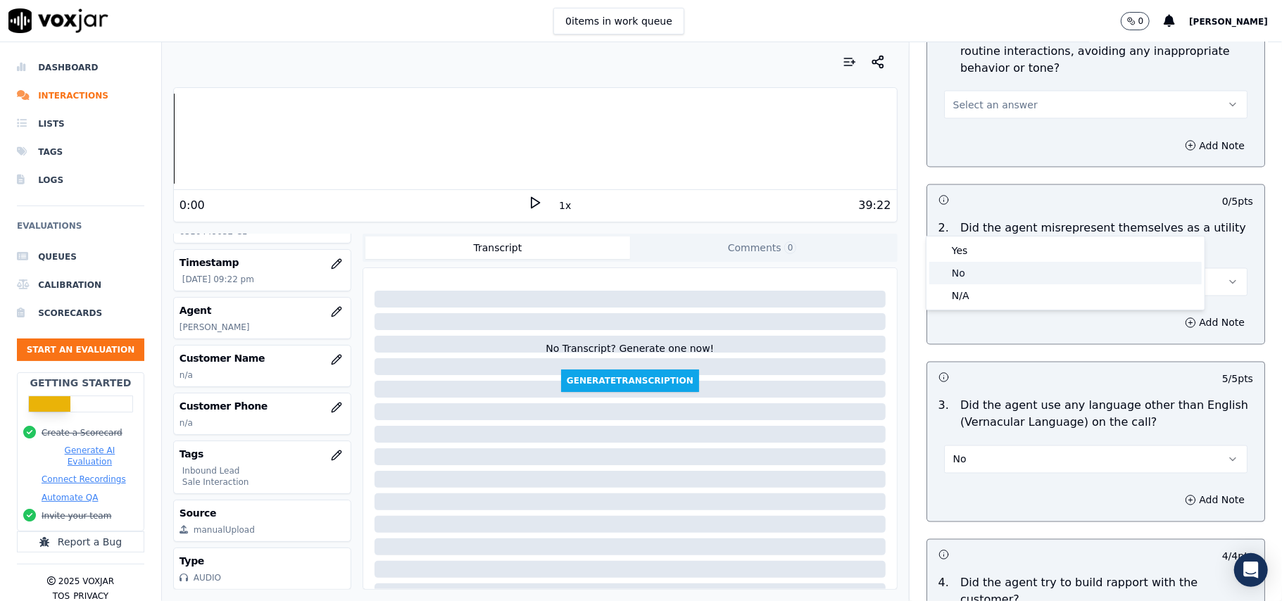
click at [992, 263] on div "No" at bounding box center [1065, 273] width 272 height 23
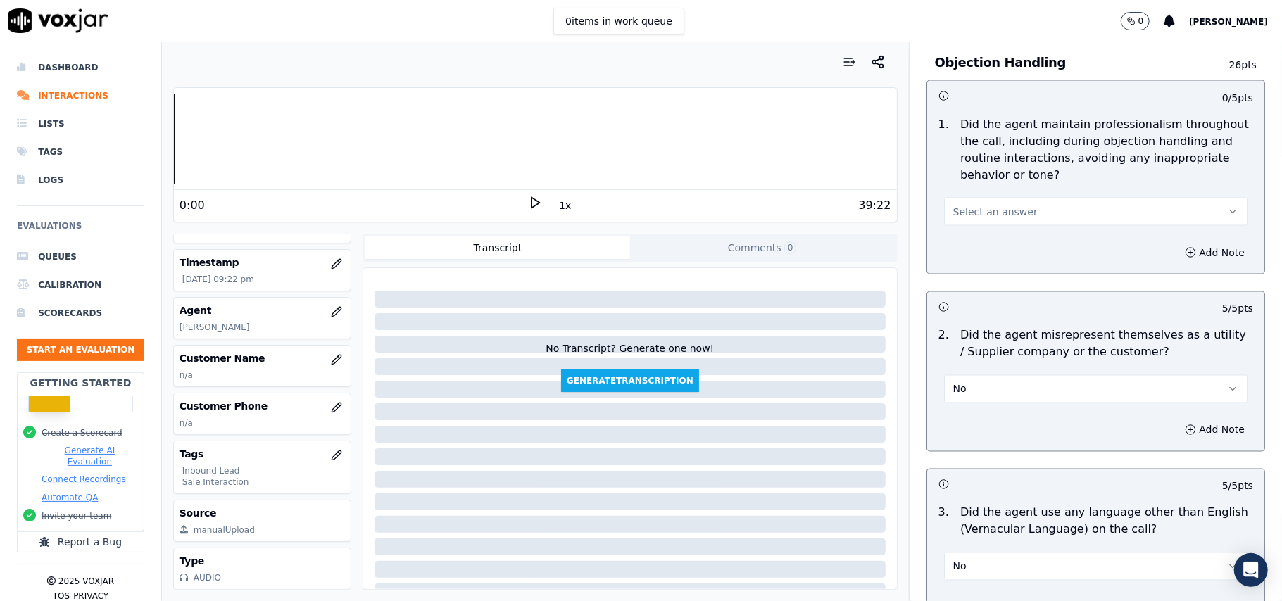
scroll to position [1594, 0]
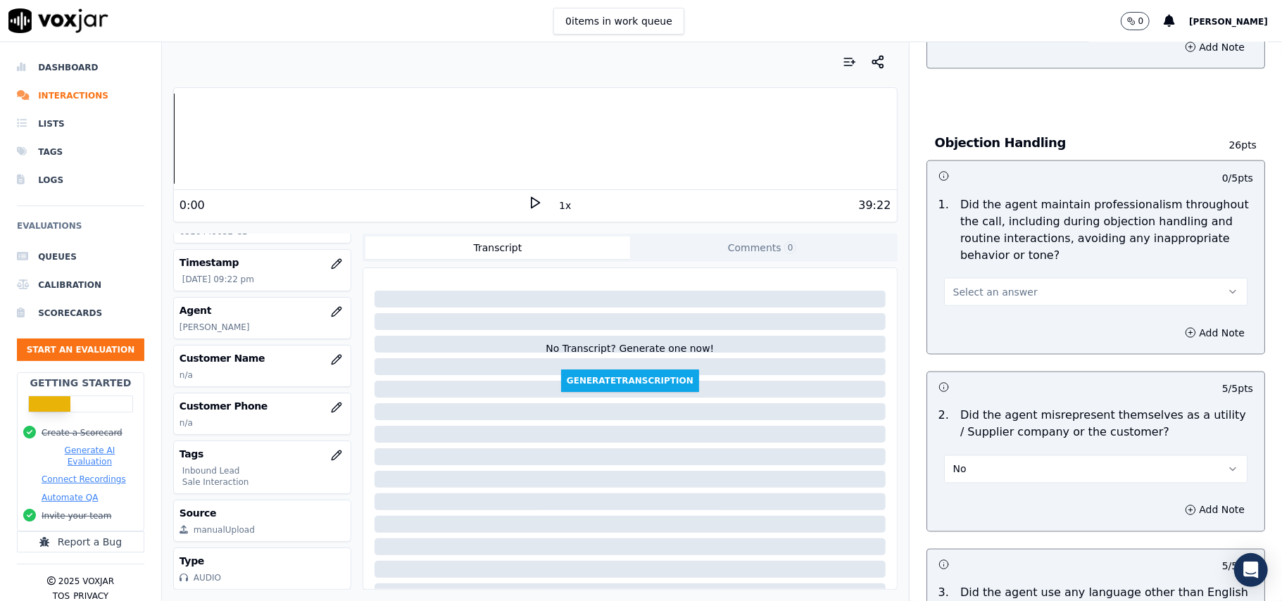
click at [1028, 278] on button "Select an answer" at bounding box center [1095, 292] width 303 height 28
click at [1008, 266] on div "Yes" at bounding box center [1065, 260] width 272 height 23
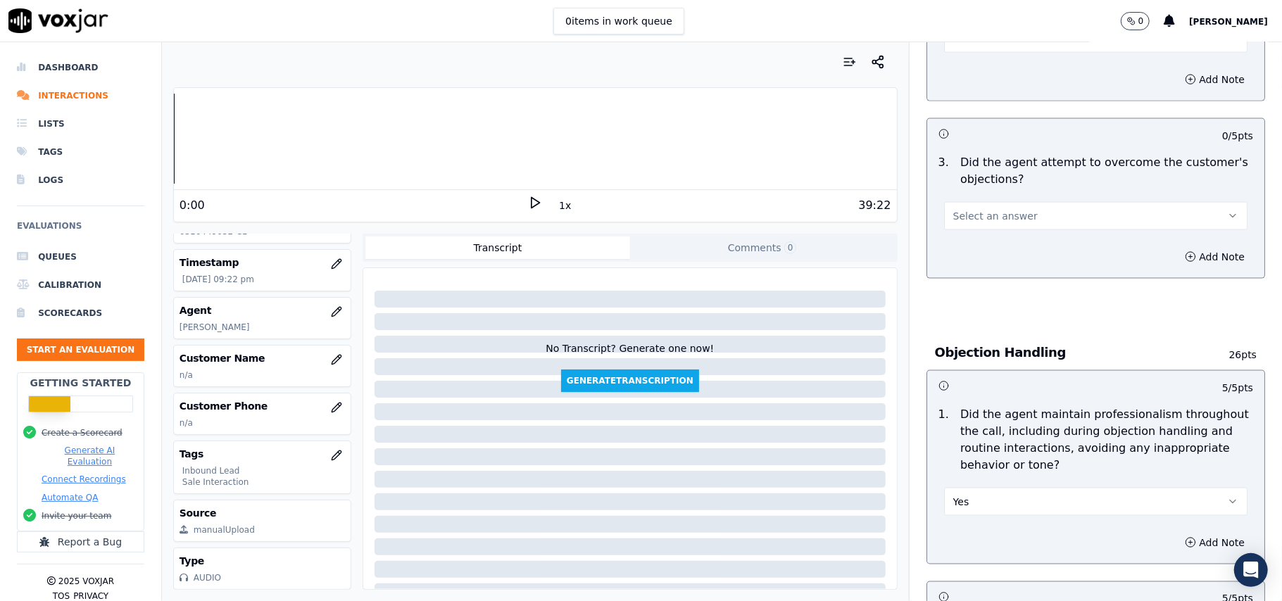
scroll to position [1312, 0]
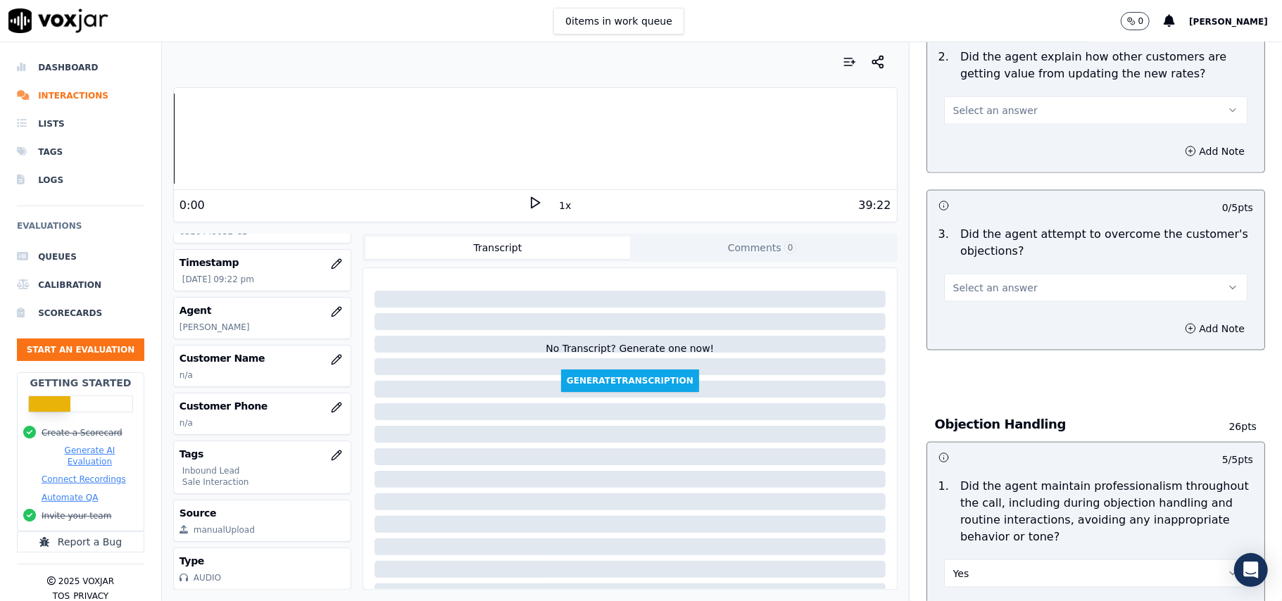
click at [1005, 281] on span "Select an answer" at bounding box center [995, 288] width 84 height 14
click at [1000, 253] on div "Yes" at bounding box center [1065, 255] width 272 height 23
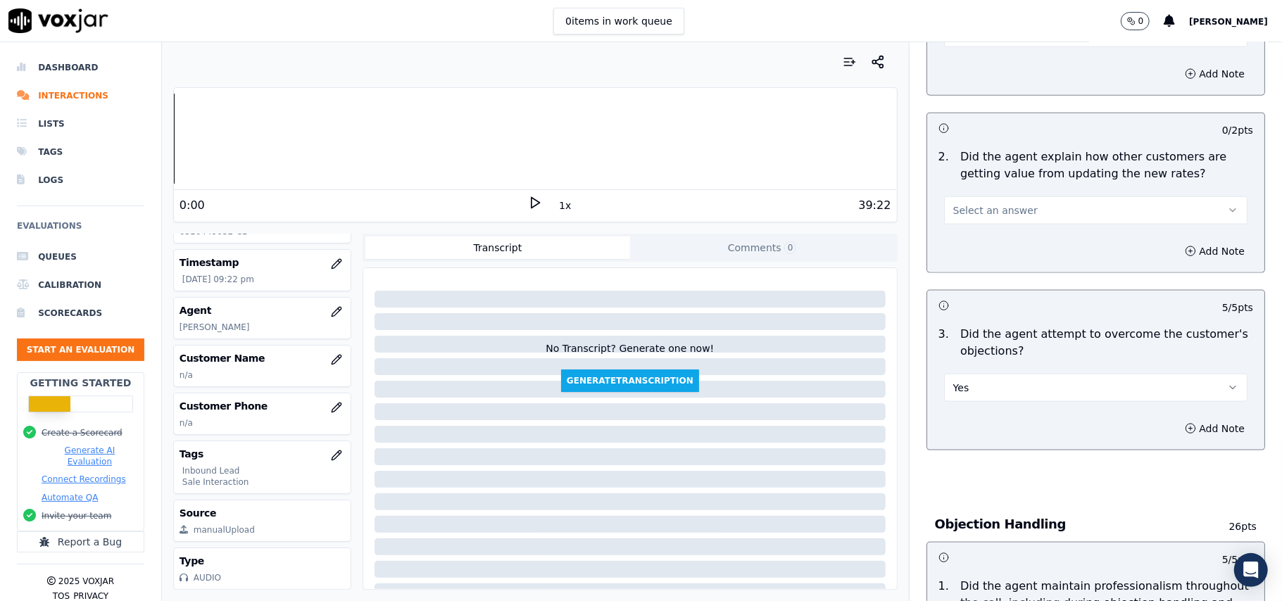
scroll to position [1124, 0]
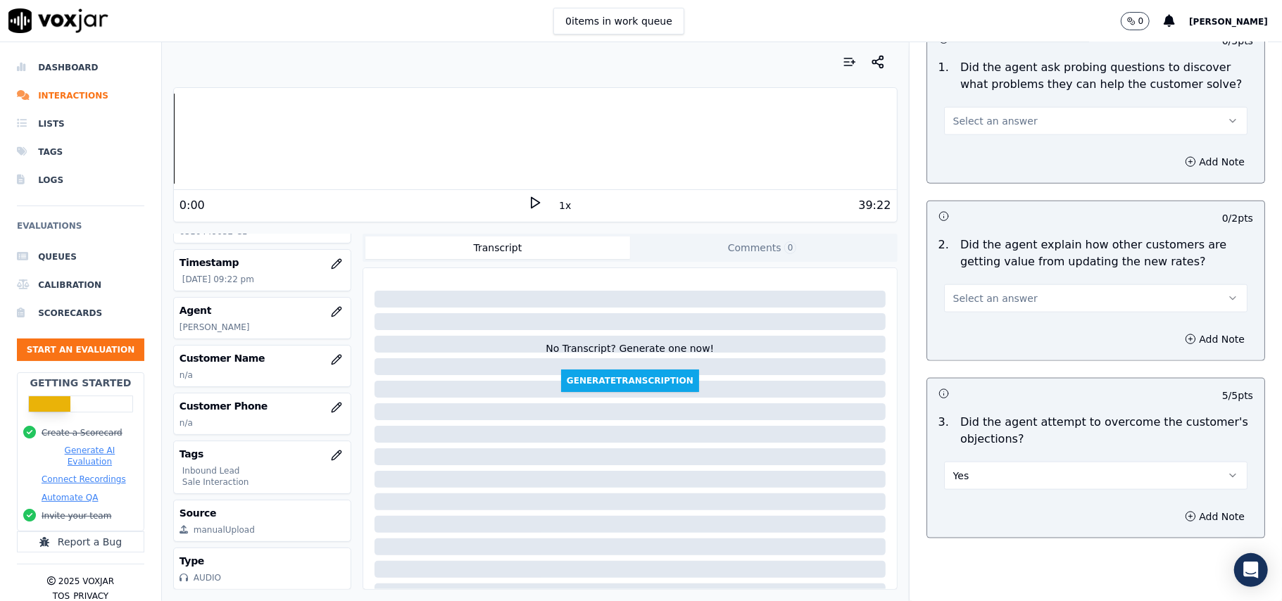
click at [986, 291] on span "Select an answer" at bounding box center [995, 298] width 84 height 14
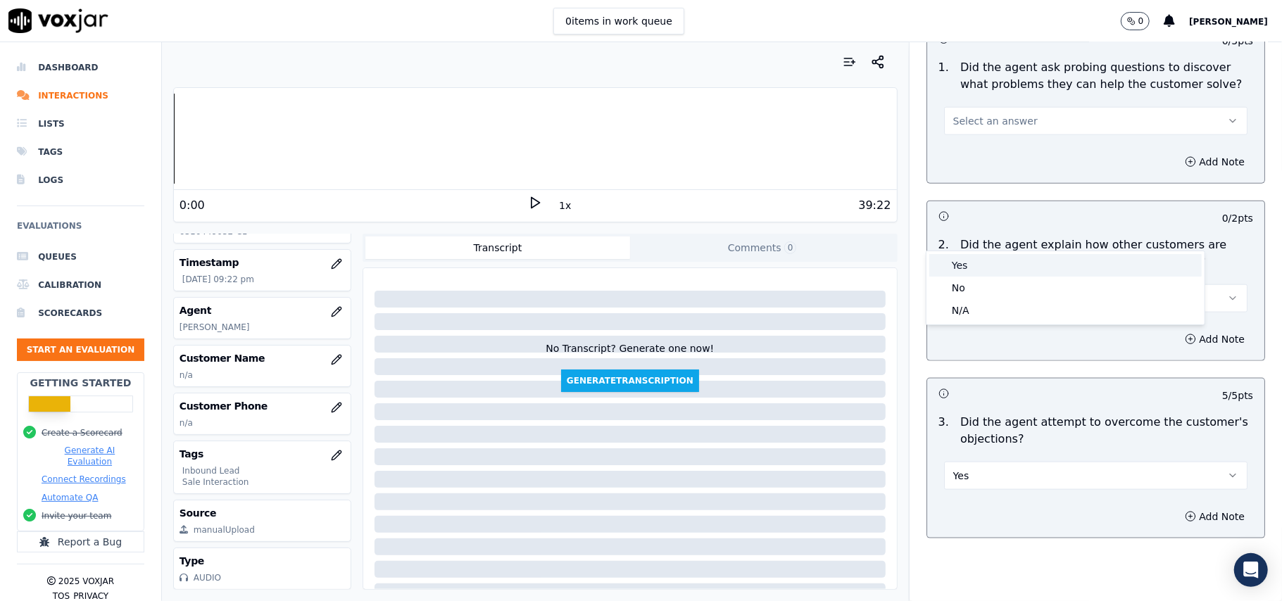
click at [986, 258] on div "Yes" at bounding box center [1065, 265] width 272 height 23
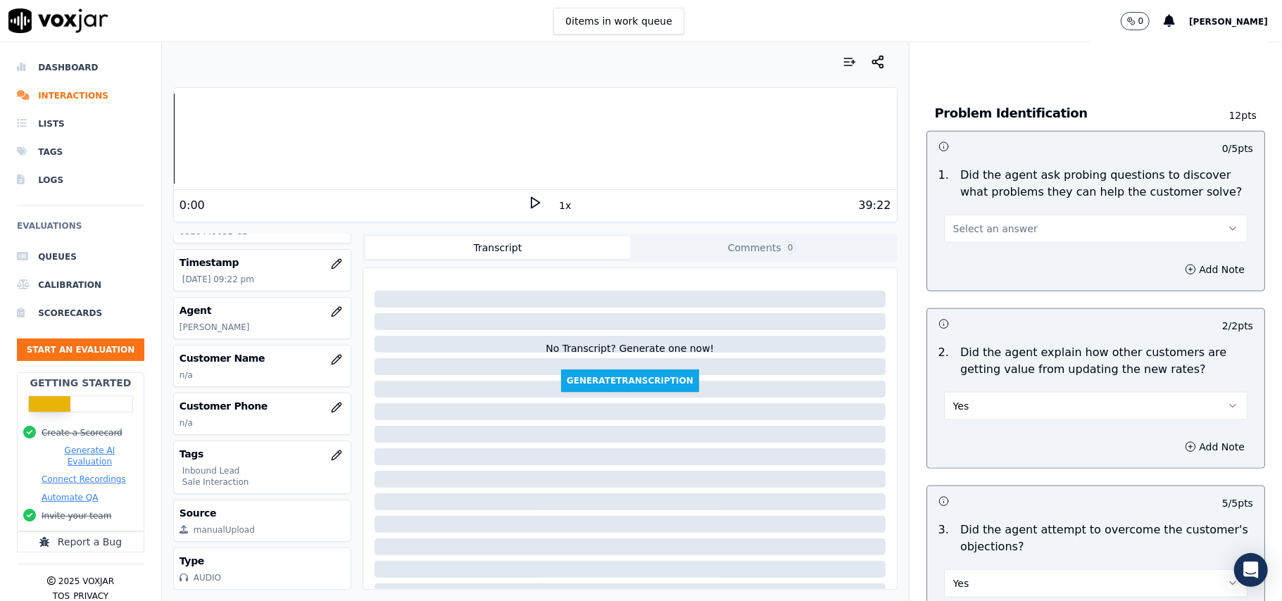
scroll to position [936, 0]
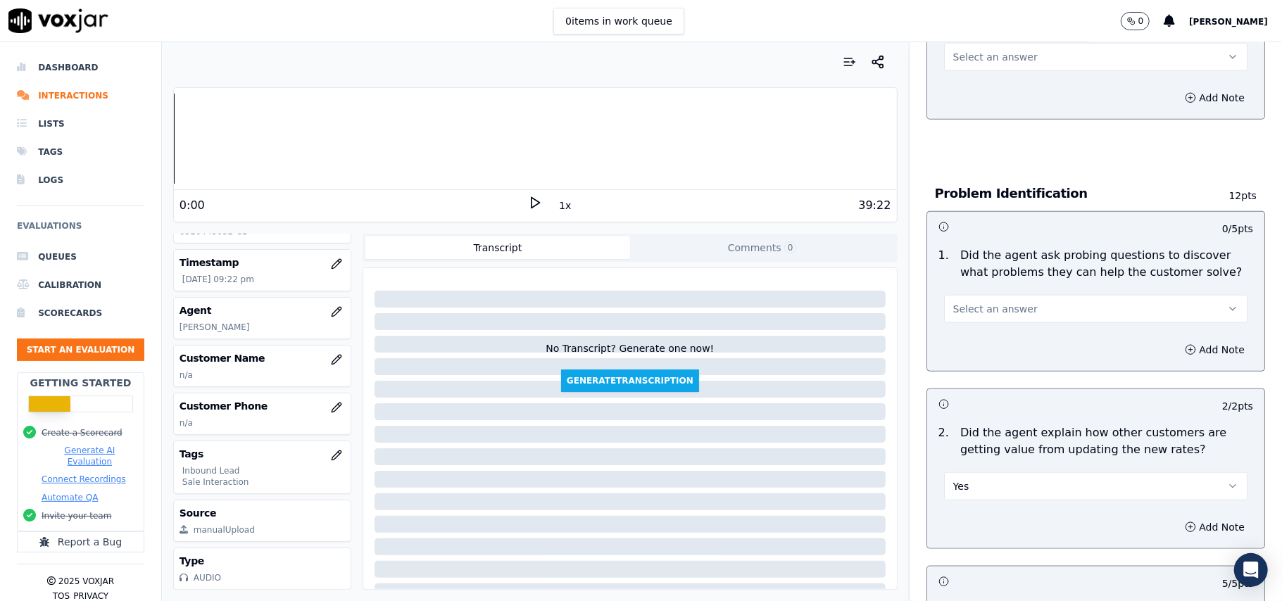
click at [1008, 295] on button "Select an answer" at bounding box center [1095, 309] width 303 height 28
click at [1000, 268] on div "Yes" at bounding box center [1065, 275] width 272 height 23
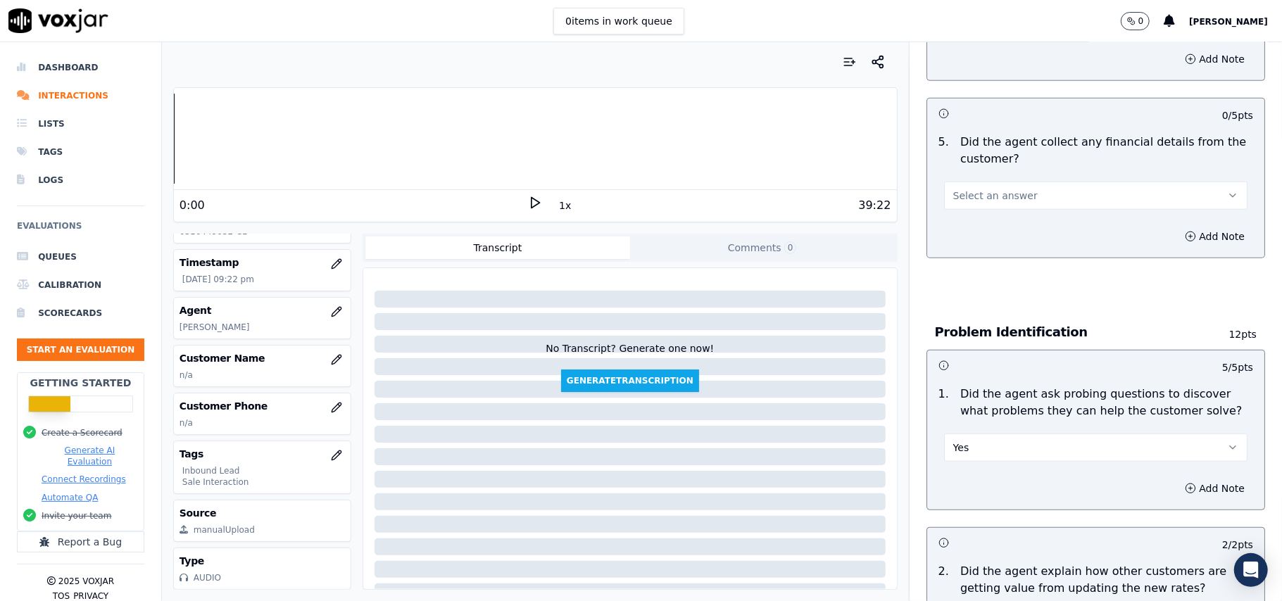
scroll to position [655, 0]
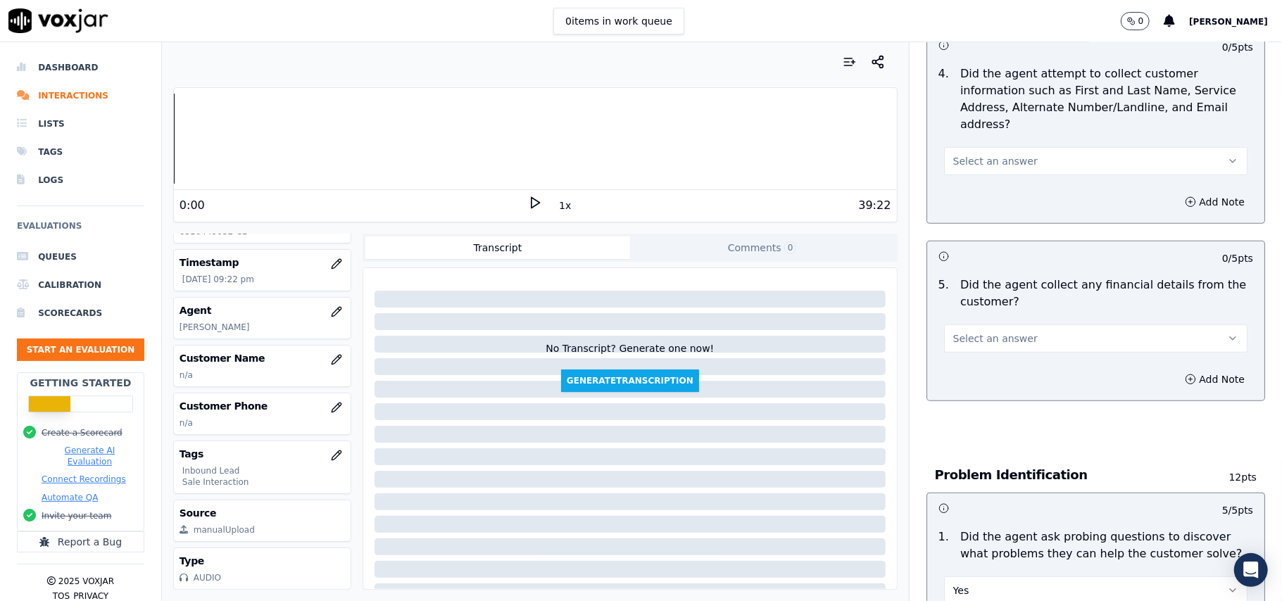
click at [990, 332] on span "Select an answer" at bounding box center [995, 339] width 84 height 14
click at [986, 327] on div "No" at bounding box center [1065, 327] width 272 height 23
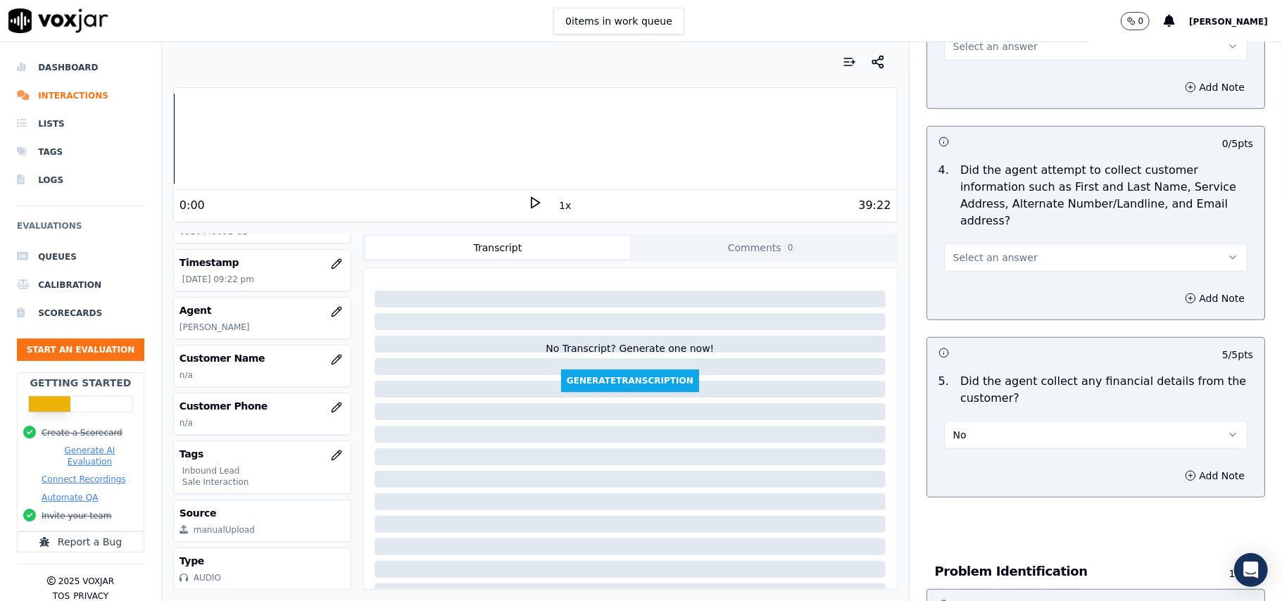
scroll to position [467, 0]
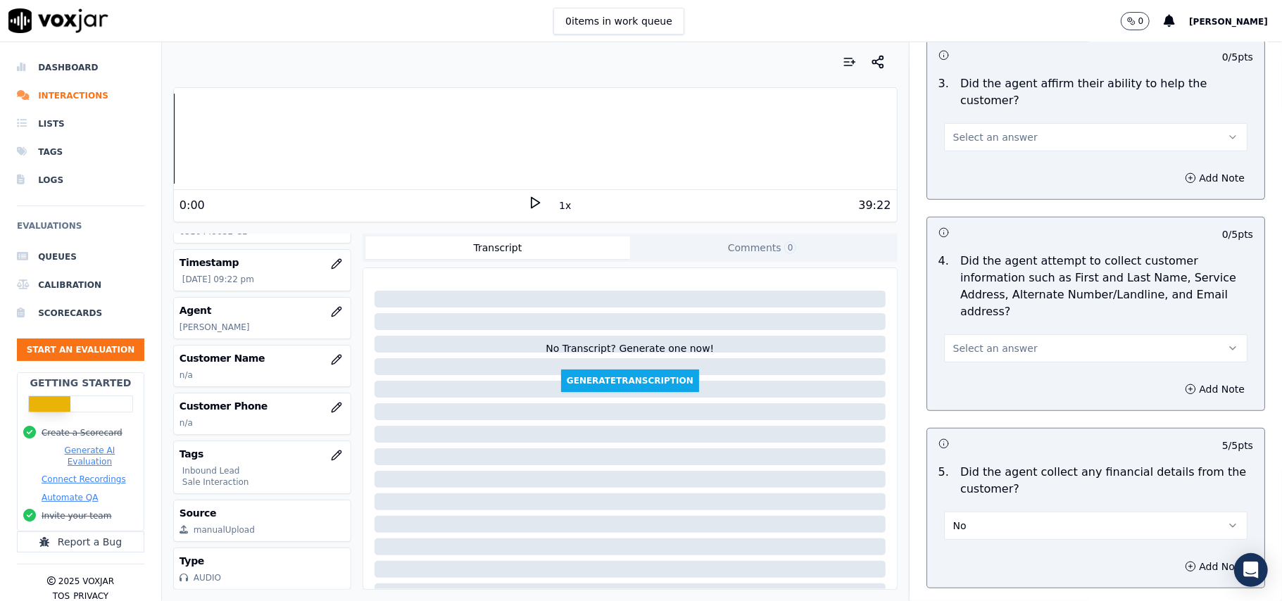
click at [991, 341] on span "Select an answer" at bounding box center [995, 348] width 84 height 14
click at [983, 310] on div "Yes" at bounding box center [1065, 314] width 272 height 23
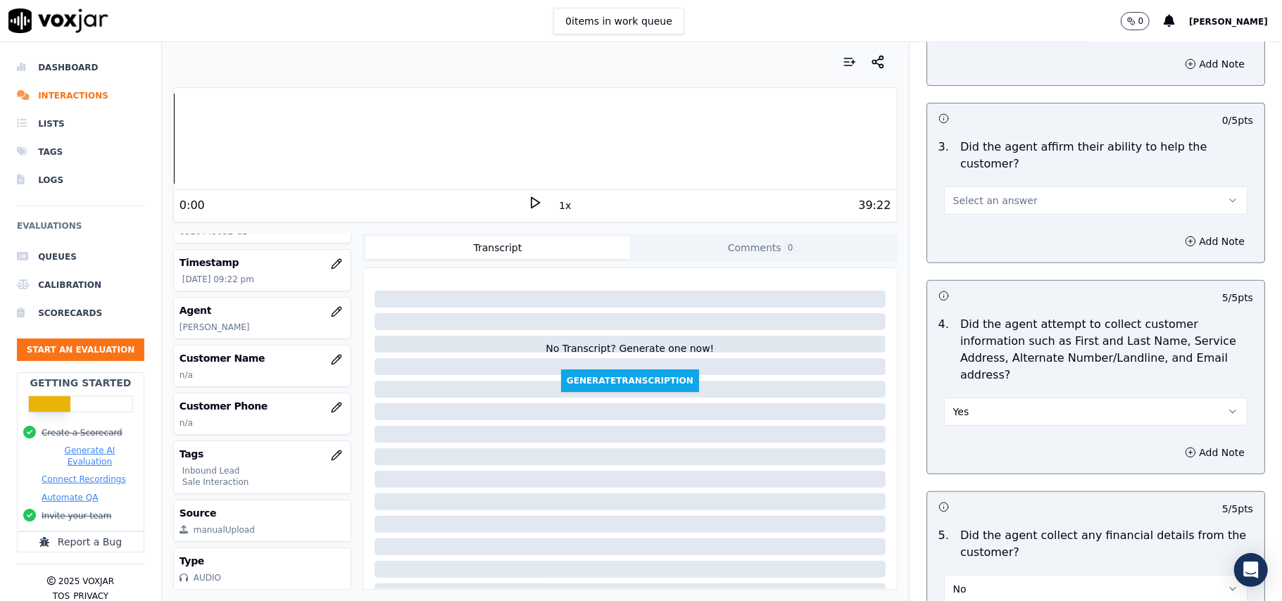
scroll to position [373, 0]
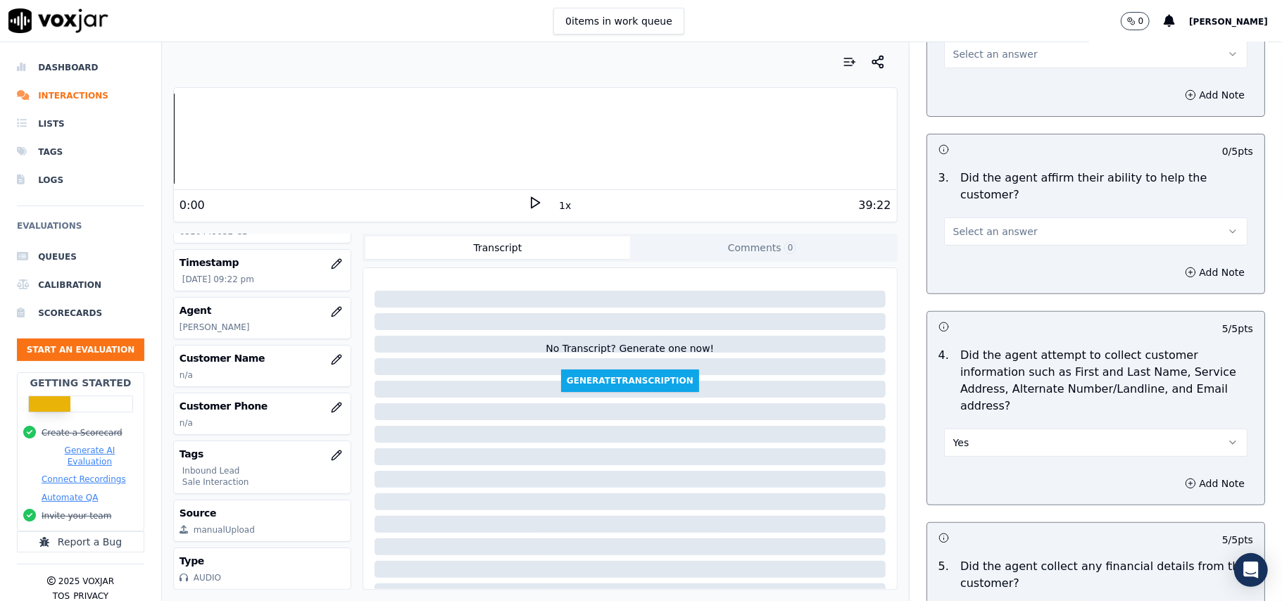
click at [971, 225] on span "Select an answer" at bounding box center [995, 232] width 84 height 14
click at [972, 210] on div "Yes" at bounding box center [1065, 213] width 272 height 23
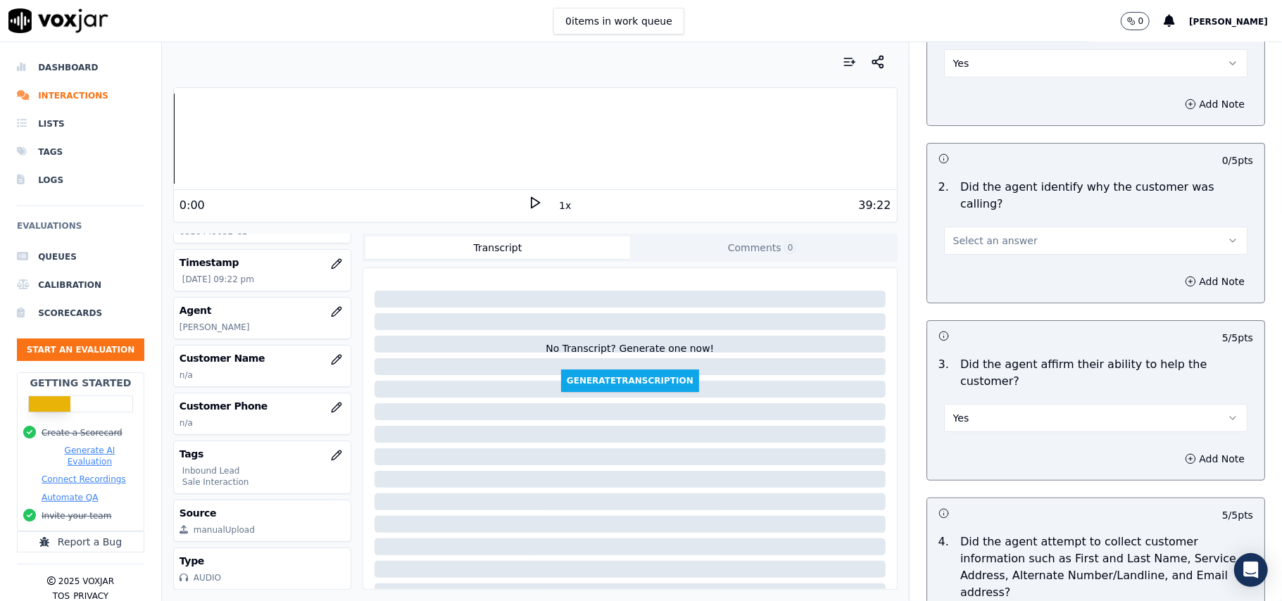
scroll to position [186, 0]
click at [1000, 234] on span "Select an answer" at bounding box center [995, 241] width 84 height 14
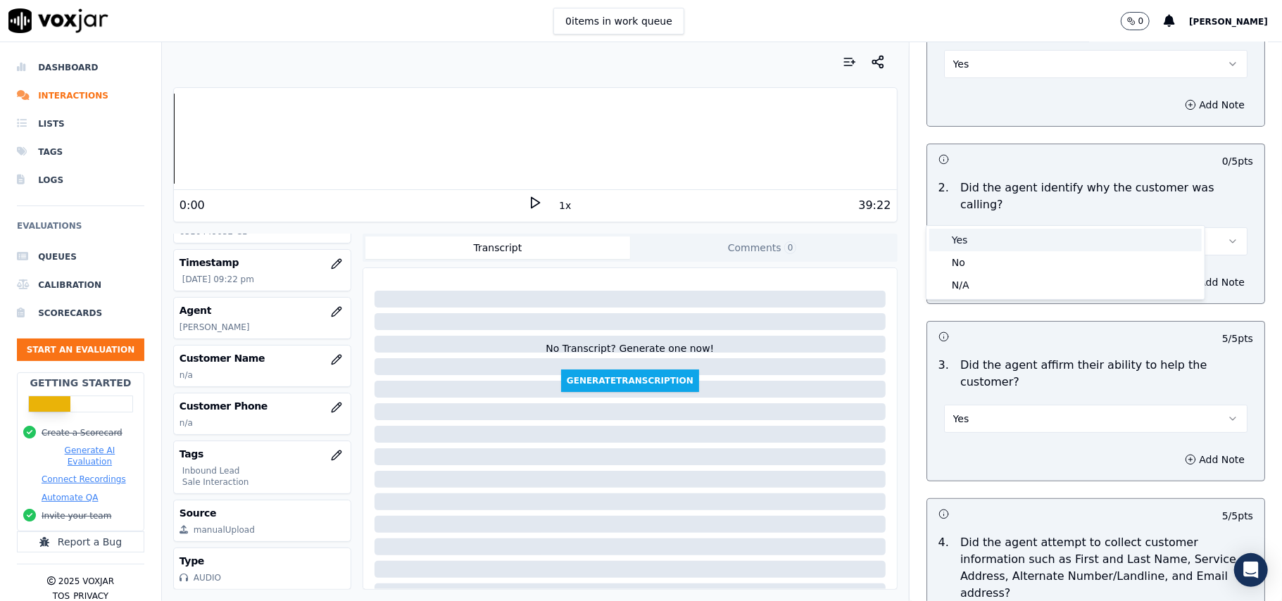
click at [993, 239] on div "Yes" at bounding box center [1065, 240] width 272 height 23
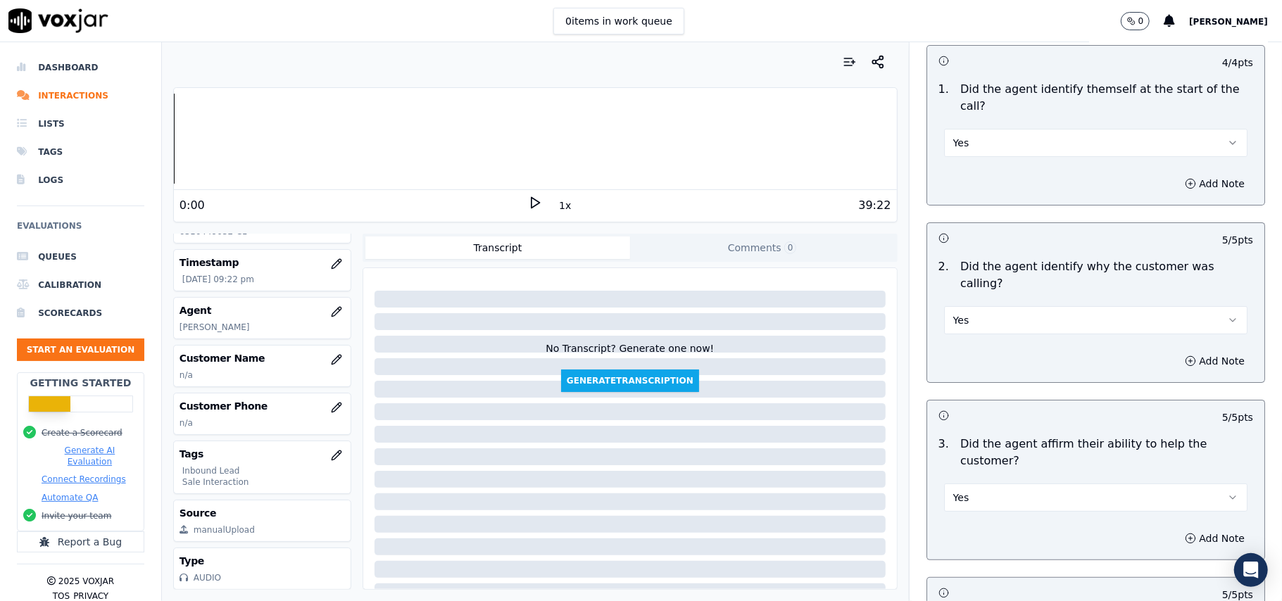
scroll to position [0, 0]
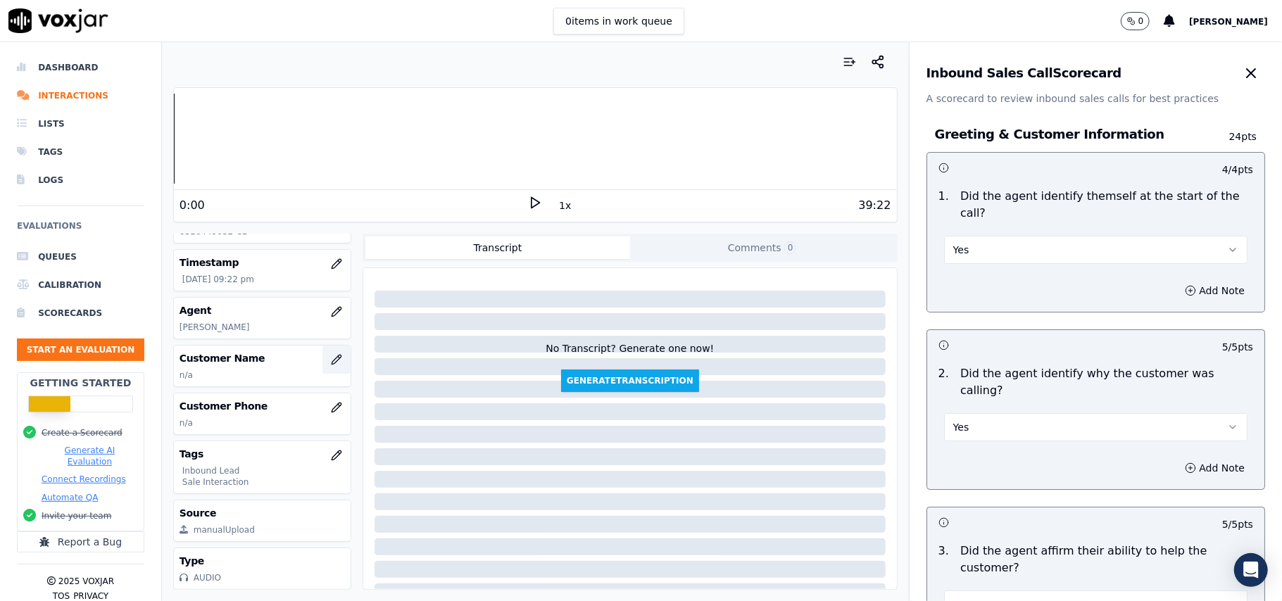
click at [331, 354] on icon "button" at bounding box center [336, 359] width 11 height 11
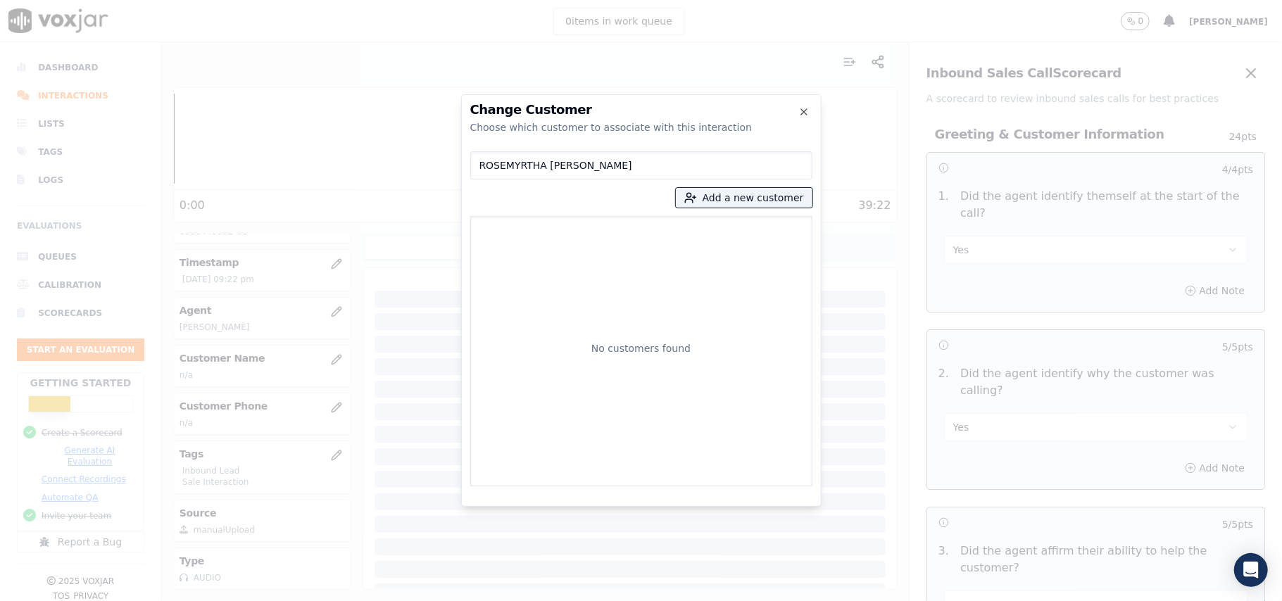
click at [479, 165] on input "ROSEMYRTHA [PERSON_NAME]" at bounding box center [641, 165] width 342 height 28
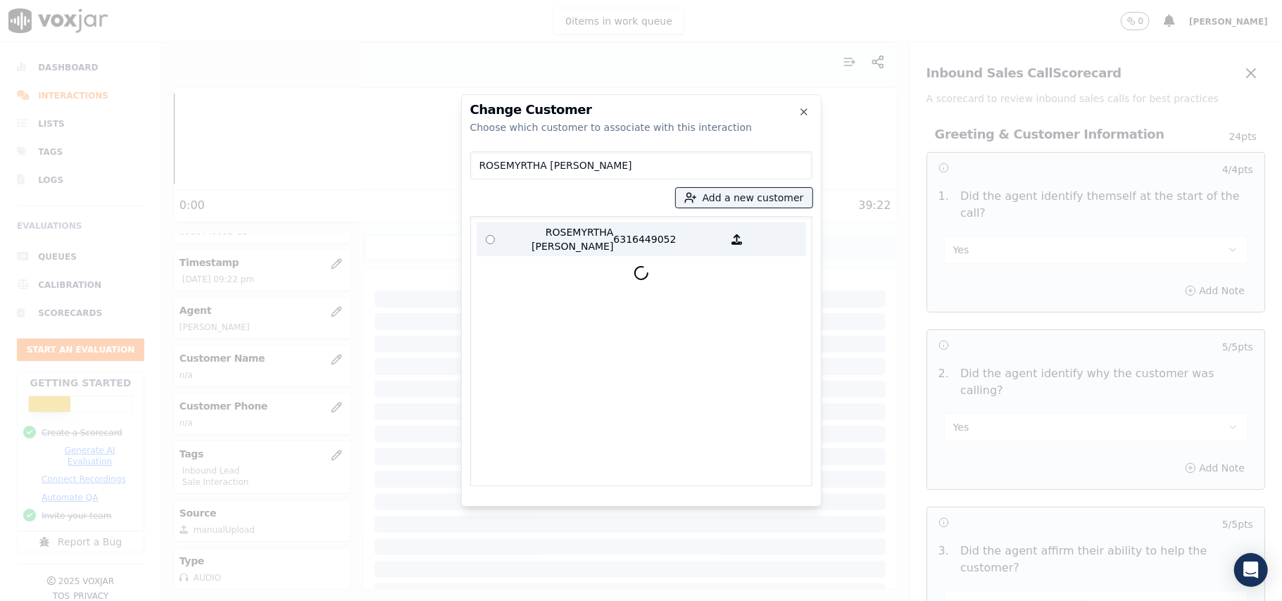
type input "ROSEMYRTHA [PERSON_NAME]"
click at [561, 223] on label "ROSEMYRTHA [PERSON_NAME] 6316449052" at bounding box center [641, 239] width 329 height 34
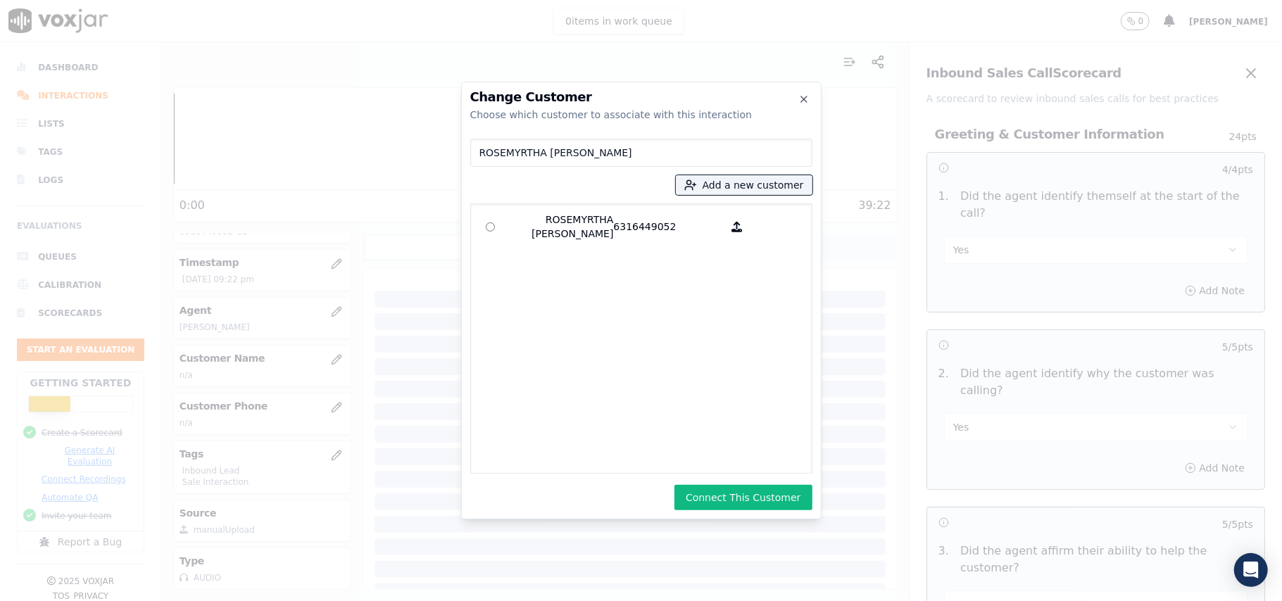
drag, startPoint x: 703, startPoint y: 493, endPoint x: 636, endPoint y: 405, distance: 109.5
click at [704, 493] on button "Connect This Customer" at bounding box center [742, 497] width 137 height 25
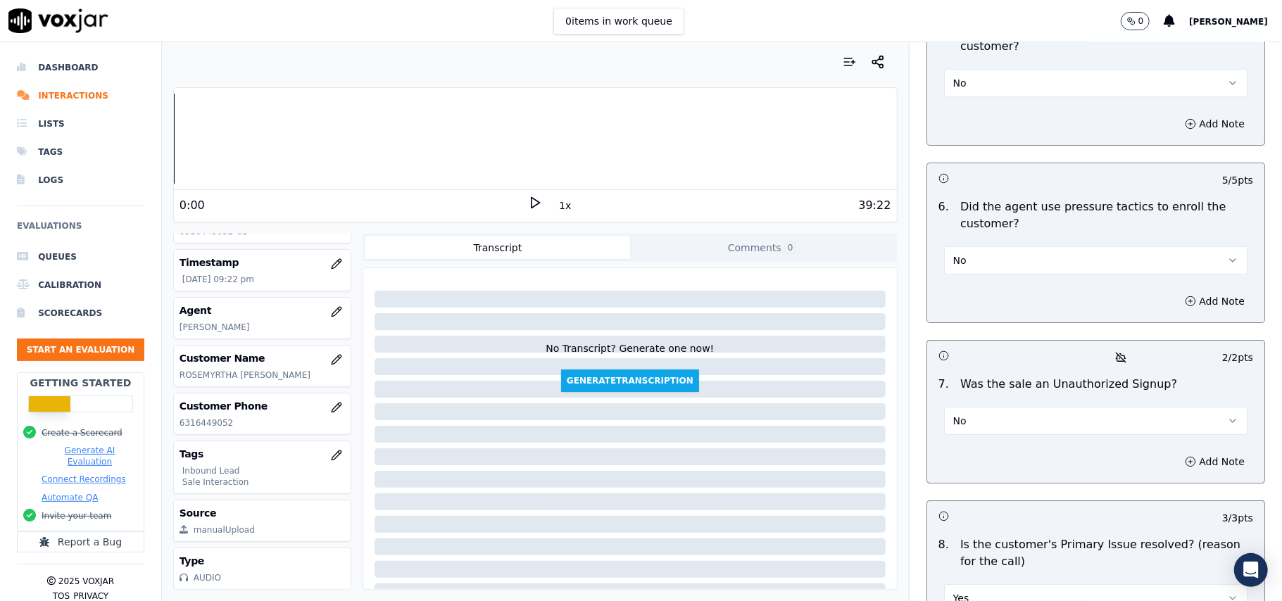
scroll to position [3940, 0]
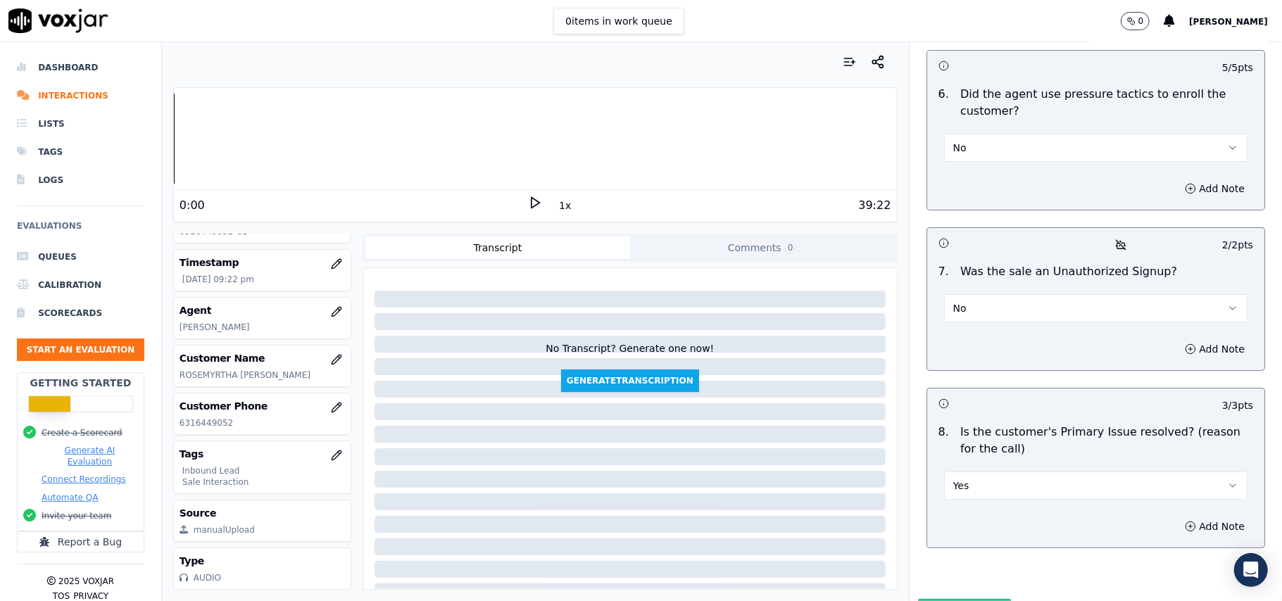
click at [949, 599] on button "Submit Scores" at bounding box center [965, 611] width 94 height 25
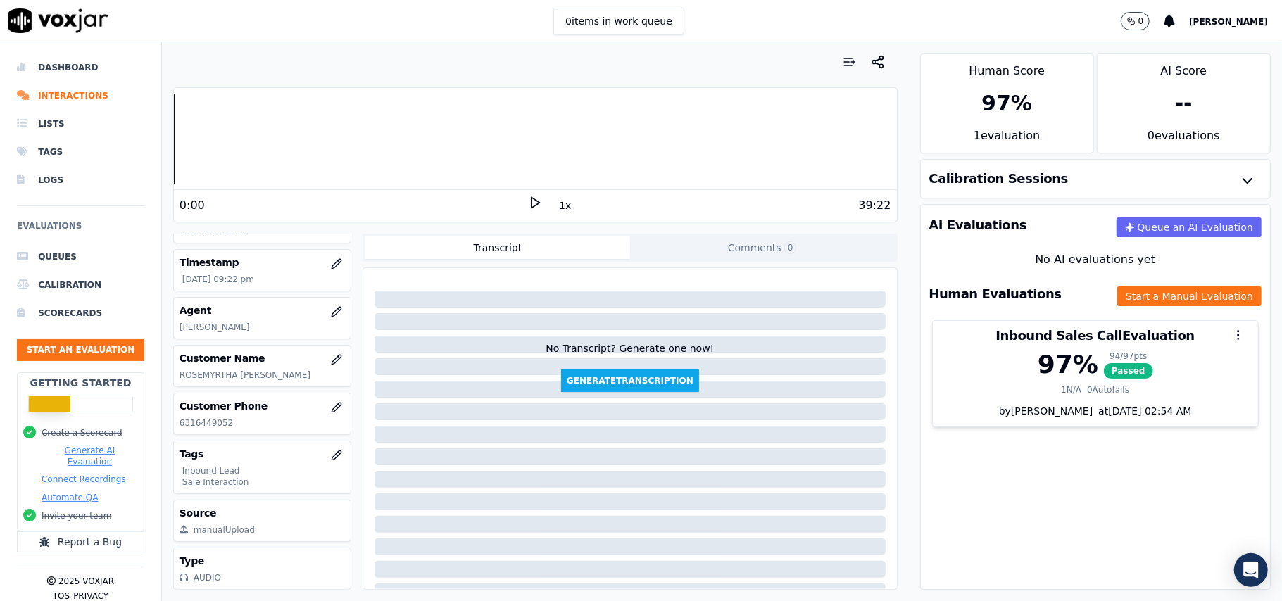
click at [88, 338] on ul "Queues Calibration Scorecards Start an Evaluation" at bounding box center [80, 308] width 127 height 130
click at [93, 348] on button "Start an Evaluation" at bounding box center [80, 350] width 127 height 23
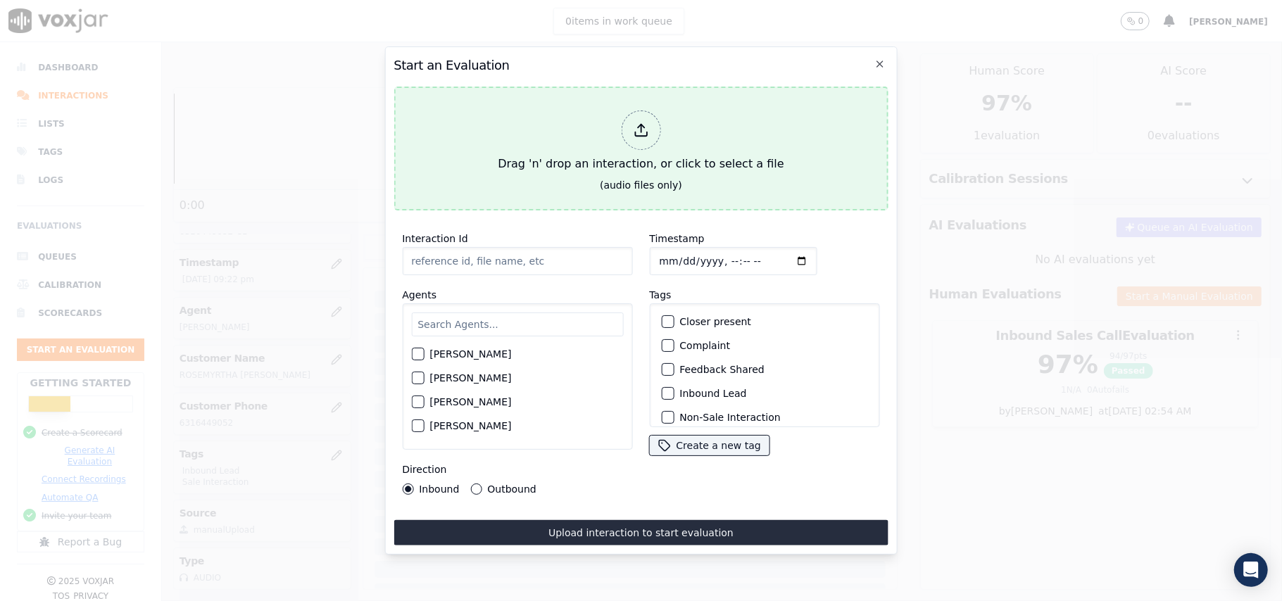
click at [657, 136] on div "Drag 'n' drop an interaction, or click to select a file" at bounding box center [640, 141] width 297 height 73
click at [635, 122] on icon at bounding box center [640, 129] width 15 height 15
click at [623, 125] on div at bounding box center [640, 130] width 39 height 39
click at [636, 124] on icon at bounding box center [640, 129] width 15 height 15
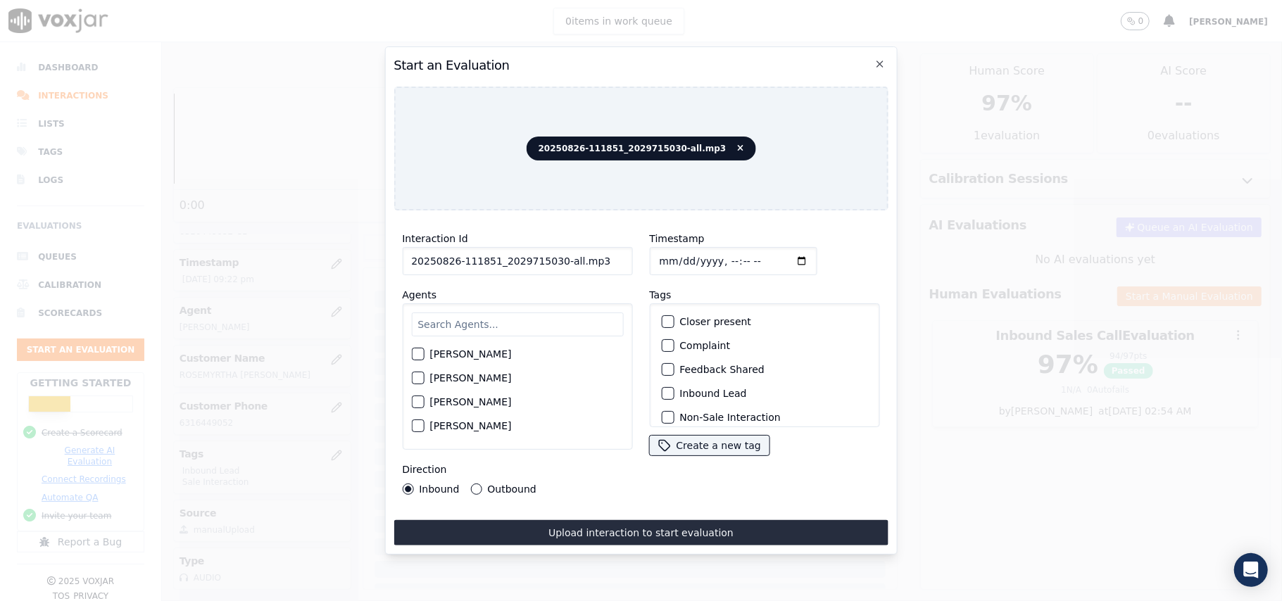
drag, startPoint x: 593, startPoint y: 254, endPoint x: 552, endPoint y: 265, distance: 42.4
click at [552, 265] on input "20250826-111851_2029715030-all.mp3" at bounding box center [517, 261] width 230 height 28
type input "20250826-111851_2029715030-C1"
click at [676, 253] on input "Timestamp" at bounding box center [733, 261] width 168 height 28
type input "[DATE]T21:25"
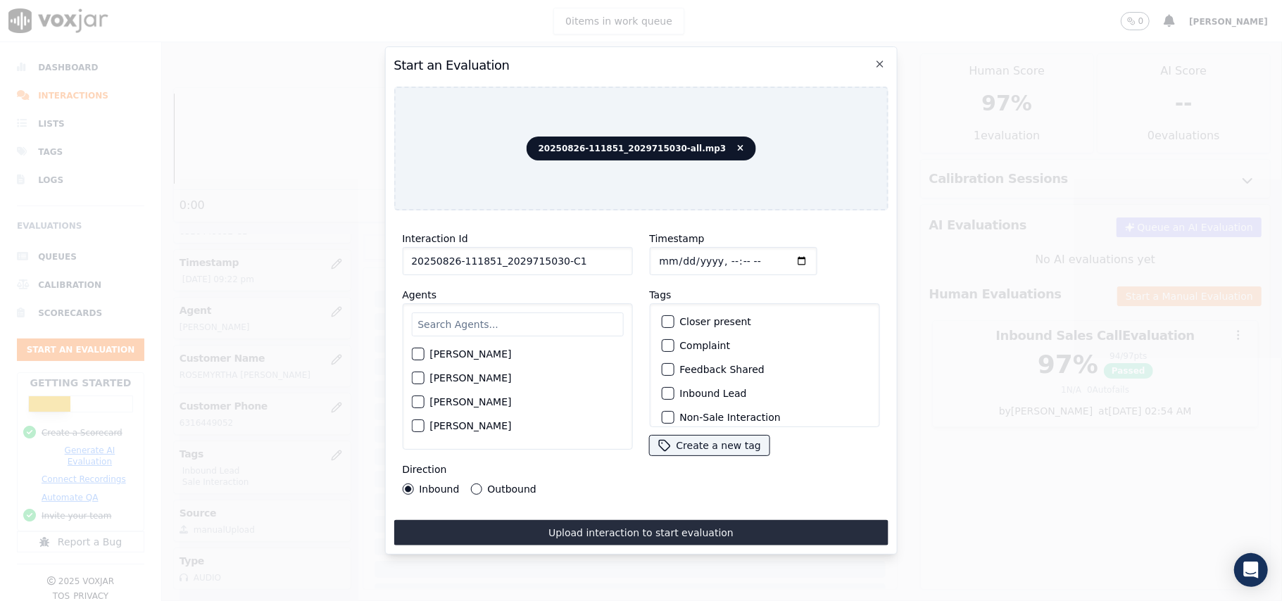
click at [505, 322] on input "text" at bounding box center [517, 325] width 212 height 24
type input "geo"
click at [481, 356] on label "[PERSON_NAME]" at bounding box center [470, 358] width 82 height 10
click at [424, 356] on button "[PERSON_NAME]" at bounding box center [417, 358] width 13 height 13
click at [662, 391] on div "button" at bounding box center [667, 394] width 10 height 10
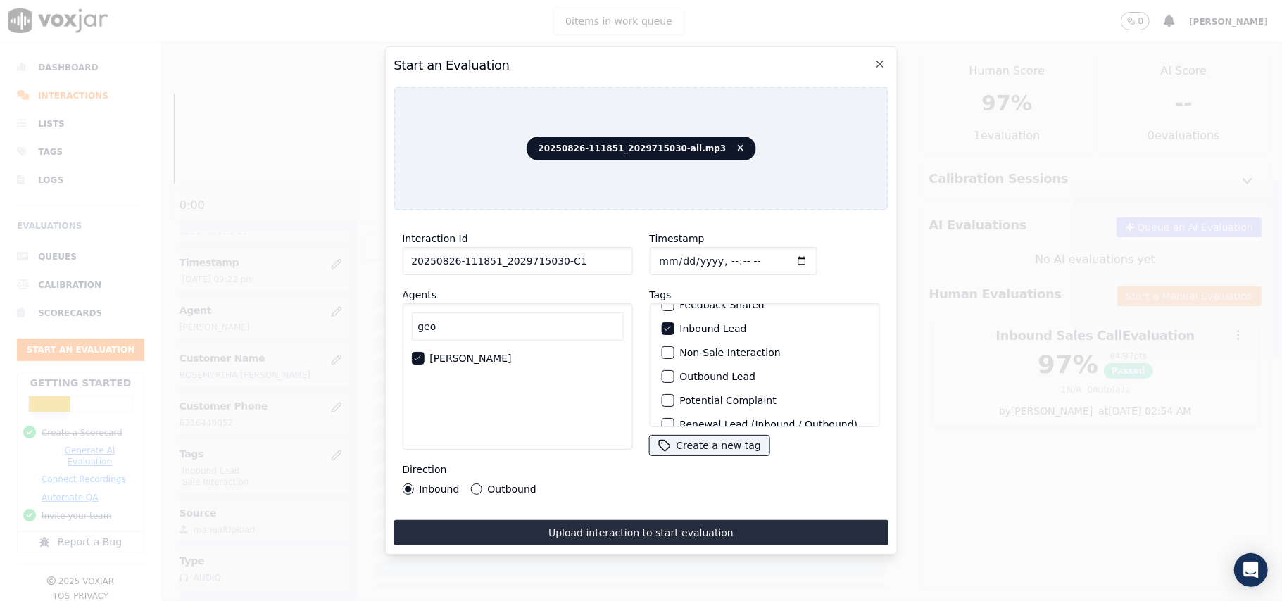
scroll to position [122, 0]
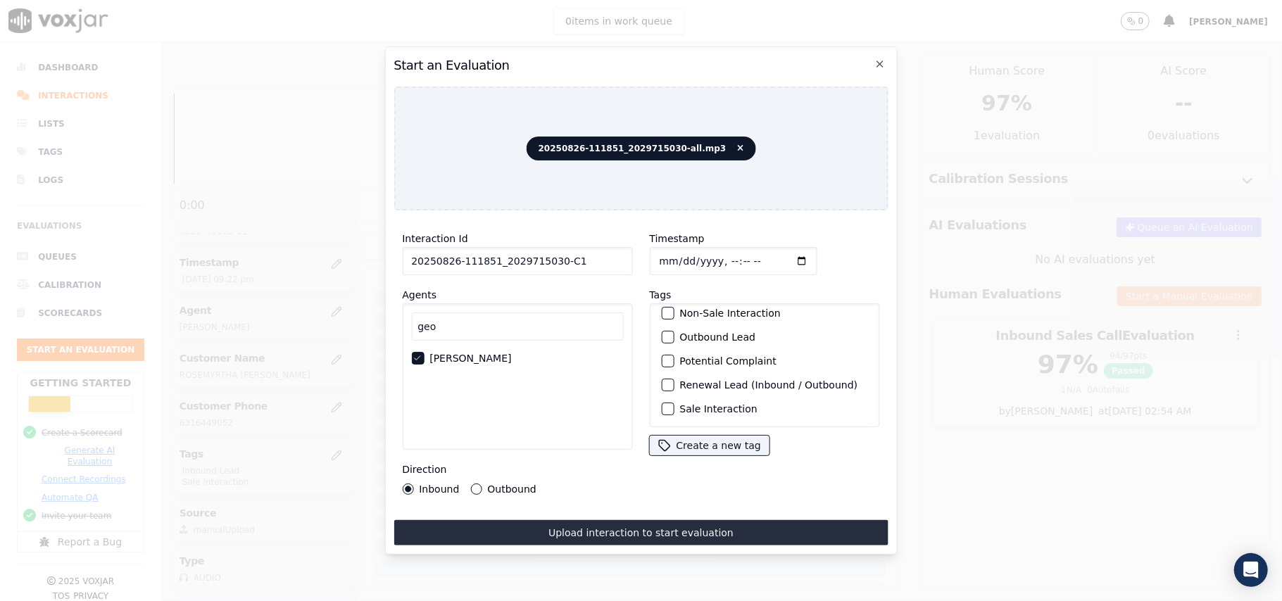
click at [670, 397] on div "Sale Interaction" at bounding box center [764, 409] width 218 height 24
click at [655, 397] on div "Sale Interaction" at bounding box center [764, 409] width 218 height 24
click at [670, 397] on div "Sale Interaction" at bounding box center [764, 409] width 218 height 24
click at [667, 403] on button "Sale Interaction" at bounding box center [667, 409] width 13 height 13
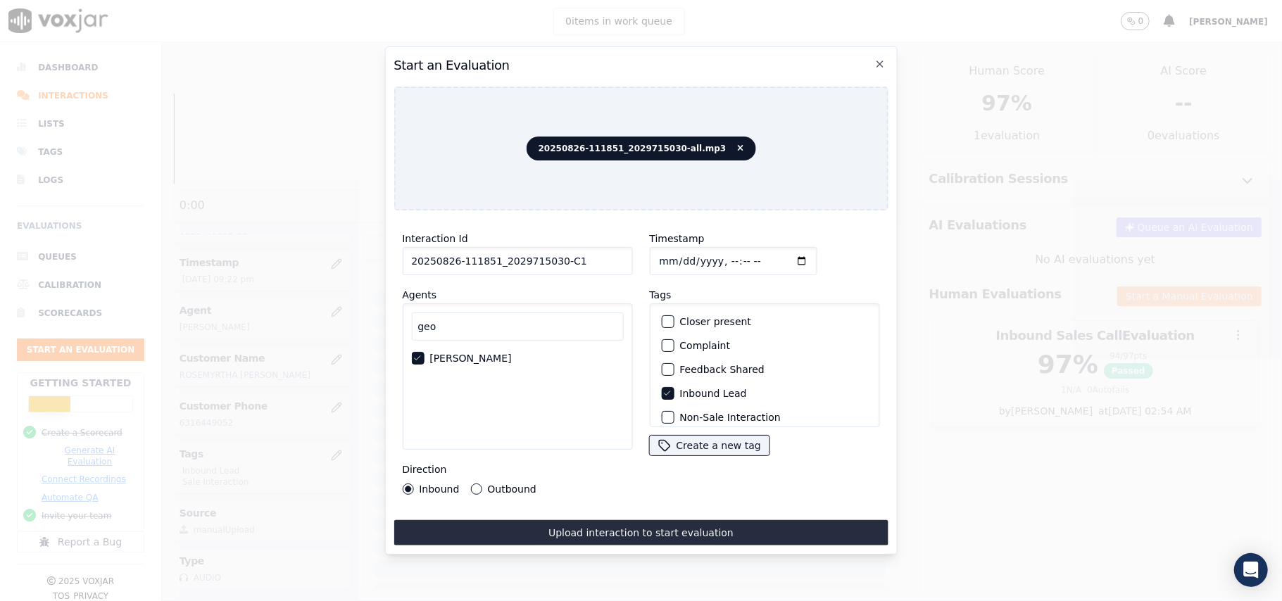
scroll to position [94, 0]
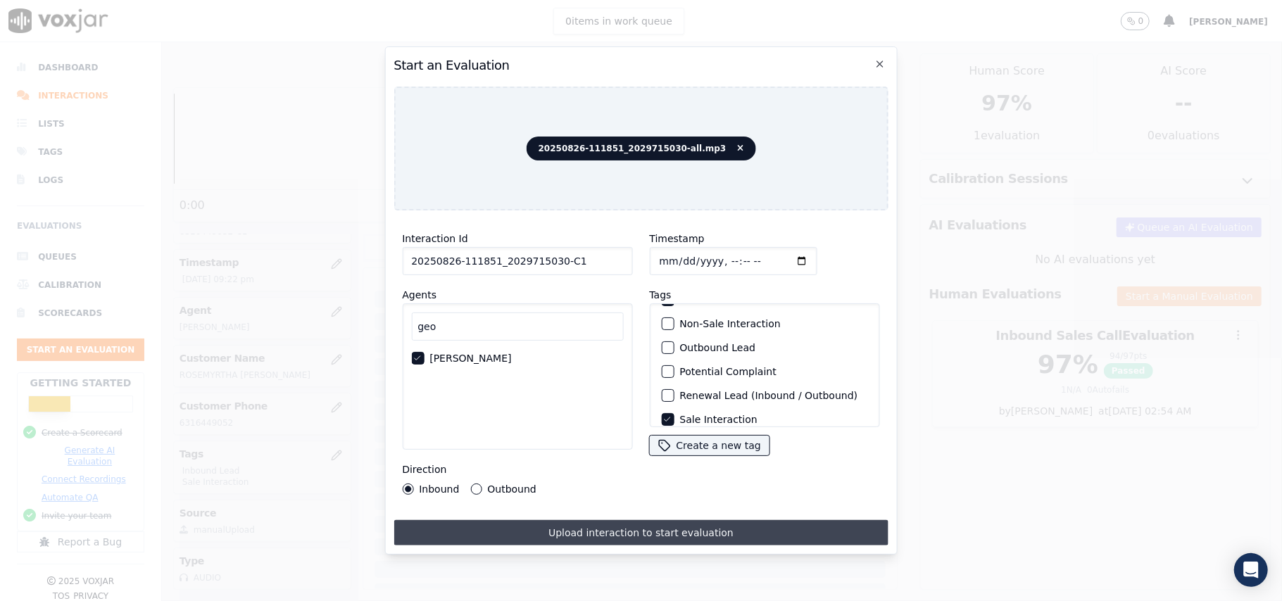
click at [636, 520] on button "Upload interaction to start evaluation" at bounding box center [640, 532] width 494 height 25
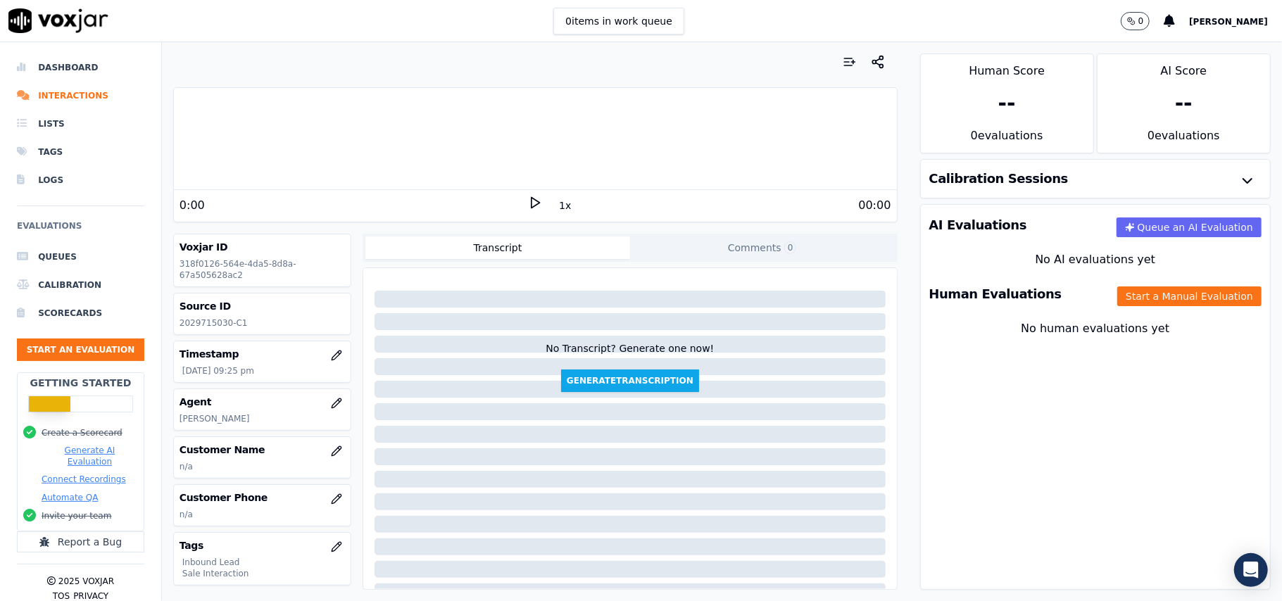
click at [1130, 294] on button "Start a Manual Evaluation" at bounding box center [1189, 296] width 144 height 20
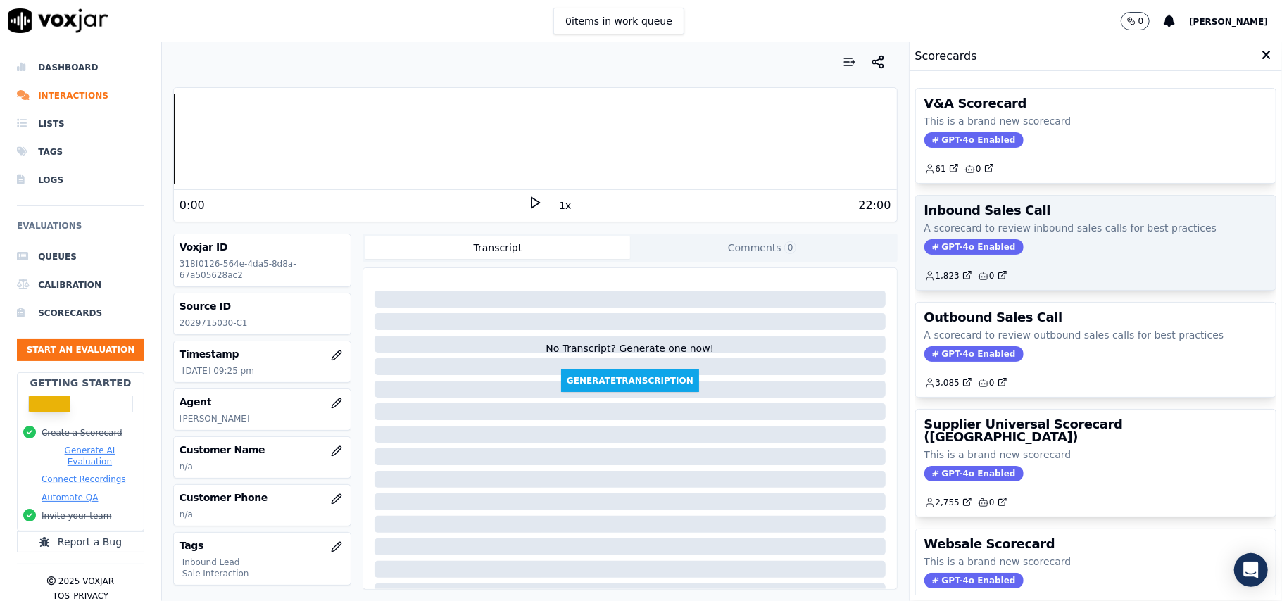
click at [955, 241] on span "GPT-4o Enabled" at bounding box center [973, 246] width 99 height 15
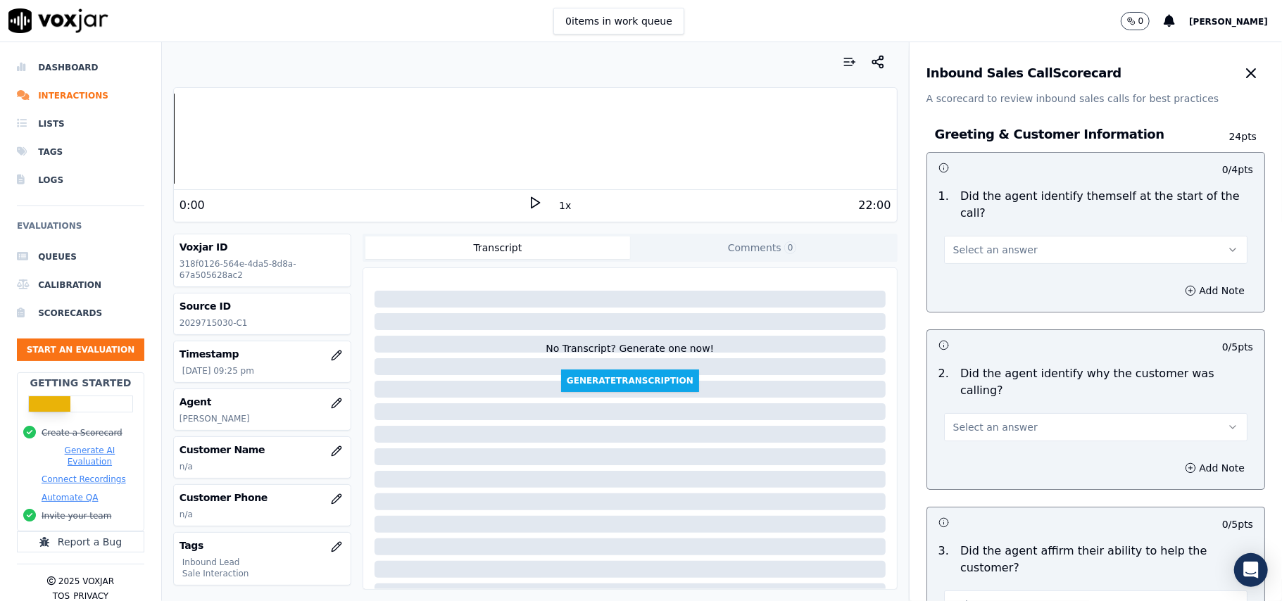
scroll to position [2484, 0]
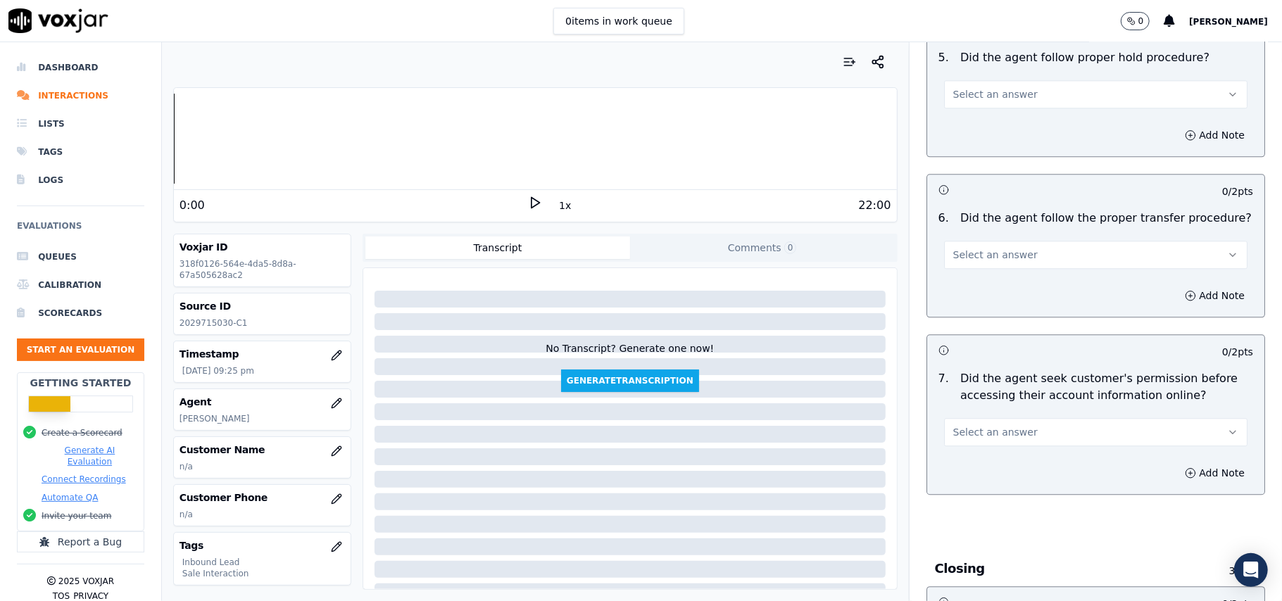
click at [964, 425] on span "Select an answer" at bounding box center [995, 432] width 84 height 14
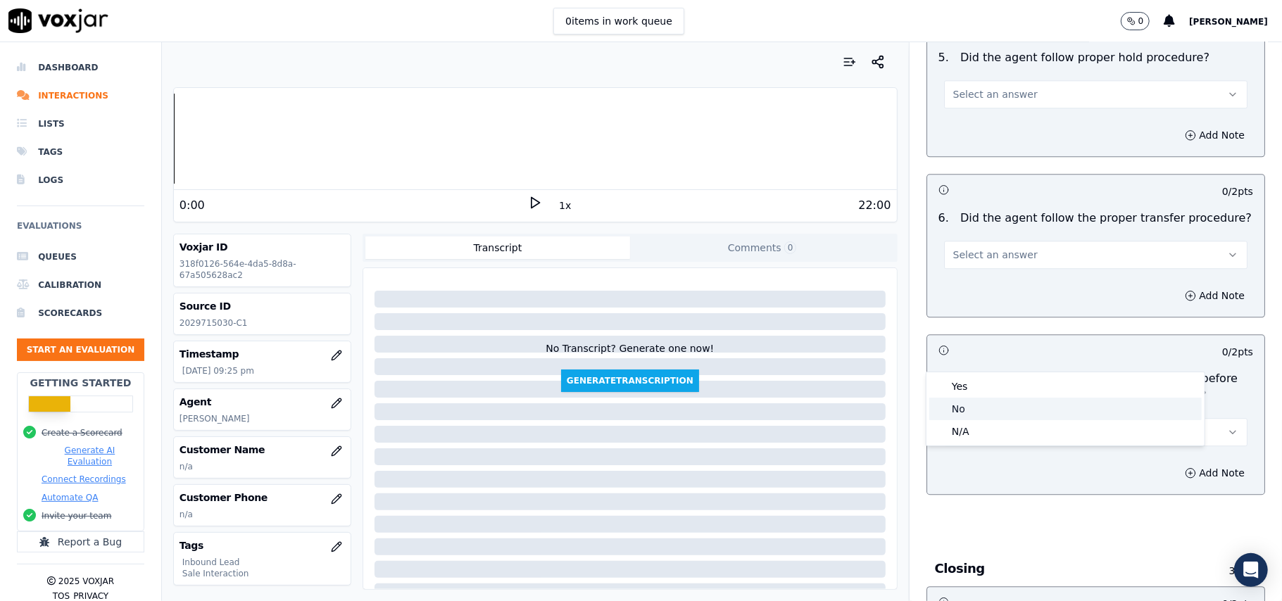
click at [963, 415] on div "No" at bounding box center [1065, 409] width 272 height 23
click at [1176, 463] on button "Add Note" at bounding box center [1214, 473] width 77 height 20
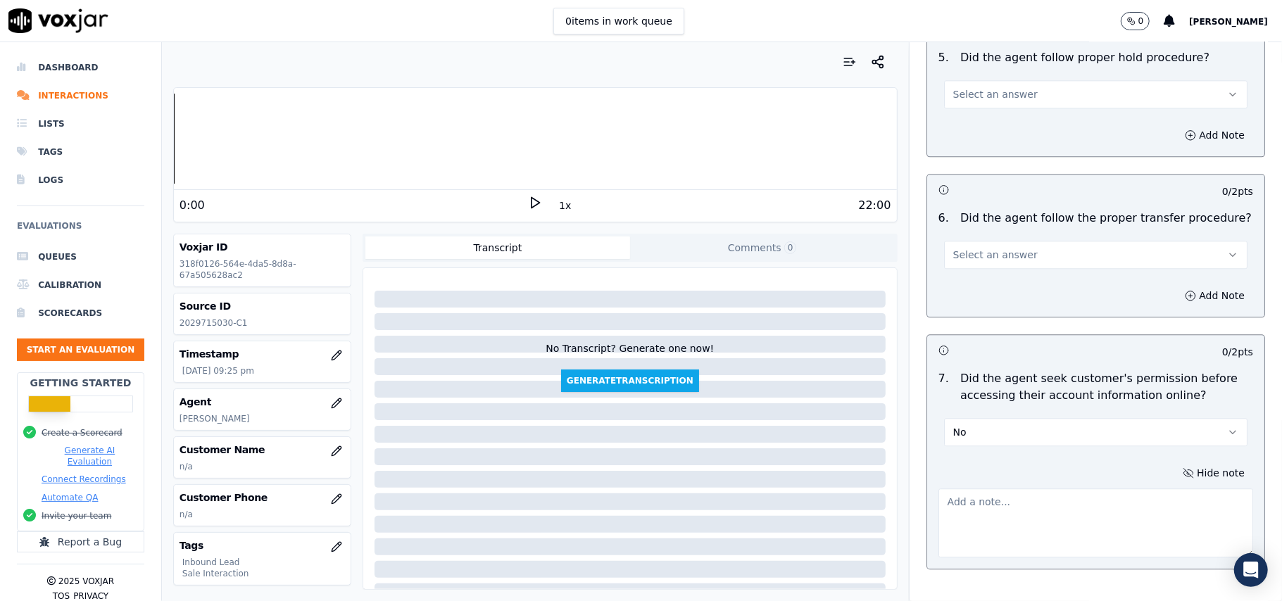
click at [1018, 489] on textarea at bounding box center [1095, 523] width 315 height 69
paste textarea "@09:09 - The agent did not take permission from the customer before accessing t…"
click at [940, 489] on textarea "@09:09 - The agent did not take permission from the customer before accessing t…" at bounding box center [1095, 523] width 315 height 69
paste textarea "Call ID: 18510"
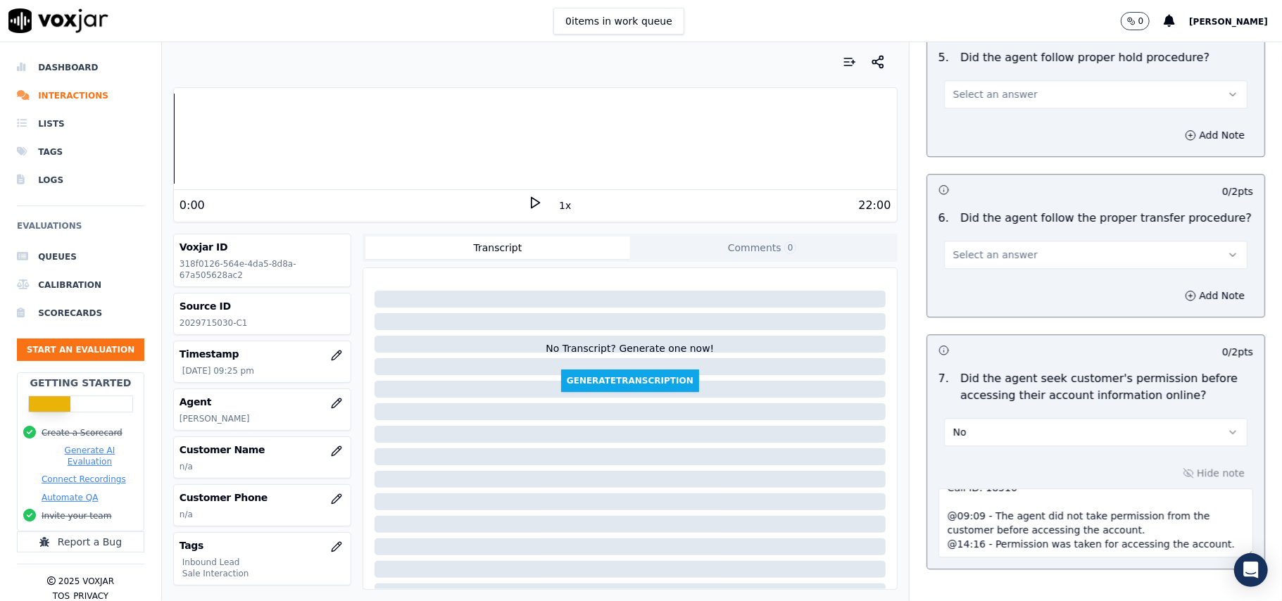
scroll to position [4015, 0]
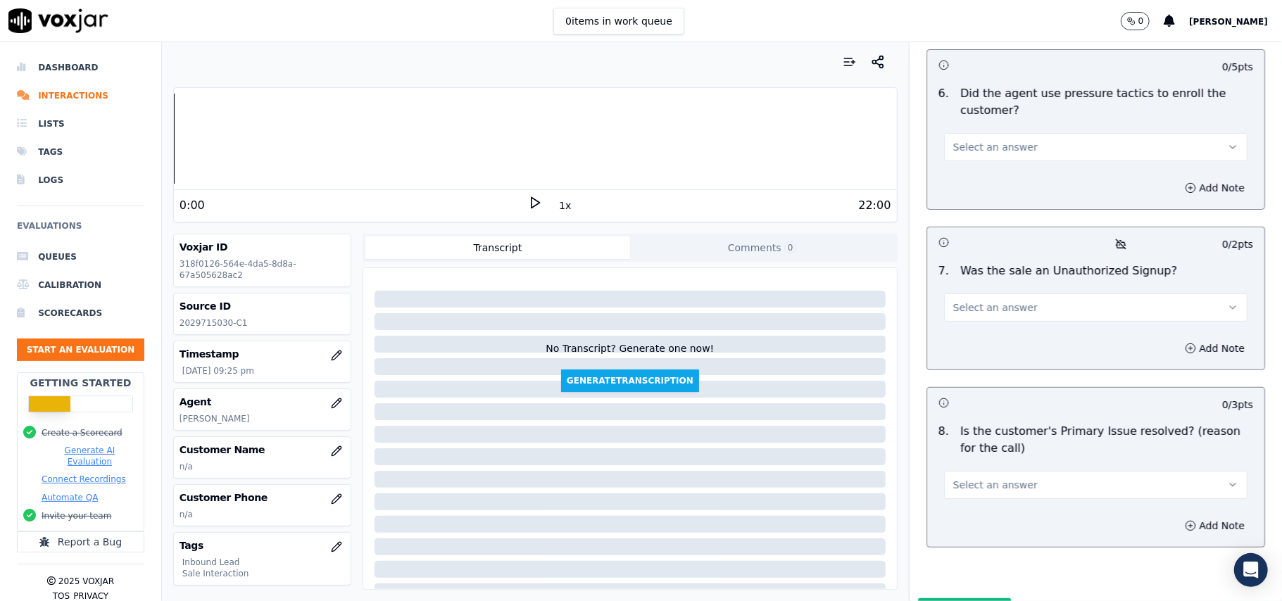
type textarea "Call ID: 18510 @09:09 - The agent did not take permission from the customer bef…"
click at [1008, 426] on div "8 . Is the customer's Primary Issue resolved? (reason for the call) Select an a…" at bounding box center [1095, 460] width 337 height 87
click at [978, 478] on span "Select an answer" at bounding box center [995, 485] width 84 height 14
click at [955, 446] on div "Yes" at bounding box center [1065, 443] width 272 height 23
click at [998, 301] on span "Select an answer" at bounding box center [995, 308] width 84 height 14
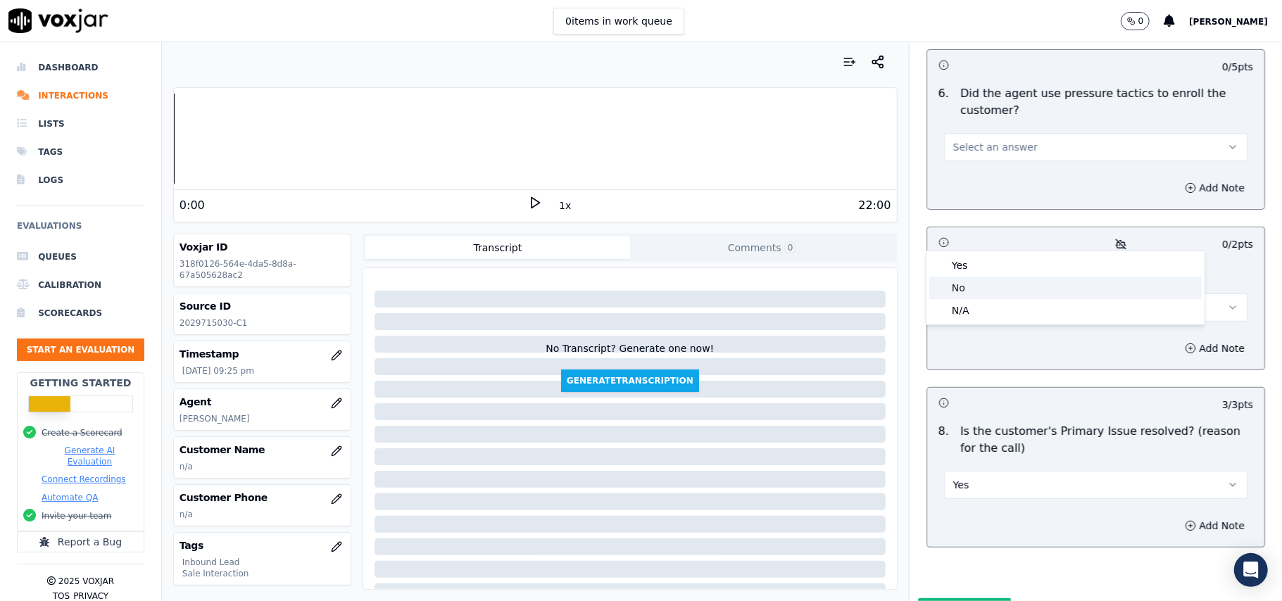
click at [973, 284] on div "No" at bounding box center [1065, 288] width 272 height 23
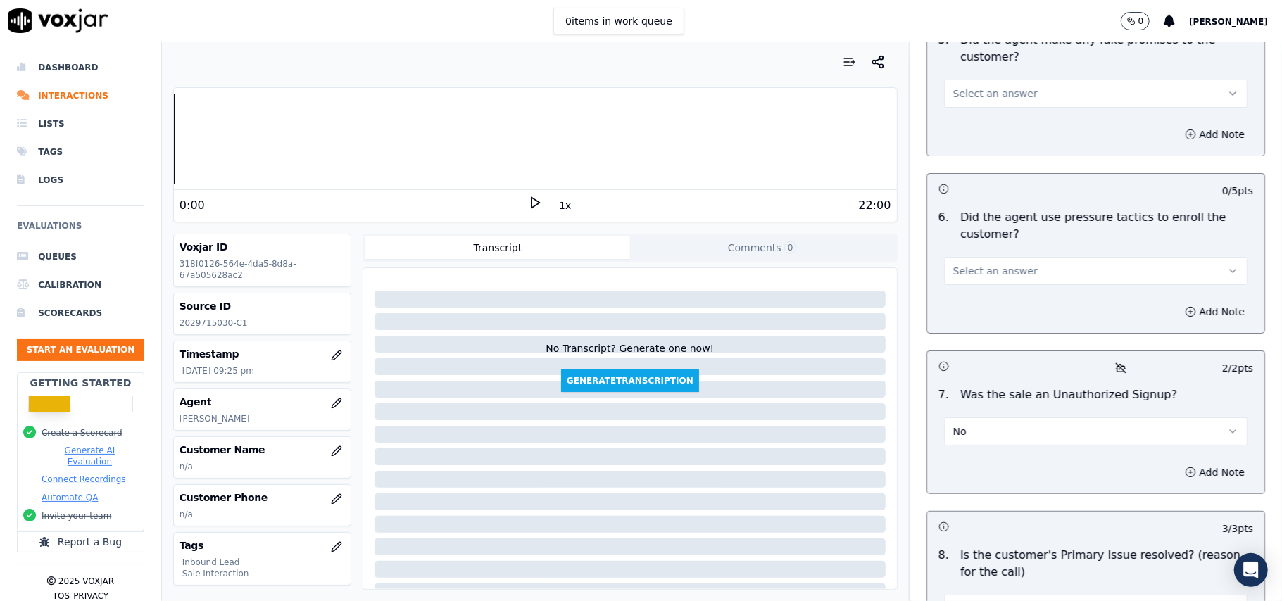
scroll to position [3734, 0]
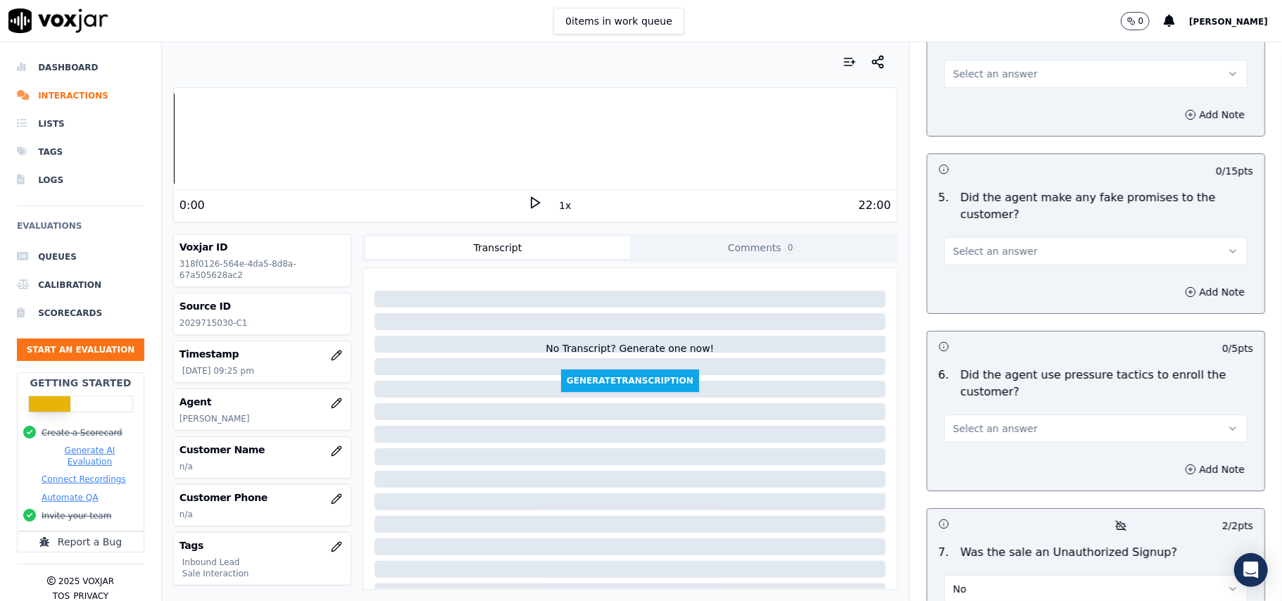
click at [995, 415] on button "Select an answer" at bounding box center [1095, 429] width 303 height 28
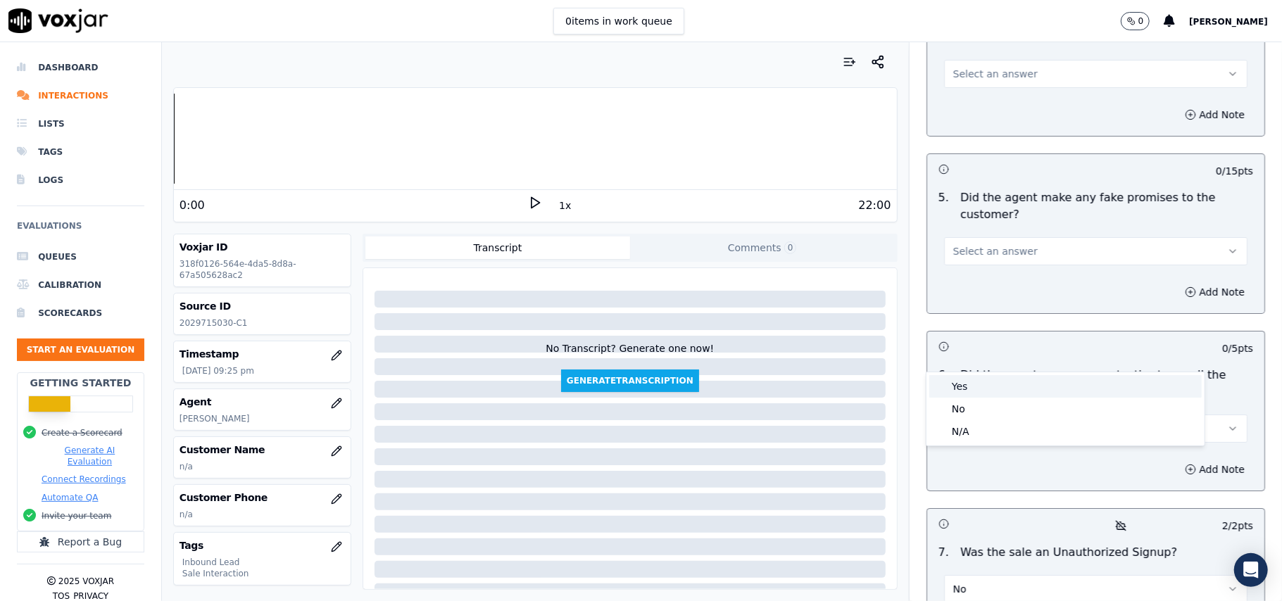
click at [983, 397] on div "Yes" at bounding box center [1065, 386] width 272 height 23
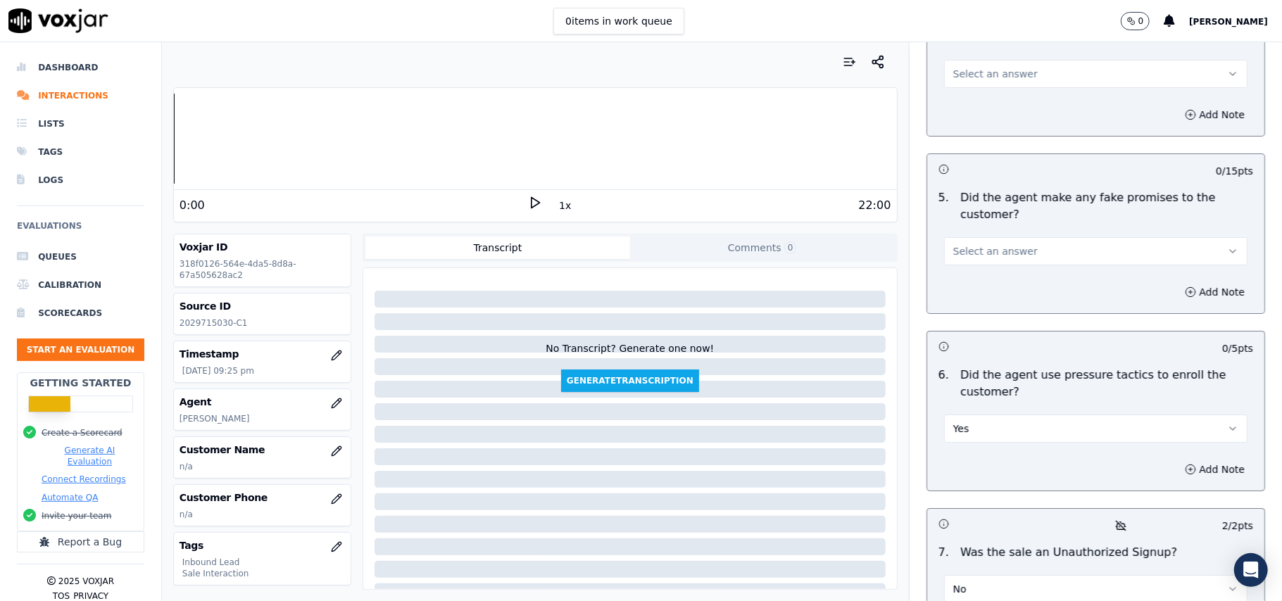
click at [980, 415] on button "Yes" at bounding box center [1095, 429] width 303 height 28
click at [977, 411] on div "No" at bounding box center [1065, 409] width 272 height 23
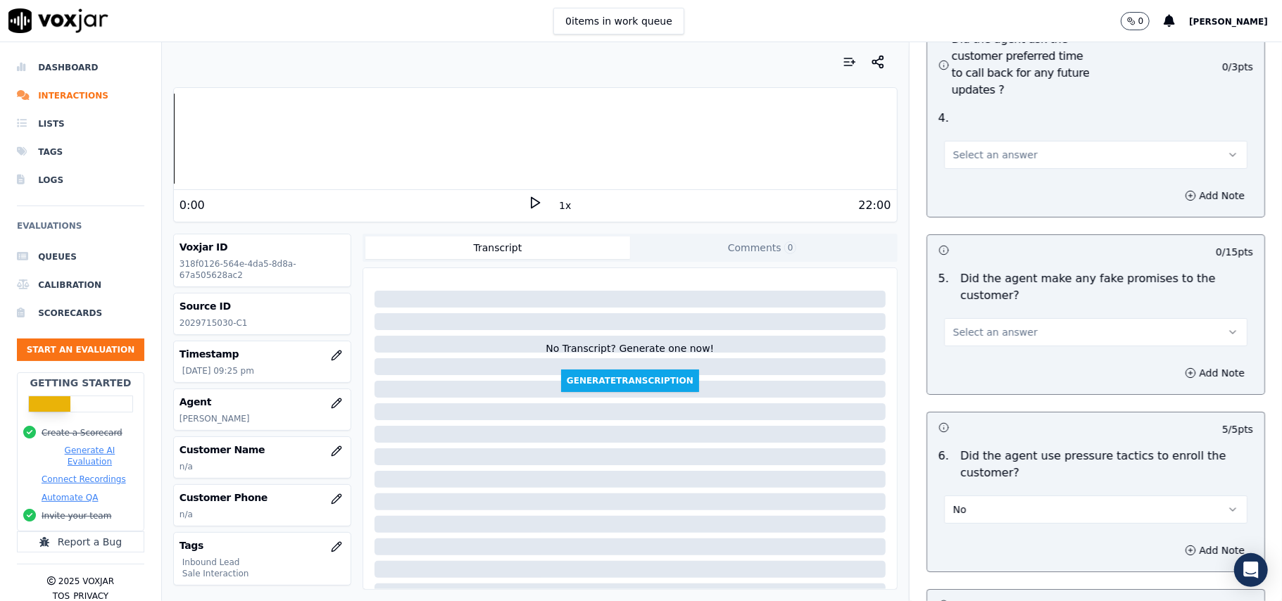
scroll to position [3546, 0]
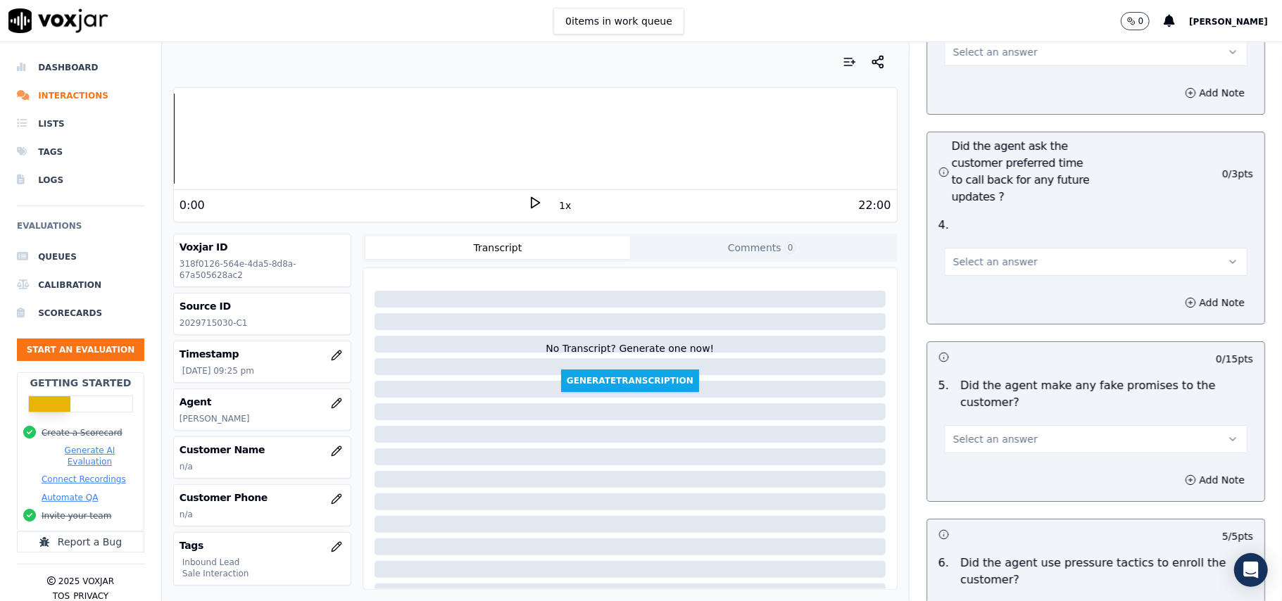
click at [995, 425] on button "Select an answer" at bounding box center [1095, 439] width 303 height 28
click at [997, 428] on div "No" at bounding box center [1065, 419] width 272 height 23
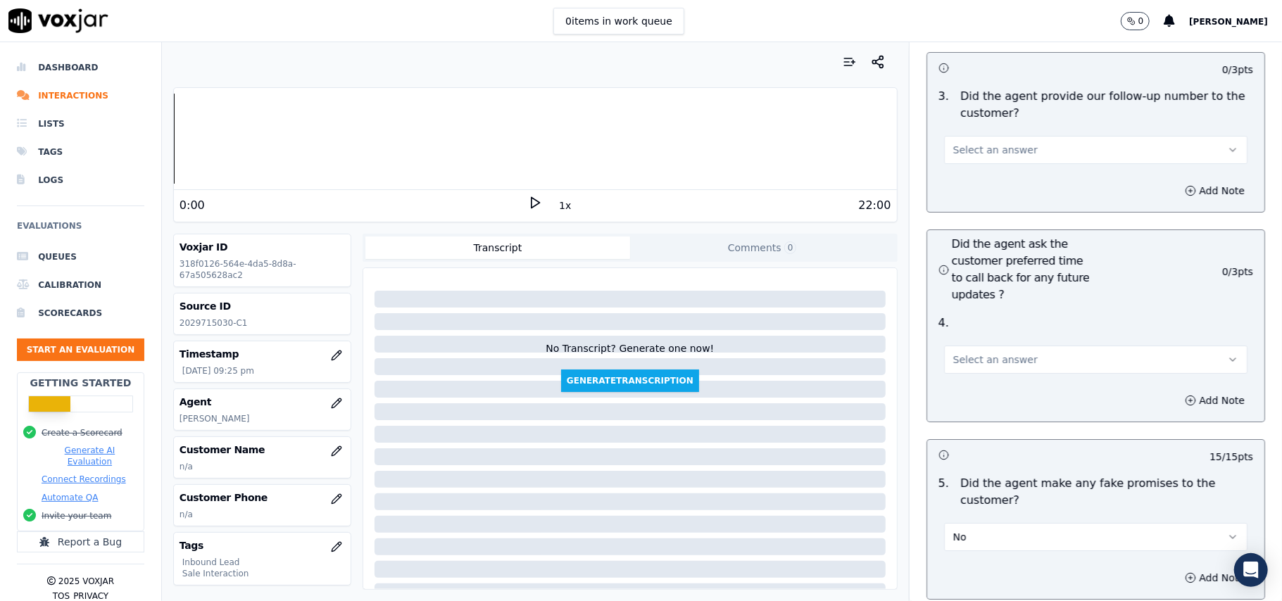
scroll to position [3358, 0]
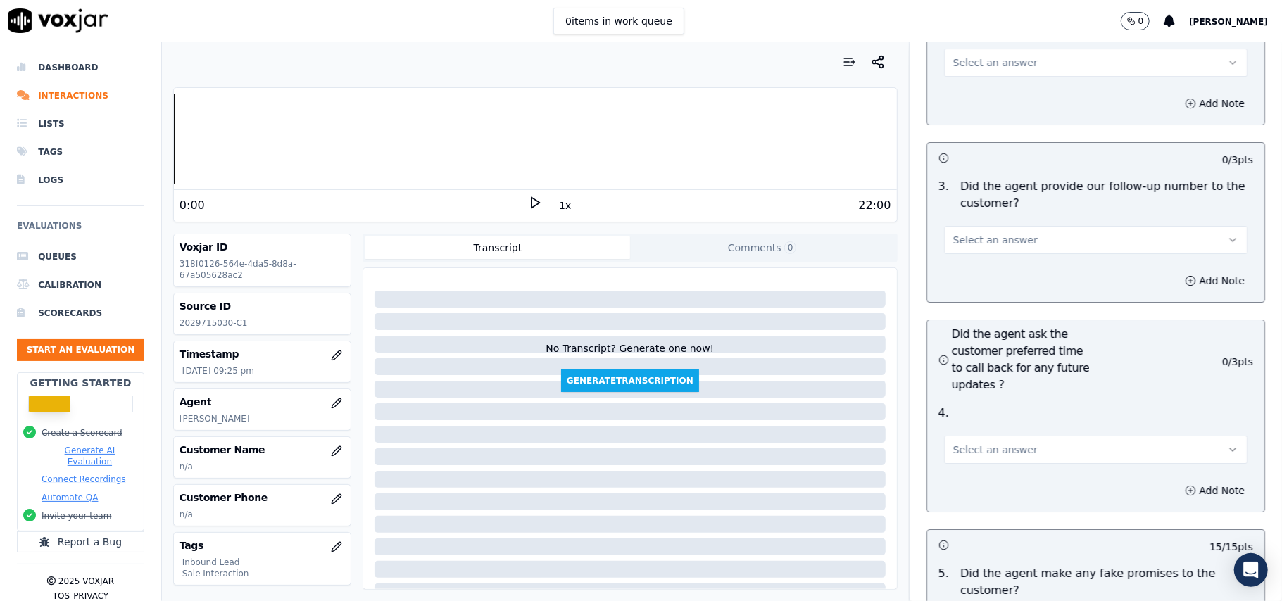
click at [992, 436] on button "Select an answer" at bounding box center [1095, 450] width 303 height 28
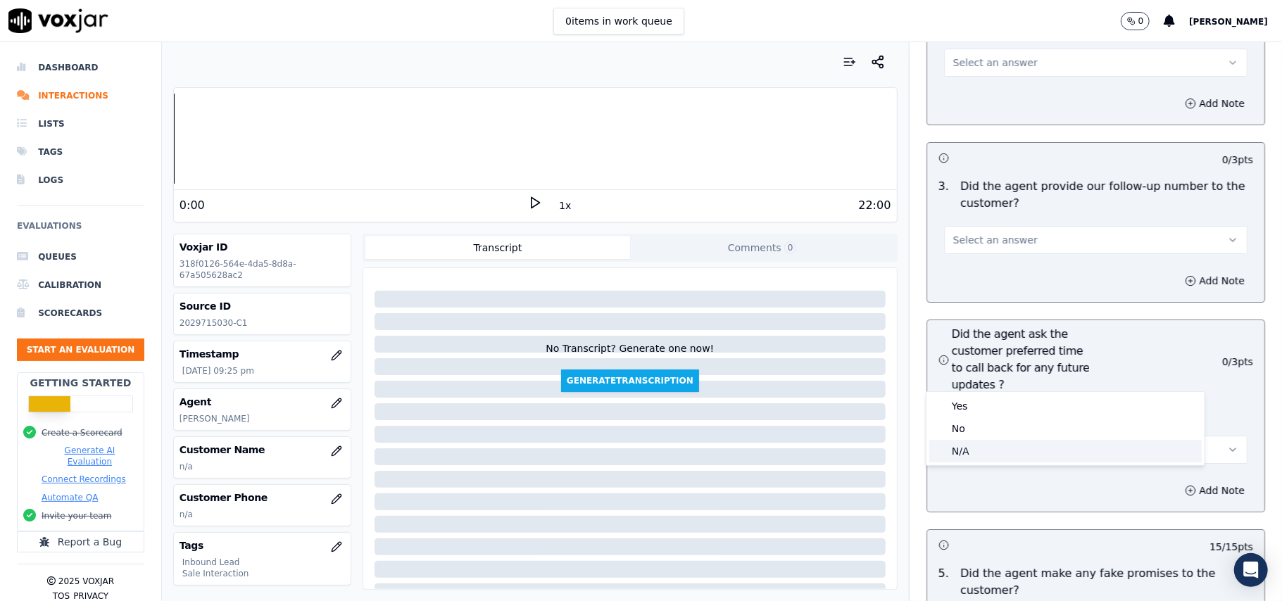
click at [995, 443] on div "N/A" at bounding box center [1065, 451] width 272 height 23
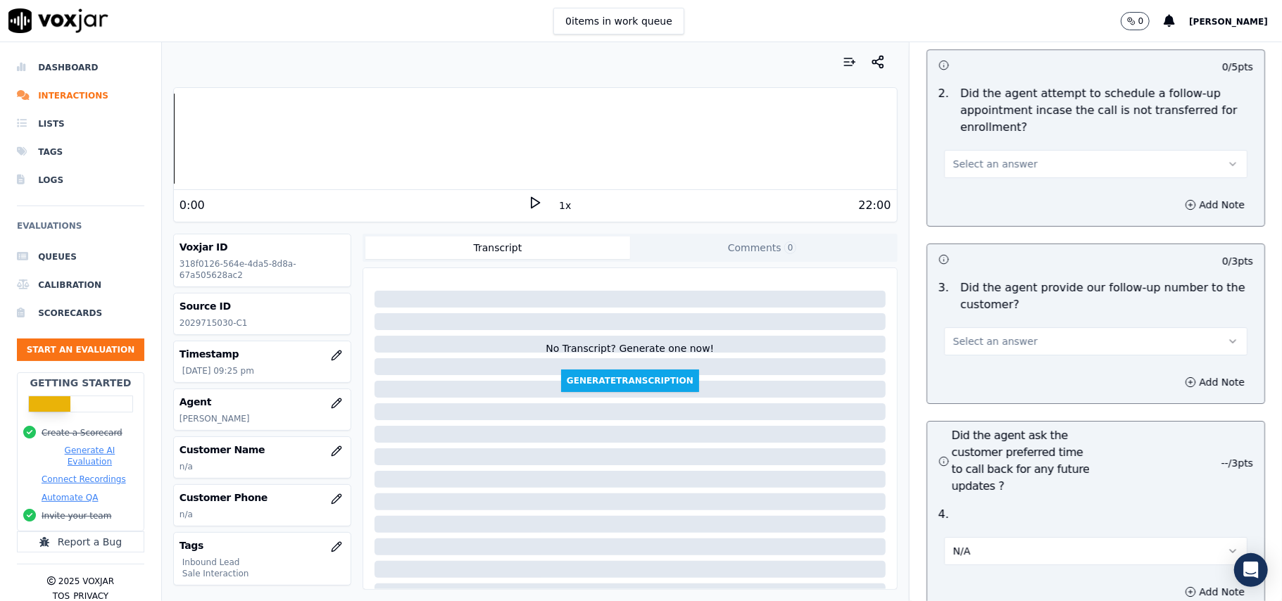
scroll to position [3170, 0]
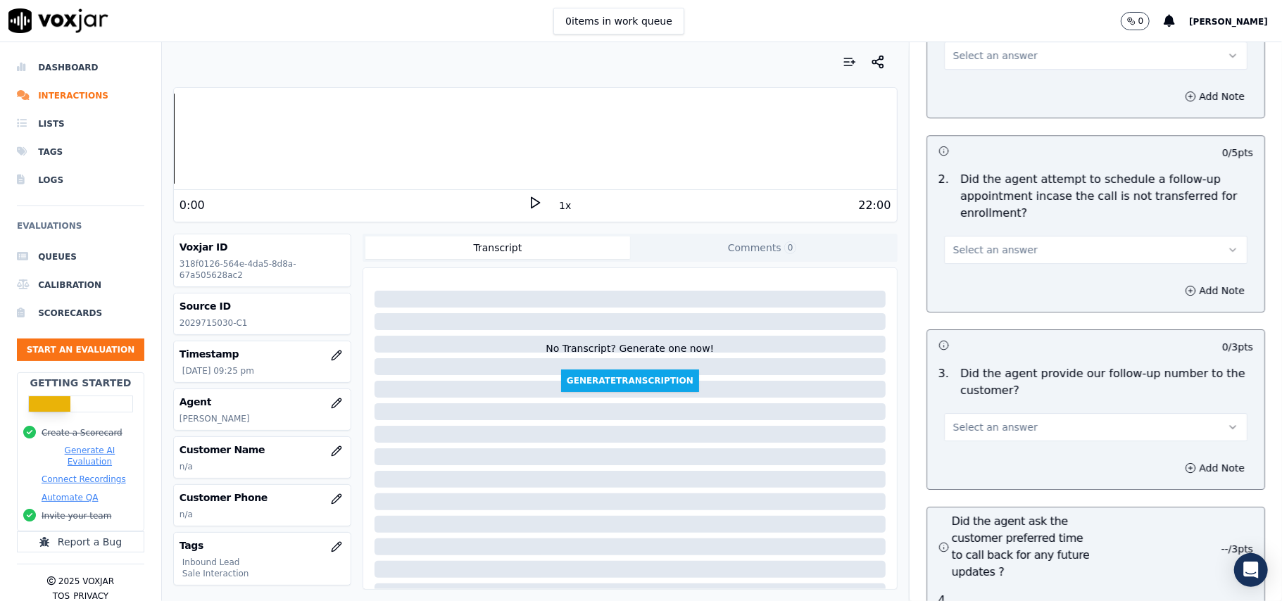
click at [1019, 413] on button "Select an answer" at bounding box center [1095, 427] width 303 height 28
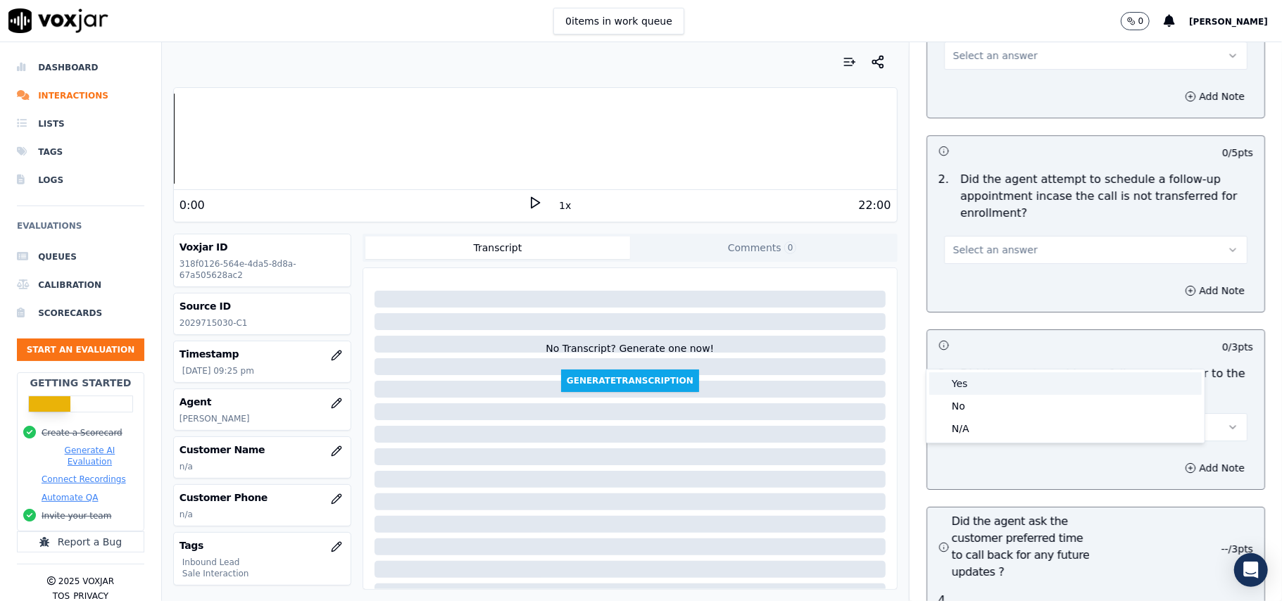
click at [1028, 387] on div "Yes" at bounding box center [1065, 383] width 272 height 23
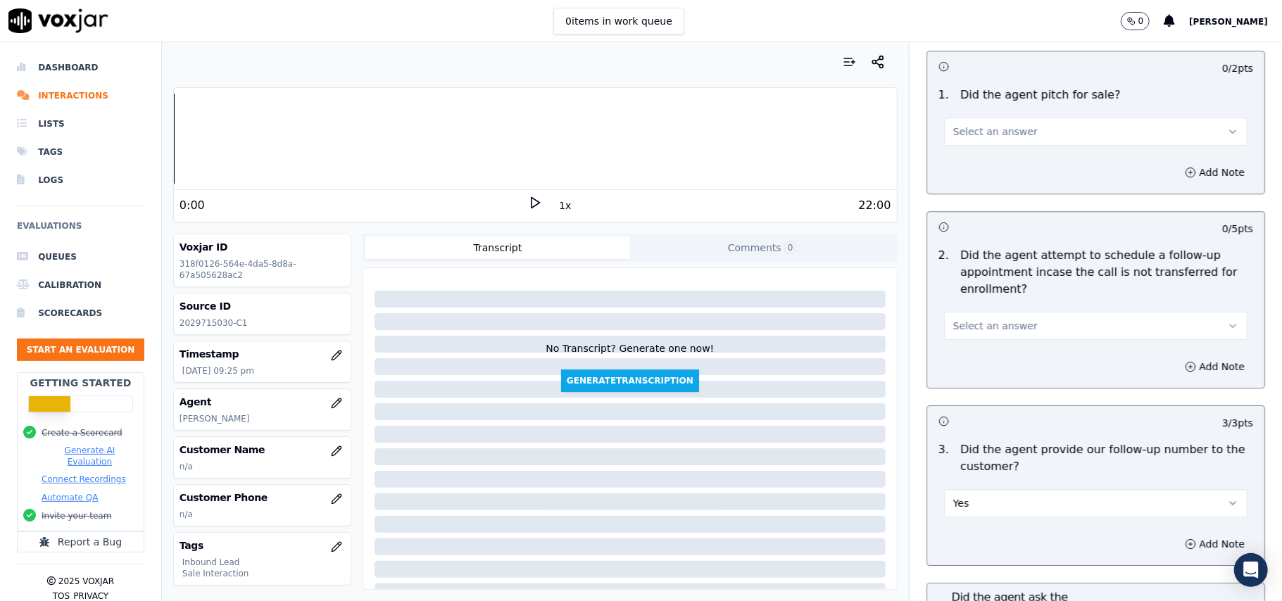
scroll to position [2982, 0]
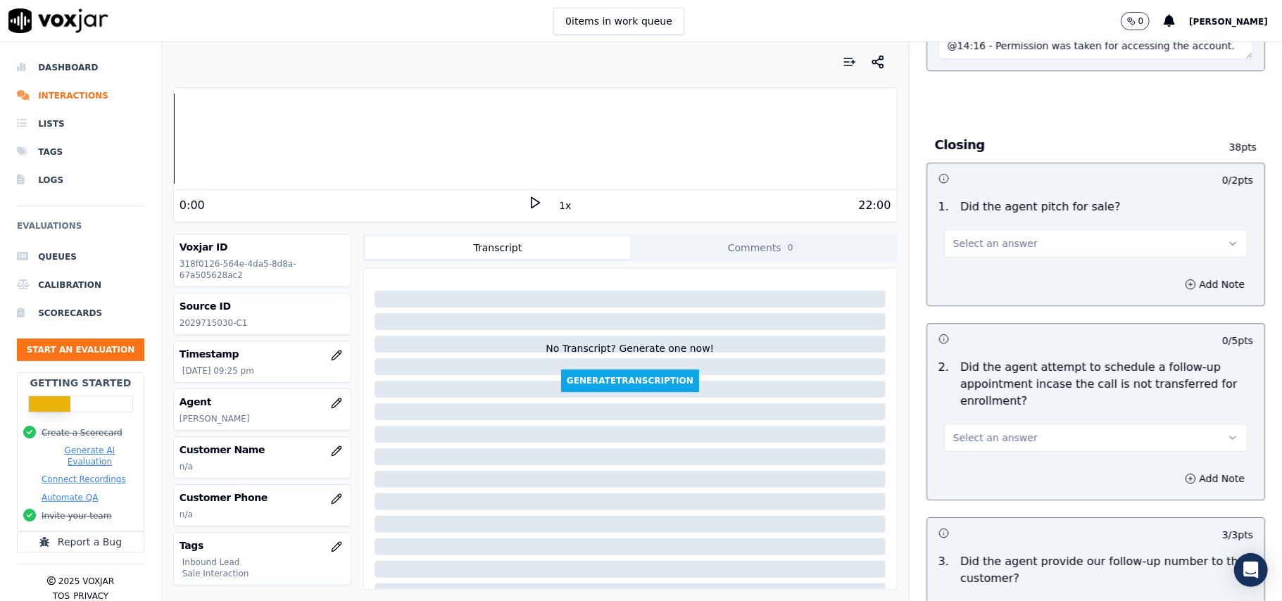
click at [1020, 424] on button "Select an answer" at bounding box center [1095, 438] width 303 height 28
click at [1002, 405] on div "No" at bounding box center [1065, 416] width 272 height 23
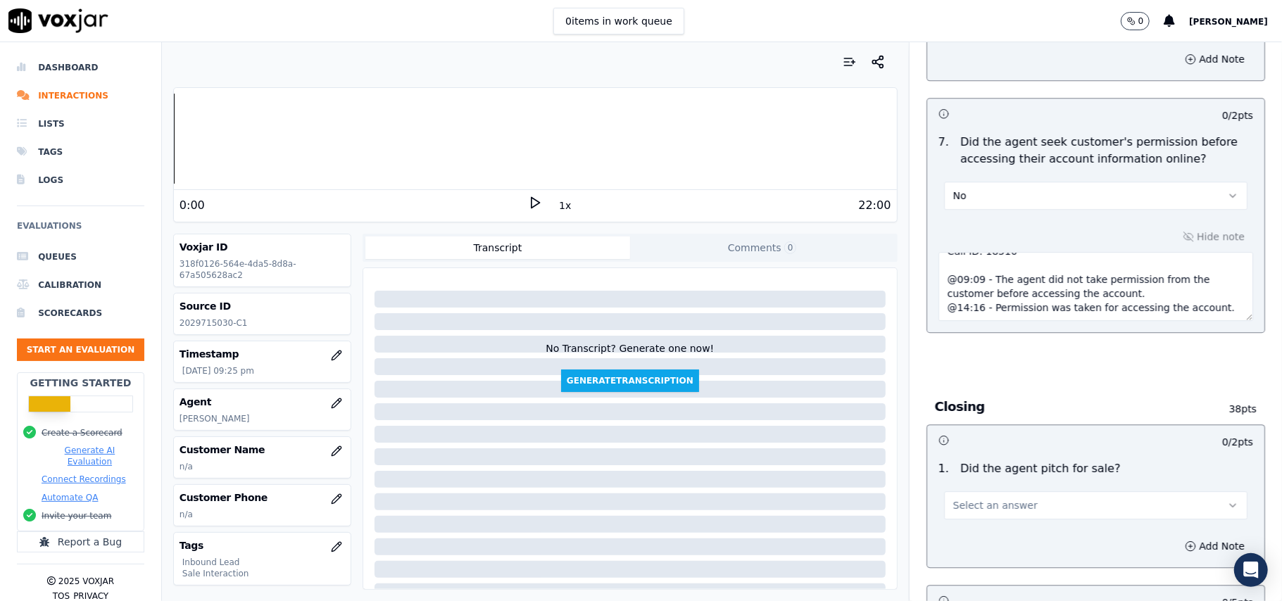
scroll to position [2701, 0]
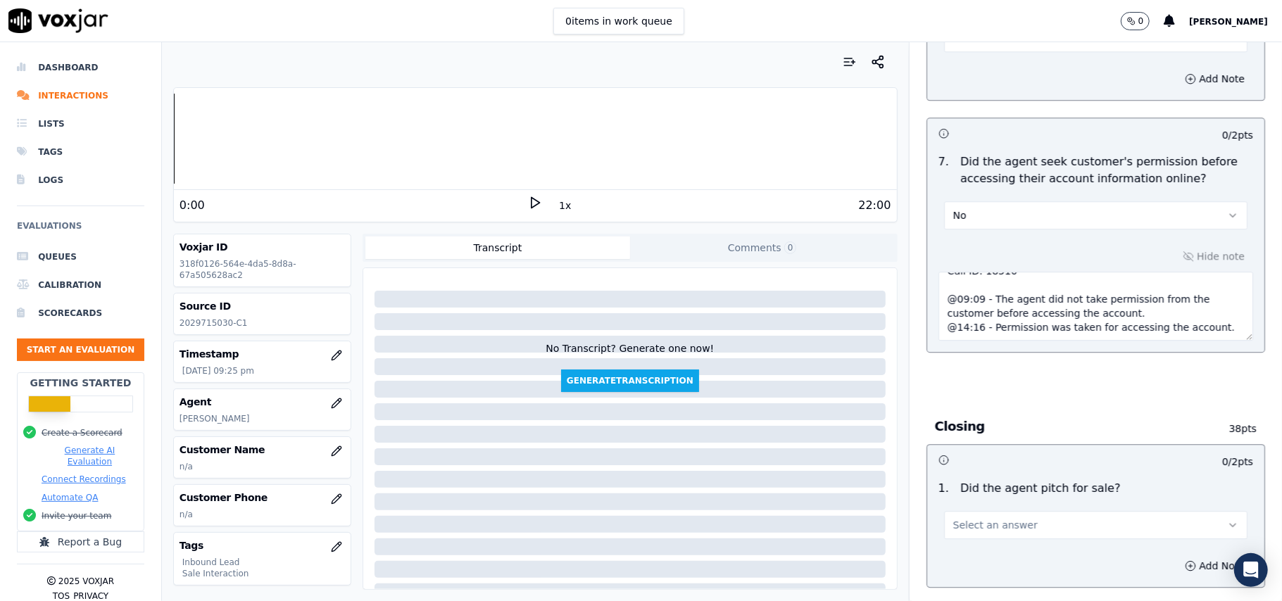
click at [1004, 511] on button "Select an answer" at bounding box center [1095, 525] width 303 height 28
click at [985, 477] on div "Yes" at bounding box center [1065, 480] width 272 height 23
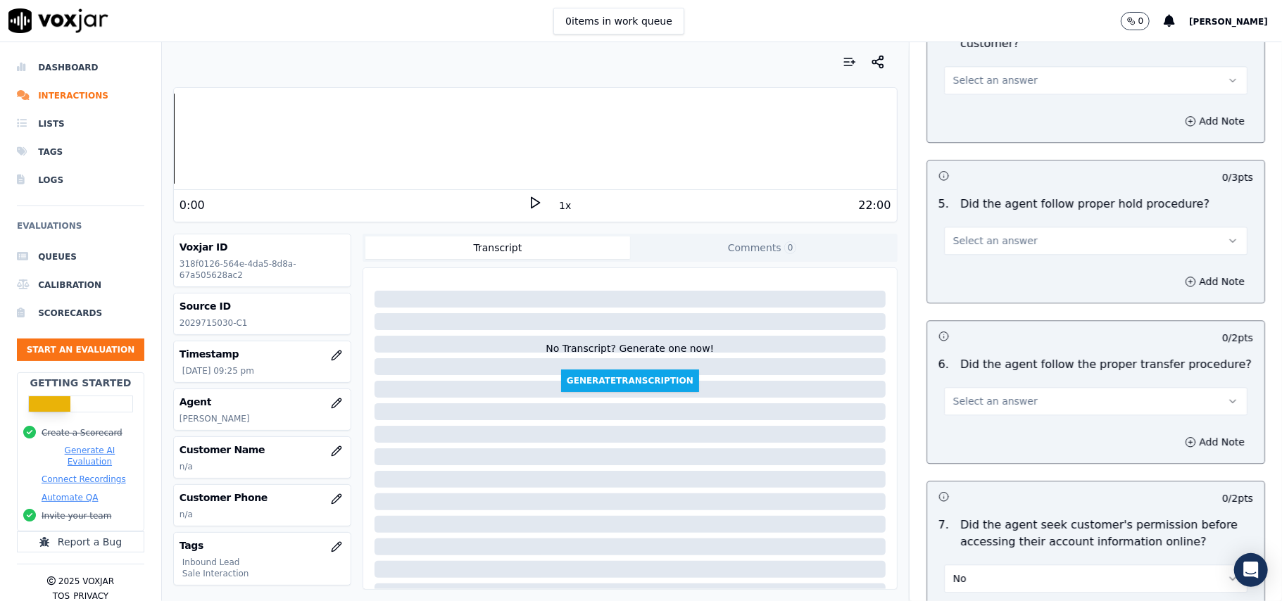
scroll to position [2231, 0]
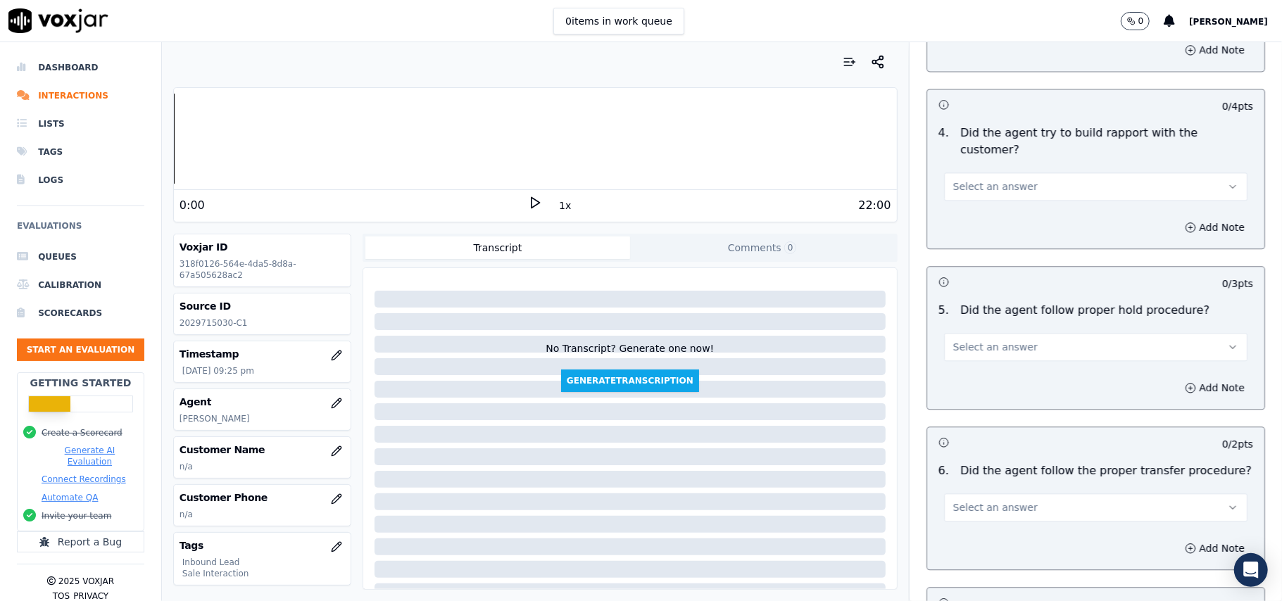
click at [980, 500] on span "Select an answer" at bounding box center [995, 507] width 84 height 14
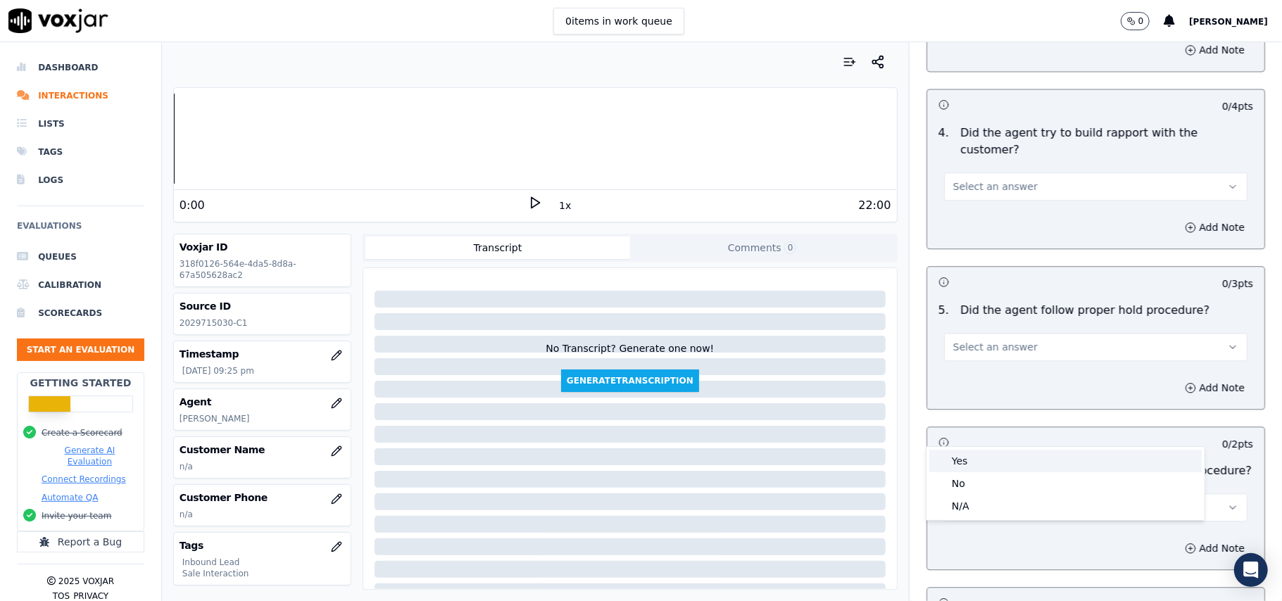
click at [984, 459] on div "Yes" at bounding box center [1065, 461] width 272 height 23
click at [995, 296] on div "5 . Did the agent follow proper hold procedure? Select an answer" at bounding box center [1095, 331] width 337 height 70
click at [985, 367] on div "Add Note" at bounding box center [1095, 388] width 337 height 42
click at [983, 333] on button "Select an answer" at bounding box center [1095, 347] width 303 height 28
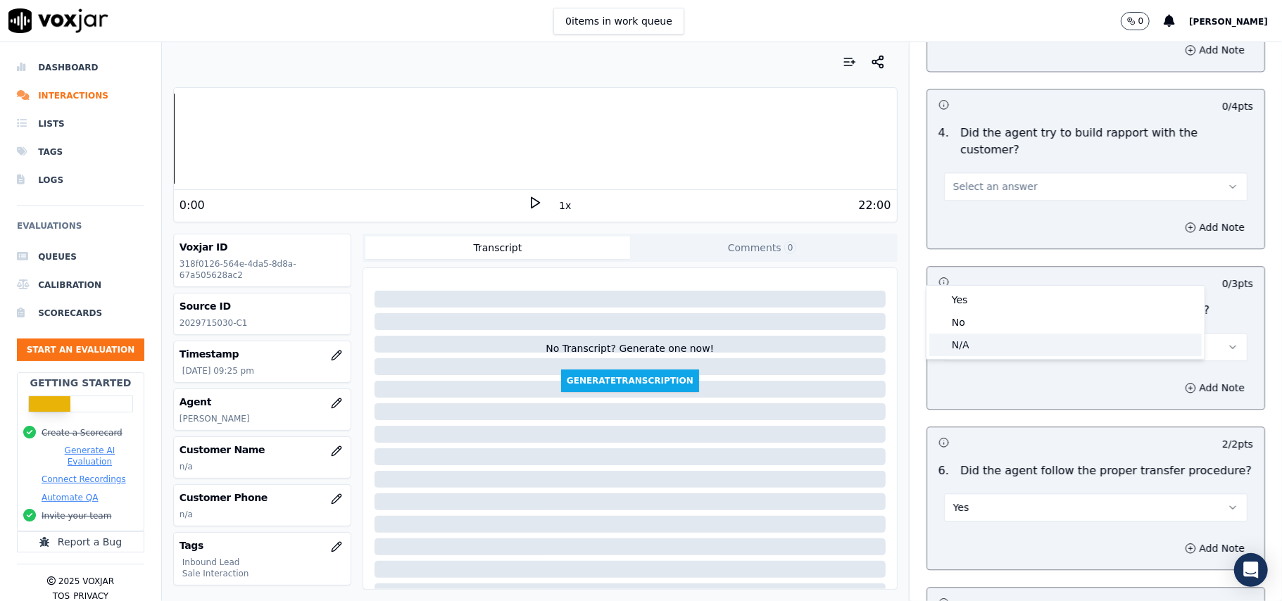
click at [978, 334] on div "N/A" at bounding box center [1065, 345] width 272 height 23
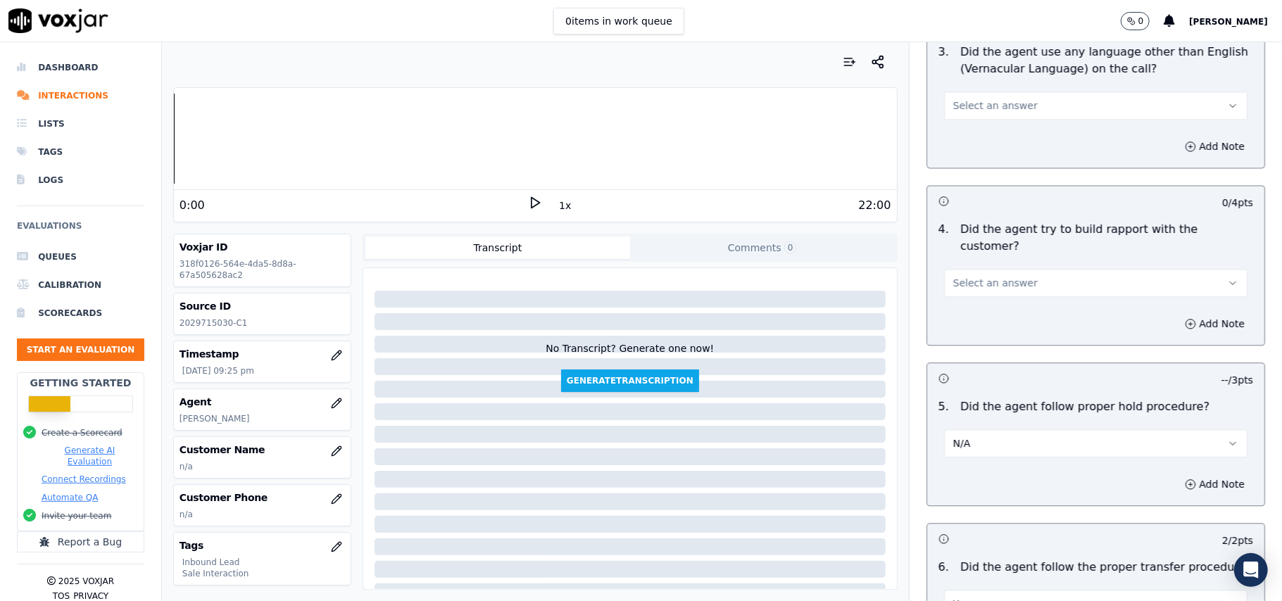
scroll to position [2044, 0]
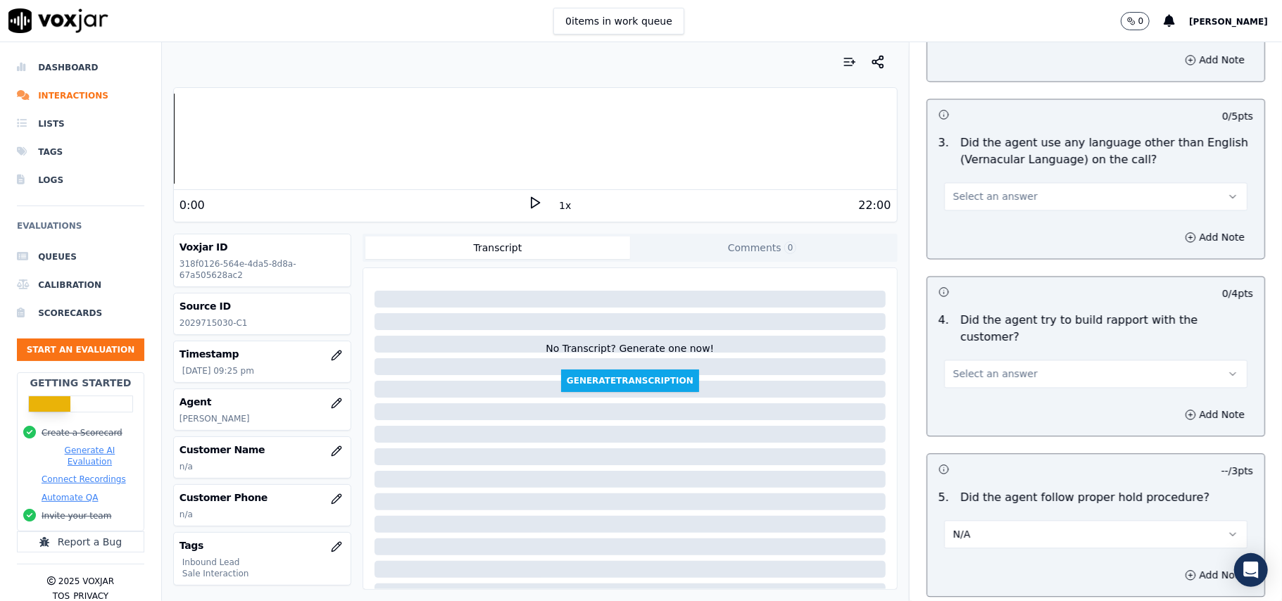
click at [969, 367] on span "Select an answer" at bounding box center [995, 374] width 84 height 14
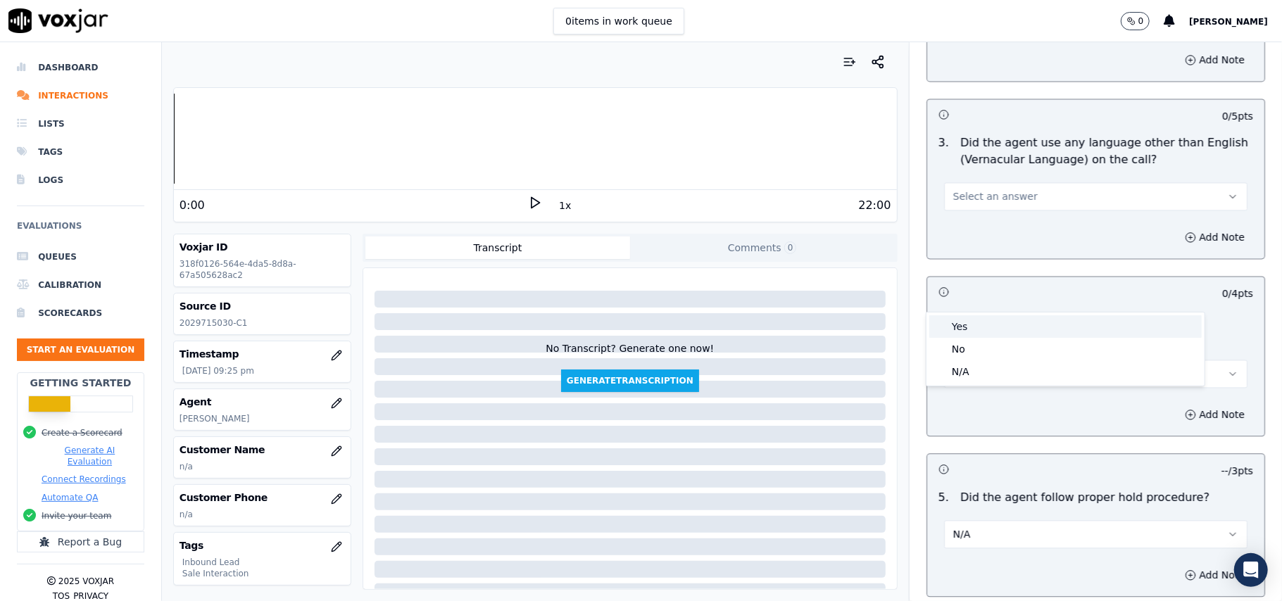
click at [971, 331] on div "Yes" at bounding box center [1065, 326] width 272 height 23
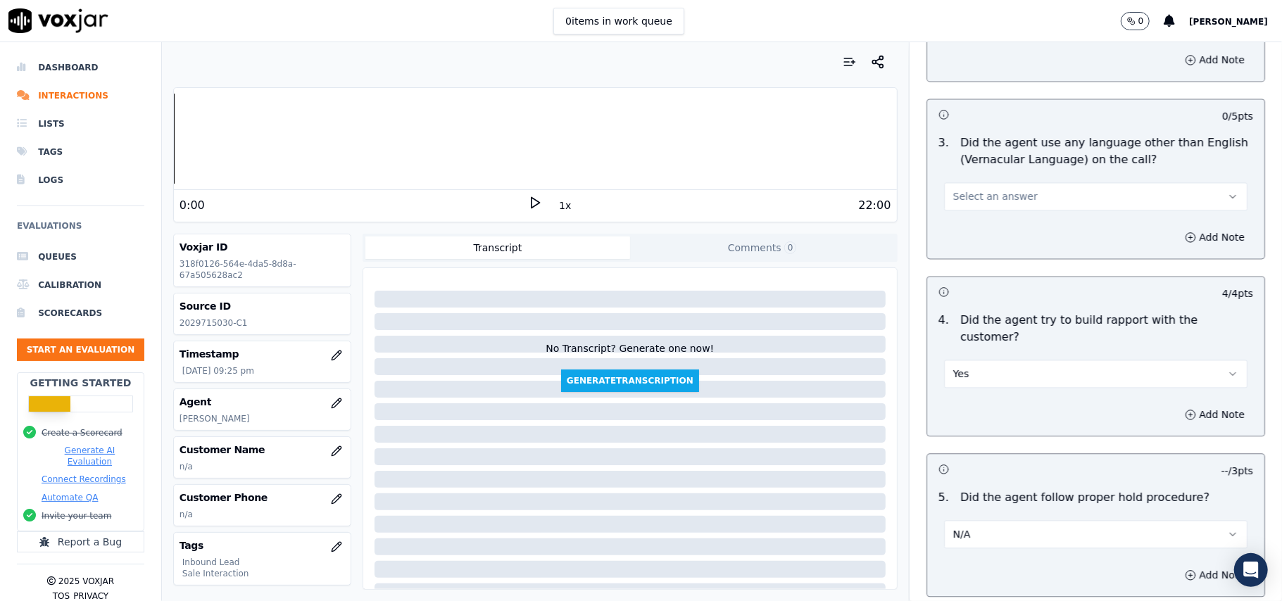
scroll to position [1856, 0]
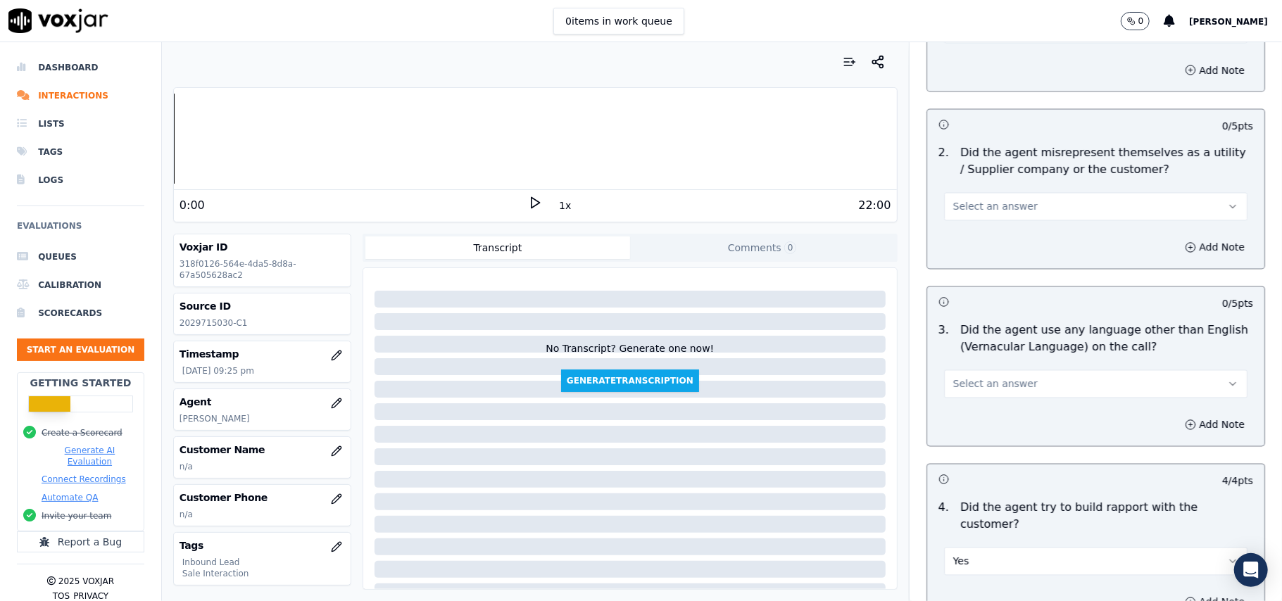
click at [997, 370] on button "Select an answer" at bounding box center [1095, 384] width 303 height 28
click at [985, 374] on div "No" at bounding box center [1065, 376] width 272 height 23
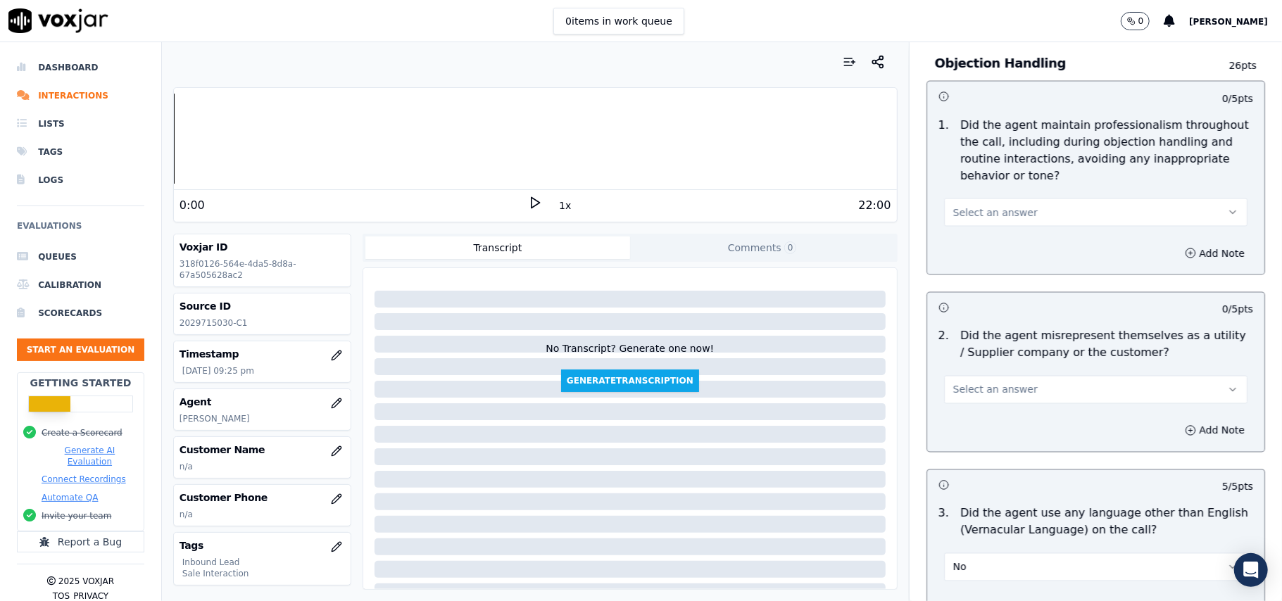
scroll to position [1668, 0]
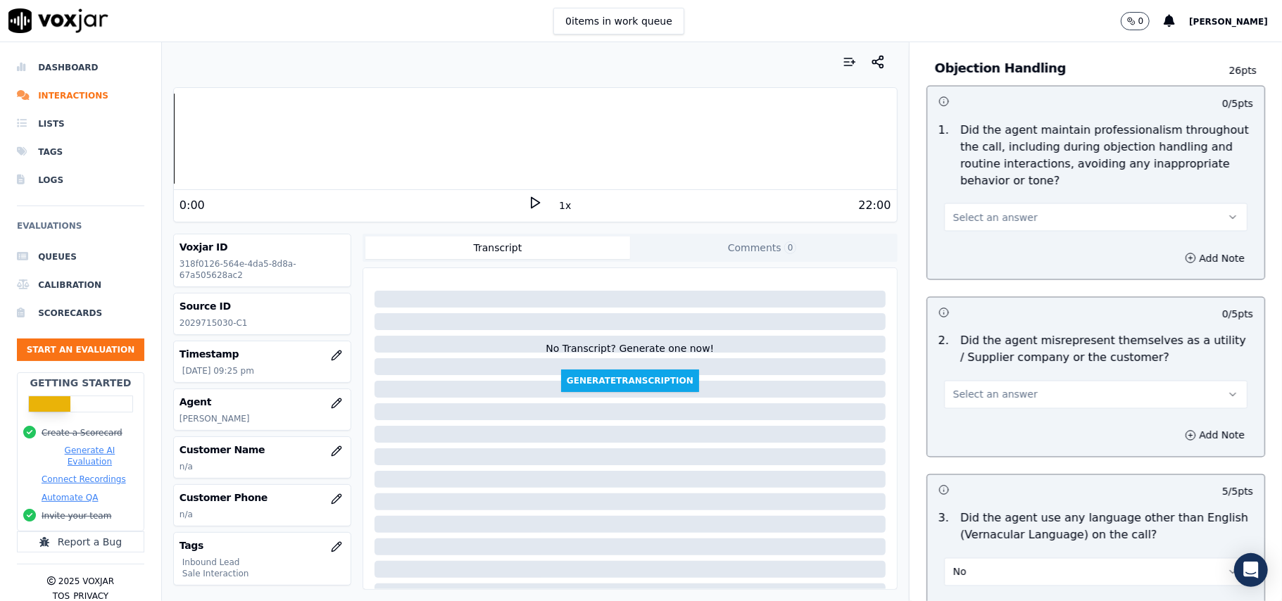
click at [981, 347] on div "2 . Did the agent misrepresent themselves as a utility / Supplier company or th…" at bounding box center [1095, 370] width 337 height 87
click at [967, 347] on div "2 . Did the agent misrepresent themselves as a utility / Supplier company or th…" at bounding box center [1095, 370] width 337 height 87
click at [958, 388] on span "Select an answer" at bounding box center [995, 395] width 84 height 14
click at [966, 393] on div "No" at bounding box center [1065, 385] width 272 height 23
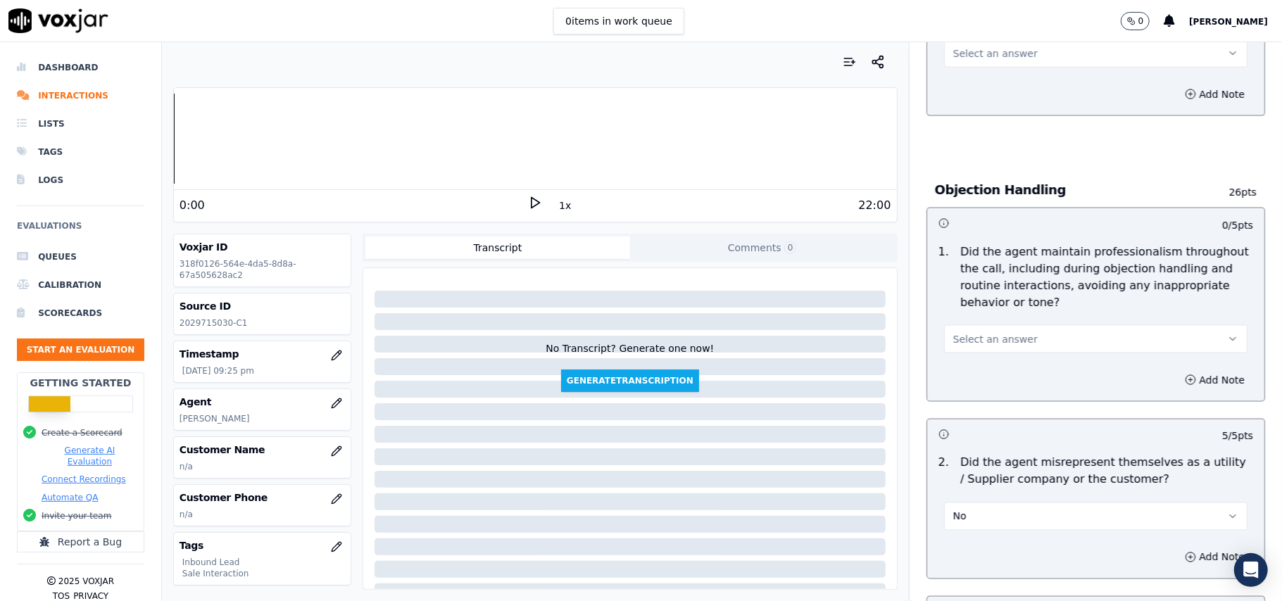
scroll to position [1387, 0]
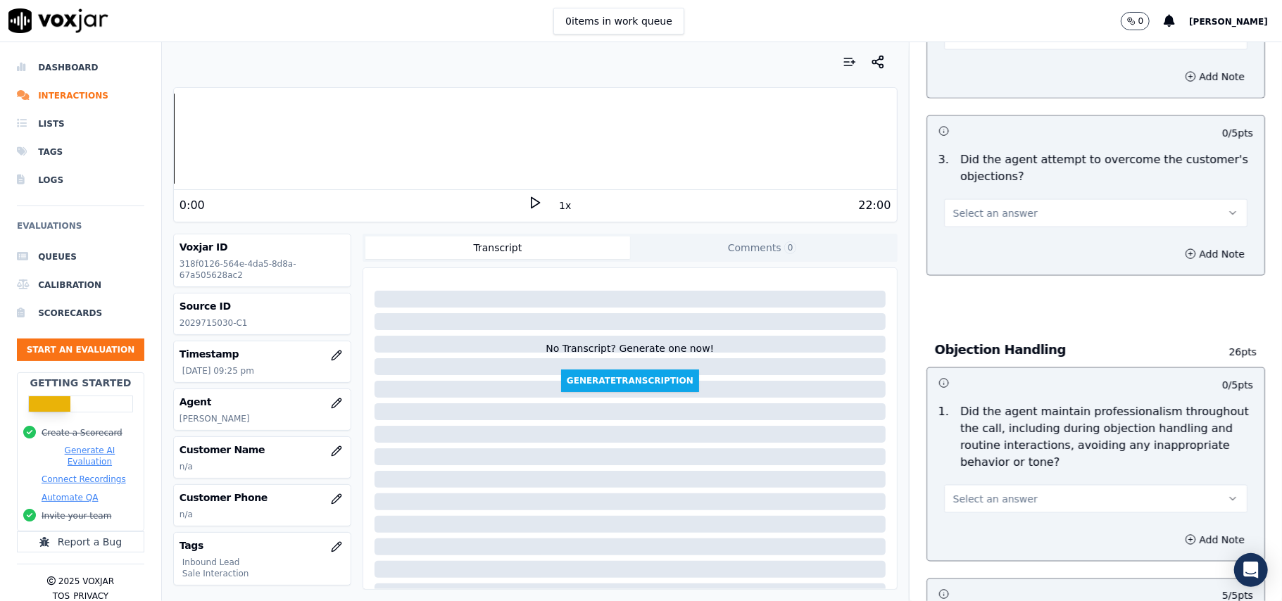
click at [957, 492] on span "Select an answer" at bounding box center [995, 499] width 84 height 14
click at [956, 462] on div "Yes" at bounding box center [1065, 466] width 272 height 23
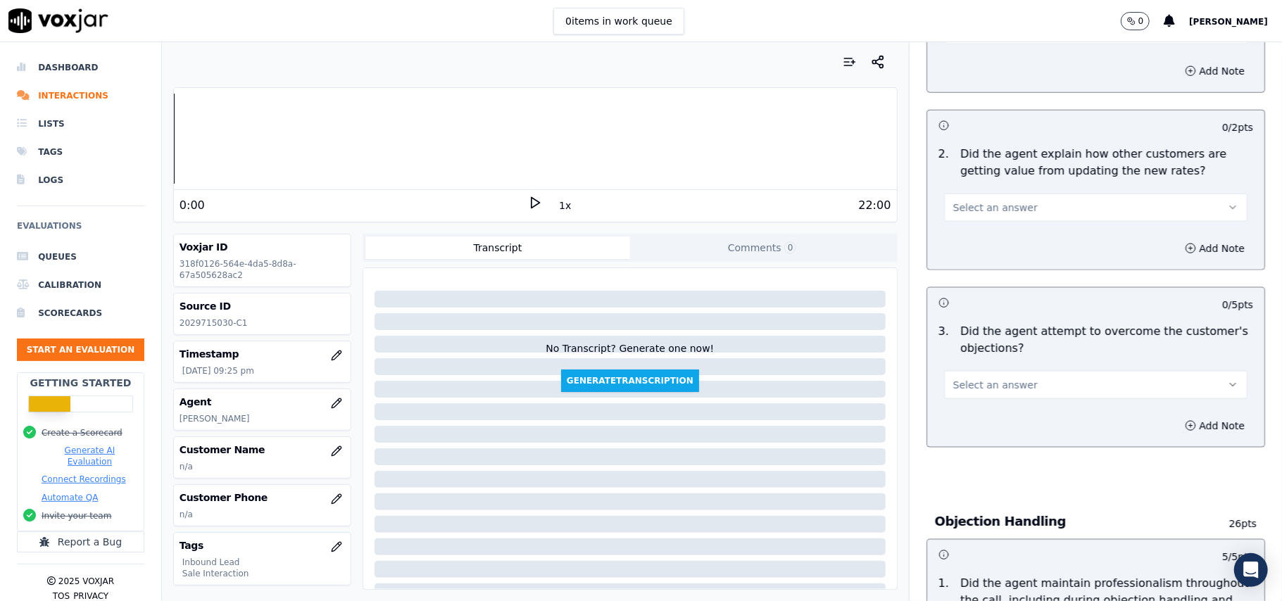
scroll to position [1199, 0]
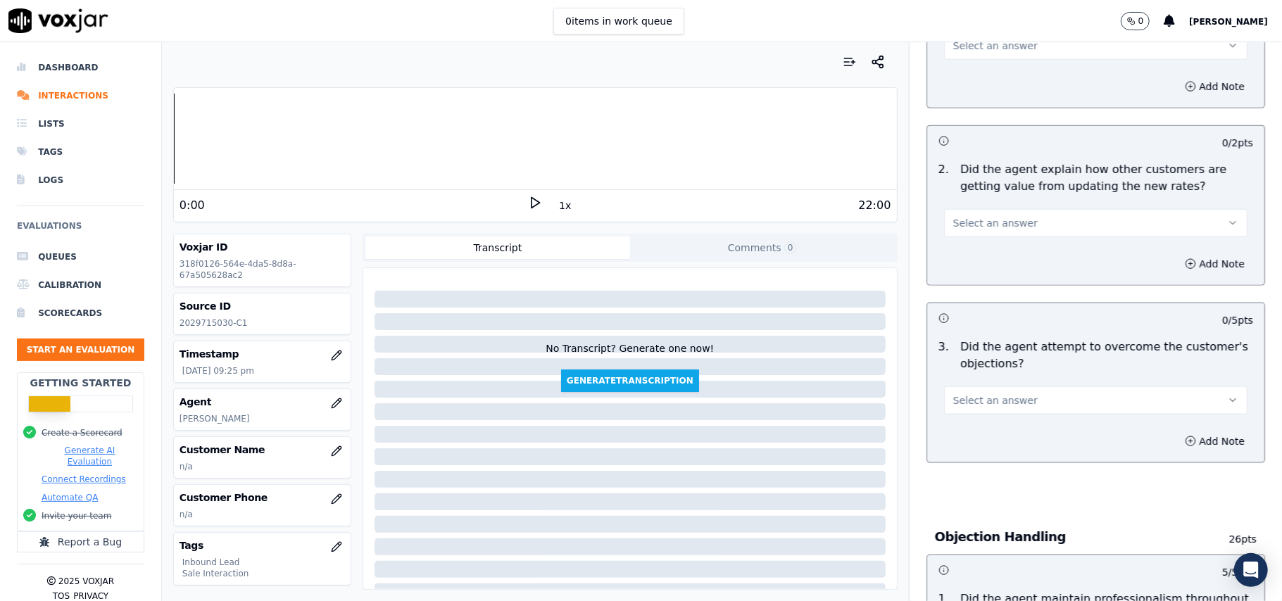
click at [970, 384] on div "Select an answer" at bounding box center [1095, 399] width 303 height 31
click at [963, 386] on button "Select an answer" at bounding box center [1095, 400] width 303 height 28
click at [957, 370] on div "Yes" at bounding box center [1065, 368] width 272 height 23
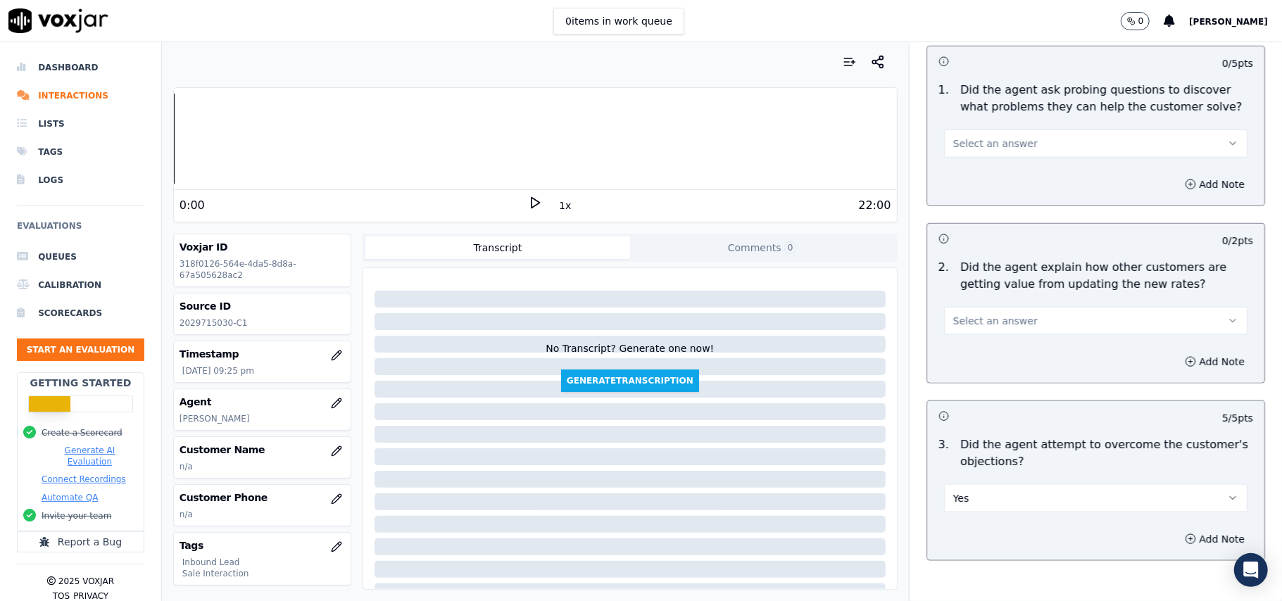
scroll to position [1012, 0]
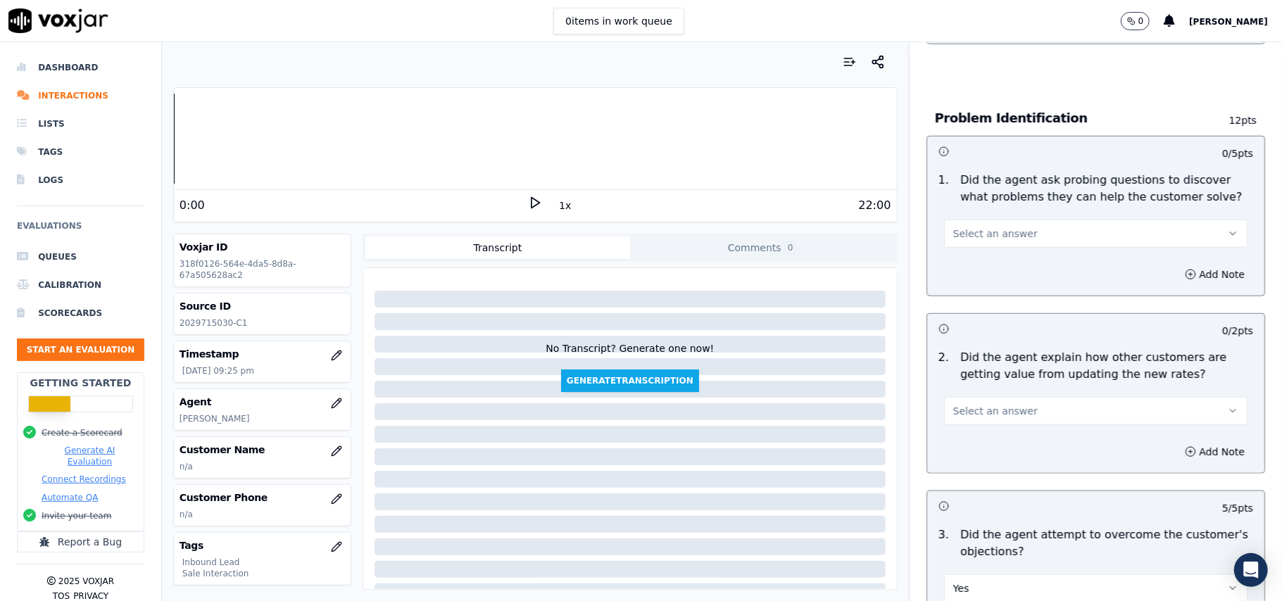
click at [967, 404] on span "Select an answer" at bounding box center [995, 411] width 84 height 14
click at [966, 374] on div "Yes" at bounding box center [1065, 378] width 272 height 23
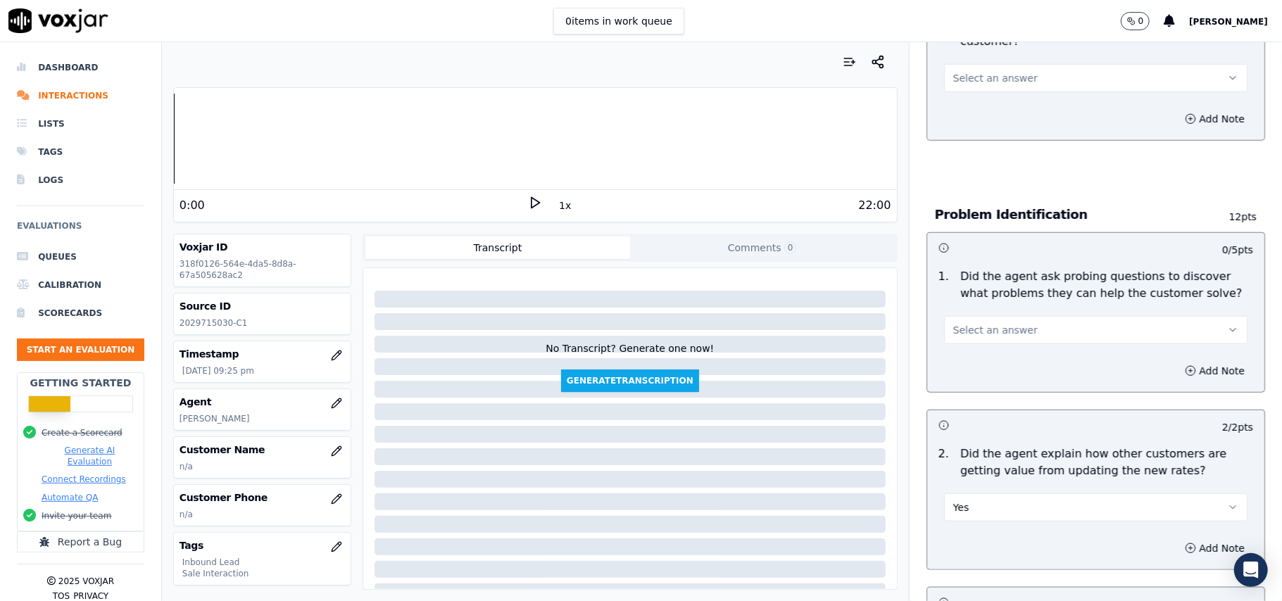
scroll to position [824, 0]
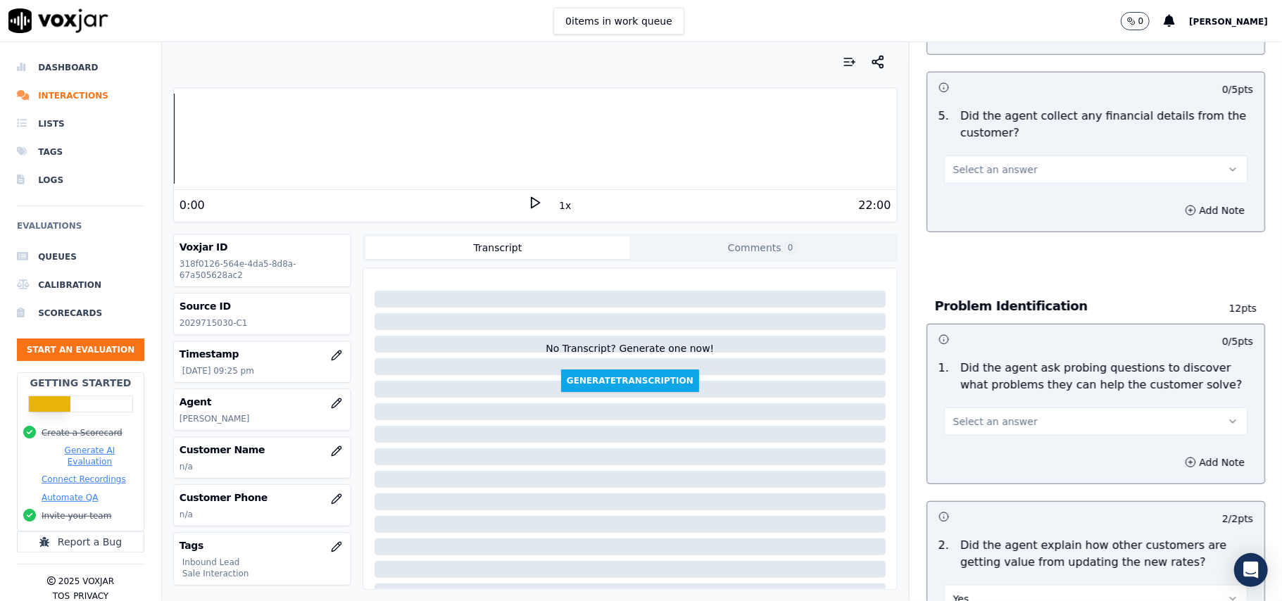
click at [969, 415] on span "Select an answer" at bounding box center [995, 422] width 84 height 14
click at [963, 383] on div "Yes" at bounding box center [1065, 388] width 272 height 23
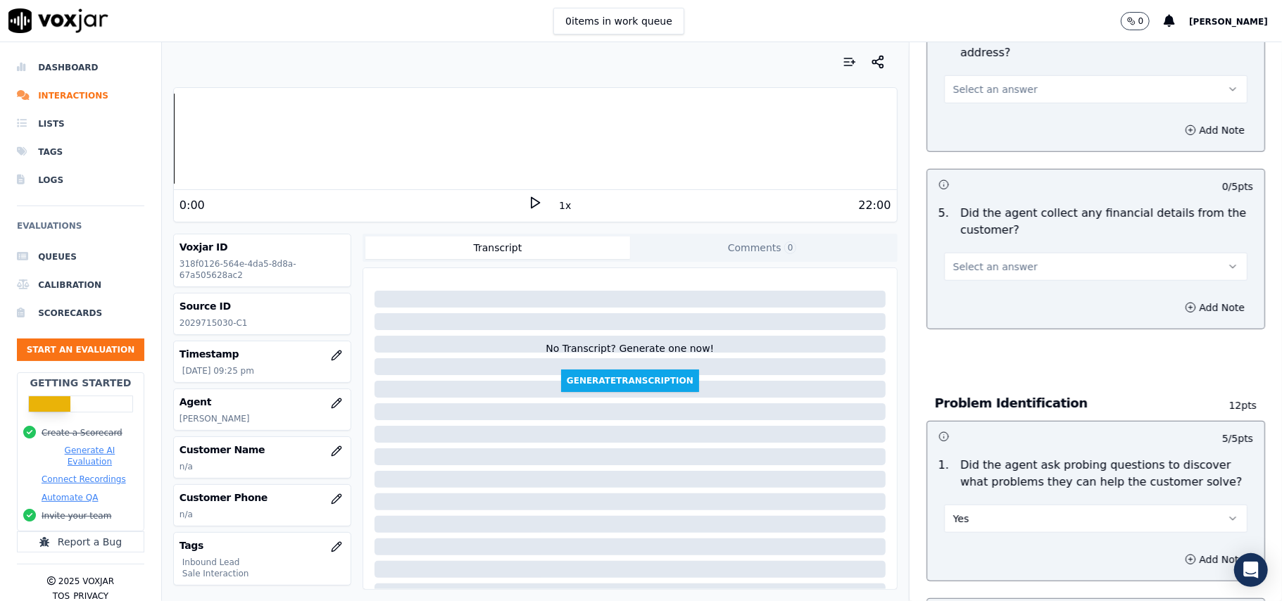
scroll to position [542, 0]
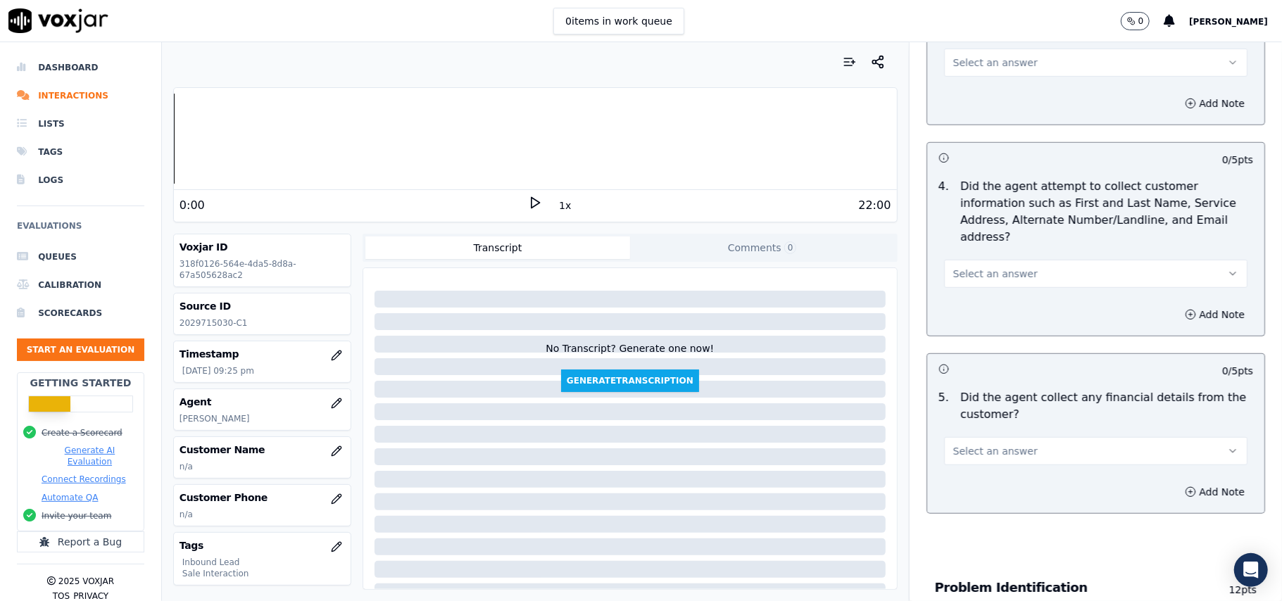
click at [964, 444] on span "Select an answer" at bounding box center [995, 451] width 84 height 14
click at [964, 448] on div "No" at bounding box center [1065, 440] width 272 height 23
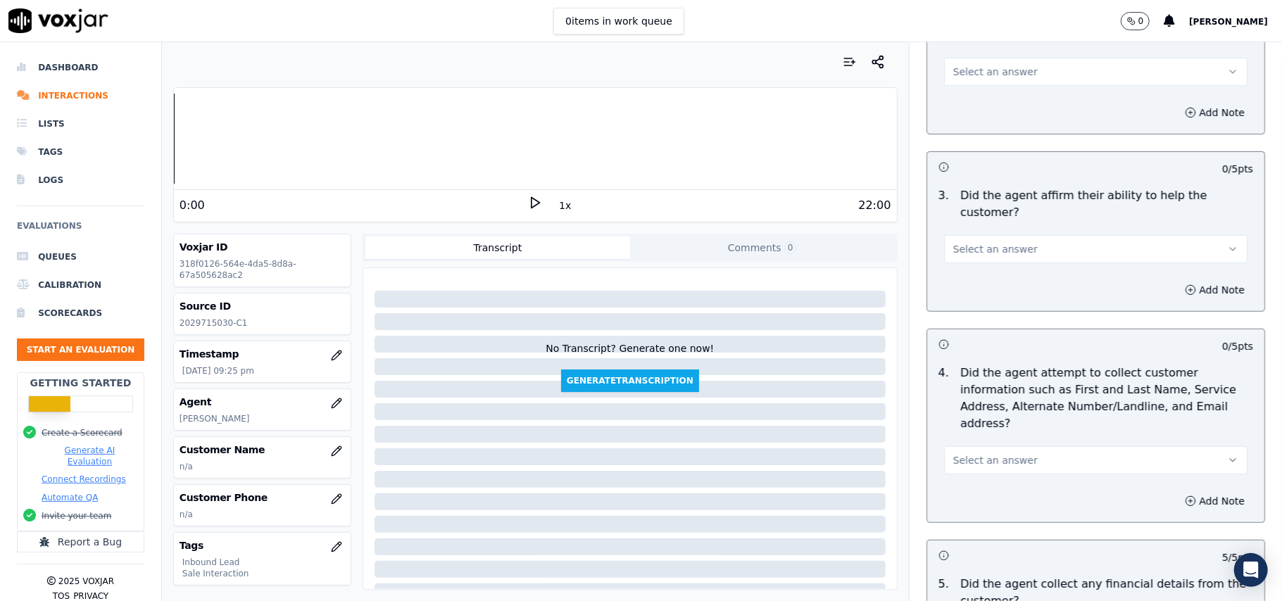
scroll to position [355, 0]
click at [1000, 454] on span "Select an answer" at bounding box center [995, 461] width 84 height 14
click at [1000, 420] on div "Yes" at bounding box center [1065, 427] width 272 height 23
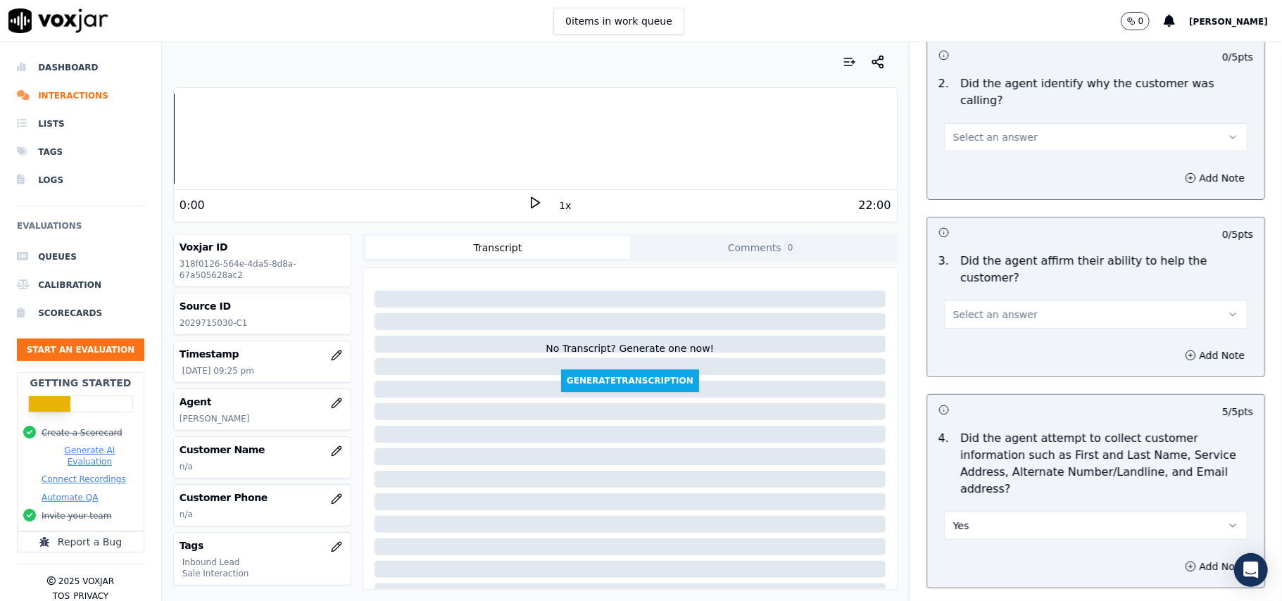
scroll to position [167, 0]
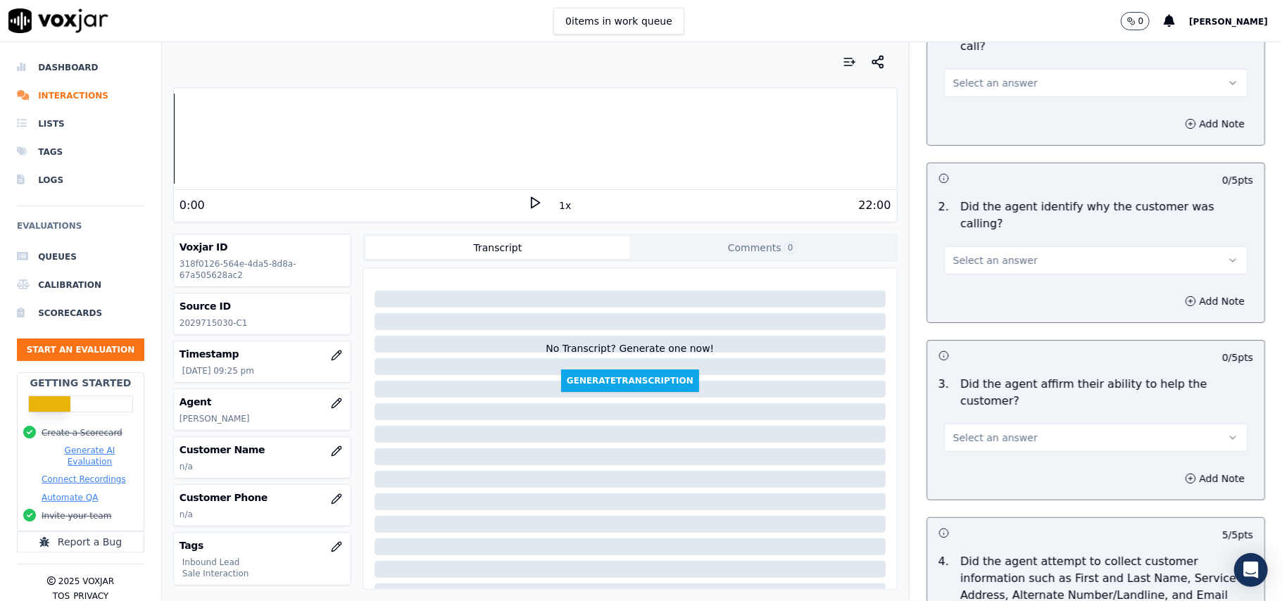
drag, startPoint x: 988, startPoint y: 376, endPoint x: 1004, endPoint y: 401, distance: 29.7
click at [990, 424] on button "Select an answer" at bounding box center [1095, 438] width 303 height 28
click at [989, 417] on div "Yes" at bounding box center [1065, 420] width 272 height 23
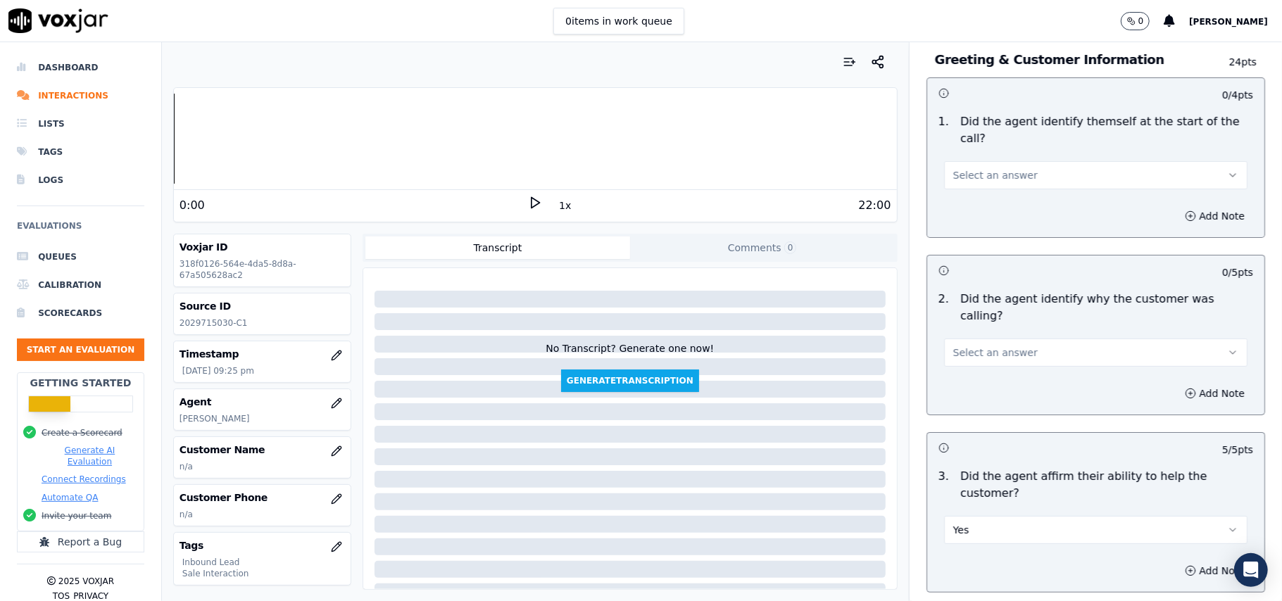
scroll to position [0, 0]
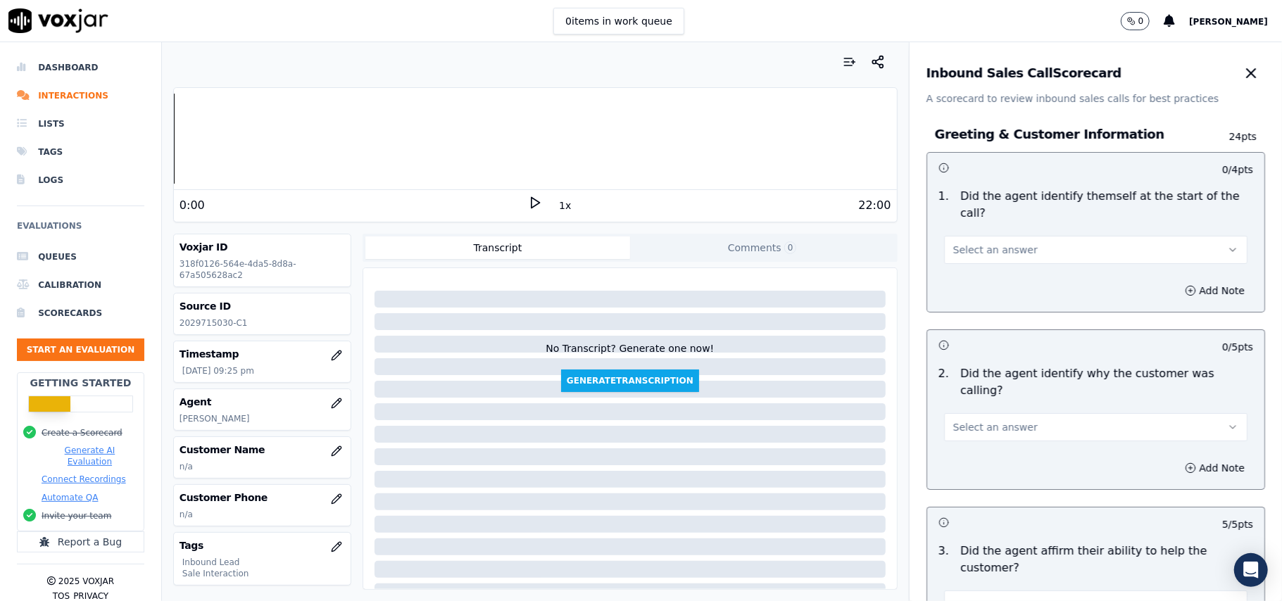
click at [1004, 420] on span "Select an answer" at bounding box center [995, 427] width 84 height 14
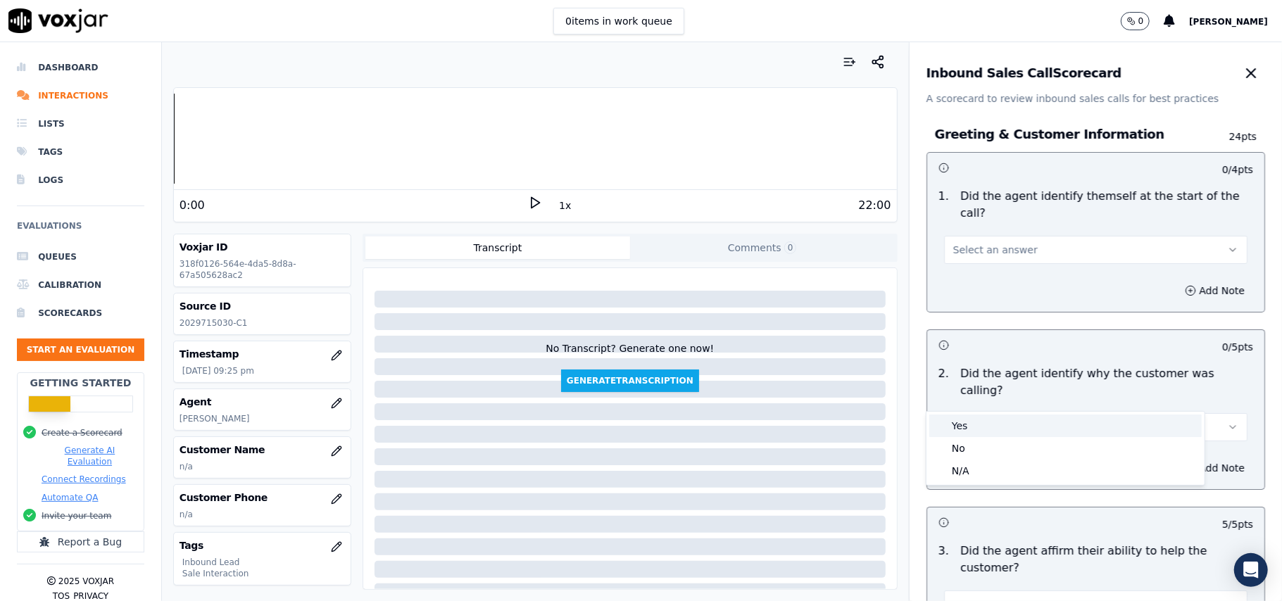
click at [1000, 420] on div "Yes" at bounding box center [1065, 426] width 272 height 23
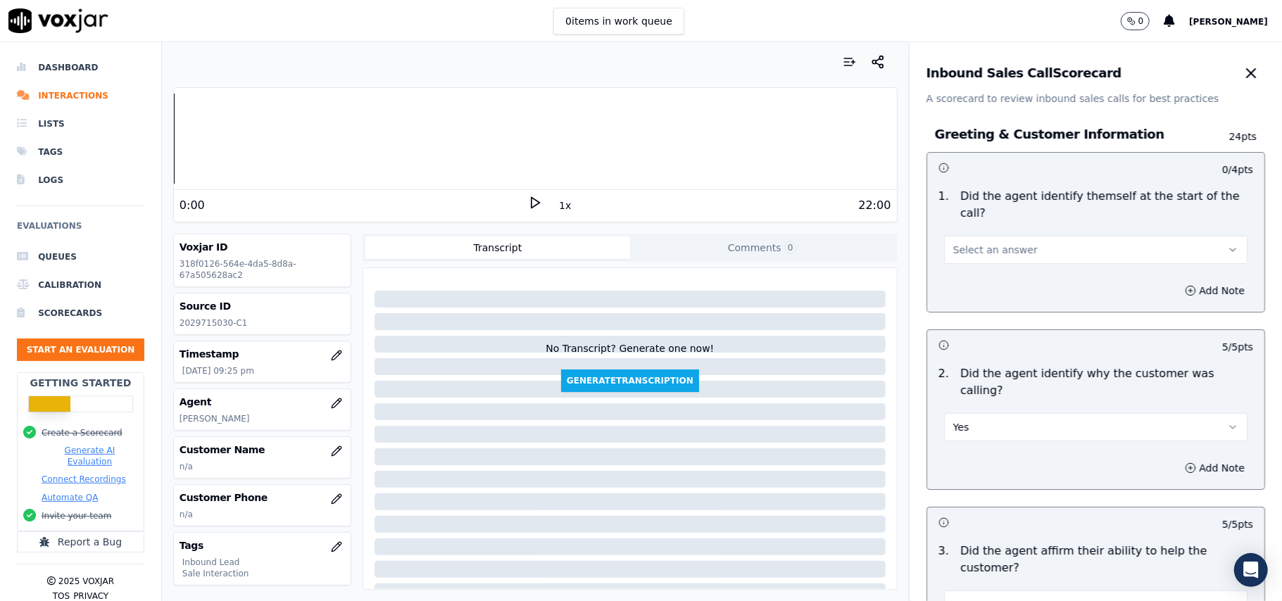
click at [1034, 244] on button "Select an answer" at bounding box center [1095, 250] width 303 height 28
click at [1012, 274] on div "Yes" at bounding box center [1065, 265] width 272 height 23
click at [331, 455] on icon "button" at bounding box center [336, 451] width 11 height 11
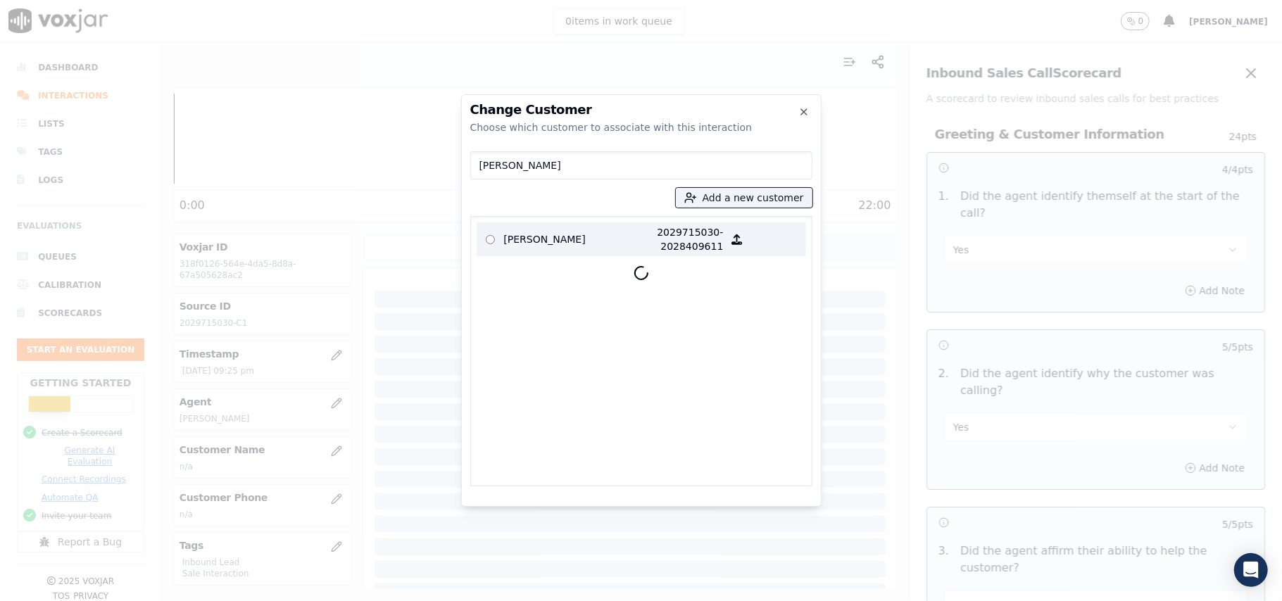
type input "[PERSON_NAME]"
click at [553, 245] on p "[PERSON_NAME]" at bounding box center [559, 239] width 110 height 28
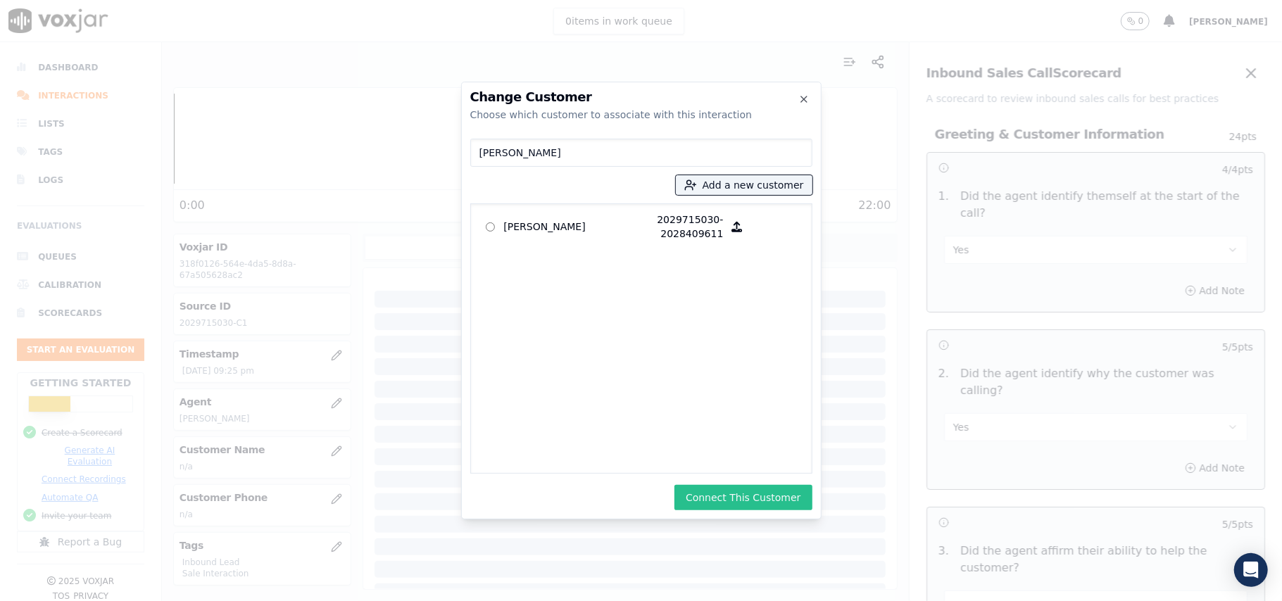
click at [747, 510] on button "Connect This Customer" at bounding box center [742, 497] width 137 height 25
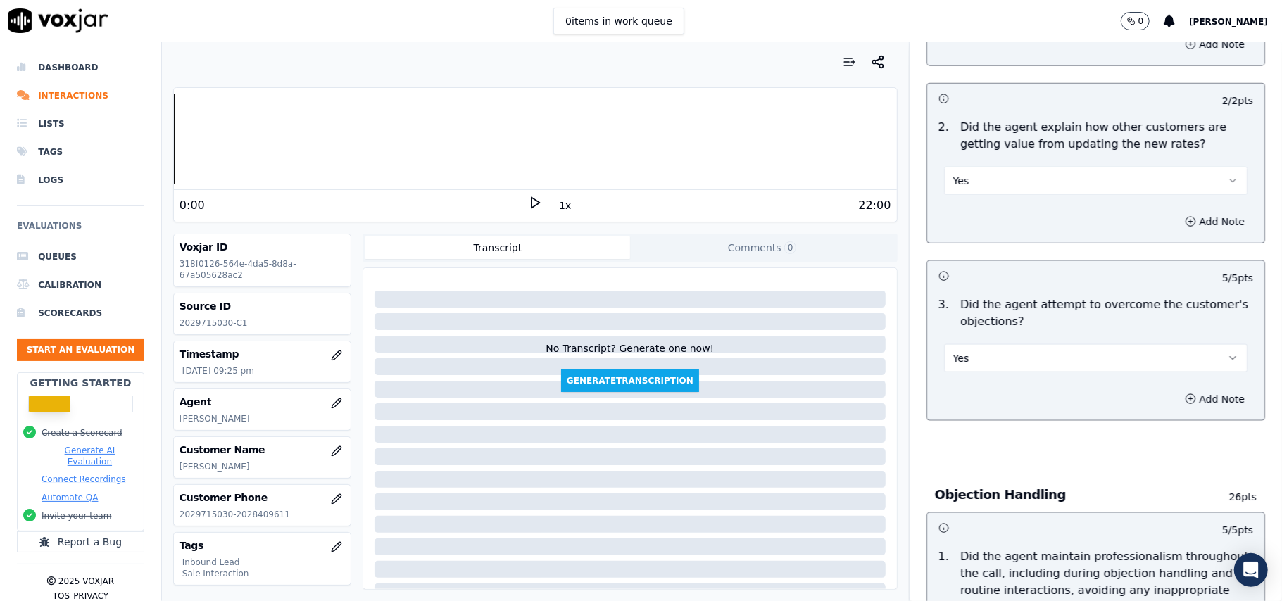
scroll to position [4015, 0]
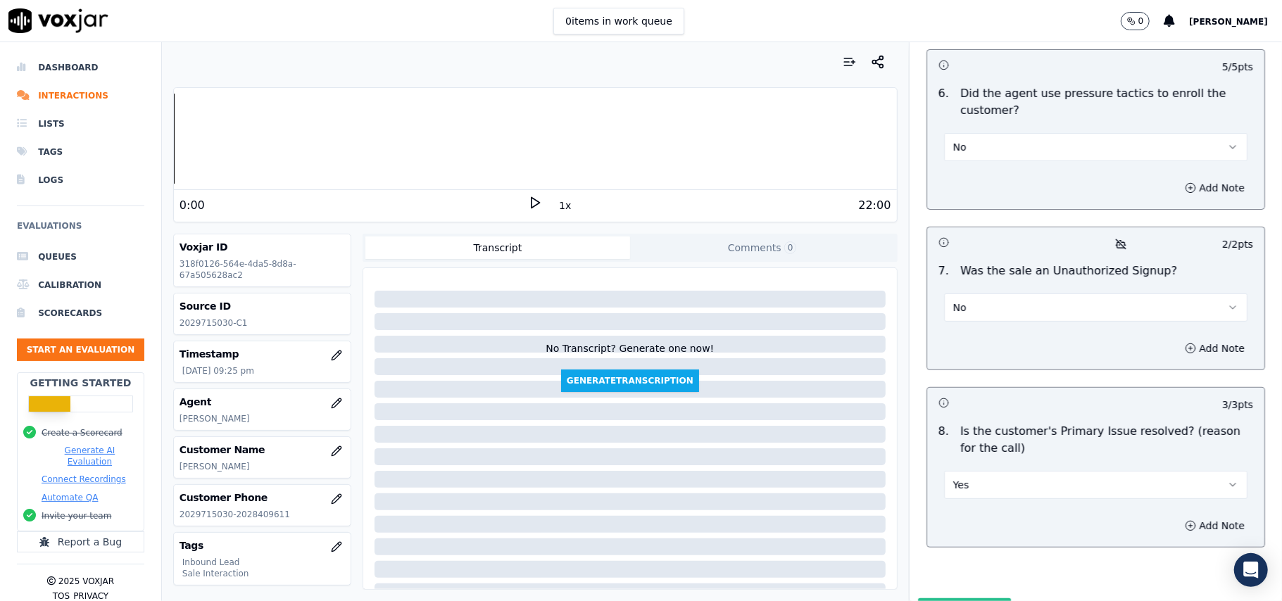
click at [924, 598] on button "Submit Scores" at bounding box center [965, 610] width 94 height 25
